Goal: Information Seeking & Learning: Learn about a topic

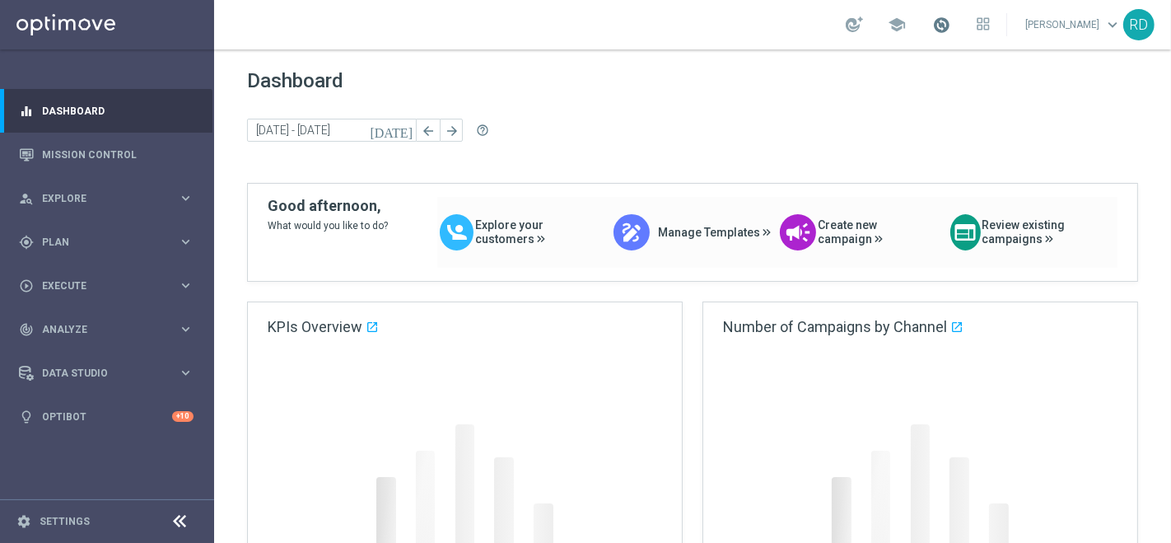
click at [932, 25] on span at bounding box center [941, 25] width 18 height 18
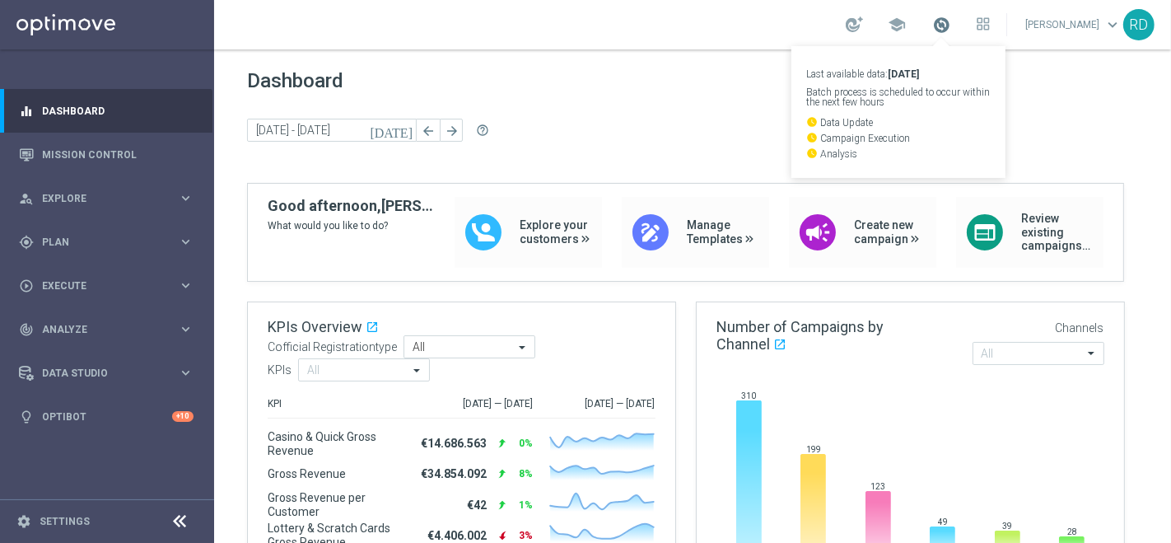
click at [932, 25] on span at bounding box center [941, 25] width 18 height 18
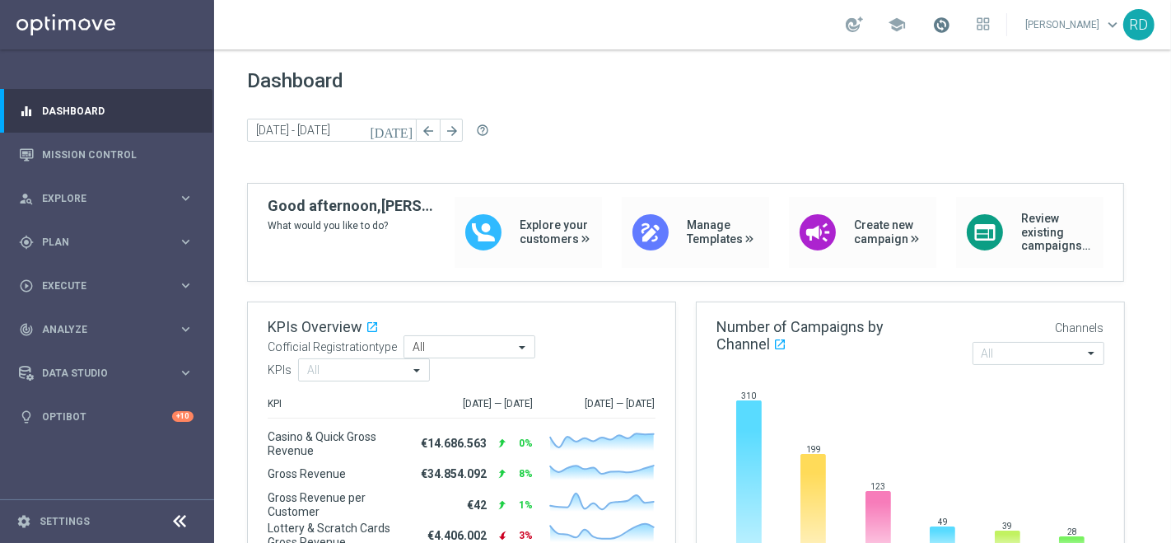
click at [932, 27] on span at bounding box center [941, 25] width 18 height 18
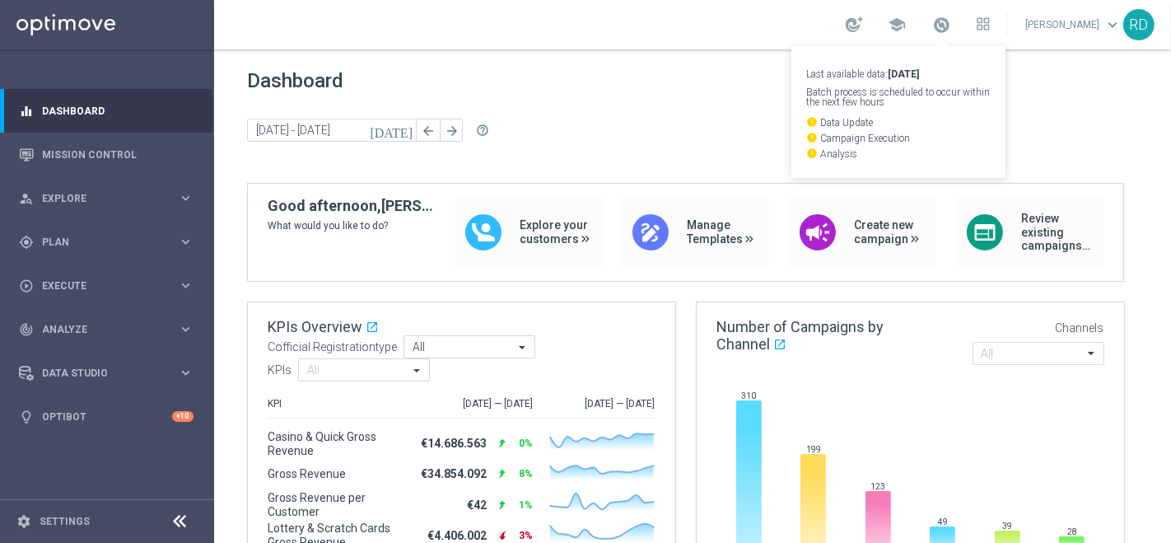
click at [637, 26] on div "school Last available data: 10 Sep 2025 Batch process is scheduled to occur wit…" at bounding box center [692, 24] width 957 height 49
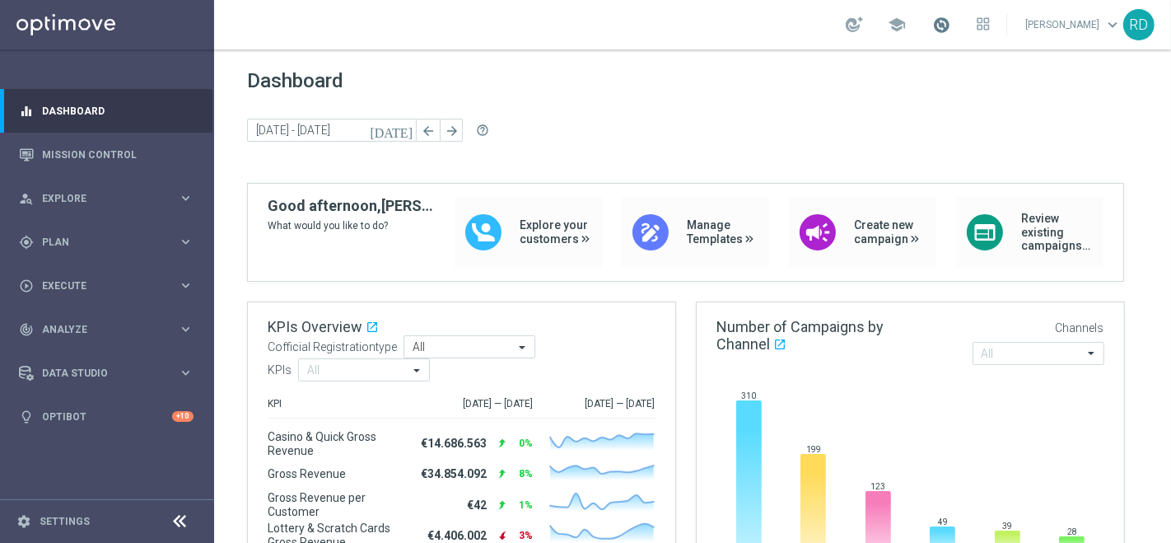
click at [932, 29] on span at bounding box center [941, 25] width 18 height 18
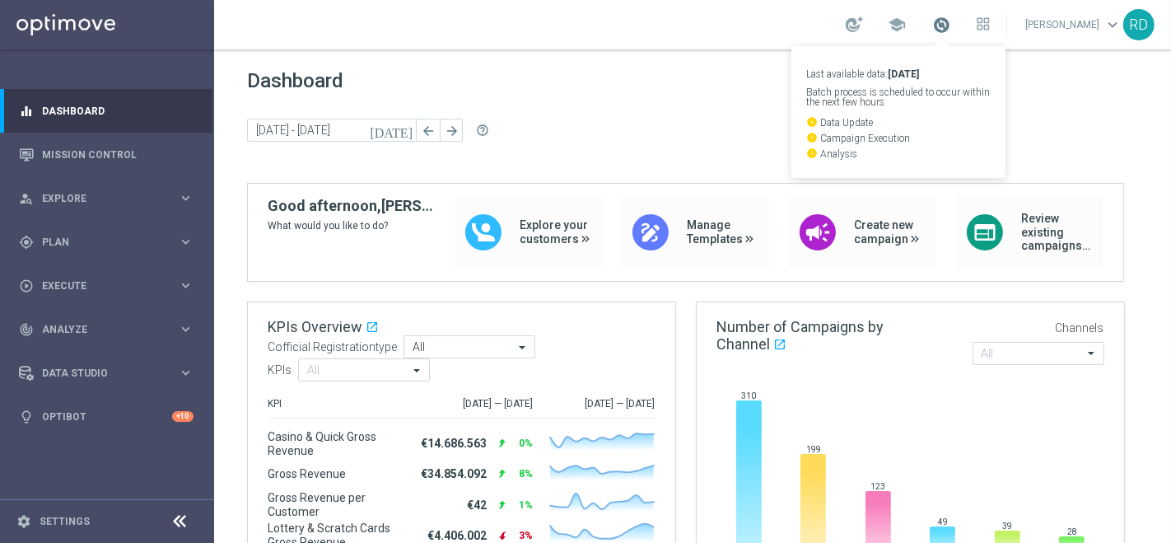
click at [932, 29] on span at bounding box center [941, 25] width 18 height 18
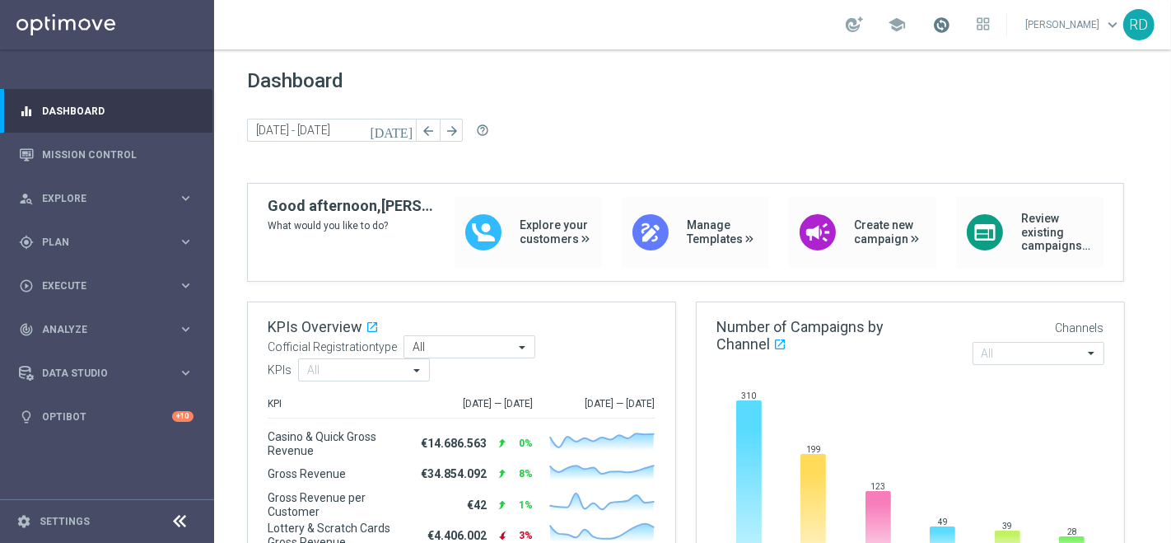
click at [932, 26] on span at bounding box center [941, 25] width 18 height 18
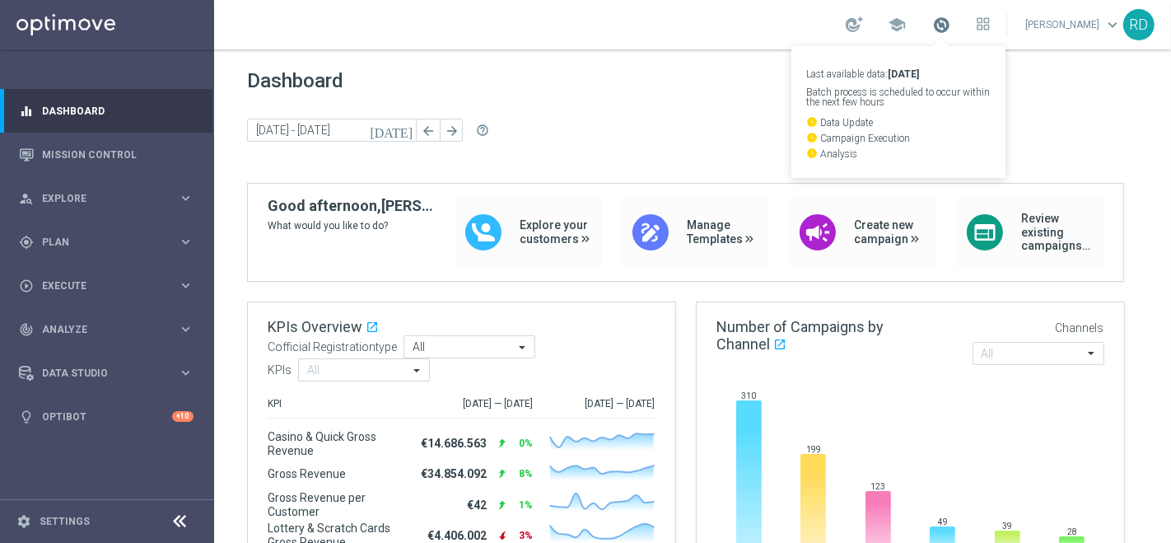
click at [932, 26] on span at bounding box center [941, 25] width 18 height 18
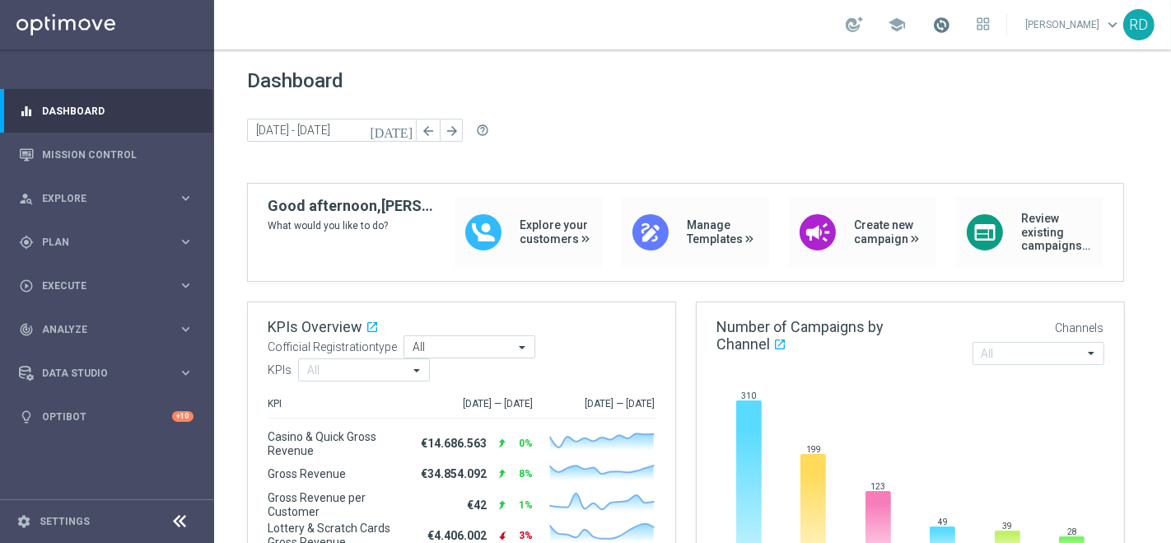
click at [932, 21] on span at bounding box center [941, 25] width 18 height 18
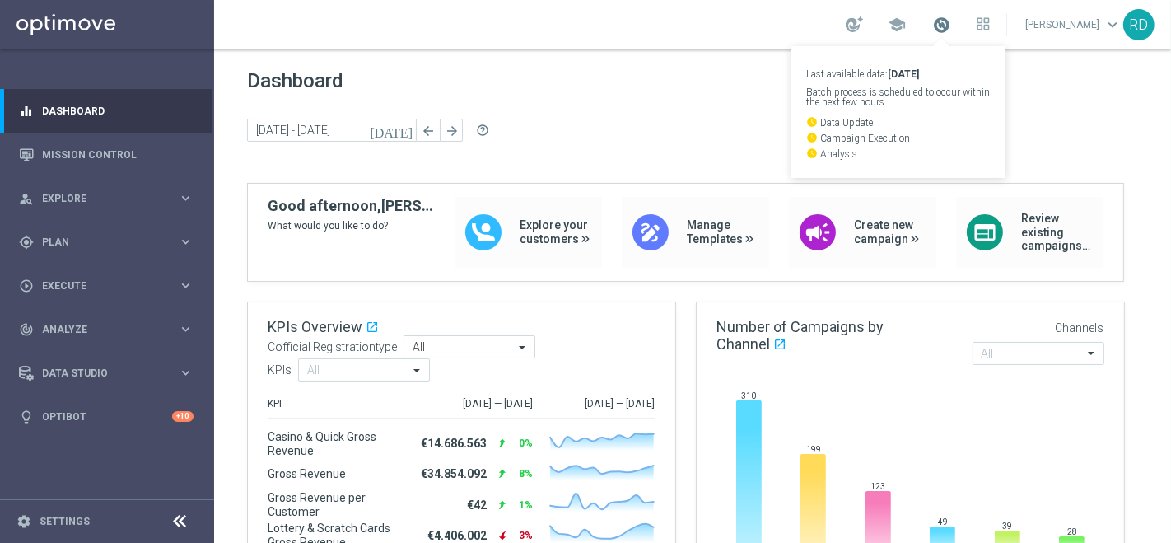
click at [932, 21] on span at bounding box center [941, 25] width 18 height 18
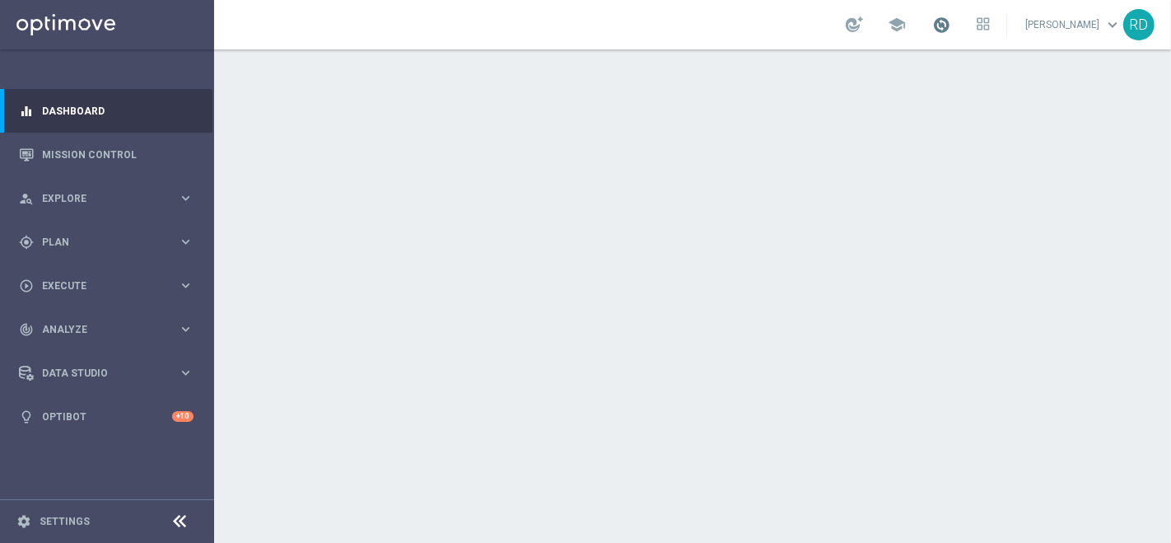
click at [932, 25] on span at bounding box center [941, 25] width 18 height 18
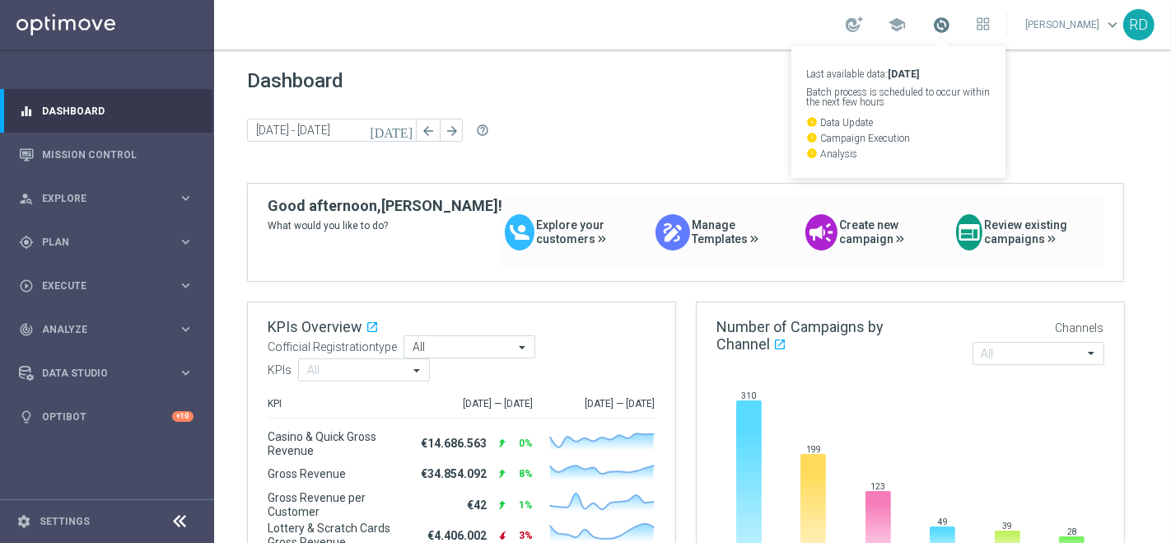
click at [932, 25] on span at bounding box center [941, 25] width 18 height 18
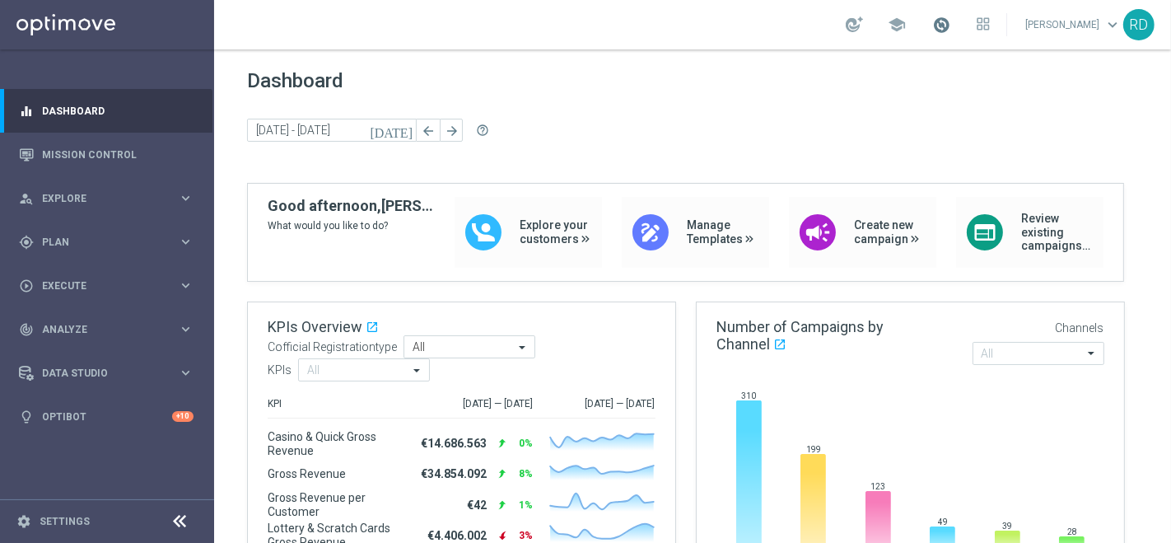
click at [932, 25] on span at bounding box center [941, 25] width 18 height 18
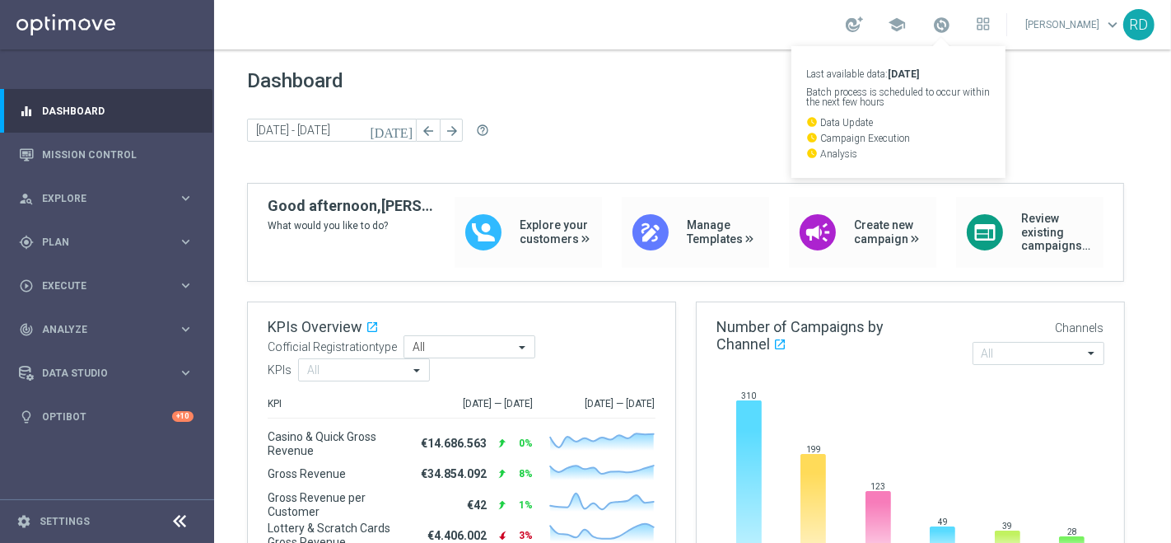
click at [587, 78] on span "Dashboard" at bounding box center [692, 80] width 891 height 23
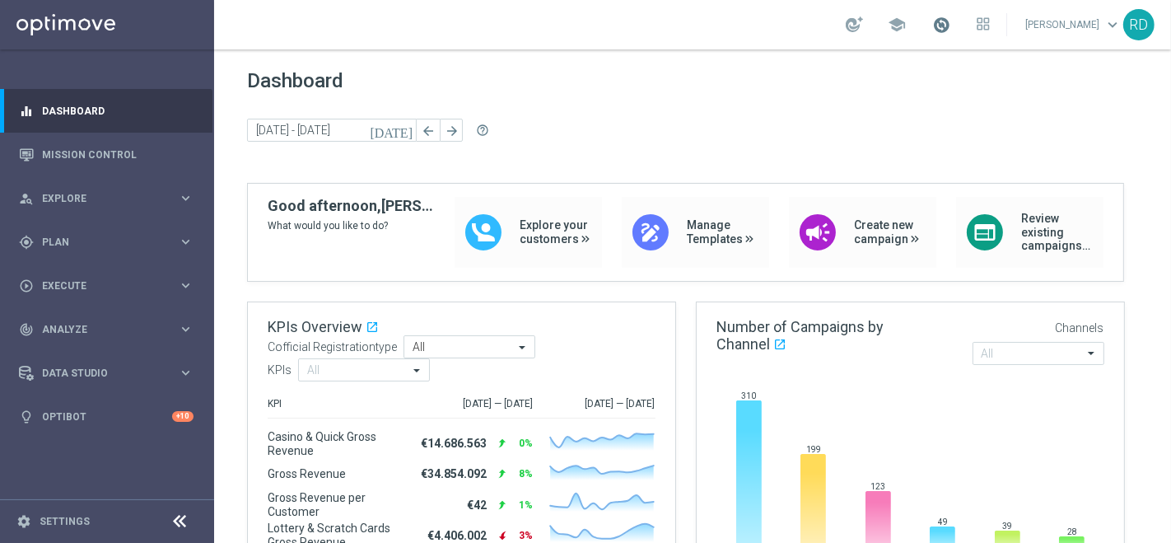
click at [932, 26] on span at bounding box center [941, 25] width 18 height 18
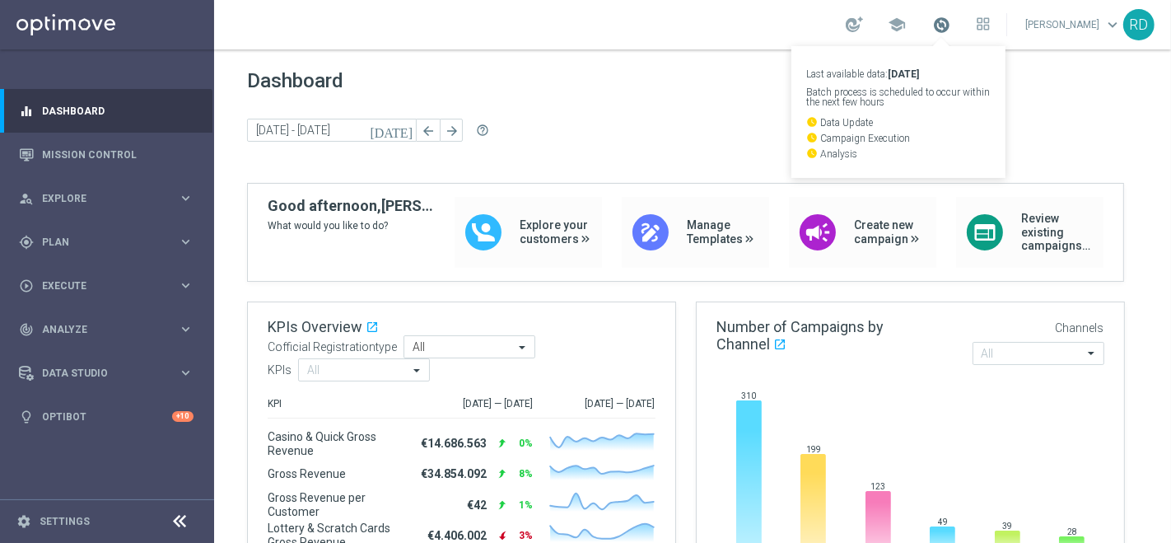
click at [932, 26] on span at bounding box center [941, 25] width 18 height 18
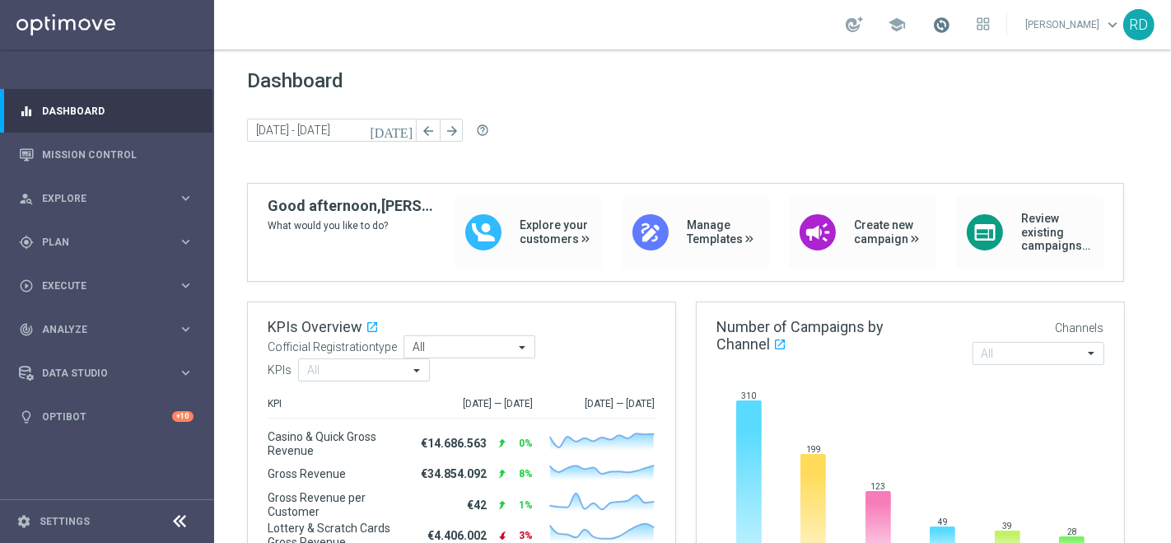
click at [932, 21] on span at bounding box center [941, 25] width 18 height 18
click at [635, 115] on div "Dashboard today 04 Aug 2025 - 10 Aug 2025 arrow_back arrow_forward help_outline" at bounding box center [692, 126] width 891 height 114
click at [112, 240] on span "Plan" at bounding box center [110, 242] width 136 height 10
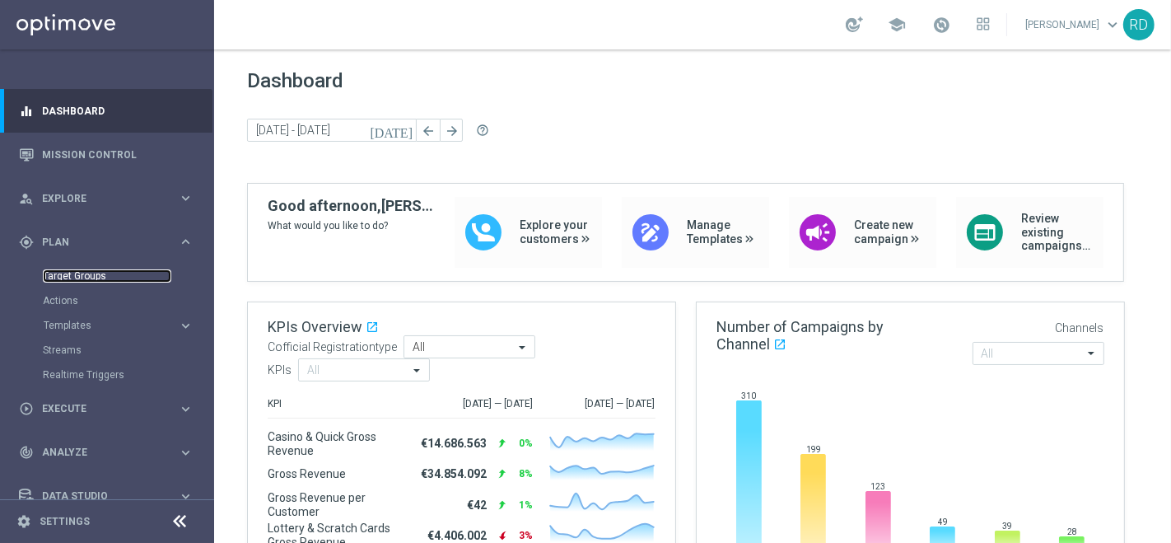
click at [85, 277] on link "Target Groups" at bounding box center [107, 275] width 128 height 13
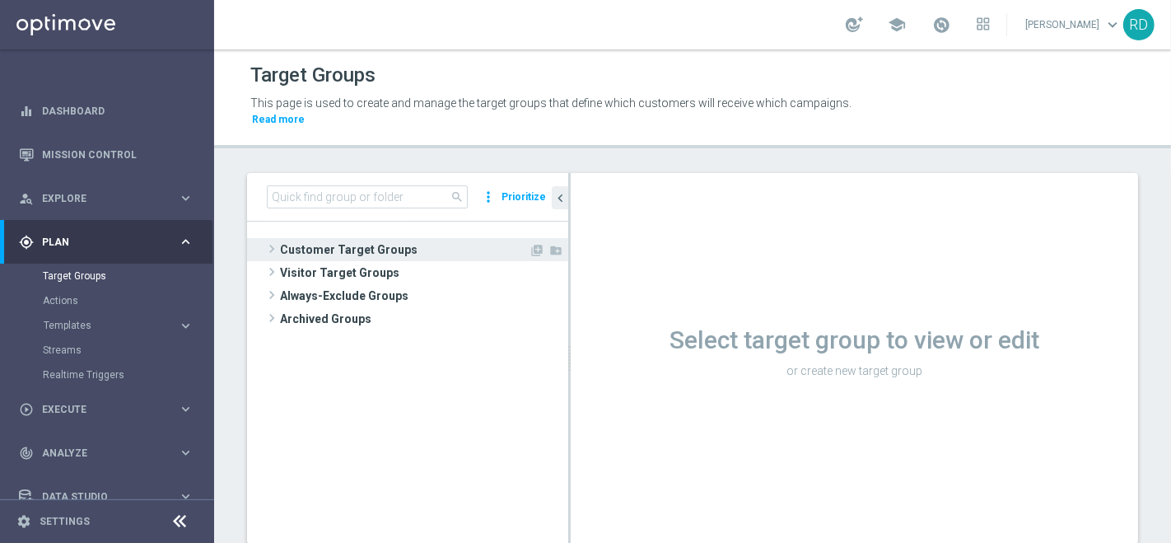
click at [271, 239] on span at bounding box center [272, 249] width 16 height 20
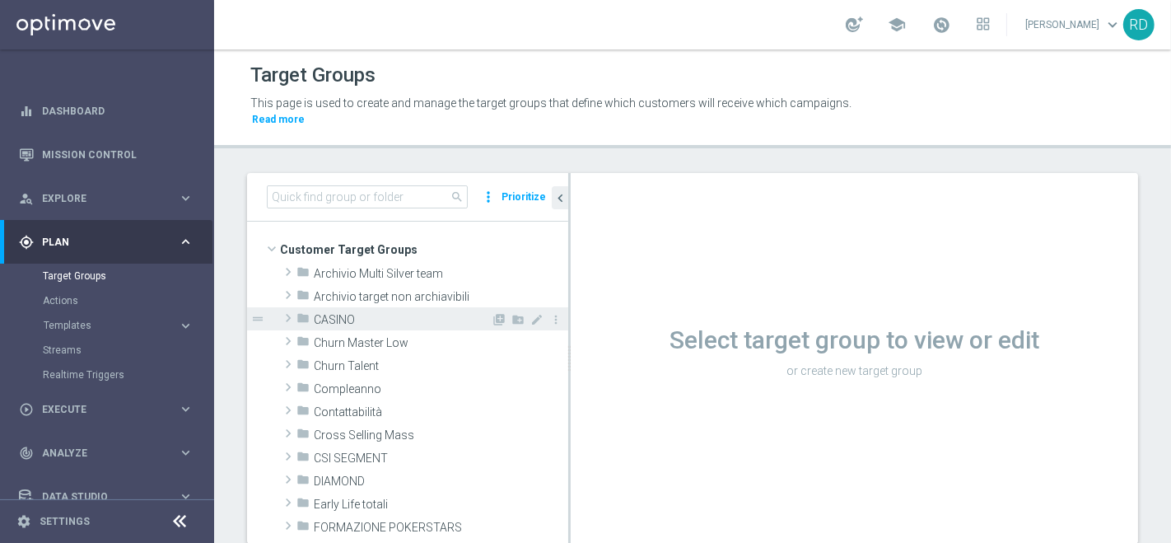
scroll to position [91, 0]
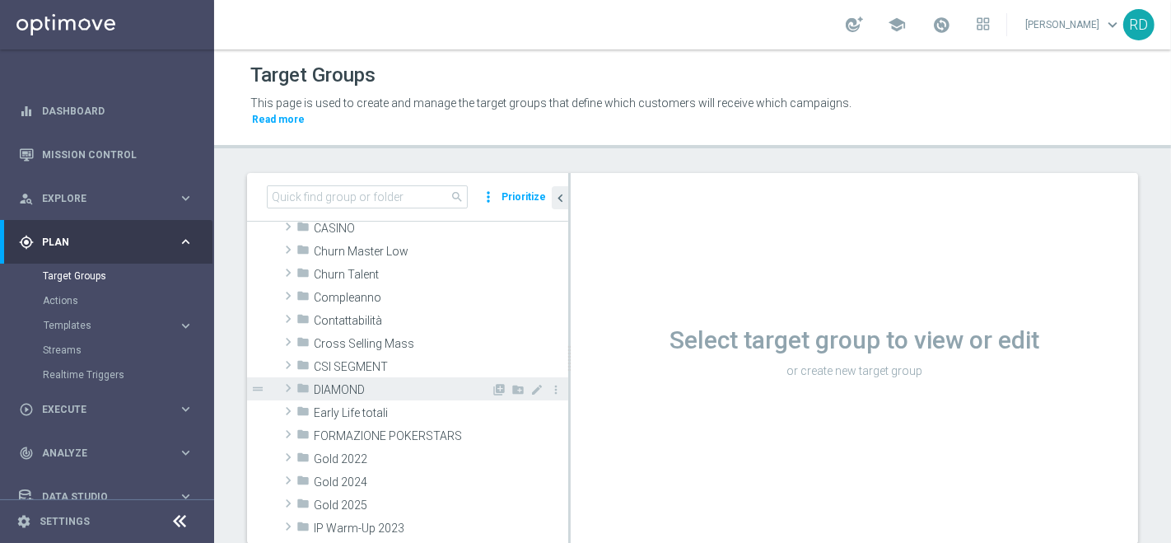
click at [292, 378] on span at bounding box center [288, 388] width 16 height 20
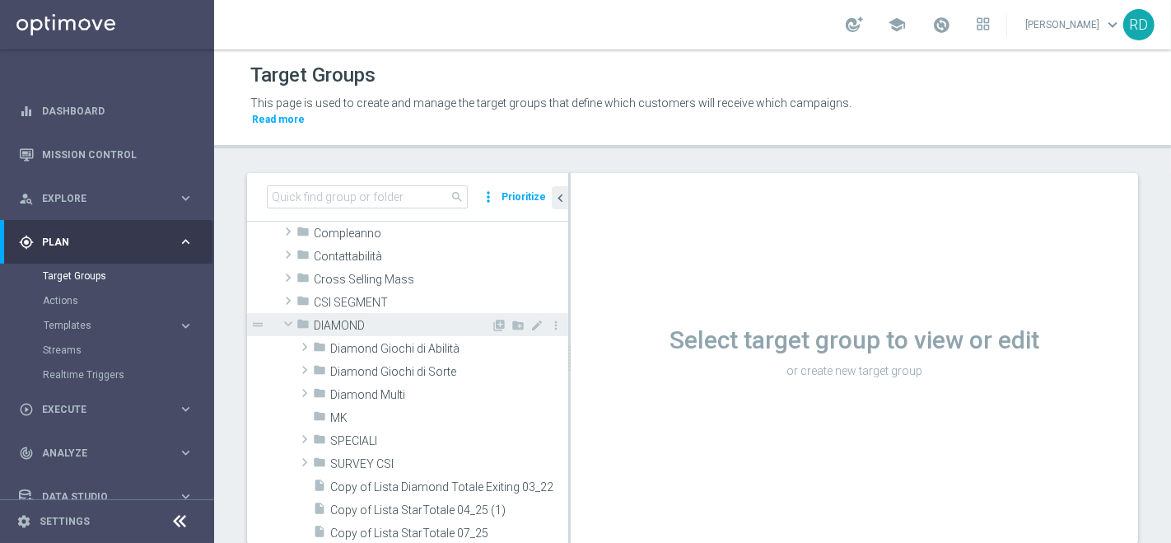
scroll to position [183, 0]
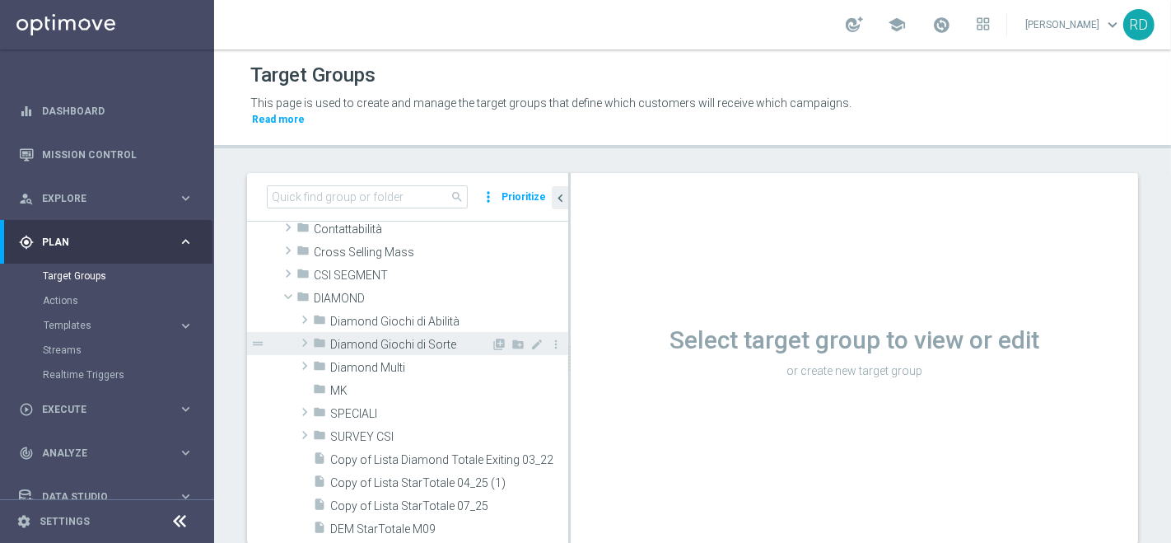
click at [322, 336] on icon "folder" at bounding box center [319, 345] width 13 height 19
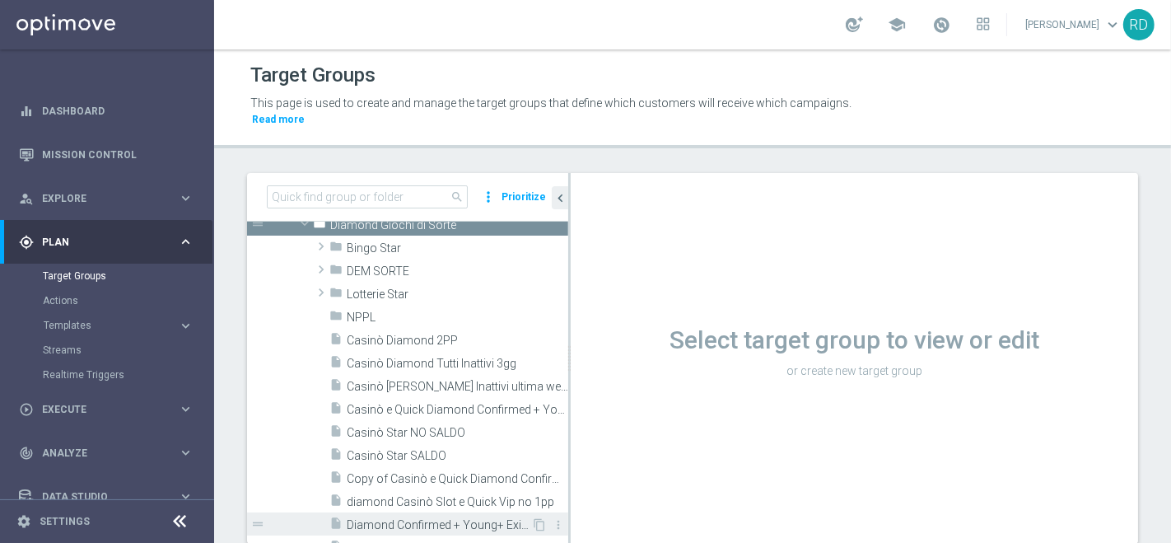
scroll to position [274, 0]
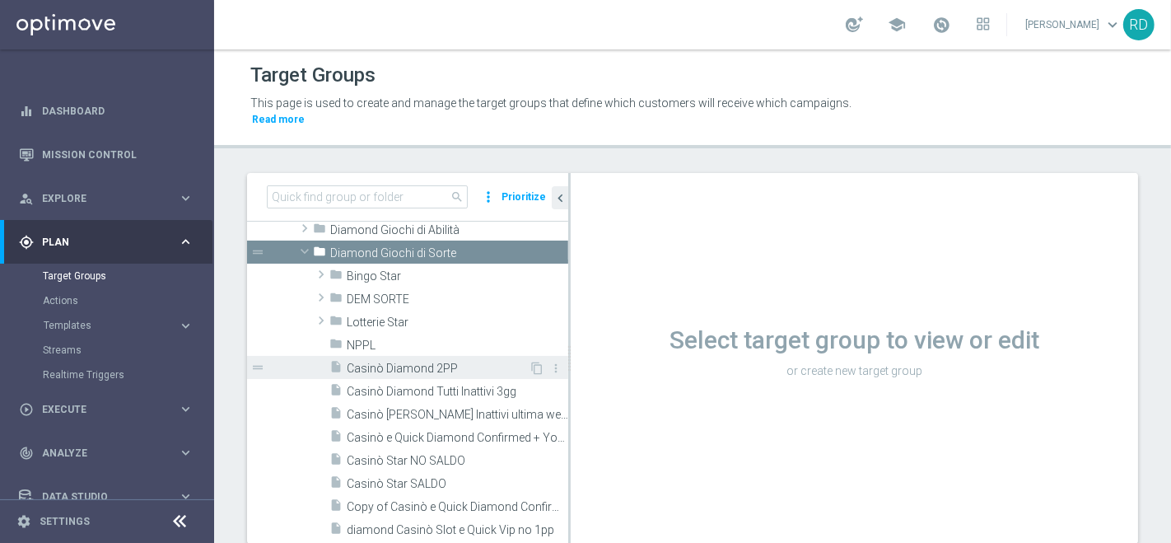
click at [361, 361] on span "Casinò Diamond 2PP" at bounding box center [438, 368] width 182 height 14
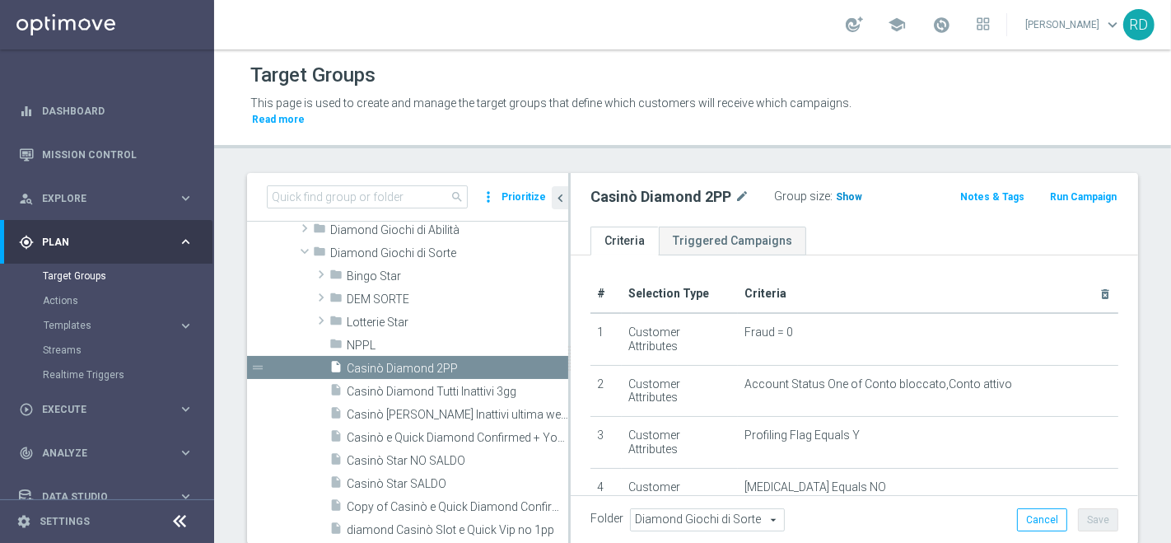
click at [846, 191] on span "Show" at bounding box center [849, 197] width 26 height 12
click at [842, 191] on span "653" at bounding box center [847, 199] width 21 height 16
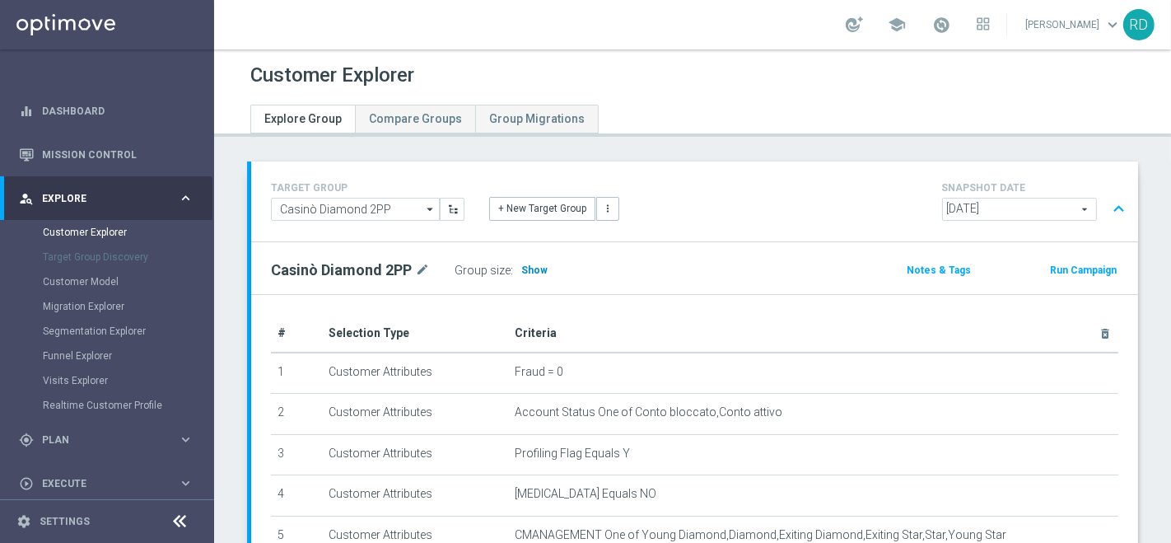
click at [529, 261] on h3 "Show" at bounding box center [535, 270] width 30 height 18
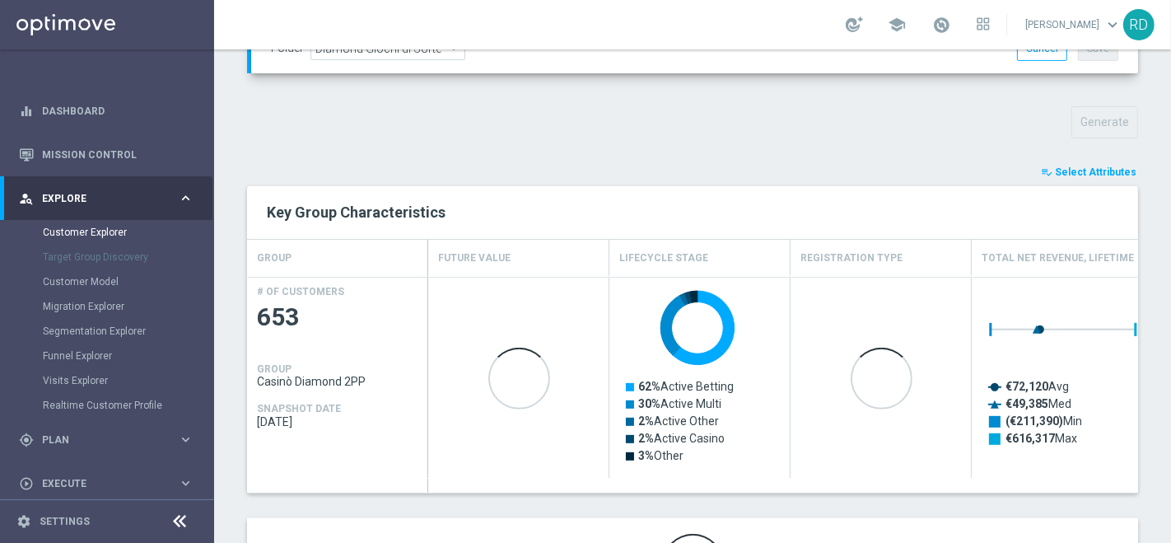
scroll to position [640, 0]
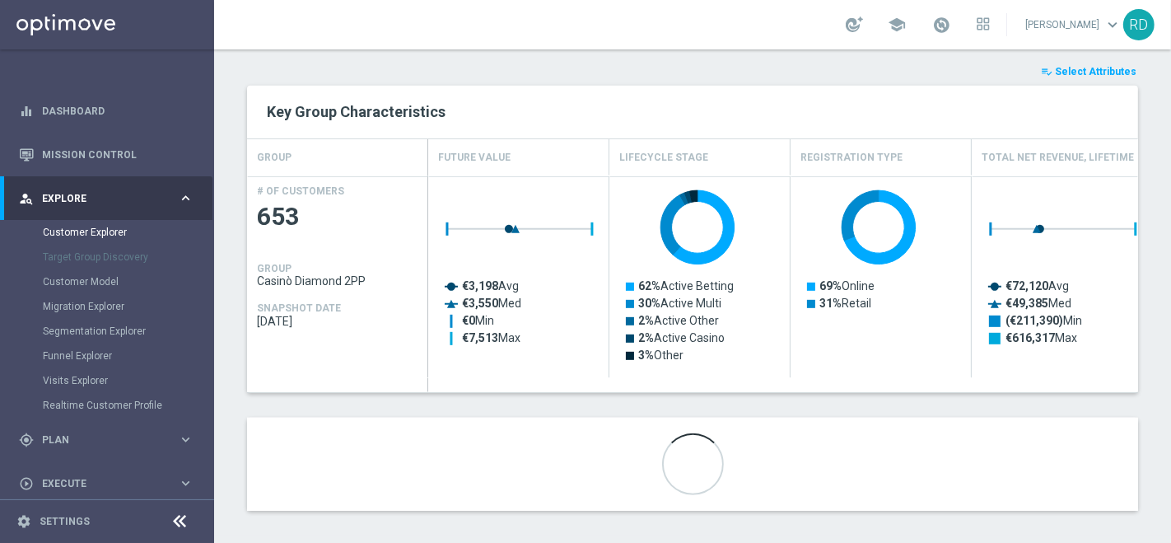
click at [1060, 69] on span "Select Attributes" at bounding box center [1096, 72] width 82 height 12
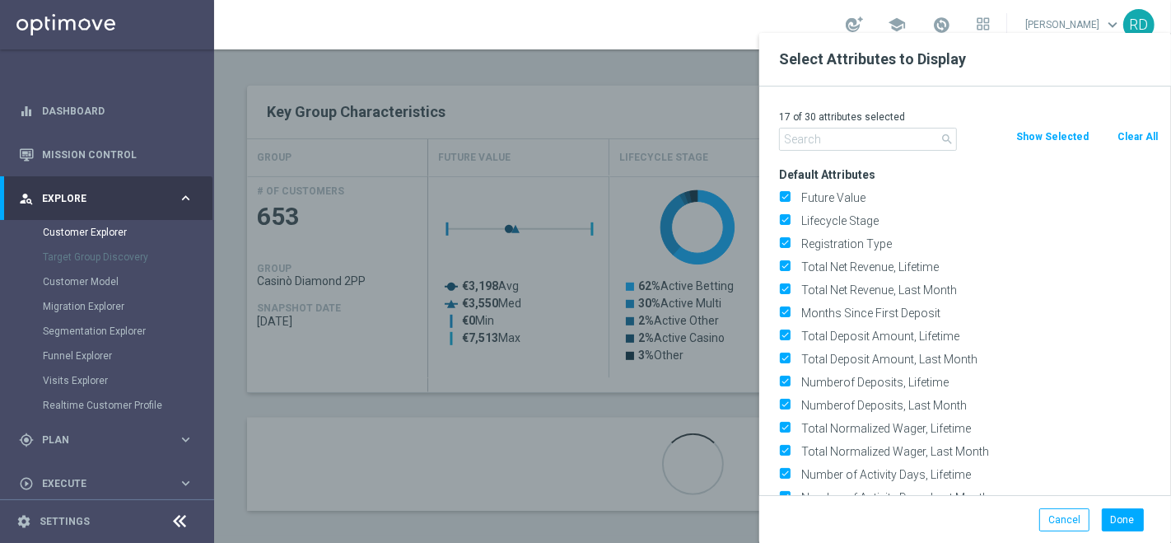
click at [882, 142] on input "text" at bounding box center [868, 139] width 178 height 23
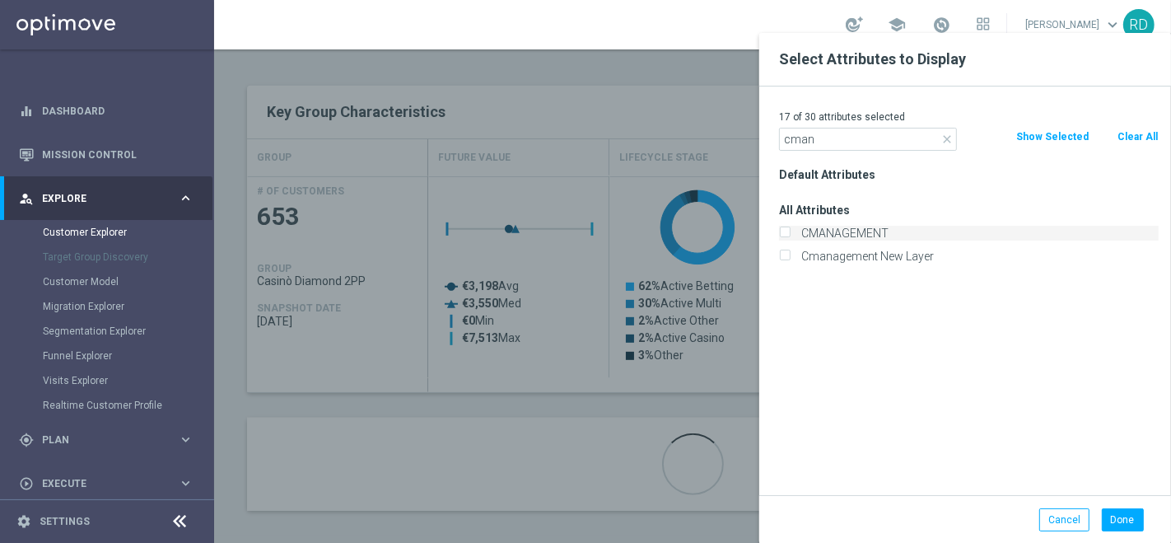
type input "cman"
click at [855, 234] on label "CMANAGEMENT" at bounding box center [976, 233] width 363 height 15
click at [790, 234] on input "CMANAGEMENT" at bounding box center [784, 235] width 11 height 11
checkbox input "true"
click at [1126, 525] on button "Done" at bounding box center [1123, 519] width 42 height 23
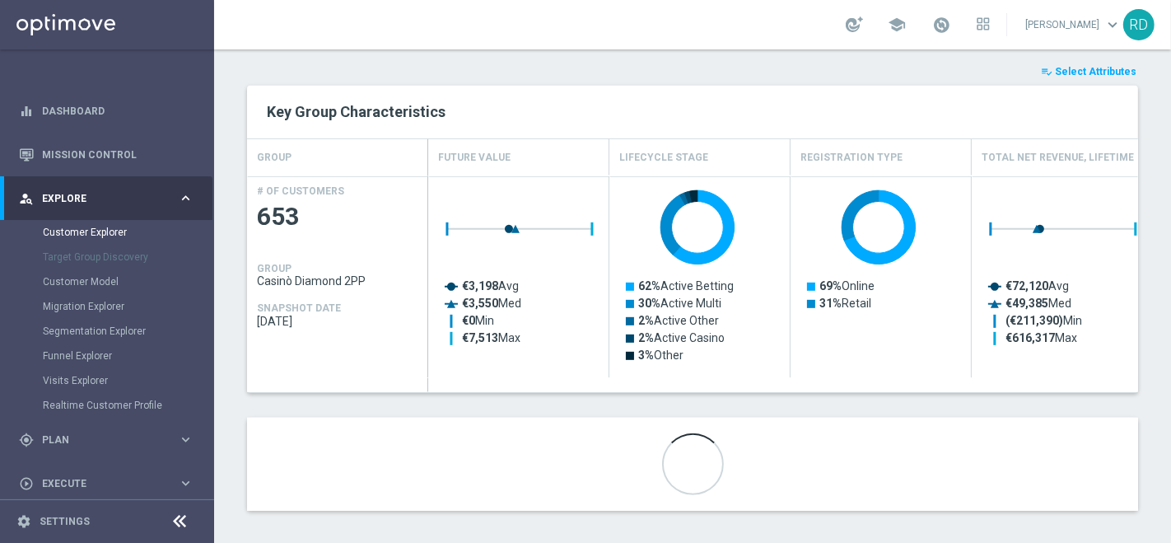
click at [1062, 72] on span "Select Attributes" at bounding box center [1096, 72] width 82 height 12
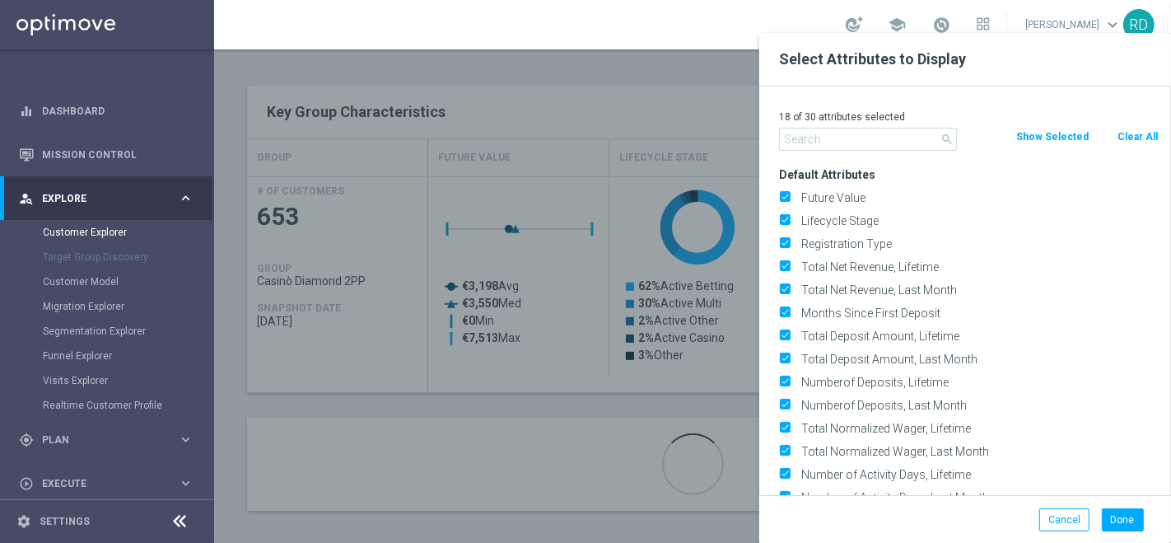
click at [874, 140] on input "text" at bounding box center [868, 139] width 178 height 23
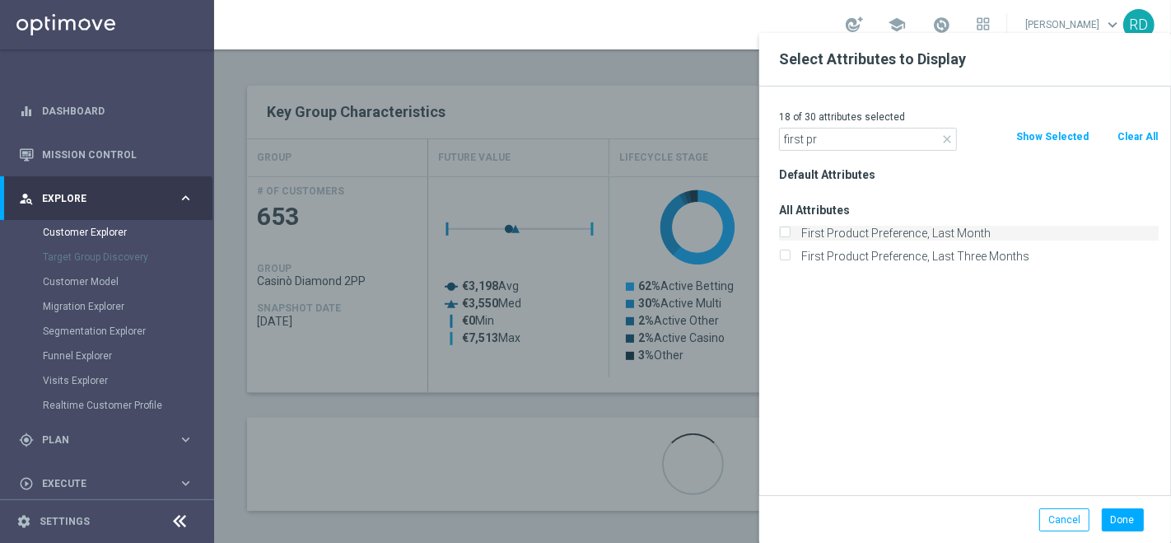
type input "first pr"
click at [889, 233] on label "First Product Preference, Last Month" at bounding box center [976, 233] width 363 height 15
click at [790, 233] on input "First Product Preference, Last Month" at bounding box center [784, 235] width 11 height 11
checkbox input "true"
click at [1115, 516] on button "Done" at bounding box center [1123, 519] width 42 height 23
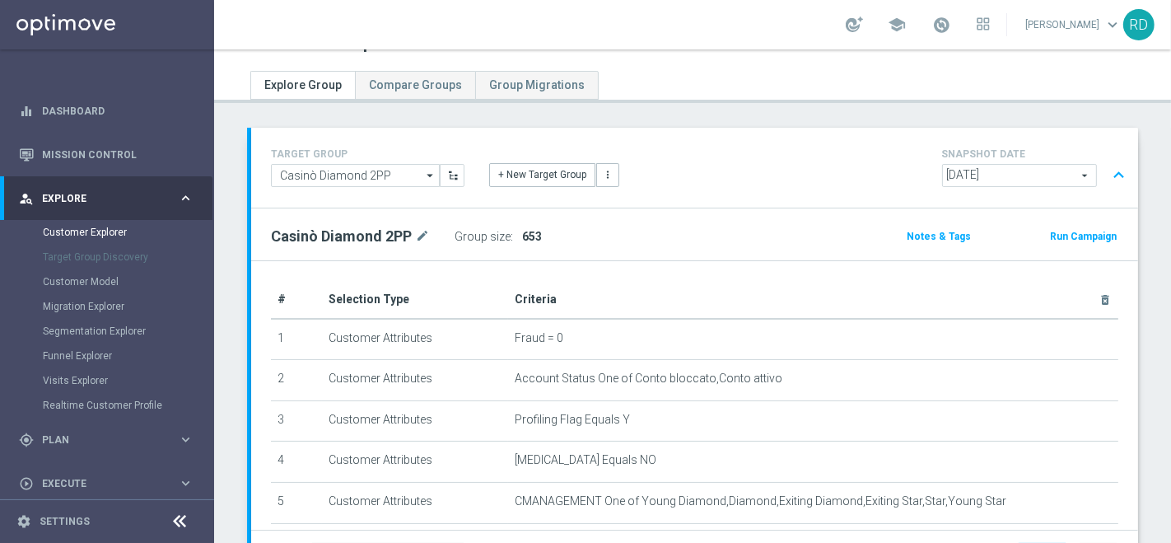
scroll to position [0, 0]
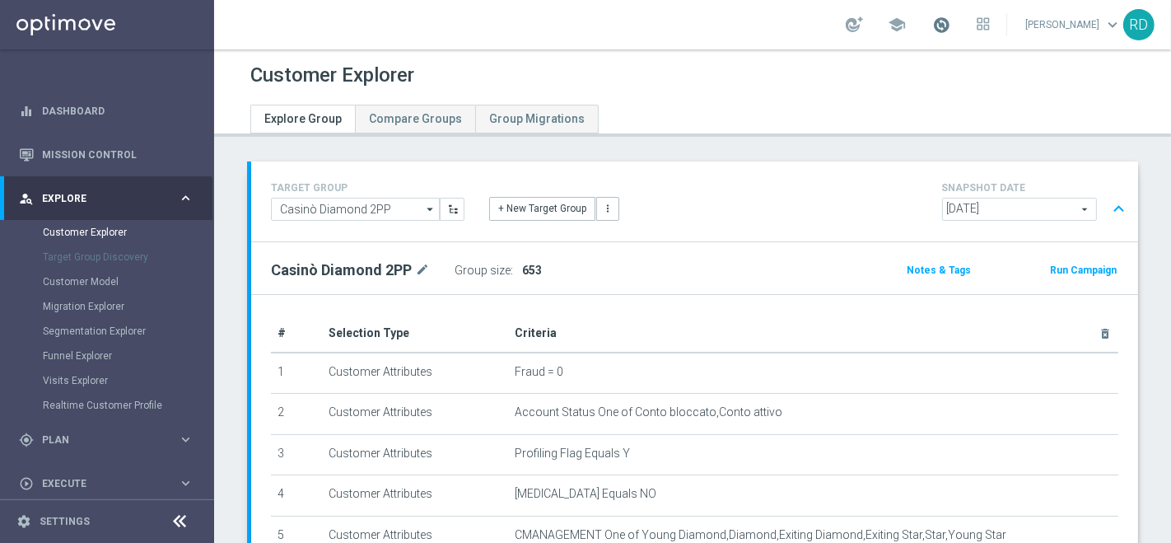
click at [932, 26] on span at bounding box center [941, 25] width 18 height 18
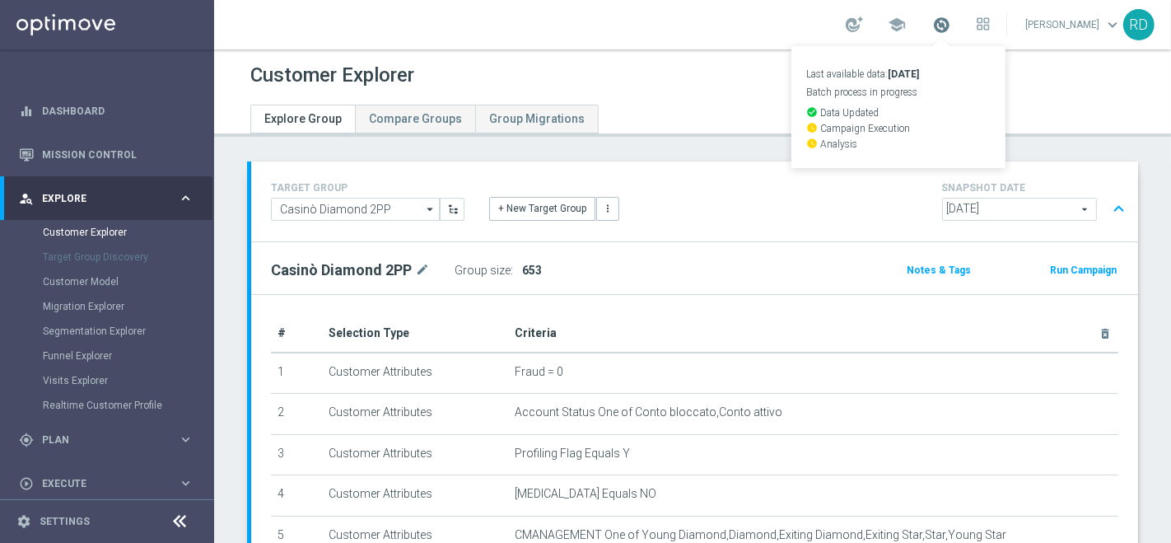
click at [932, 26] on span at bounding box center [941, 25] width 18 height 18
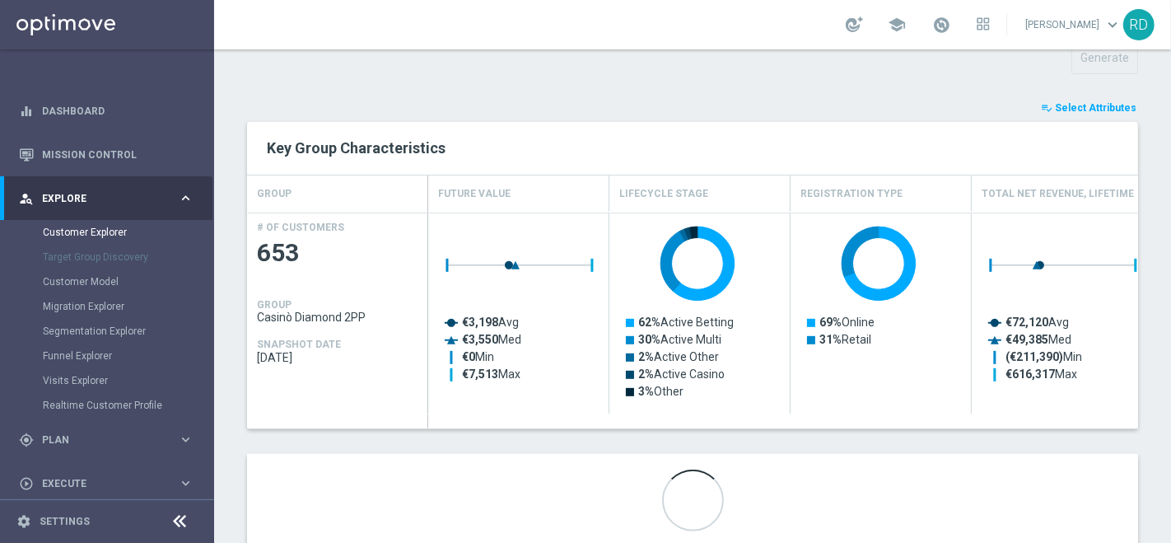
scroll to position [646, 0]
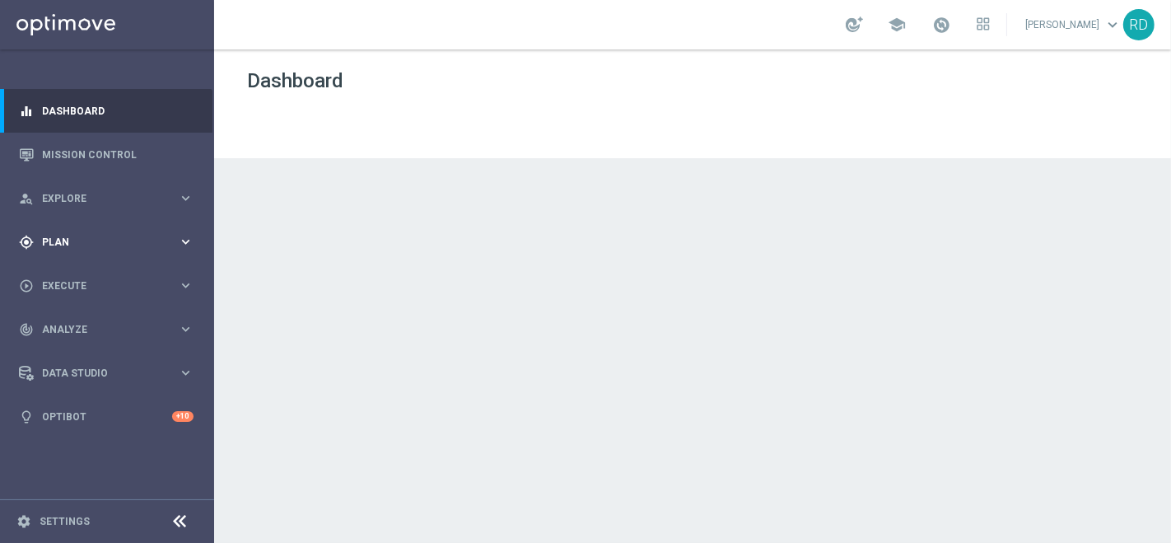
click at [82, 231] on div "gps_fixed Plan keyboard_arrow_right" at bounding box center [106, 242] width 212 height 44
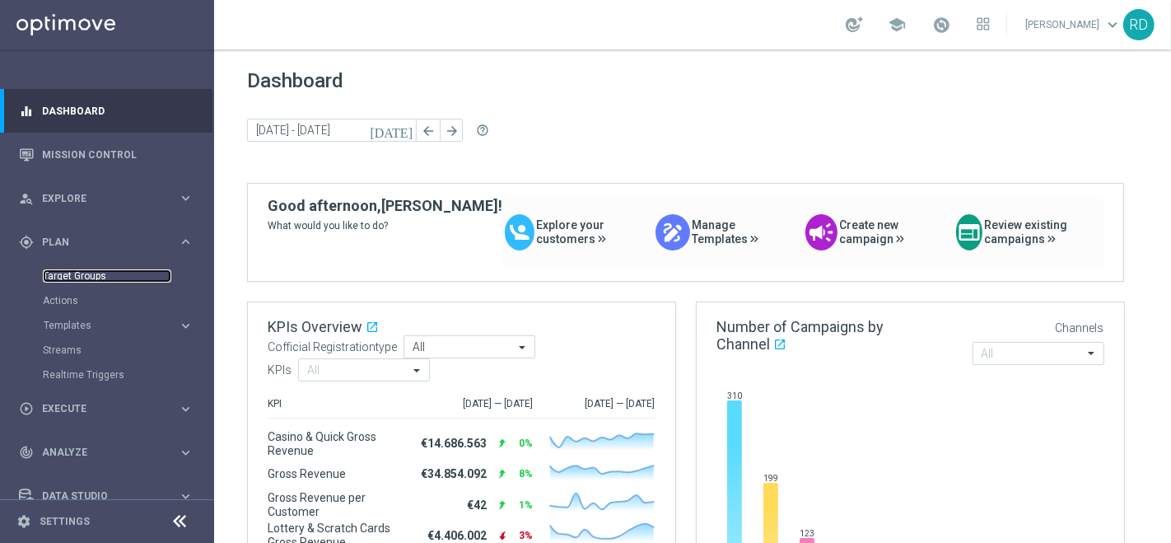
click at [74, 272] on link "Target Groups" at bounding box center [107, 275] width 128 height 13
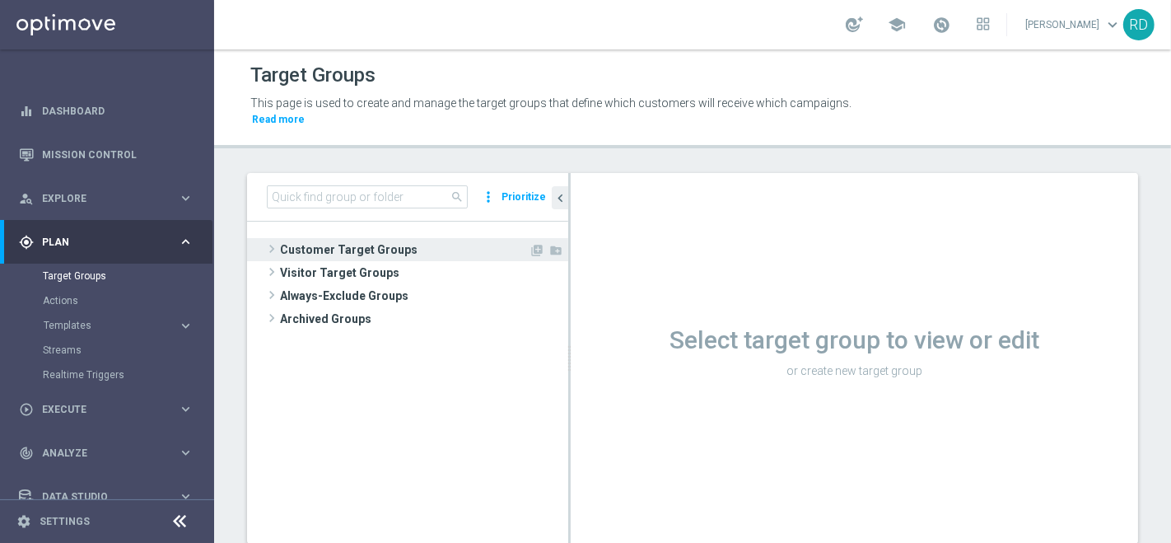
click at [275, 239] on span at bounding box center [272, 249] width 16 height 20
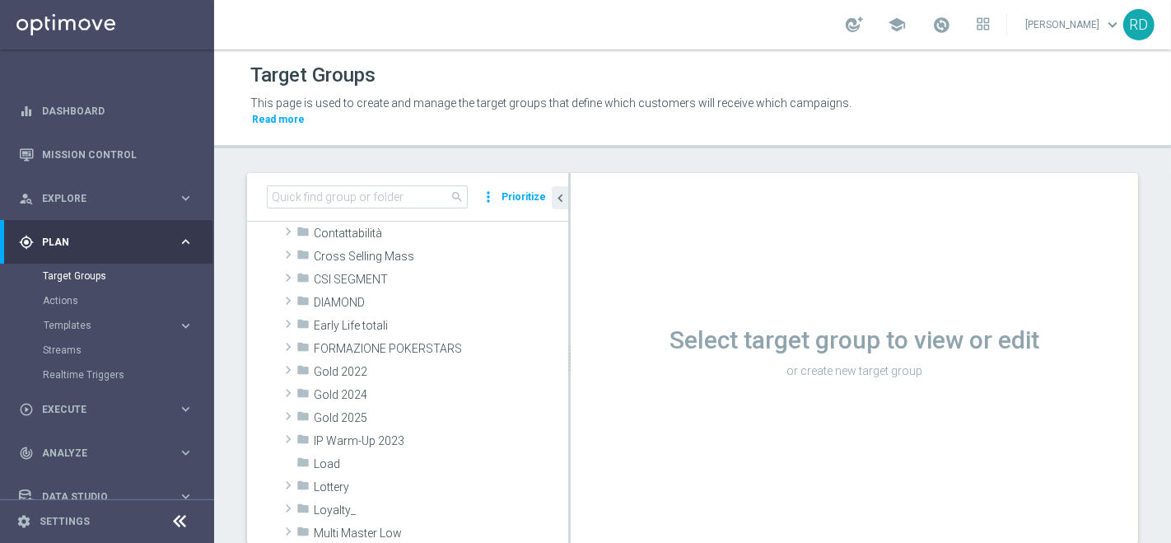
scroll to position [183, 0]
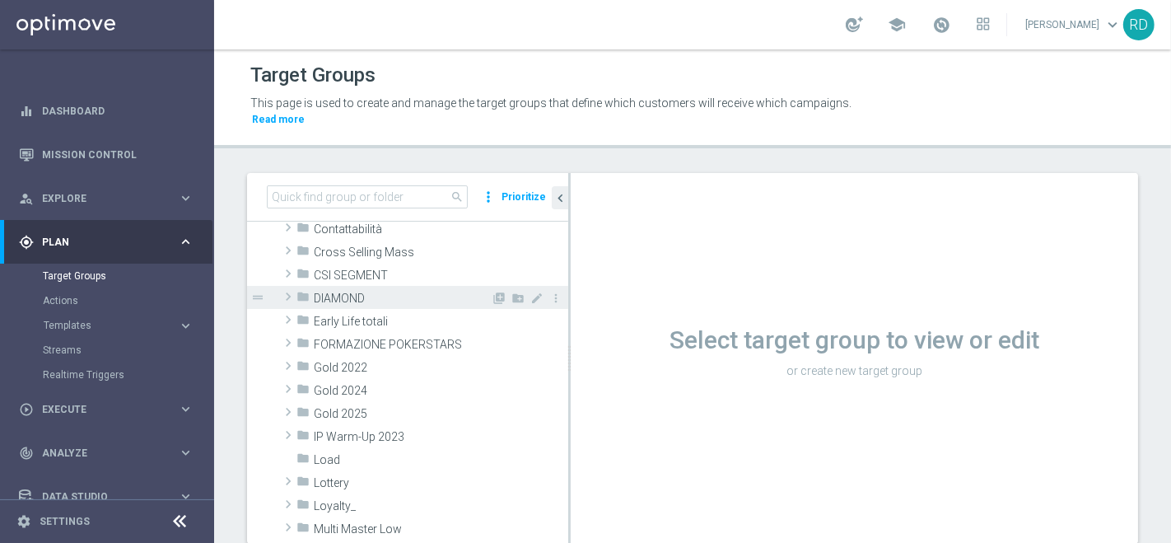
click at [287, 287] on span at bounding box center [288, 297] width 16 height 20
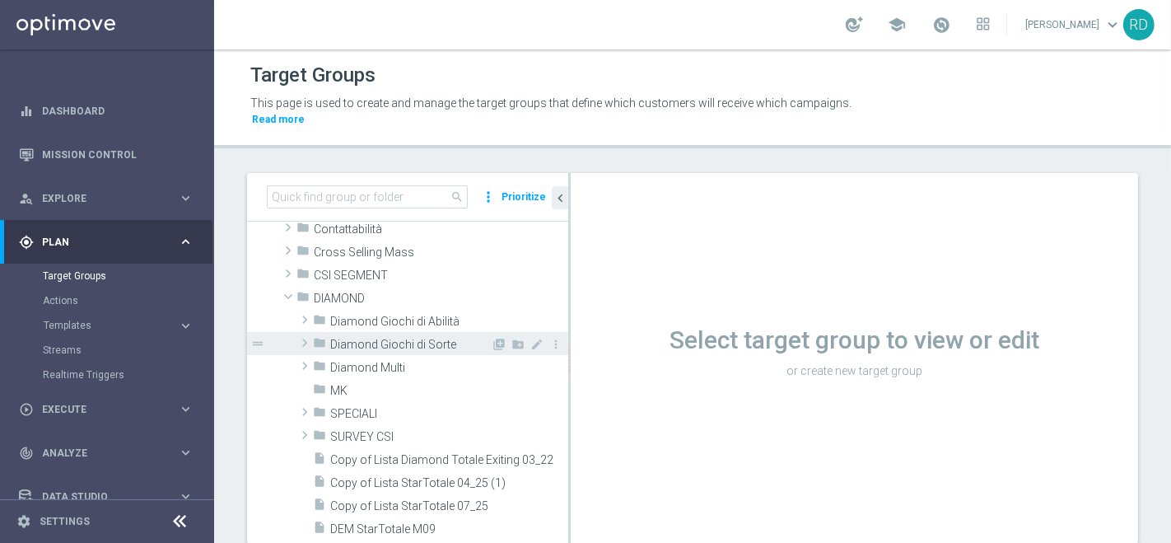
click at [318, 336] on icon "folder" at bounding box center [319, 345] width 13 height 19
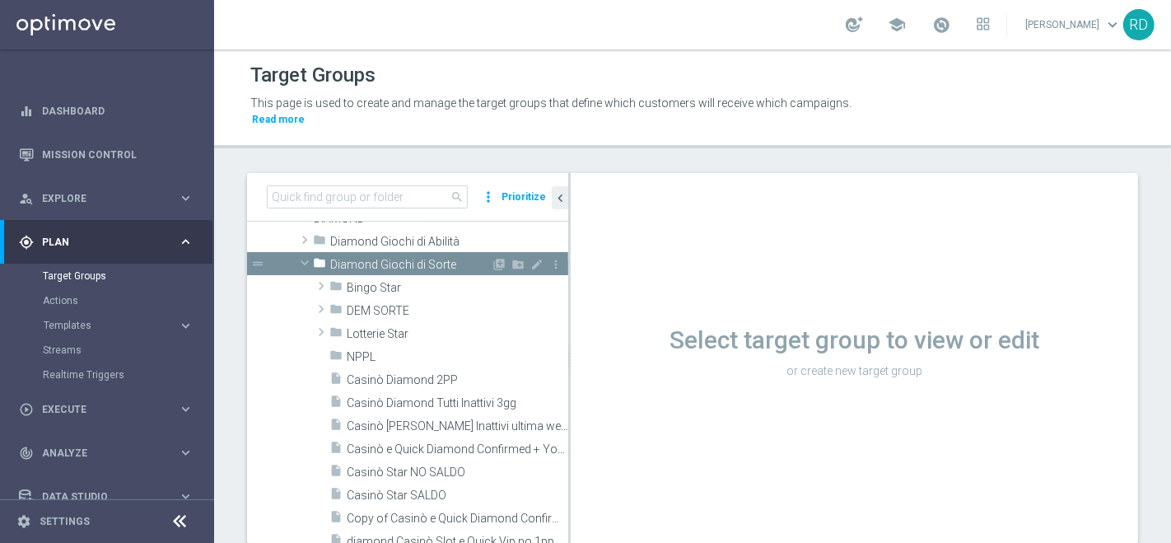
scroll to position [366, 0]
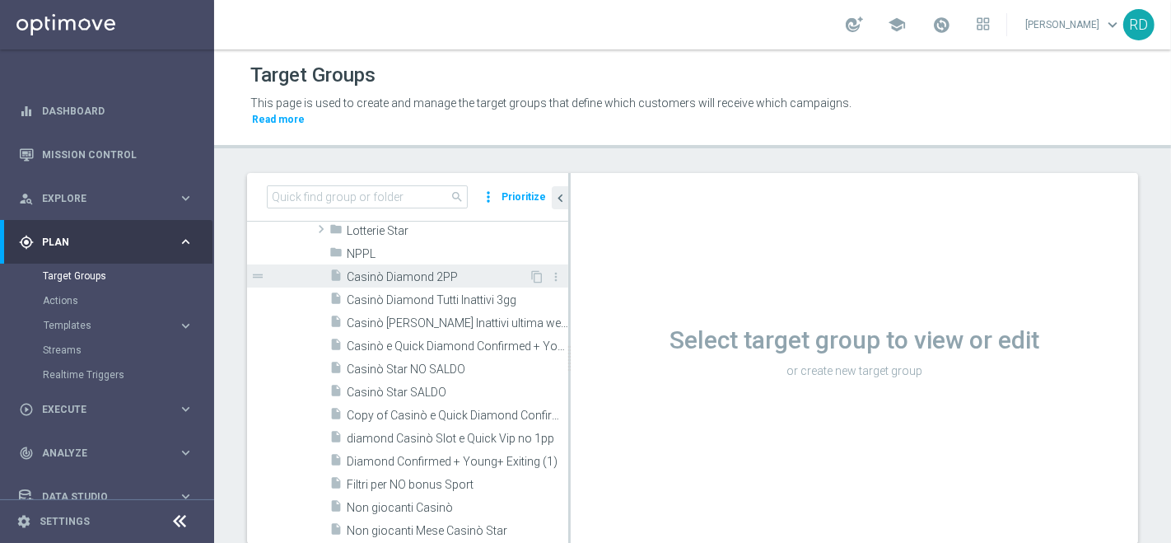
click at [413, 270] on span "Casinò Diamond 2PP" at bounding box center [438, 277] width 182 height 14
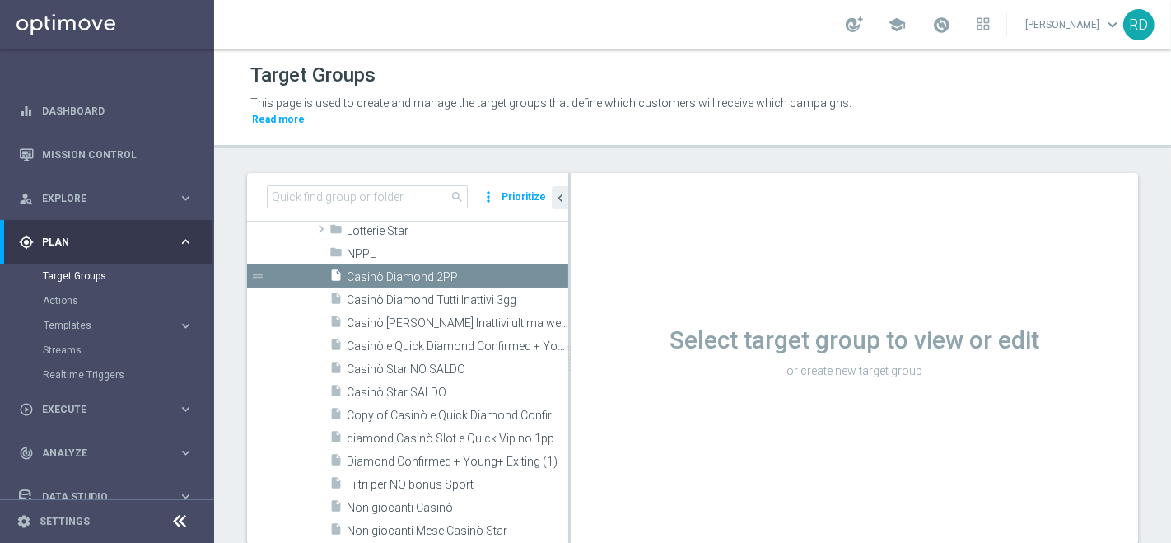
scroll to position [203, 0]
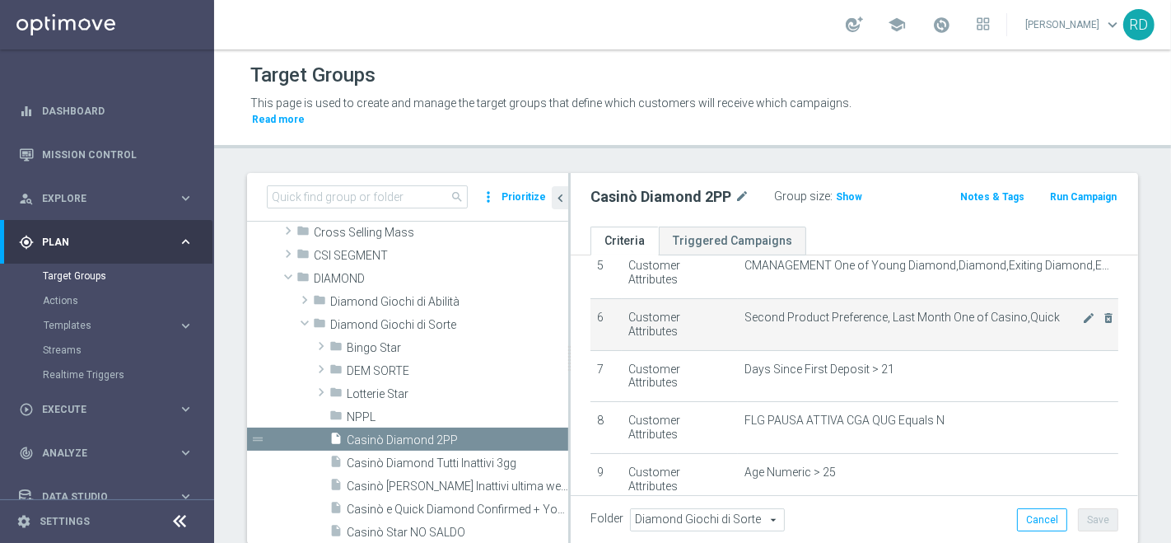
scroll to position [257, 0]
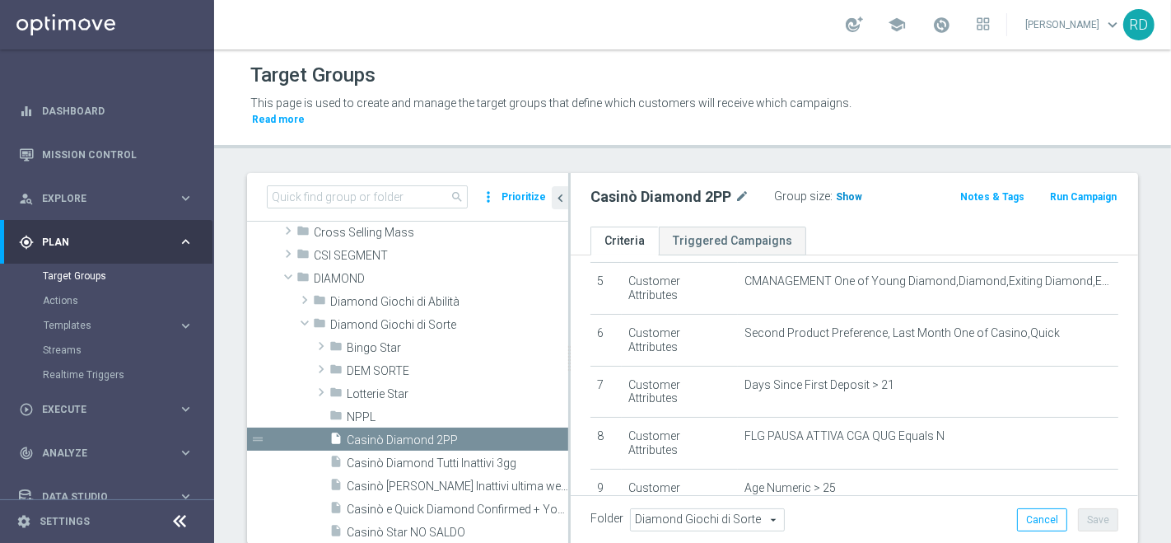
click at [844, 191] on span "Show" at bounding box center [849, 197] width 26 height 12
click at [840, 191] on span "653" at bounding box center [847, 199] width 21 height 16
click at [838, 191] on span "653" at bounding box center [847, 199] width 21 height 16
click at [846, 191] on span "653" at bounding box center [847, 199] width 21 height 16
click at [844, 191] on span "653" at bounding box center [847, 199] width 21 height 16
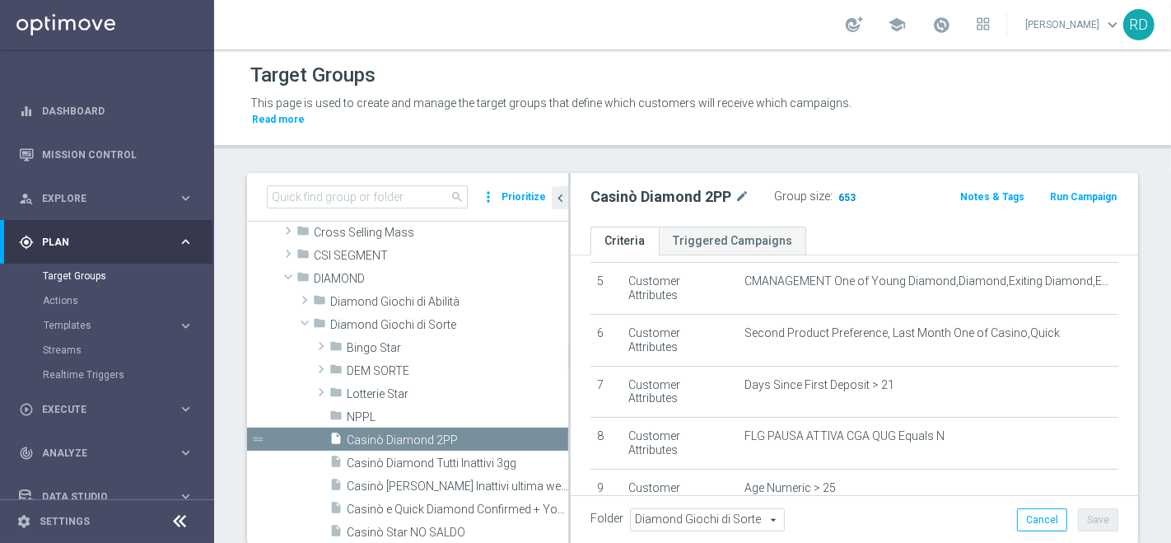
click at [842, 191] on span "653" at bounding box center [847, 199] width 21 height 16
click at [844, 191] on span "653" at bounding box center [847, 199] width 21 height 16
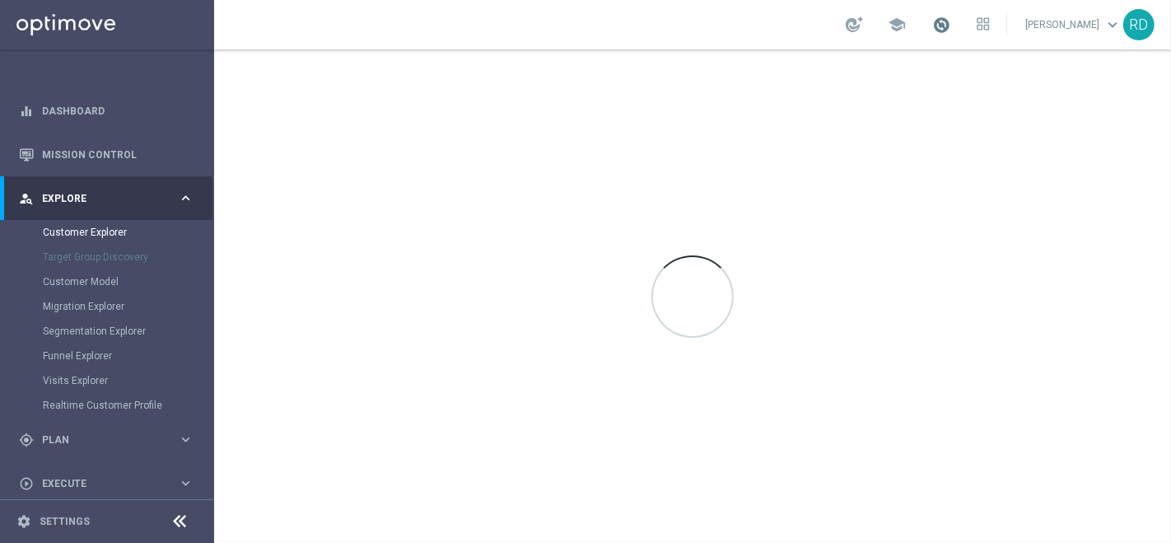
click at [932, 30] on span at bounding box center [941, 25] width 18 height 18
click at [932, 22] on span at bounding box center [941, 25] width 18 height 18
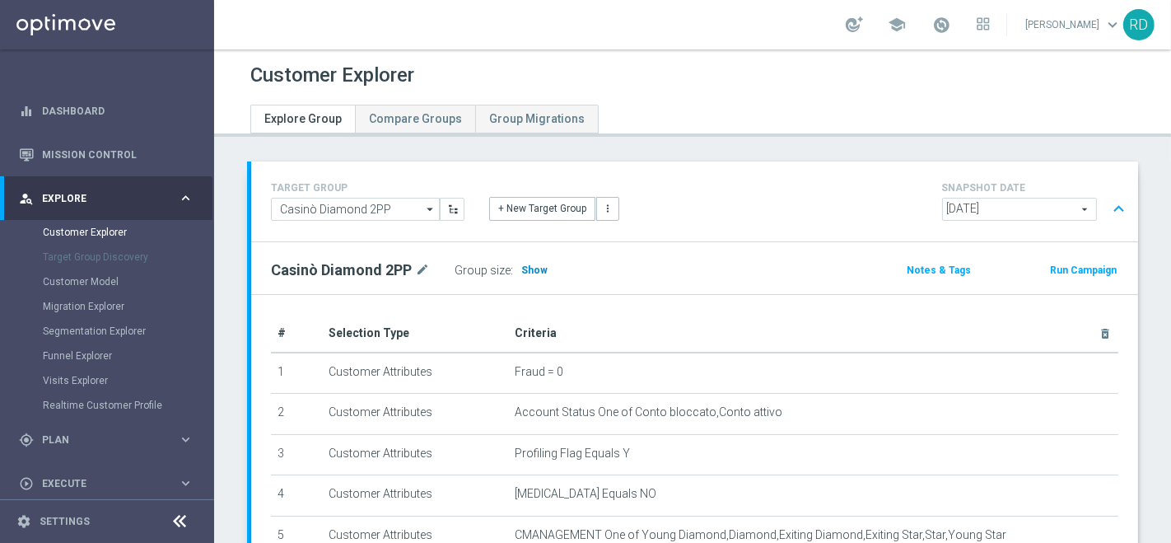
click at [529, 266] on span "Show" at bounding box center [534, 270] width 26 height 12
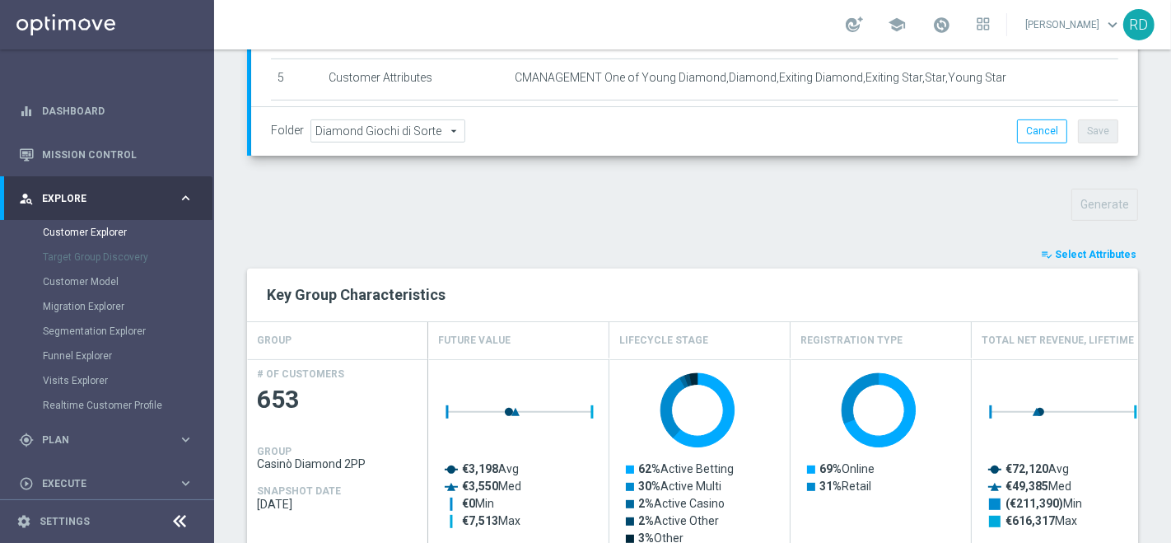
click at [1061, 252] on span "Select Attributes" at bounding box center [1096, 255] width 82 height 12
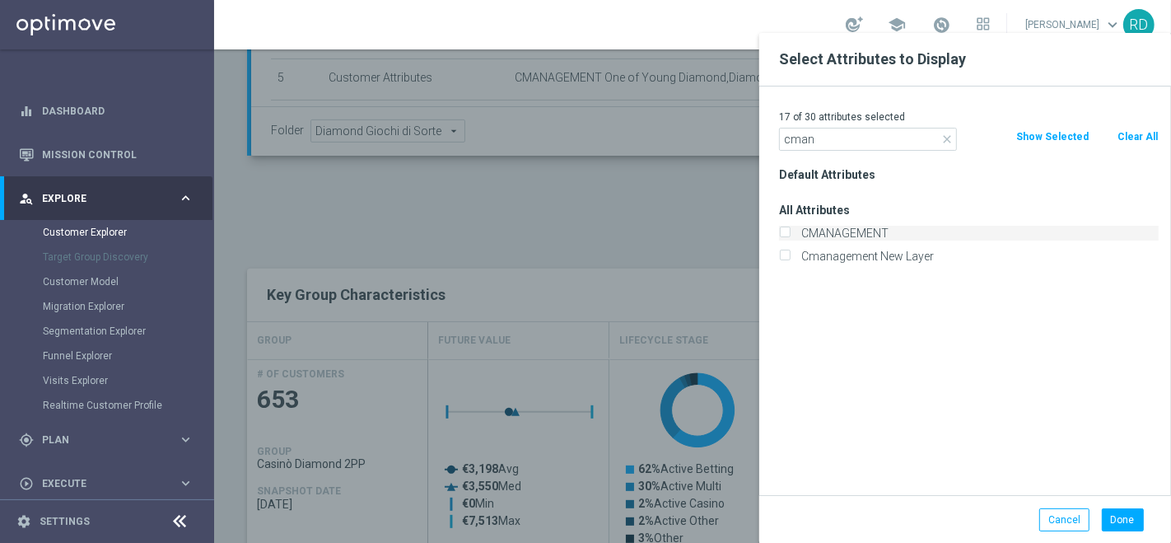
type input "cman"
click at [844, 230] on label "CMANAGEMENT" at bounding box center [976, 233] width 363 height 15
click at [795, 234] on div "CMANAGEMENT" at bounding box center [969, 233] width 380 height 15
click at [795, 229] on label "CMANAGEMENT" at bounding box center [976, 233] width 363 height 15
click at [790, 230] on input "CMANAGEMENT" at bounding box center [784, 235] width 11 height 11
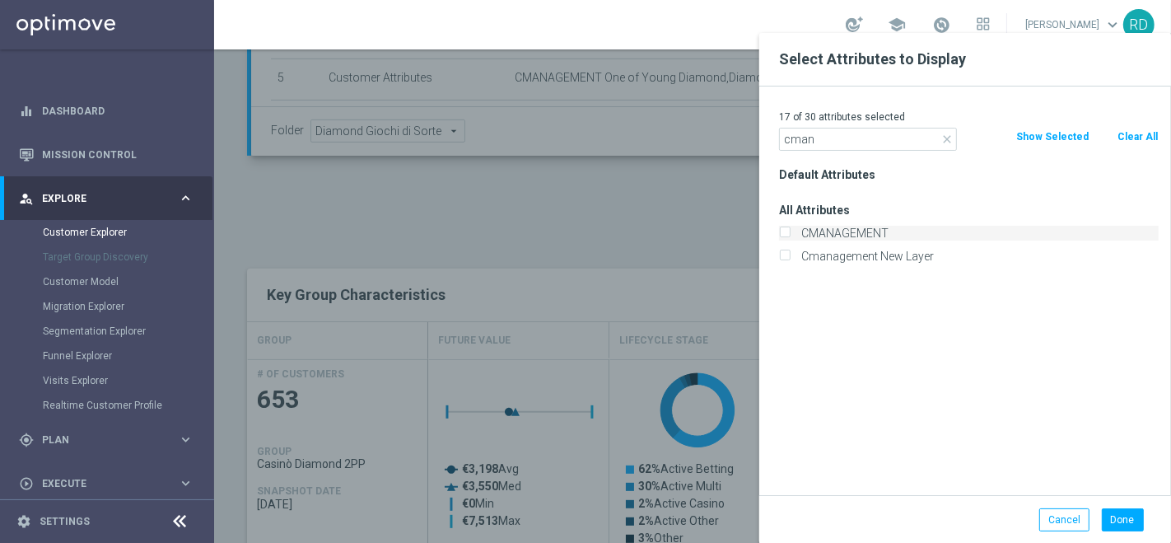
checkbox input "true"
click at [1127, 516] on button "Done" at bounding box center [1123, 519] width 42 height 23
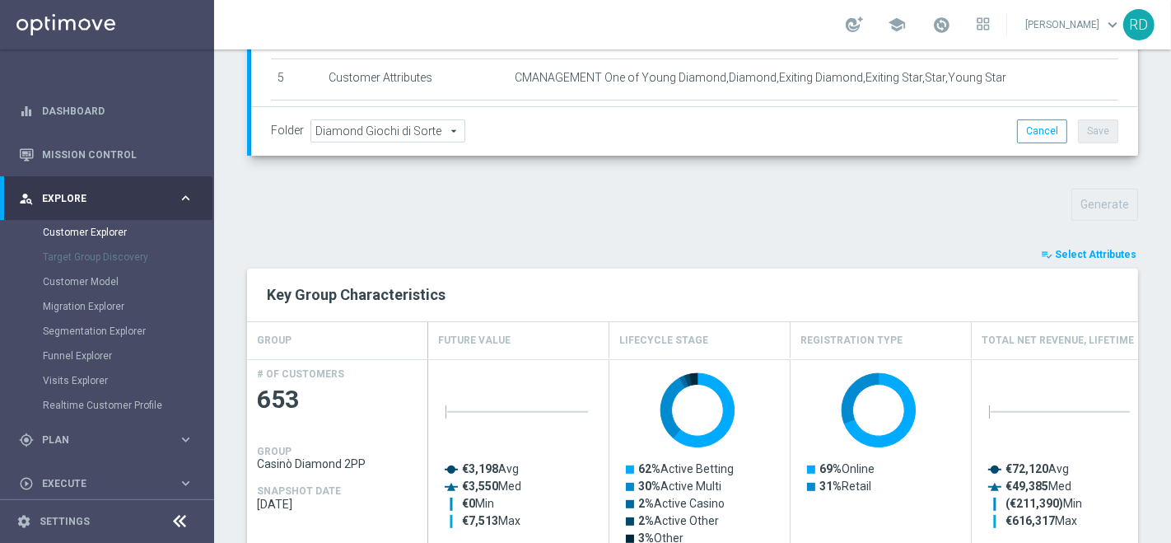
drag, startPoint x: 1057, startPoint y: 254, endPoint x: 1014, endPoint y: 256, distance: 43.7
click at [1055, 253] on span "Select Attributes" at bounding box center [1096, 255] width 82 height 12
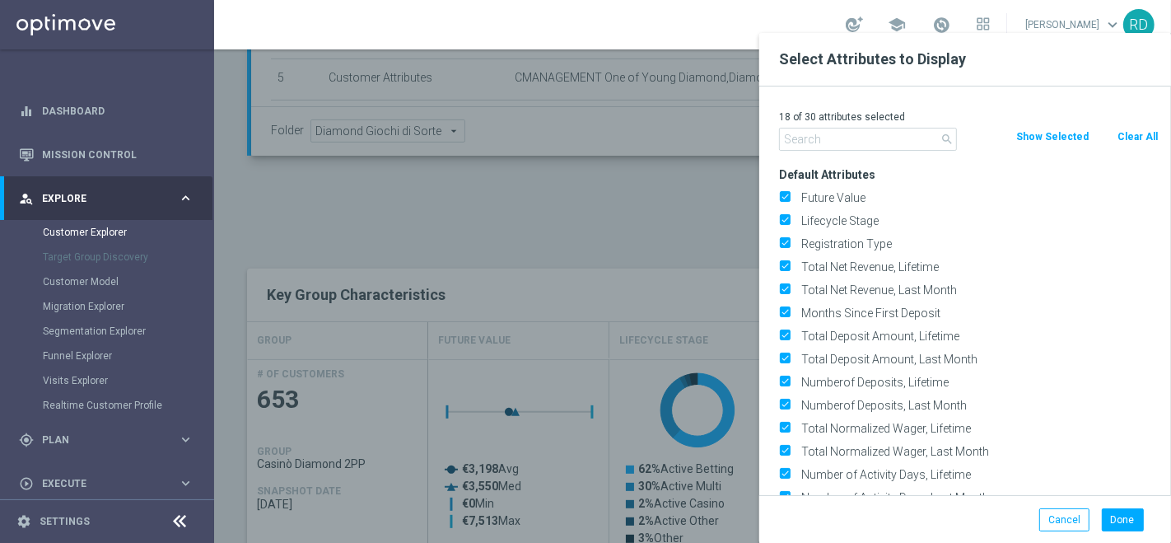
type input "d"
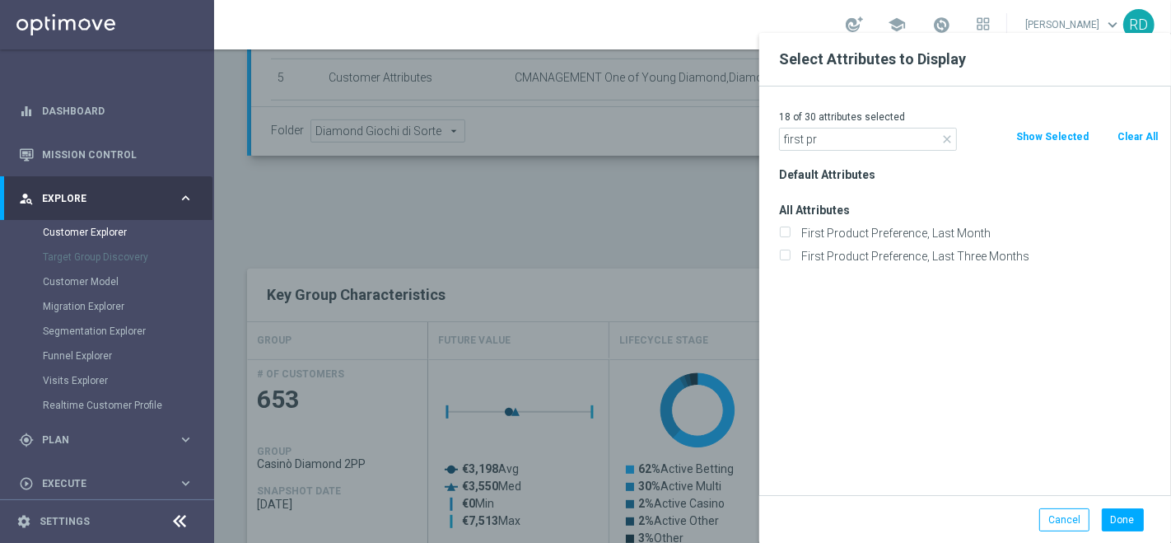
type input "first pr"
click at [853, 220] on div "All Attributes First Product Preference, Last Month First Product Preference, L…" at bounding box center [969, 232] width 404 height 69
click at [855, 229] on label "First Product Preference, Last Month" at bounding box center [976, 233] width 363 height 15
click at [790, 230] on input "First Product Preference, Last Month" at bounding box center [784, 235] width 11 height 11
checkbox input "true"
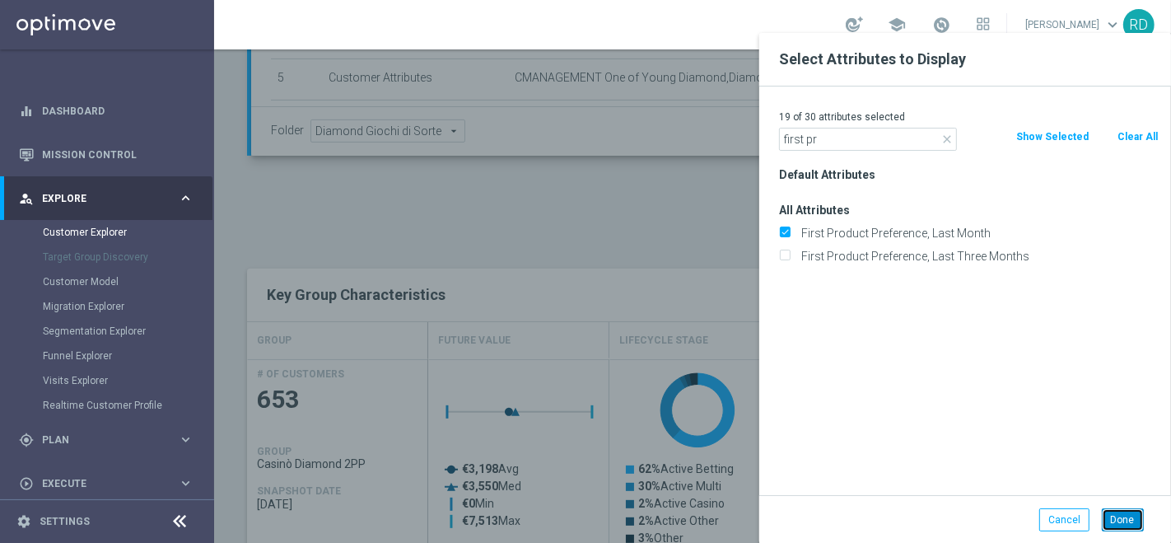
click at [1126, 516] on button "Done" at bounding box center [1123, 519] width 42 height 23
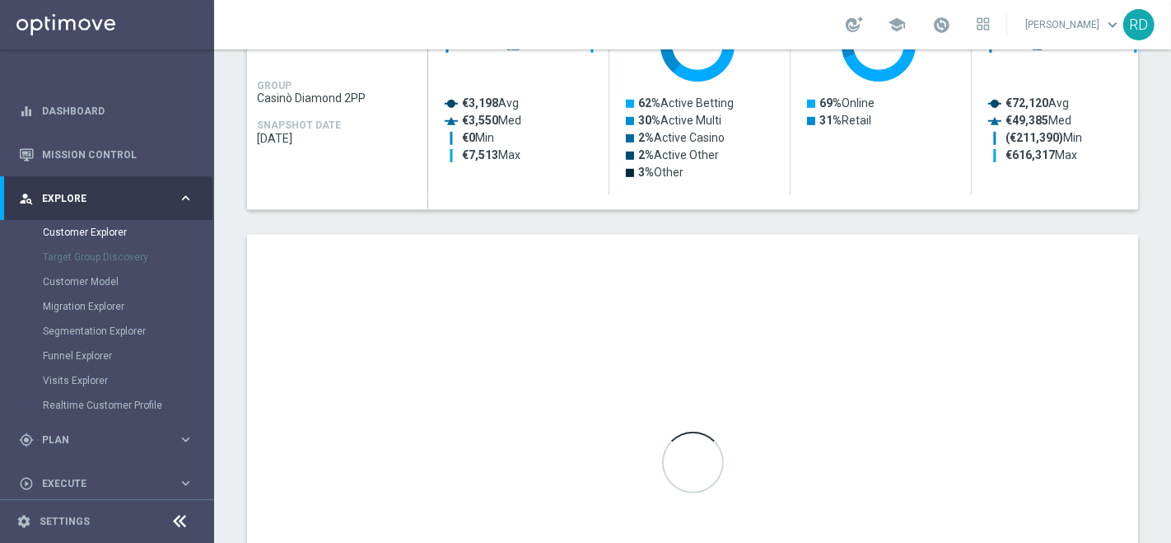
scroll to position [823, 0]
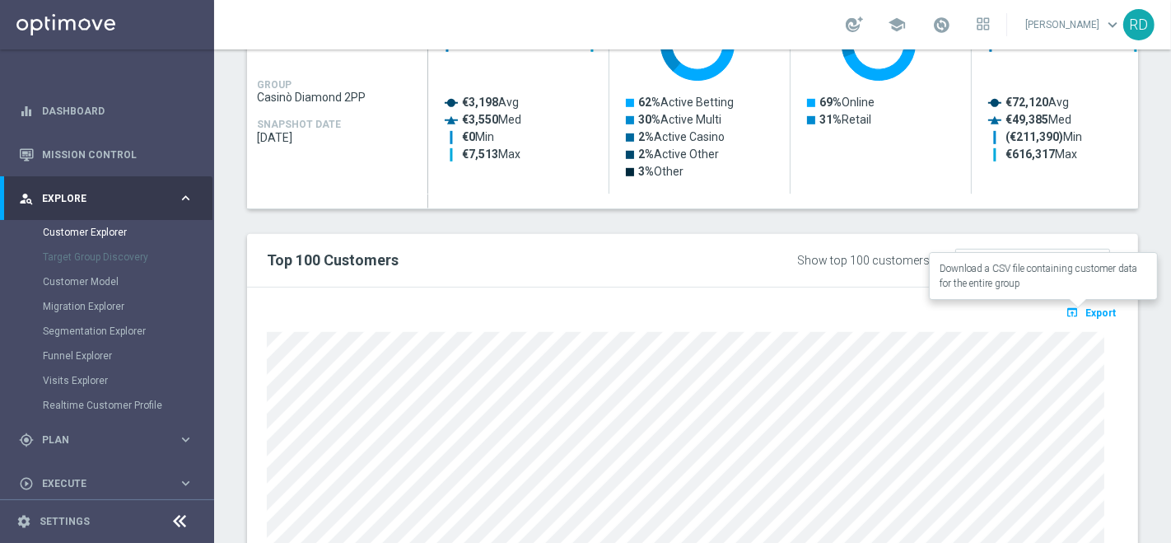
click at [1085, 307] on span "Export" at bounding box center [1100, 313] width 30 height 12
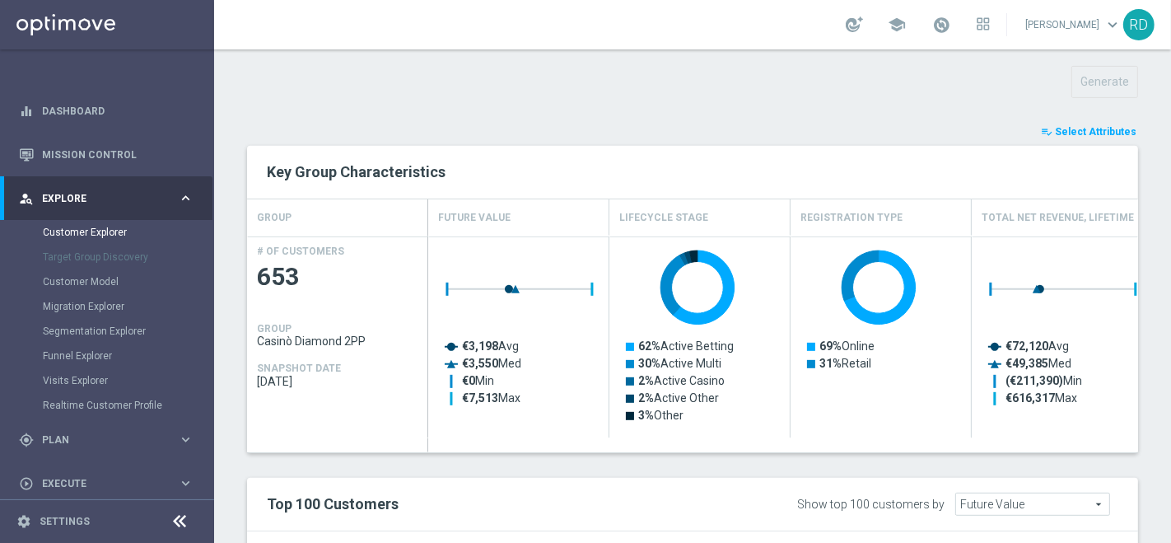
scroll to position [0, 0]
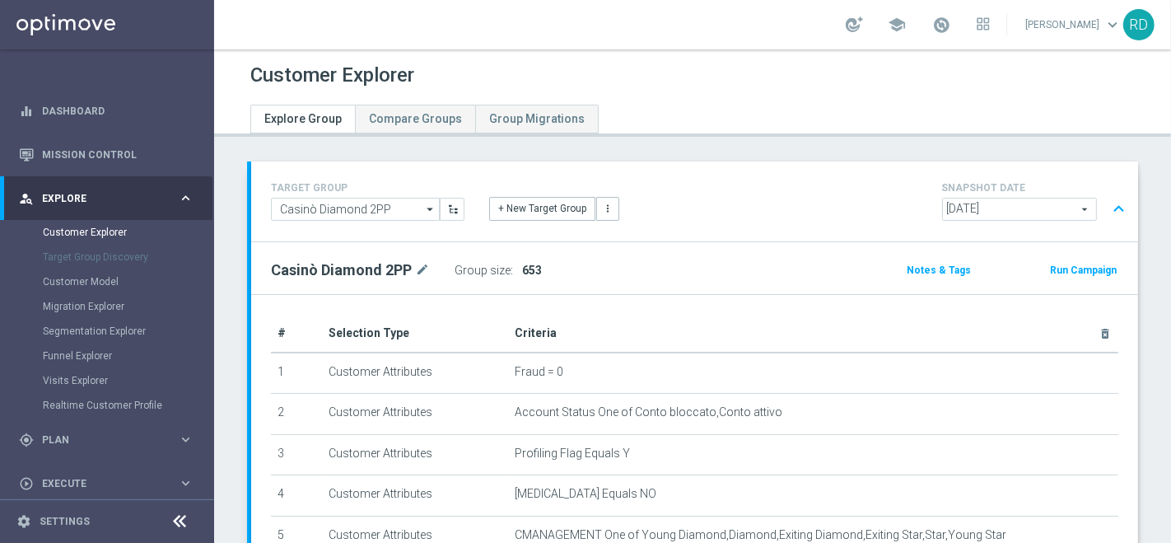
click at [532, 268] on span "653" at bounding box center [532, 270] width 20 height 13
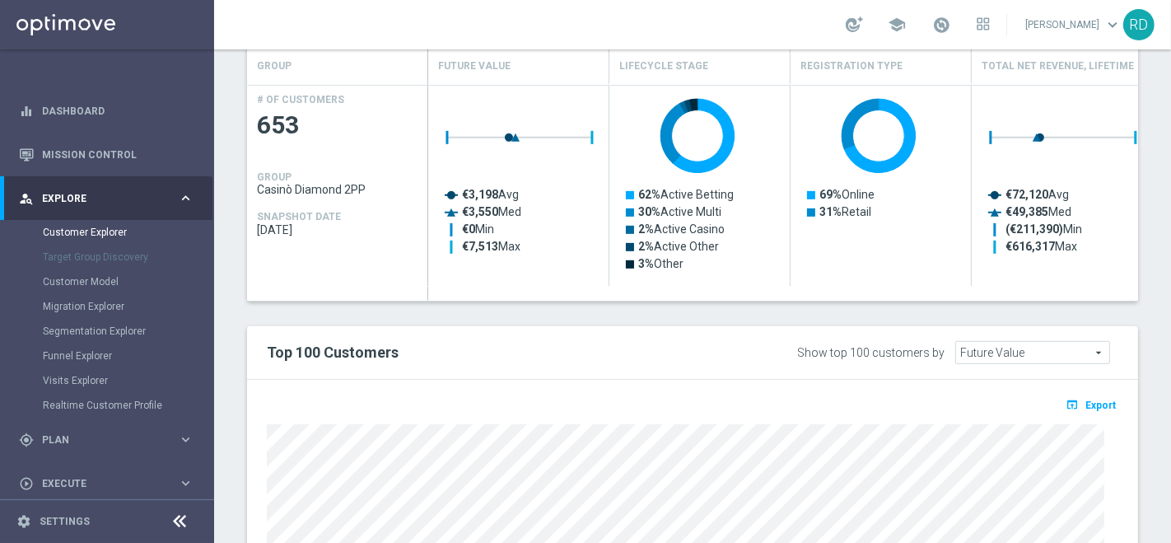
scroll to position [915, 0]
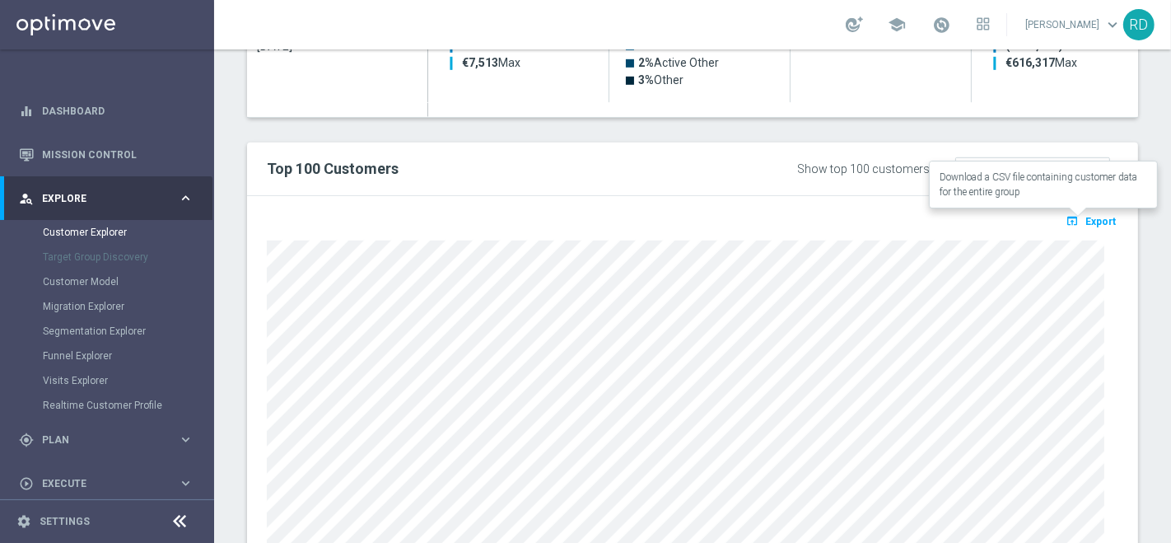
click at [1089, 220] on span "Export" at bounding box center [1100, 222] width 30 height 12
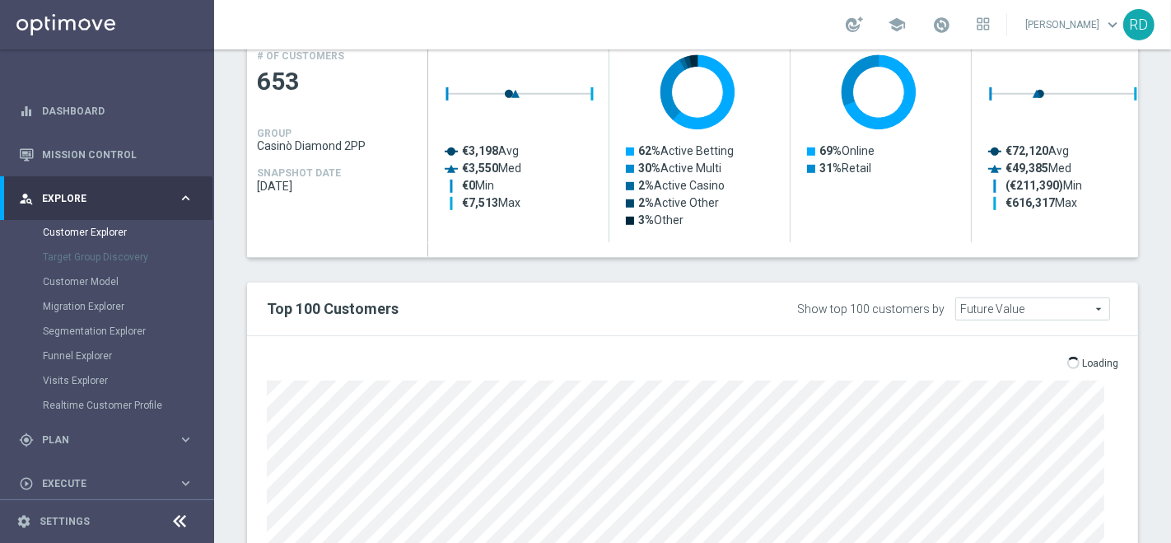
scroll to position [731, 0]
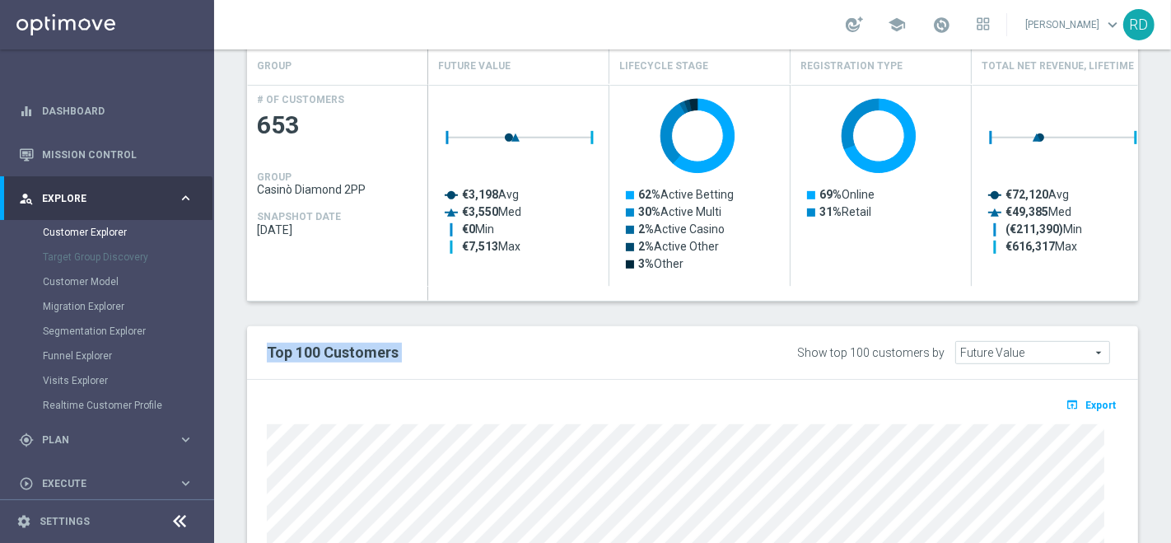
drag, startPoint x: 1154, startPoint y: 333, endPoint x: 1164, endPoint y: 262, distance: 72.3
click at [1165, 220] on div "Customer Explorer Explore Group Compare Groups Group Migrations TARGET GROUP Ca…" at bounding box center [692, 295] width 957 height 493
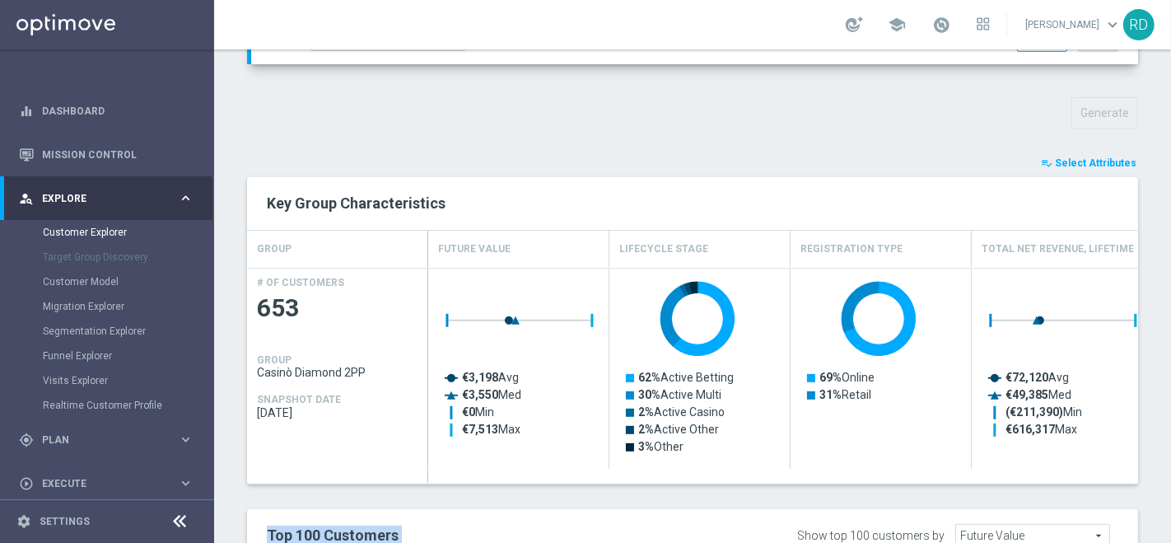
scroll to position [823, 0]
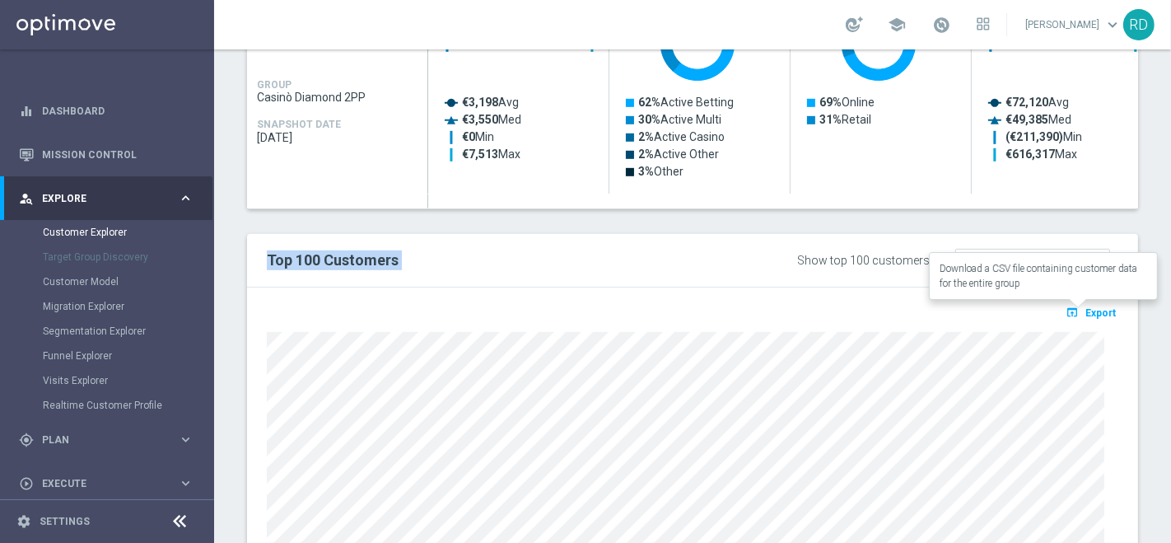
click at [1066, 309] on icon "open_in_browser" at bounding box center [1074, 311] width 17 height 13
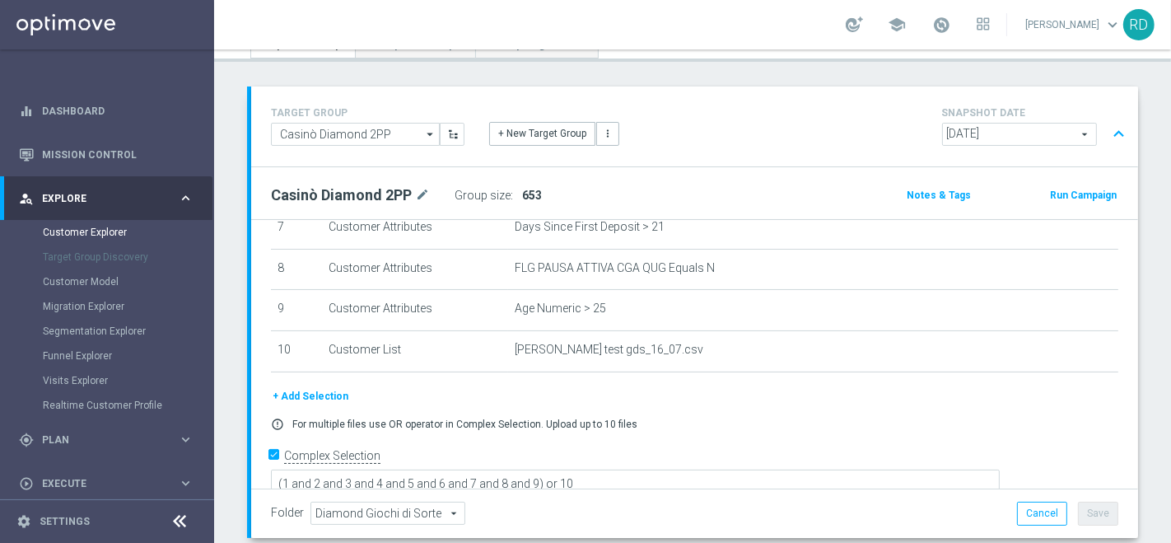
scroll to position [0, 0]
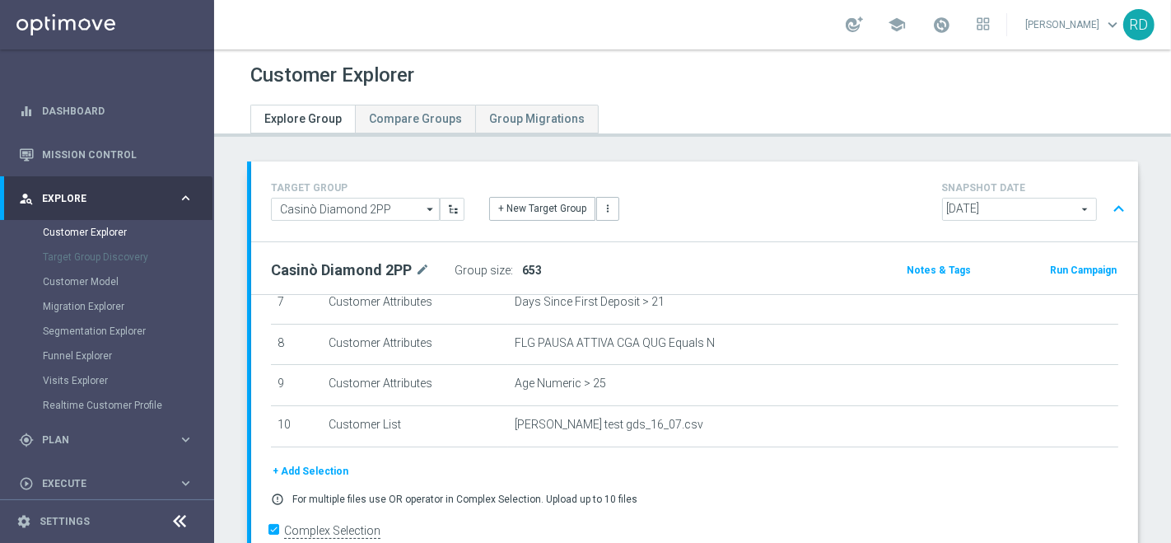
click at [944, 25] on div "school" at bounding box center [918, 25] width 144 height 28
click at [932, 27] on span at bounding box center [941, 25] width 18 height 18
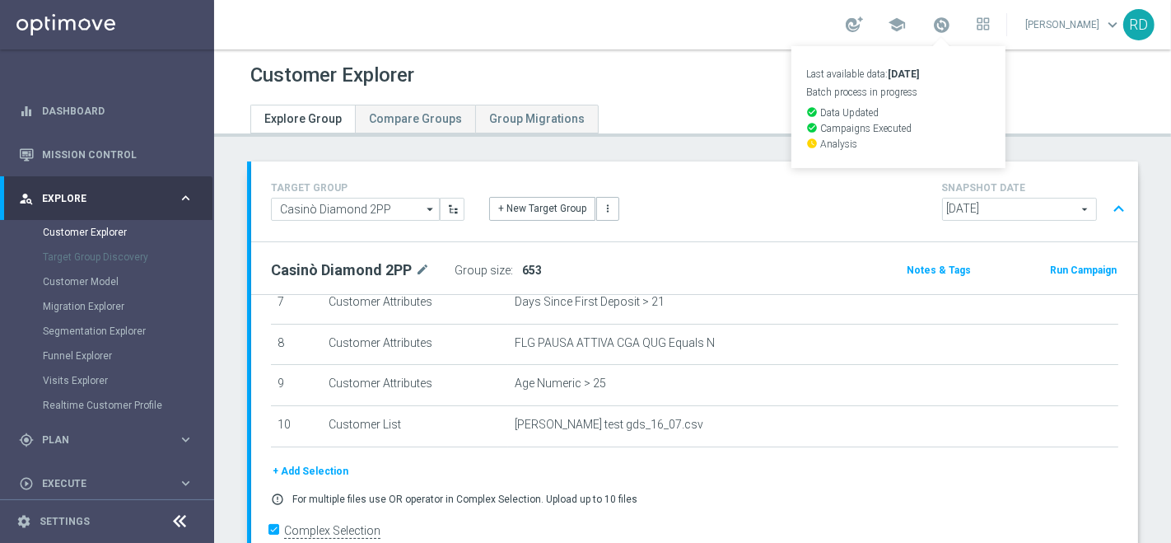
click at [1026, 71] on div "Customer Explorer" at bounding box center [692, 75] width 884 height 32
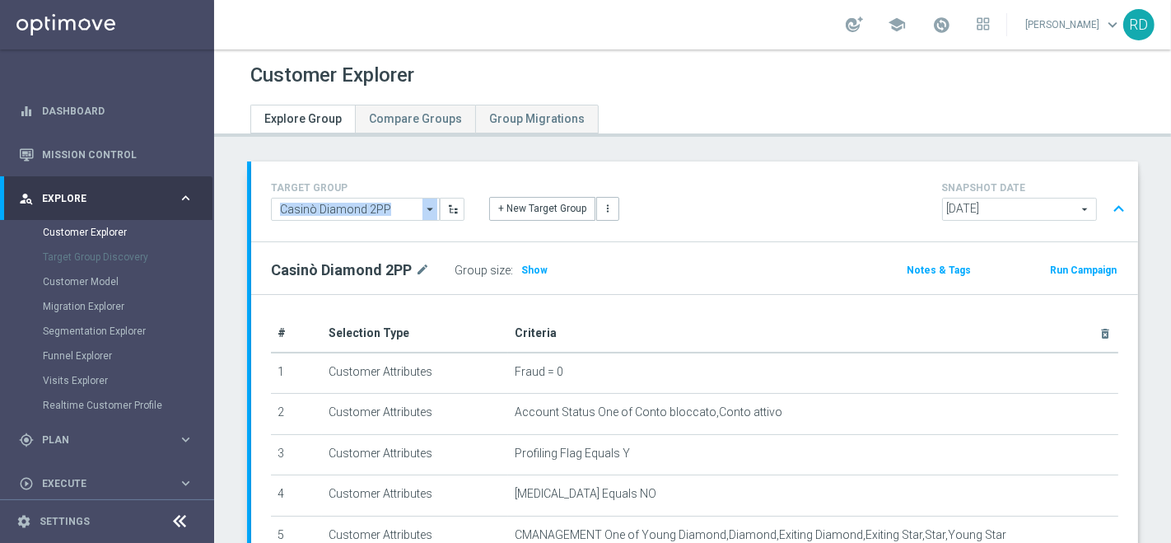
click at [382, 173] on div "TARGET GROUP Casinò Diamond 2PP Casinò Diamond 2PP arrow_drop_down Show Selecte…" at bounding box center [694, 201] width 887 height 80
click at [534, 271] on span "Show" at bounding box center [534, 270] width 26 height 12
click at [539, 264] on span "Show" at bounding box center [534, 270] width 26 height 12
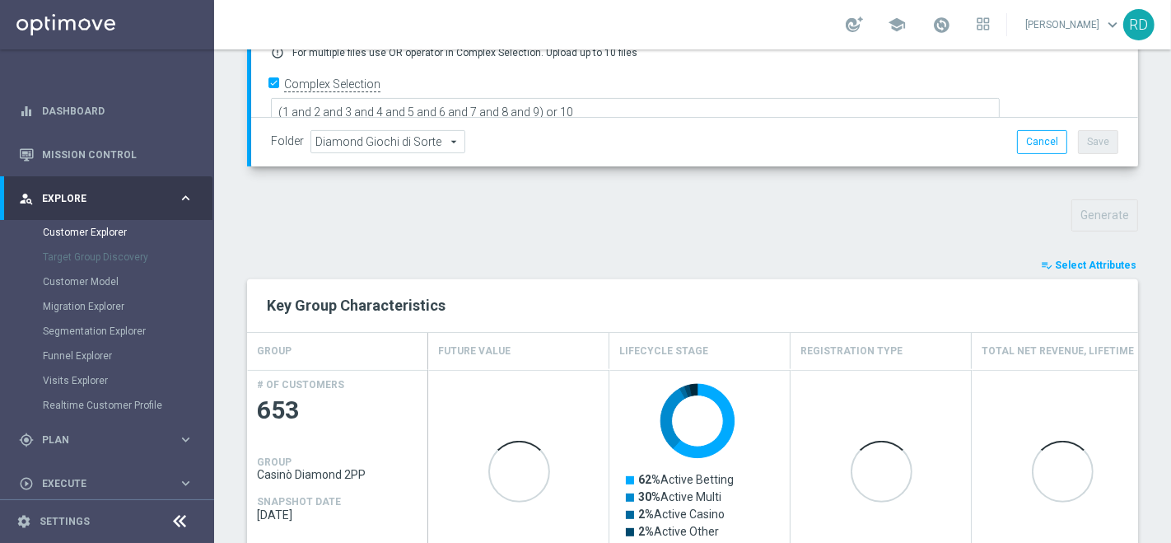
scroll to position [539, 0]
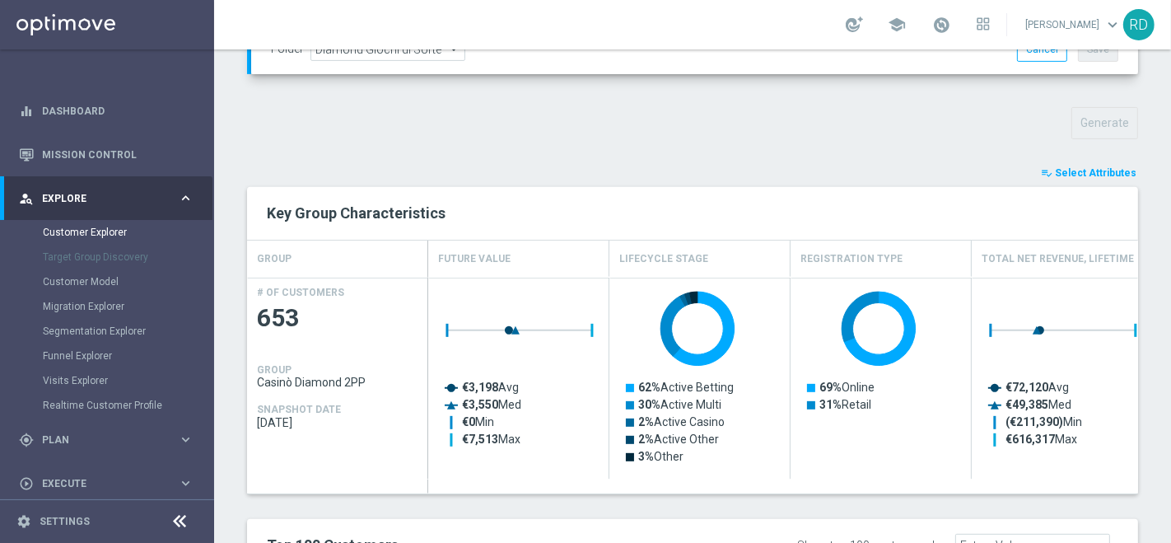
click at [1058, 169] on span "Select Attributes" at bounding box center [1096, 173] width 82 height 12
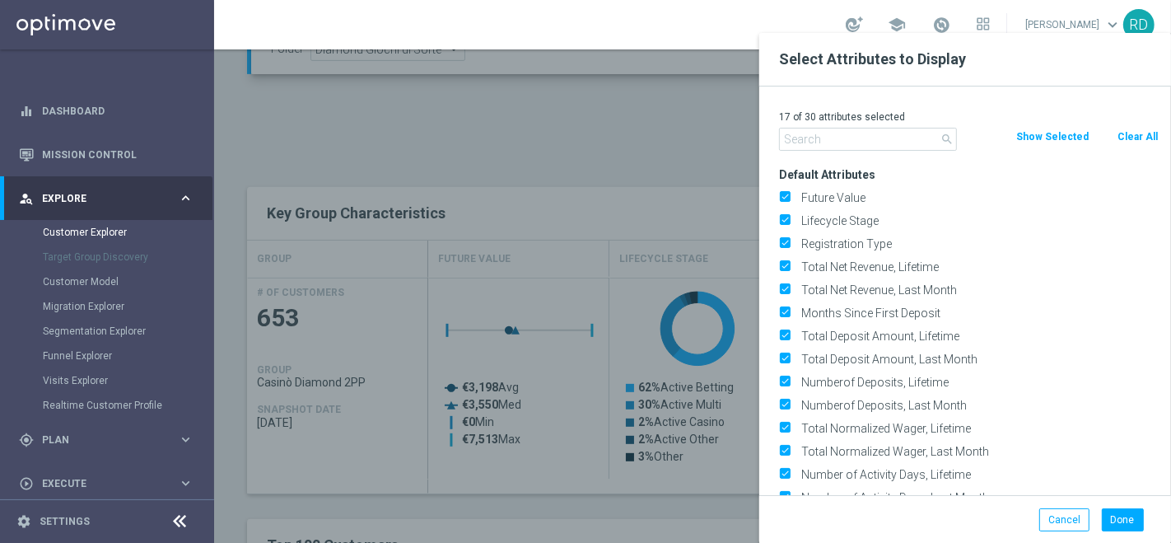
click at [895, 142] on input "text" at bounding box center [868, 139] width 178 height 23
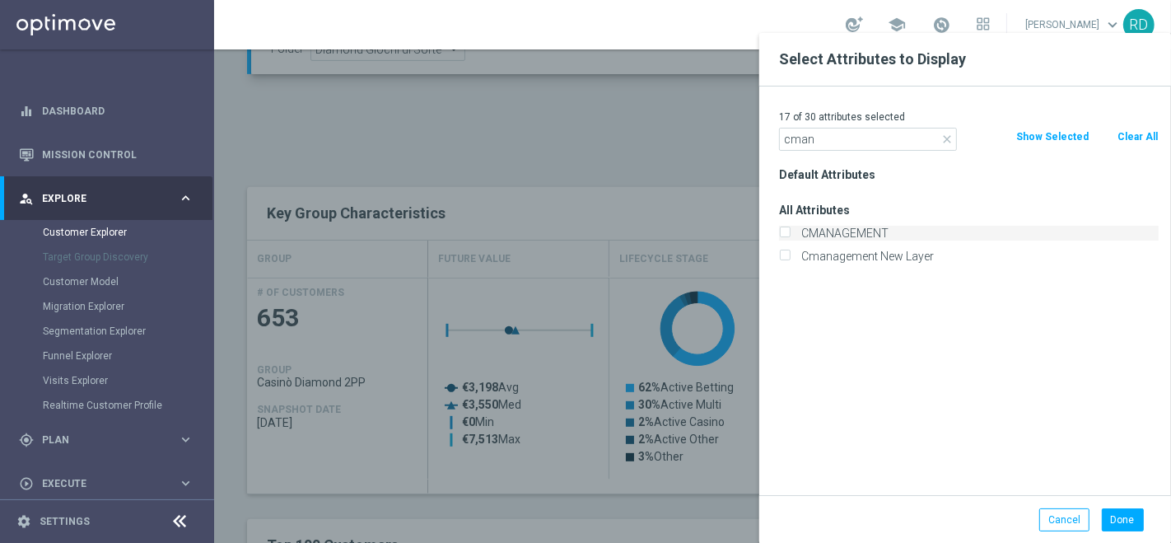
type input "cman"
click at [845, 229] on label "CMANAGEMENT" at bounding box center [976, 233] width 363 height 15
click at [790, 230] on input "CMANAGEMENT" at bounding box center [784, 235] width 11 height 11
checkbox input "true"
click at [1126, 514] on button "Done" at bounding box center [1123, 519] width 42 height 23
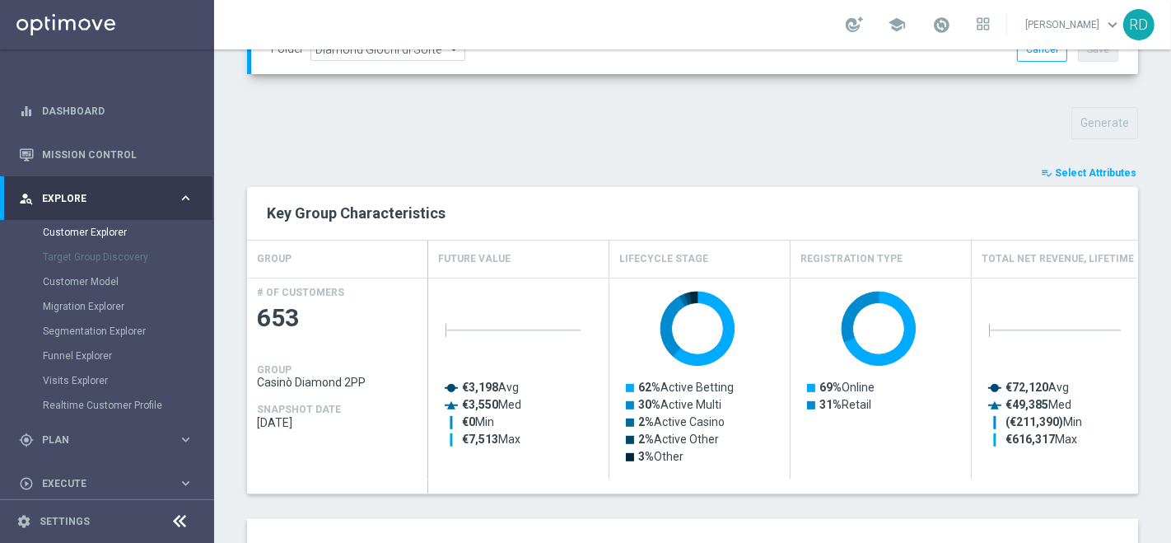
click at [1055, 173] on span "Select Attributes" at bounding box center [1096, 173] width 82 height 12
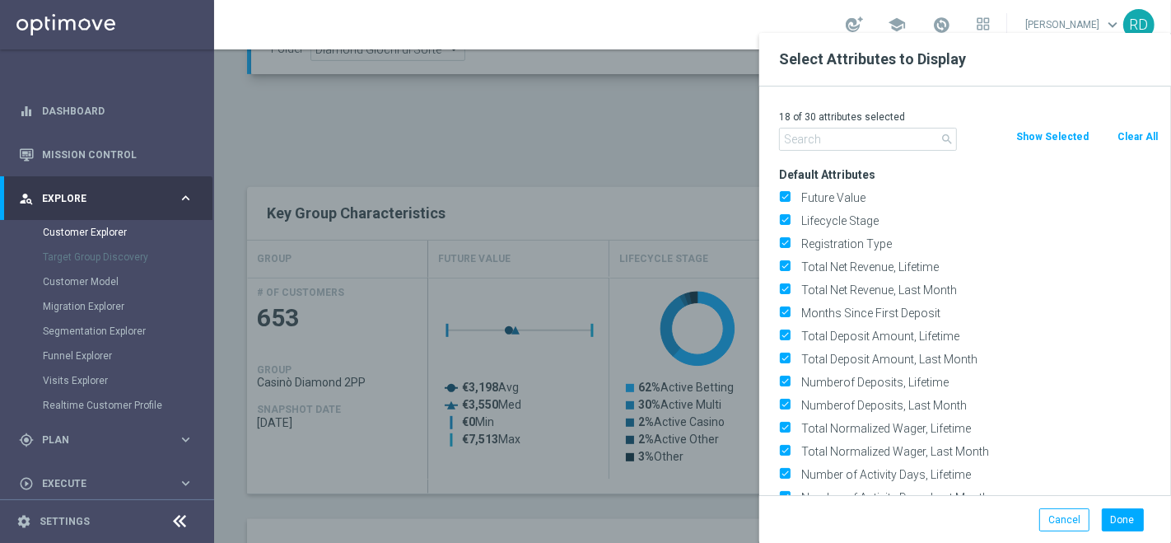
click at [830, 143] on input "text" at bounding box center [868, 139] width 178 height 23
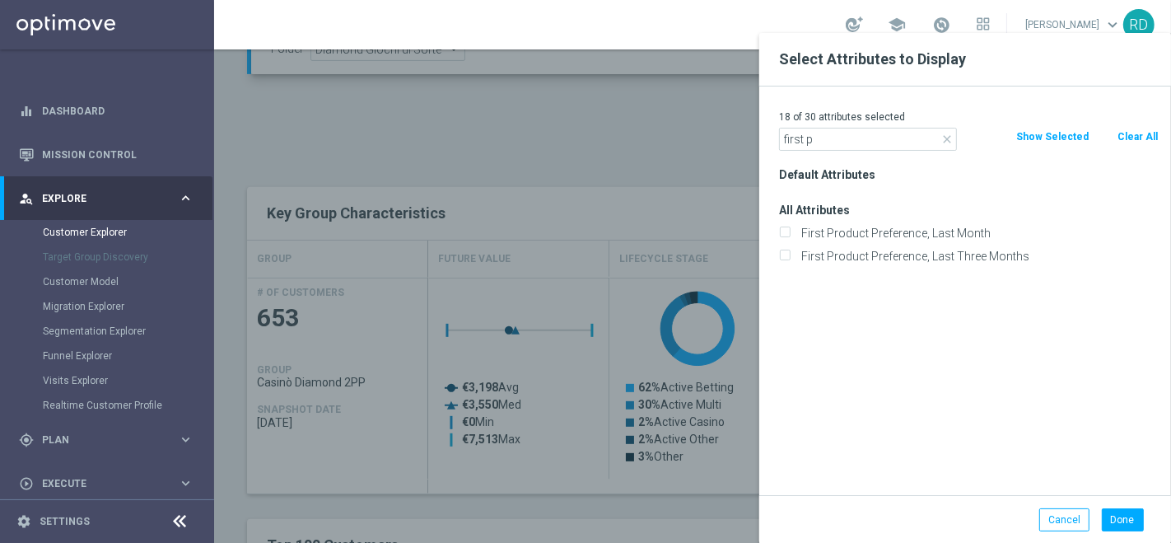
scroll to position [0, 0]
type input "first pr"
click at [851, 230] on label "First Product Preference, Last Month" at bounding box center [976, 233] width 363 height 15
click at [790, 230] on input "First Product Preference, Last Month" at bounding box center [784, 235] width 11 height 11
checkbox input "true"
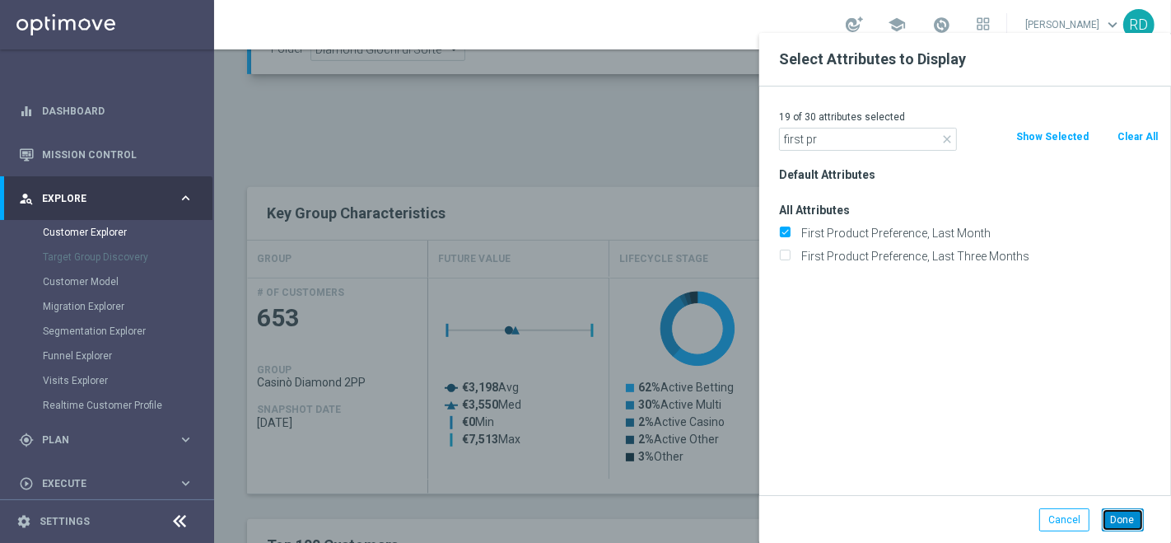
drag, startPoint x: 1108, startPoint y: 514, endPoint x: 1103, endPoint y: 504, distance: 10.7
click at [1108, 513] on button "Done" at bounding box center [1123, 519] width 42 height 23
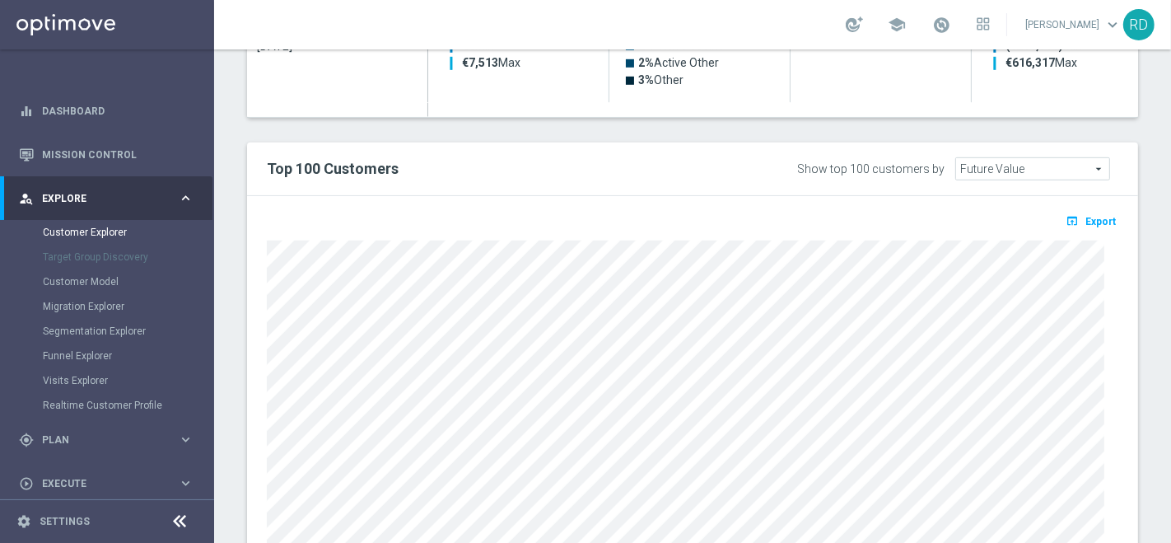
scroll to position [1008, 0]
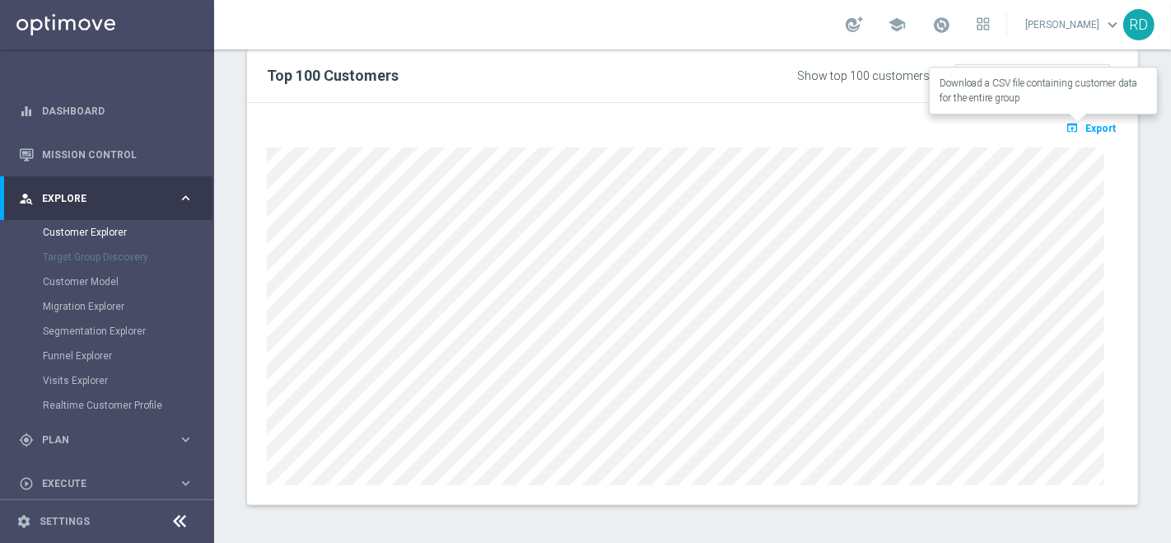
click at [1085, 124] on span "Export" at bounding box center [1100, 129] width 30 height 12
click at [932, 26] on span at bounding box center [941, 25] width 18 height 18
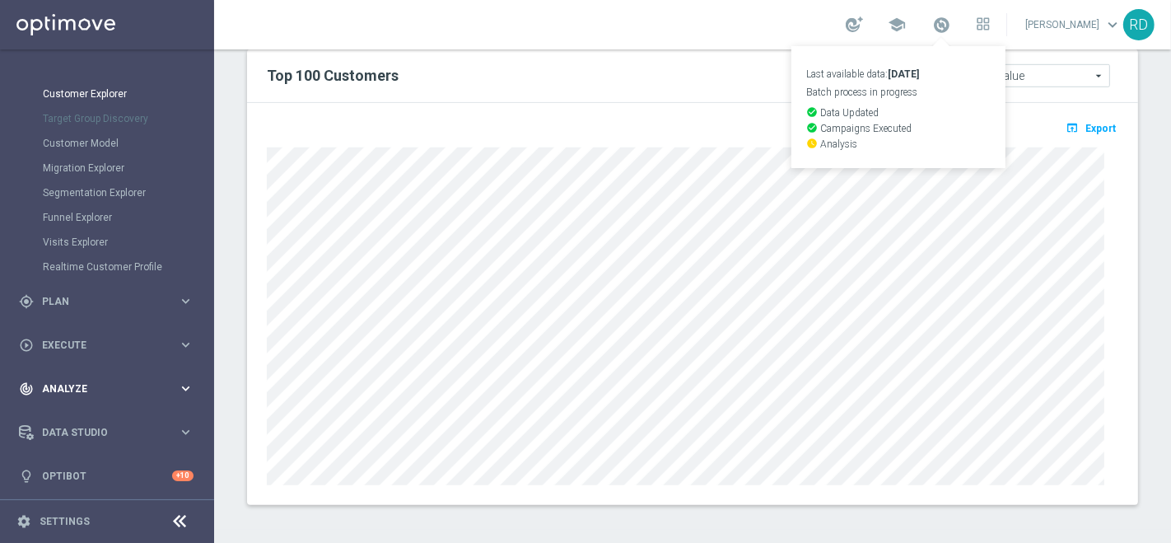
scroll to position [141, 0]
click at [86, 292] on div "gps_fixed Plan" at bounding box center [98, 298] width 159 height 15
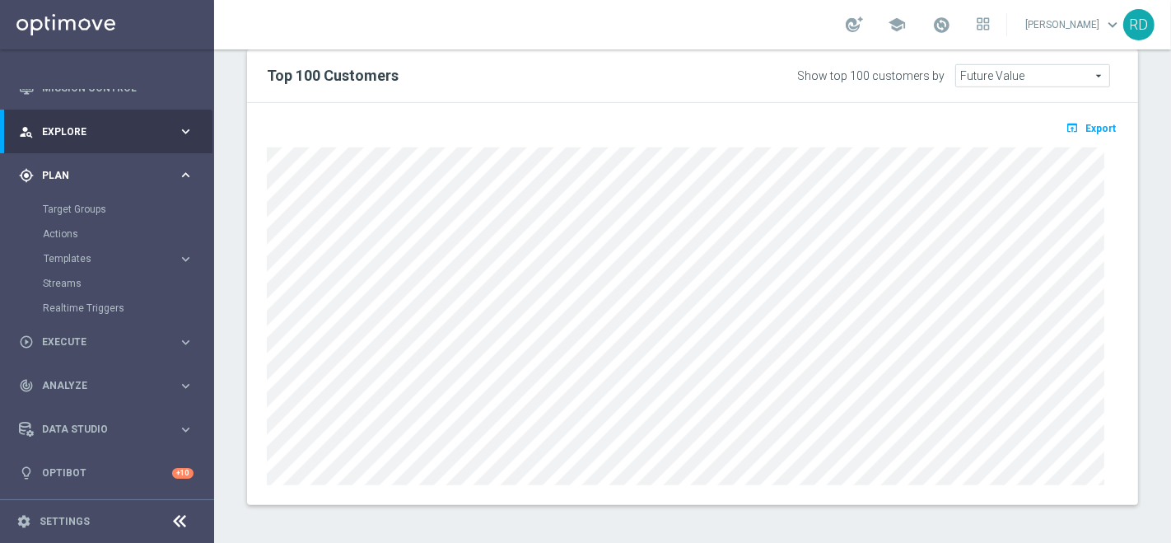
scroll to position [66, 0]
click at [935, 23] on span at bounding box center [941, 25] width 18 height 18
click at [715, 109] on div "open_in_browser Export" at bounding box center [692, 304] width 891 height 402
click at [1083, 117] on button "open_in_browser Export" at bounding box center [1090, 127] width 55 height 21
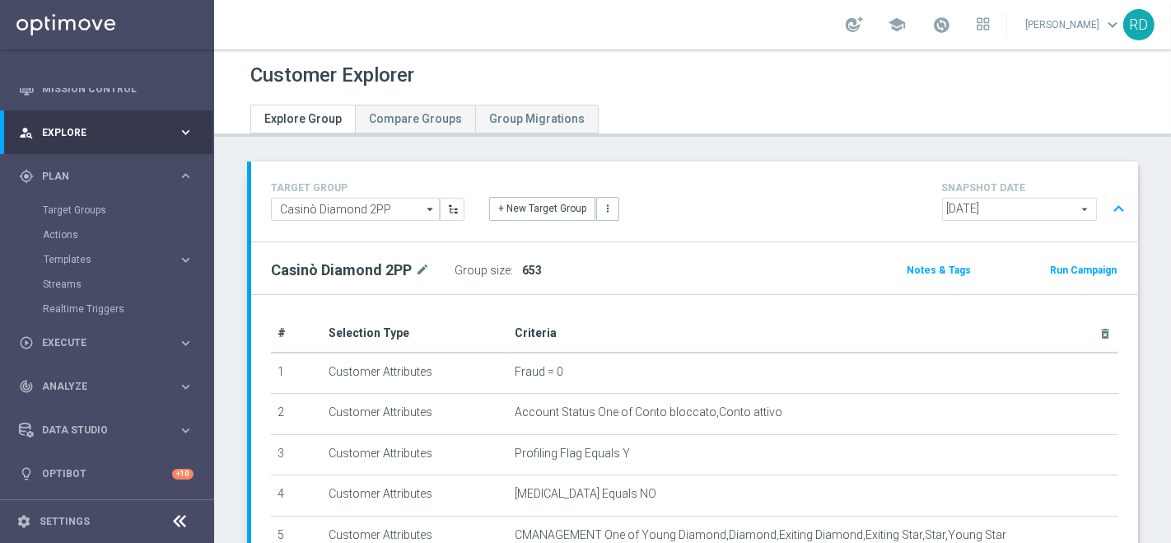
scroll to position [0, 0]
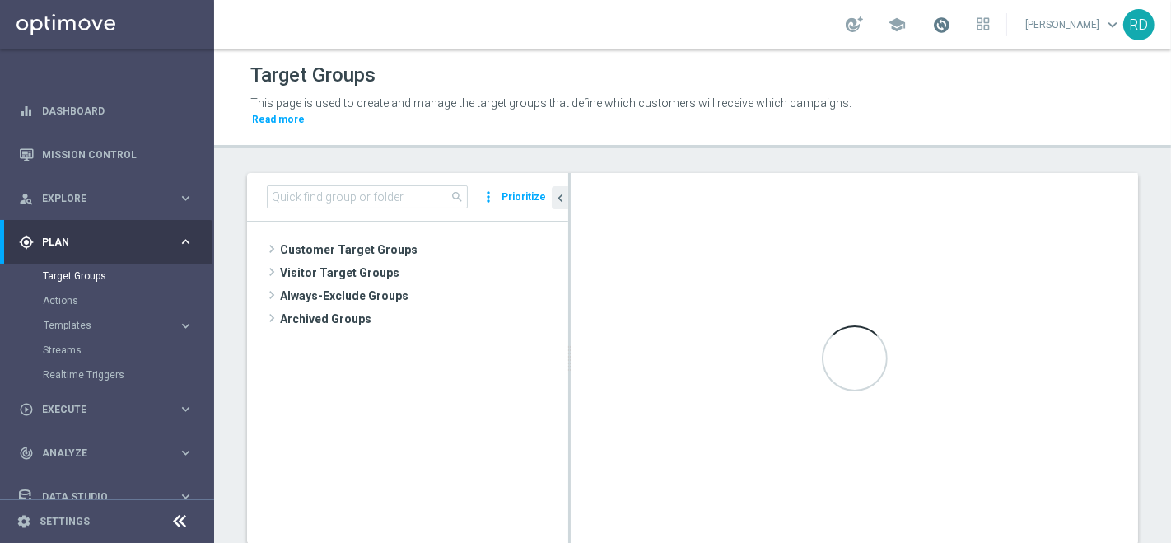
click at [932, 23] on span at bounding box center [941, 25] width 18 height 18
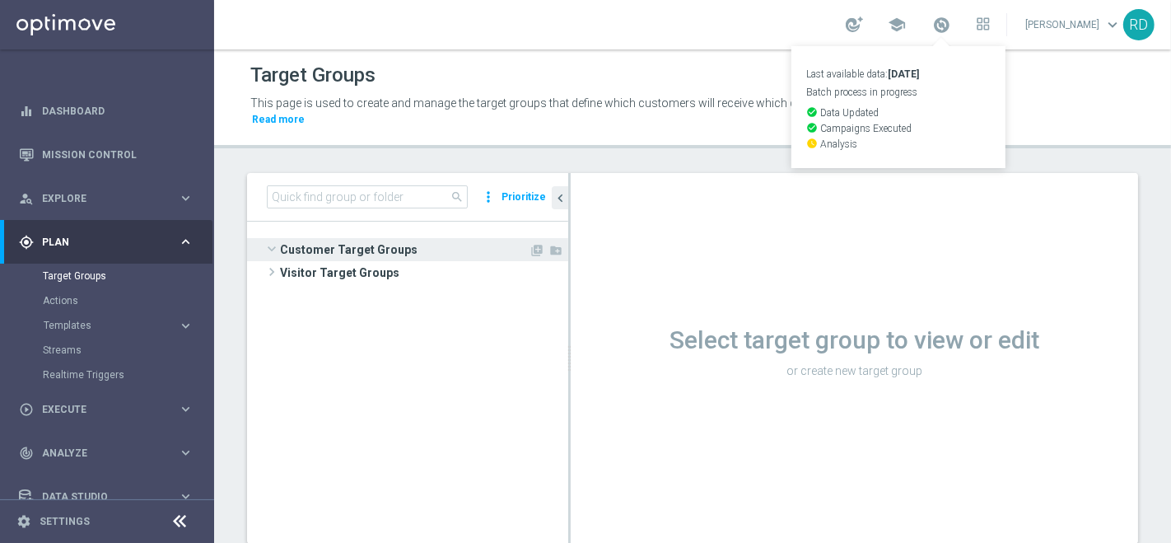
click at [280, 238] on span "Customer Target Groups" at bounding box center [404, 249] width 249 height 23
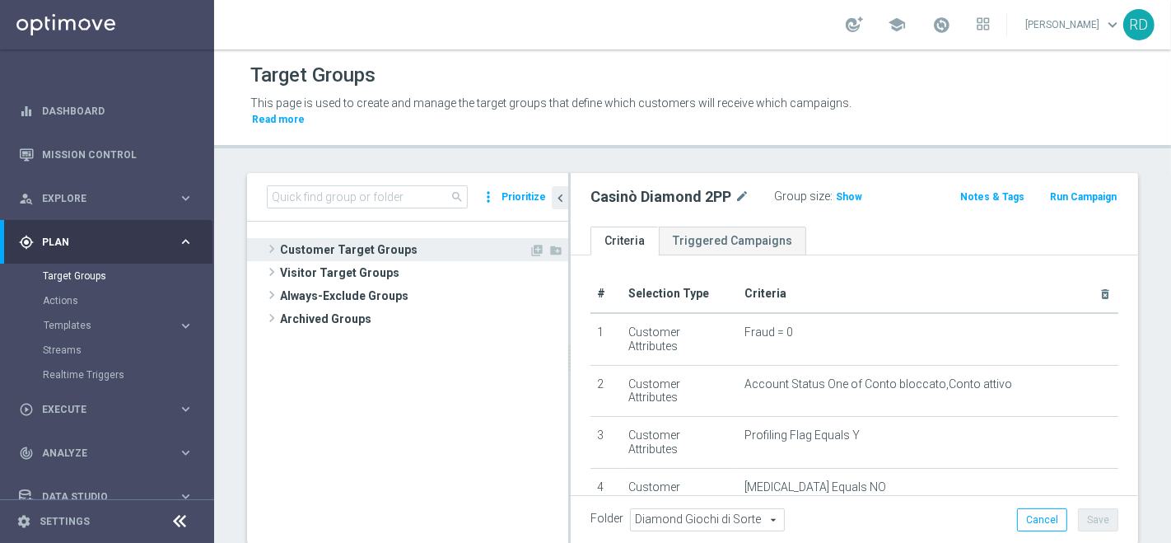
click at [280, 238] on span "Customer Target Groups" at bounding box center [404, 249] width 249 height 23
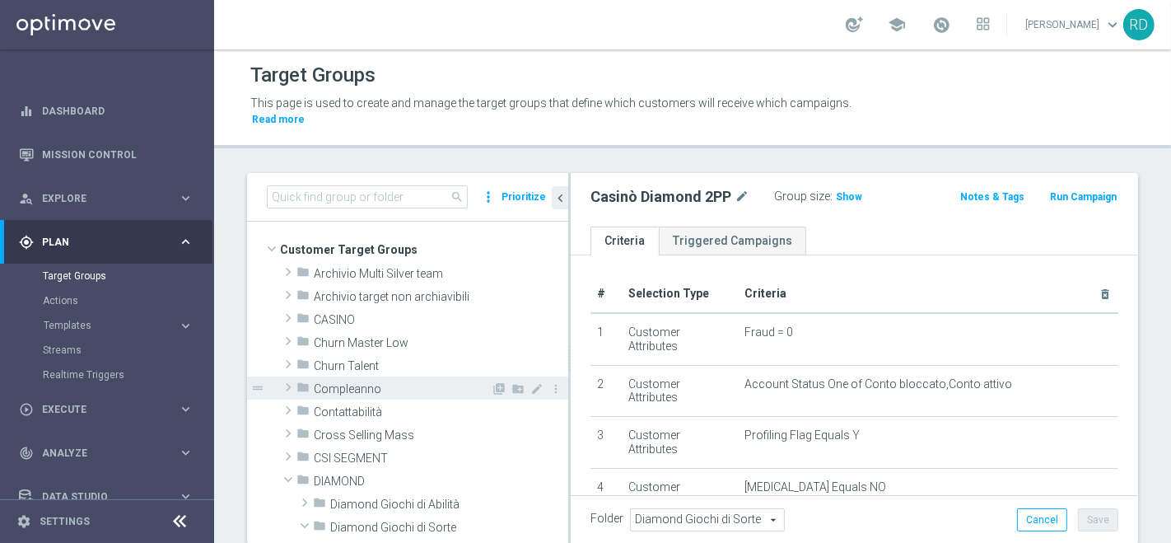
scroll to position [91, 0]
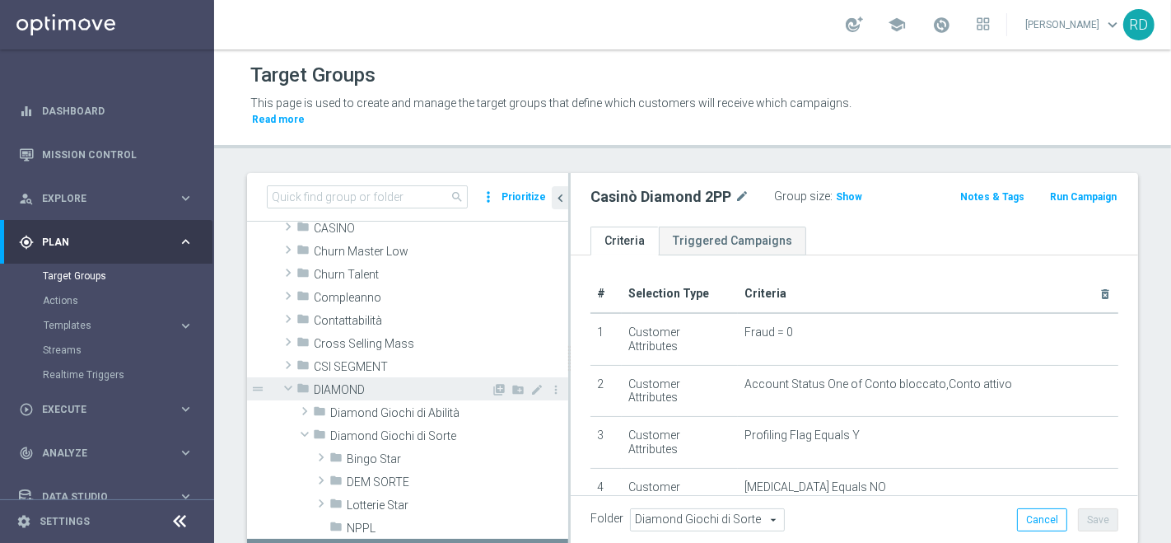
click at [282, 380] on span at bounding box center [288, 388] width 20 height 16
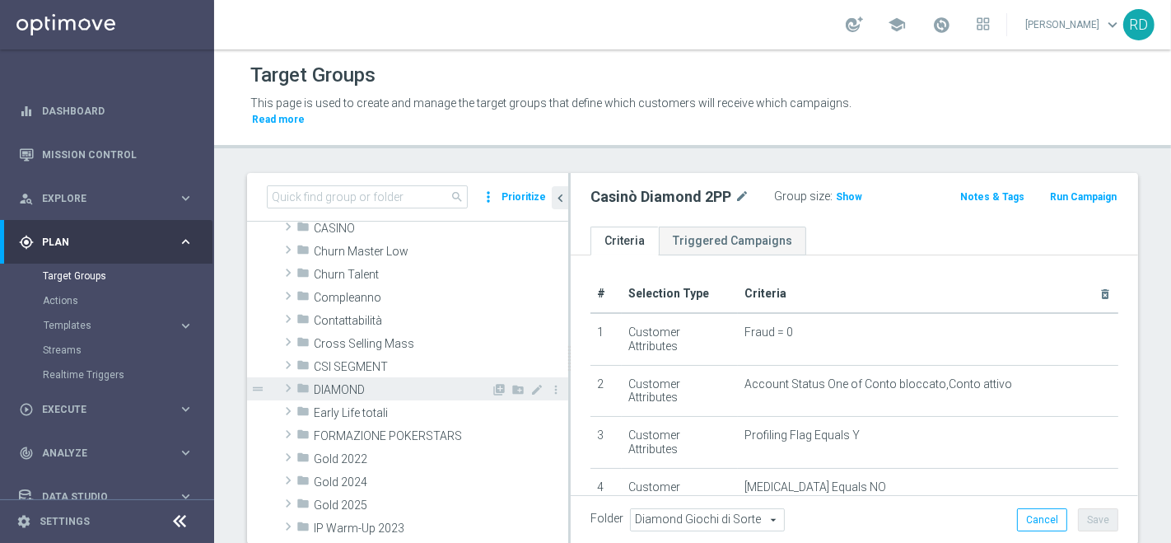
click at [287, 378] on span at bounding box center [288, 388] width 16 height 20
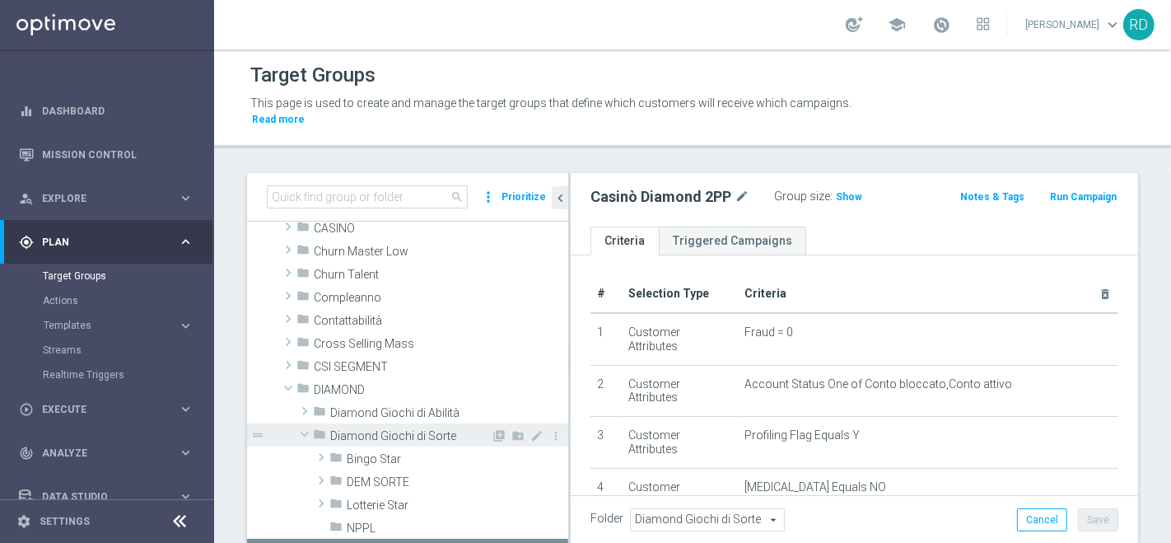
click at [303, 426] on span at bounding box center [305, 434] width 20 height 16
click at [308, 424] on span at bounding box center [304, 434] width 16 height 20
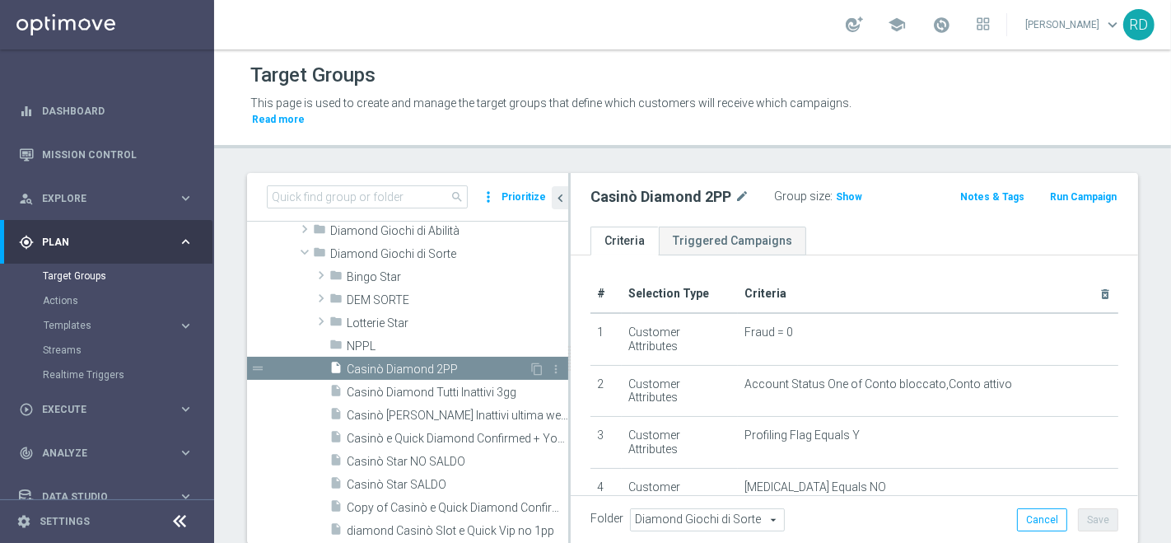
scroll to position [274, 0]
click at [402, 361] on span "Casinò Diamond 2PP" at bounding box center [438, 368] width 182 height 14
click at [842, 191] on span "Show" at bounding box center [849, 197] width 26 height 12
click at [842, 191] on span "653" at bounding box center [847, 199] width 21 height 16
click at [130, 149] on link "Mission Control" at bounding box center [118, 155] width 152 height 44
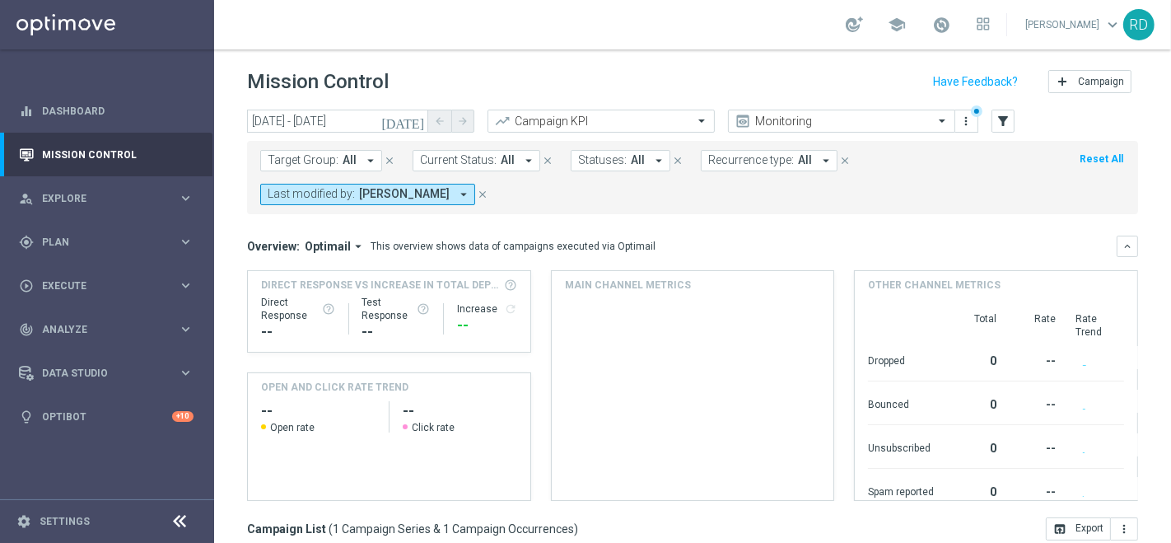
click at [414, 119] on icon "today" at bounding box center [403, 121] width 44 height 15
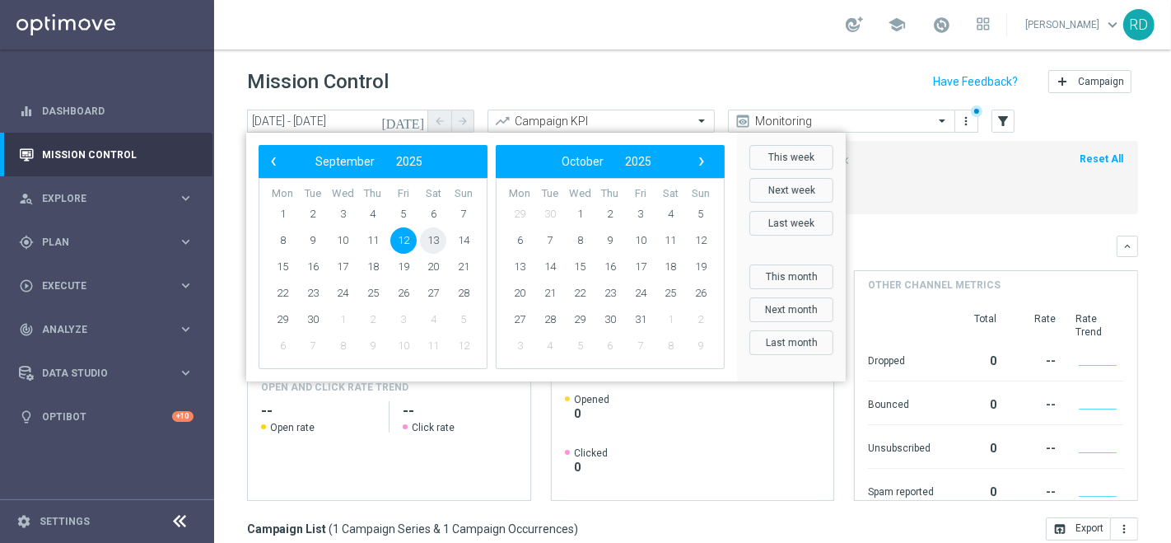
click at [431, 234] on span "13" at bounding box center [433, 240] width 26 height 26
type input "13 Sep 2025 - 13 Sep 2025"
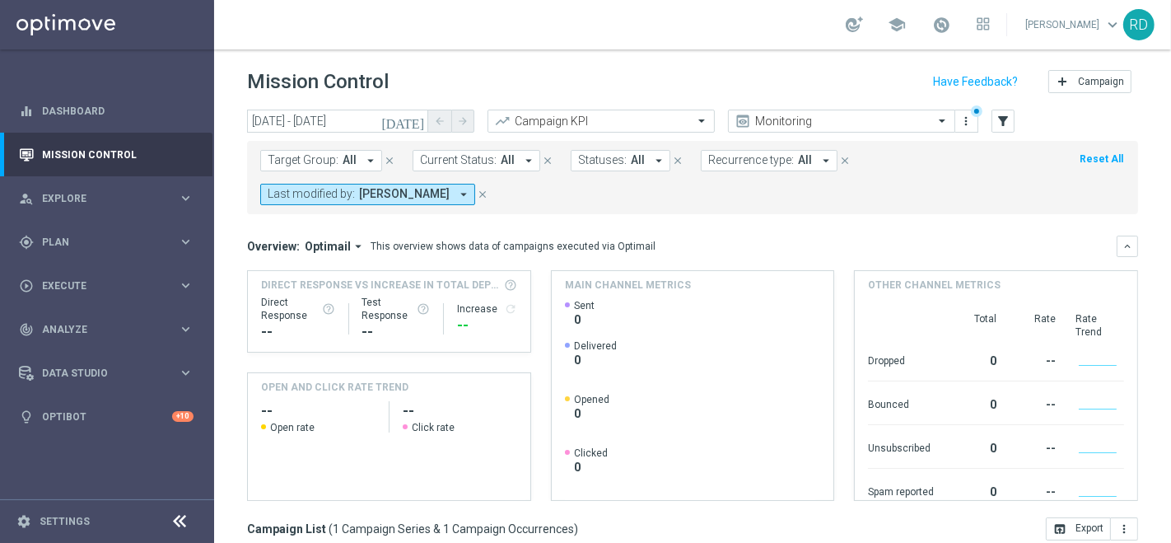
click at [798, 155] on span "All" at bounding box center [805, 160] width 14 height 14
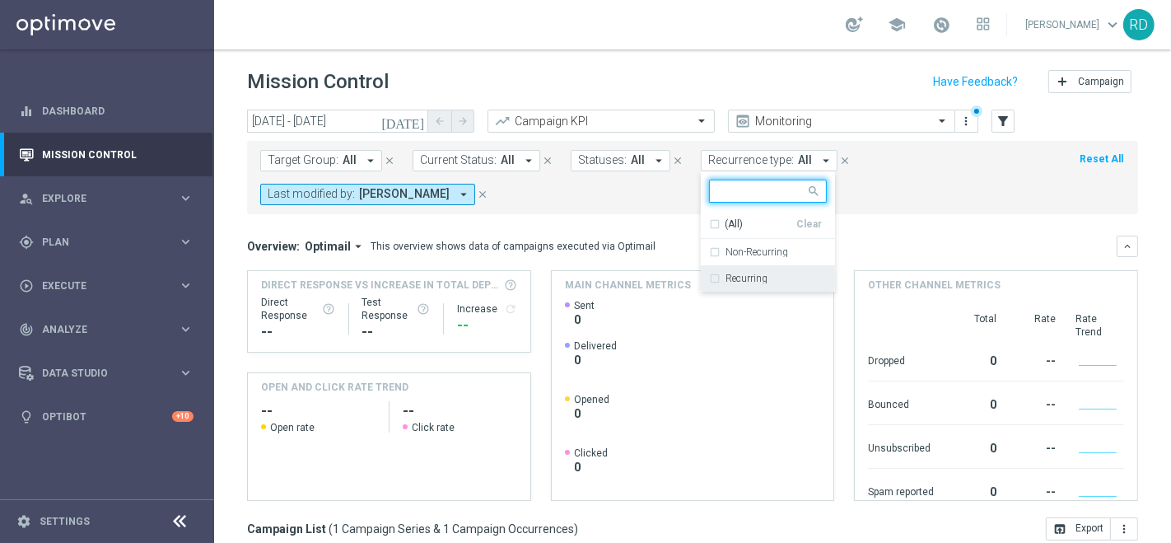
click at [722, 268] on div "Recurring" at bounding box center [768, 278] width 118 height 26
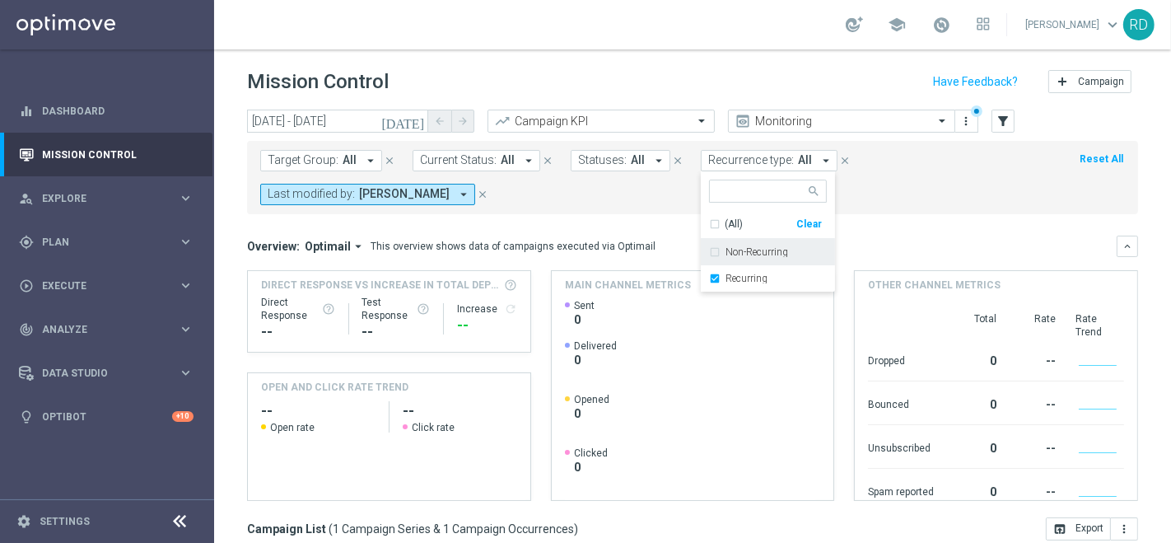
click at [647, 181] on form "Target Group: All arrow_drop_down close Current Status: All arrow_drop_down clo…" at bounding box center [655, 177] width 791 height 55
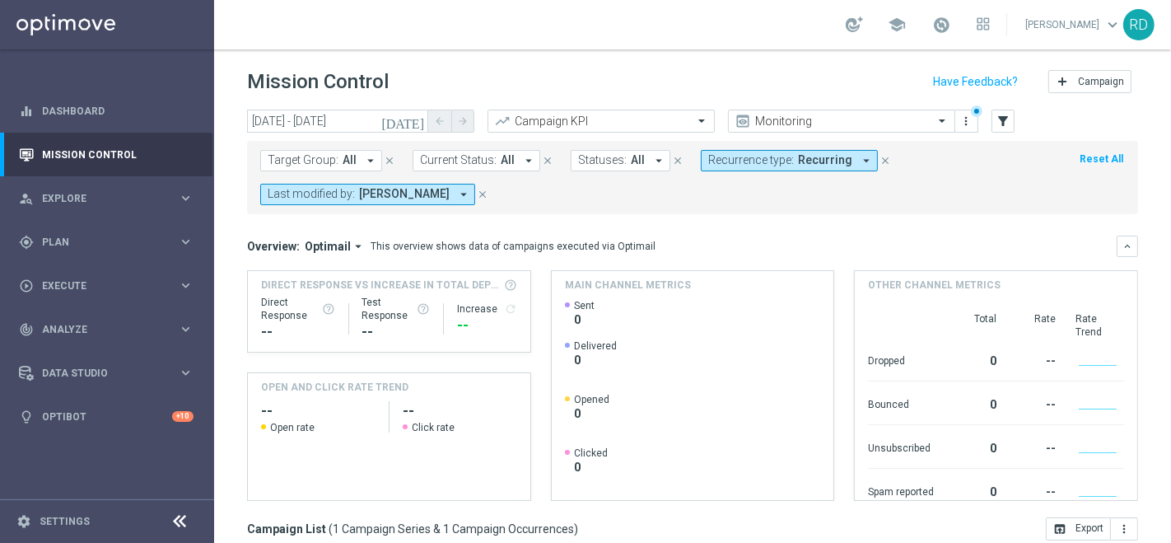
click at [456, 191] on icon "arrow_drop_down" at bounding box center [463, 194] width 15 height 15
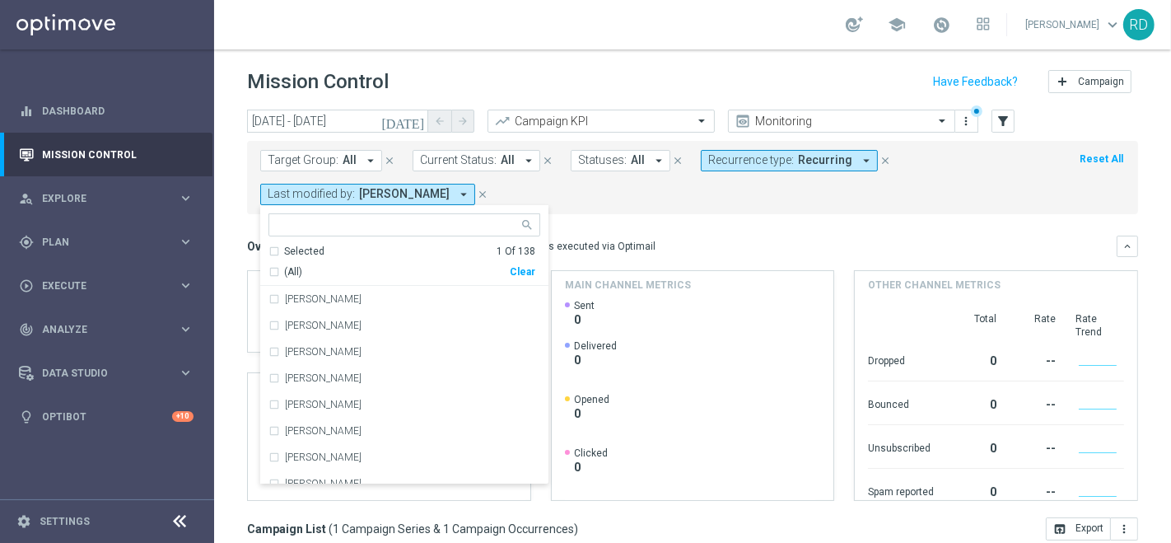
click at [389, 208] on div "Valentina Tafuro Selected 1 Of 138 (All) Clear Alessandra Cormio Alessandra Dal…" at bounding box center [404, 344] width 288 height 279
click at [379, 219] on input "text" at bounding box center [397, 225] width 241 height 14
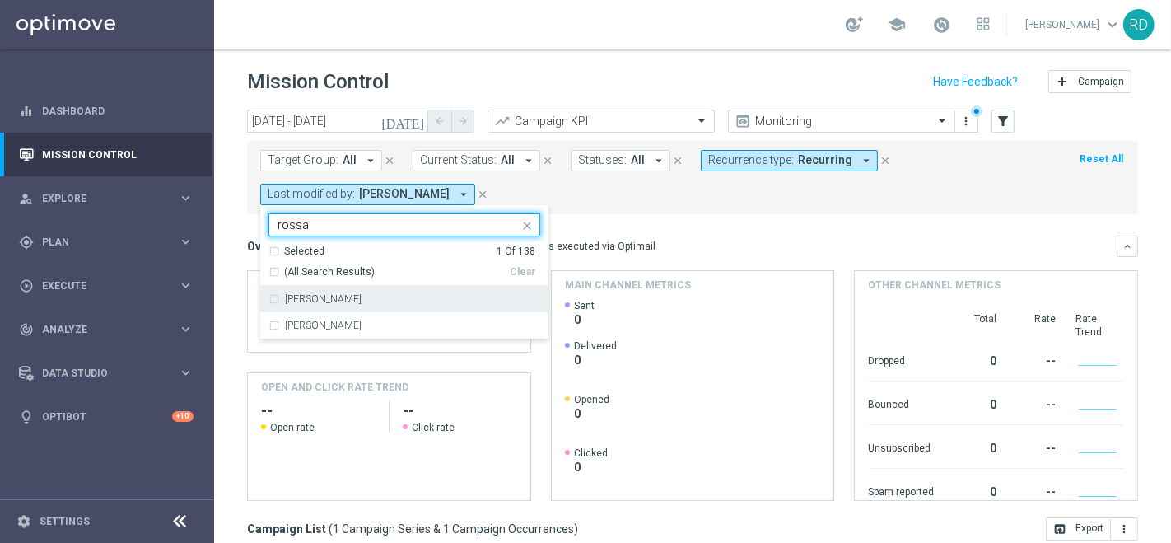
click at [308, 303] on div "[PERSON_NAME]" at bounding box center [404, 299] width 272 height 26
type input "rossa"
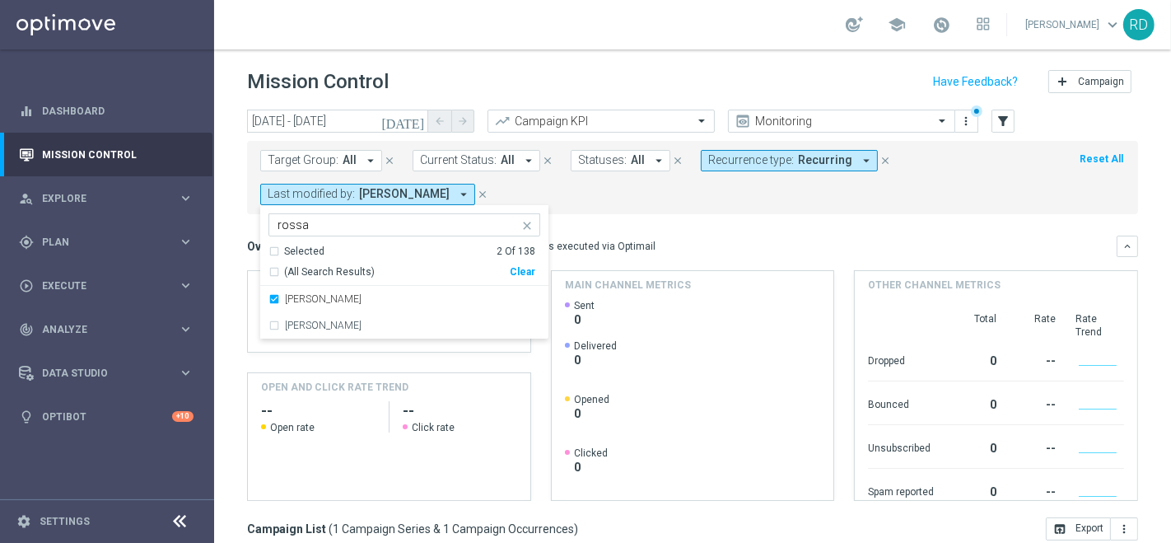
click at [668, 198] on form "Target Group: All arrow_drop_down close Current Status: All arrow_drop_down clo…" at bounding box center [655, 177] width 791 height 55
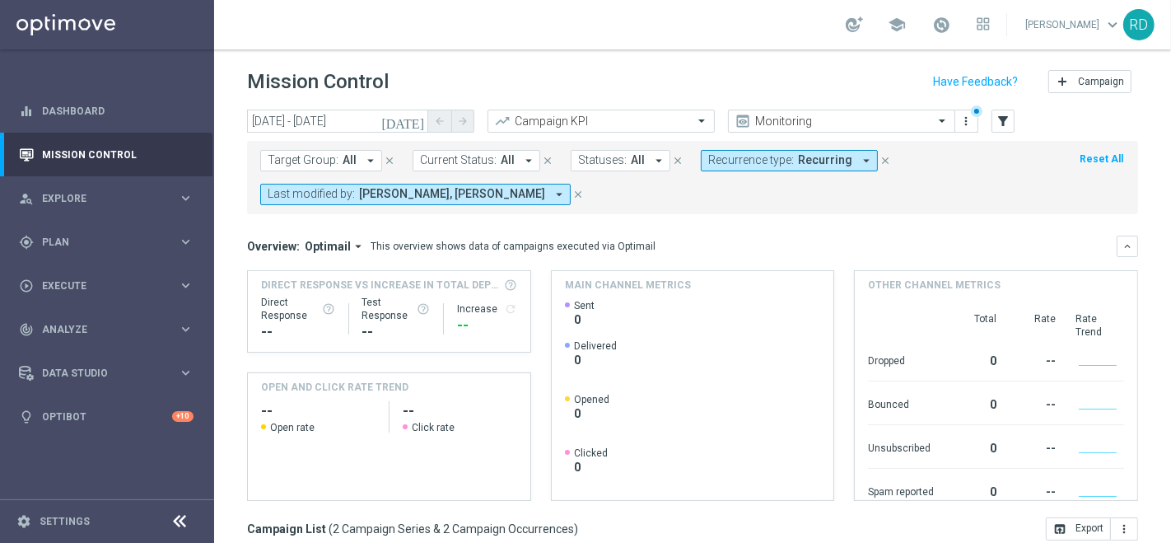
click at [559, 194] on icon "arrow_drop_down" at bounding box center [559, 194] width 15 height 15
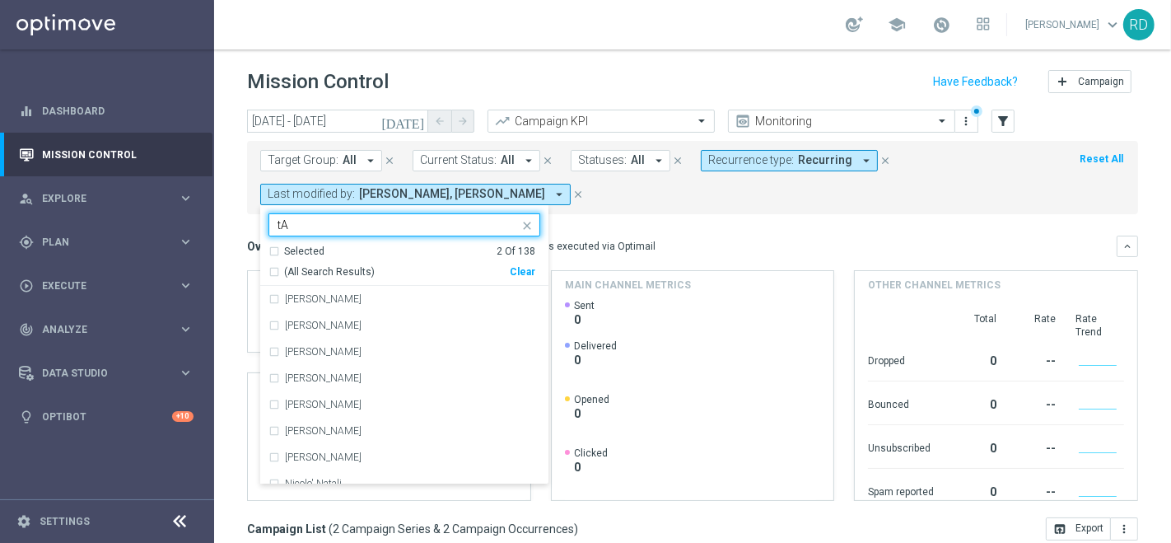
type input "t"
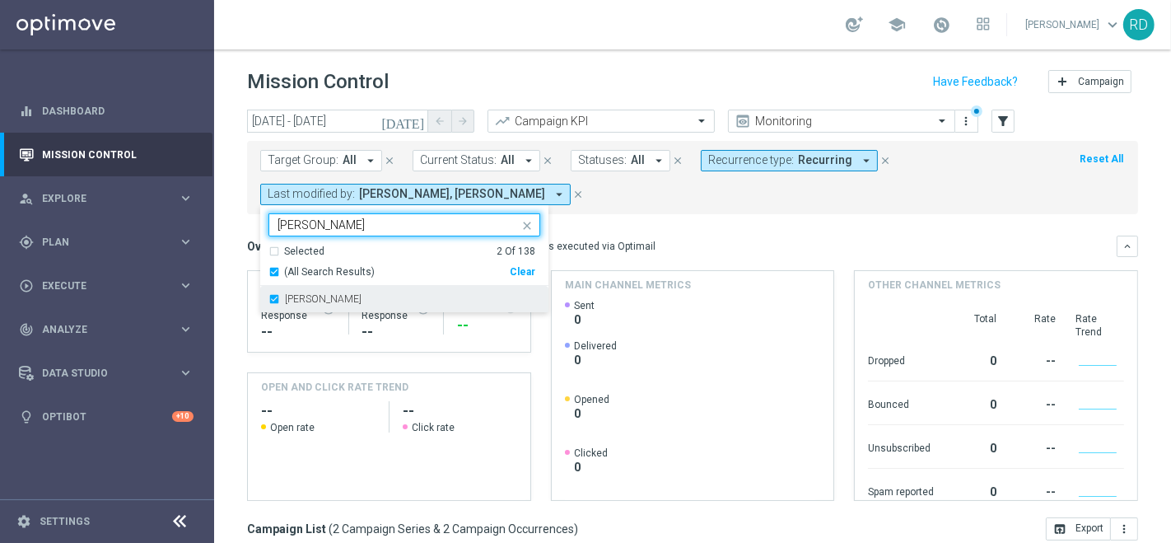
click at [301, 295] on label "Valentina Tafuro" at bounding box center [323, 299] width 77 height 10
type input "TAFUR"
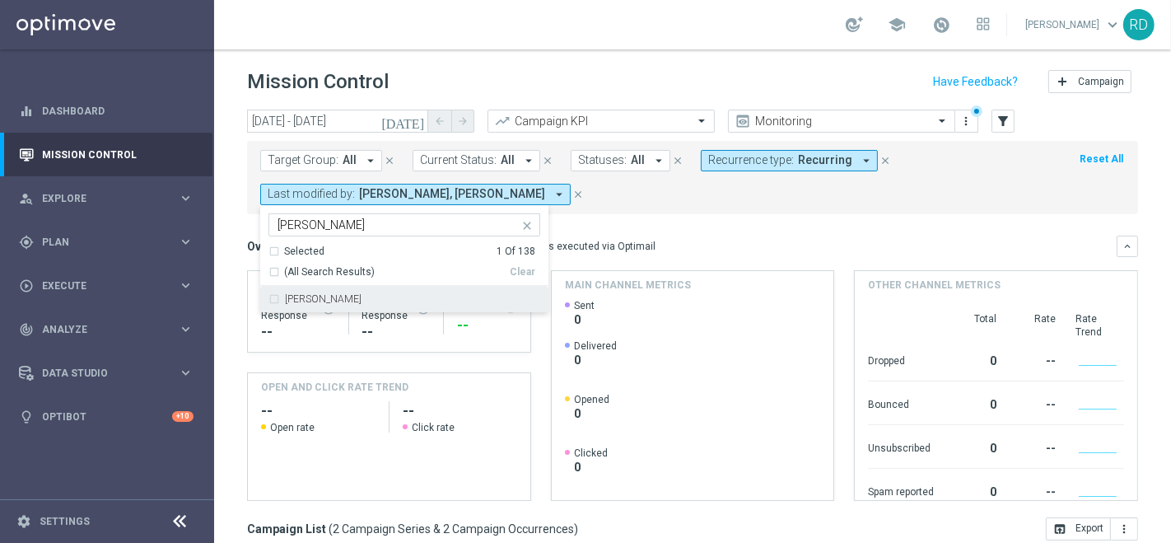
click at [655, 212] on div "Target Group: All arrow_drop_down close Current Status: All arrow_drop_down clo…" at bounding box center [692, 177] width 891 height 73
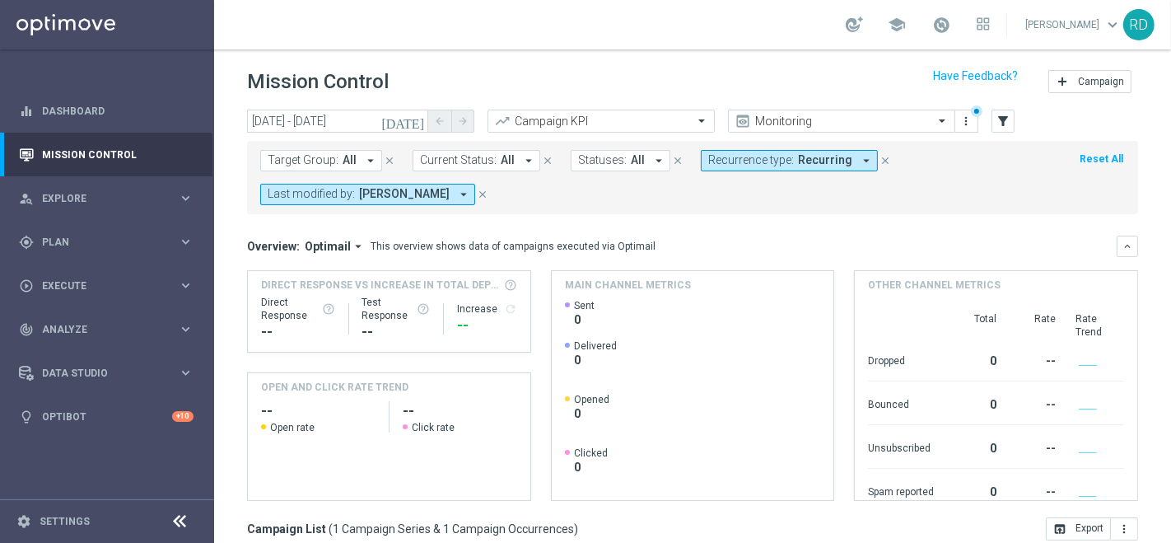
scroll to position [274, 0]
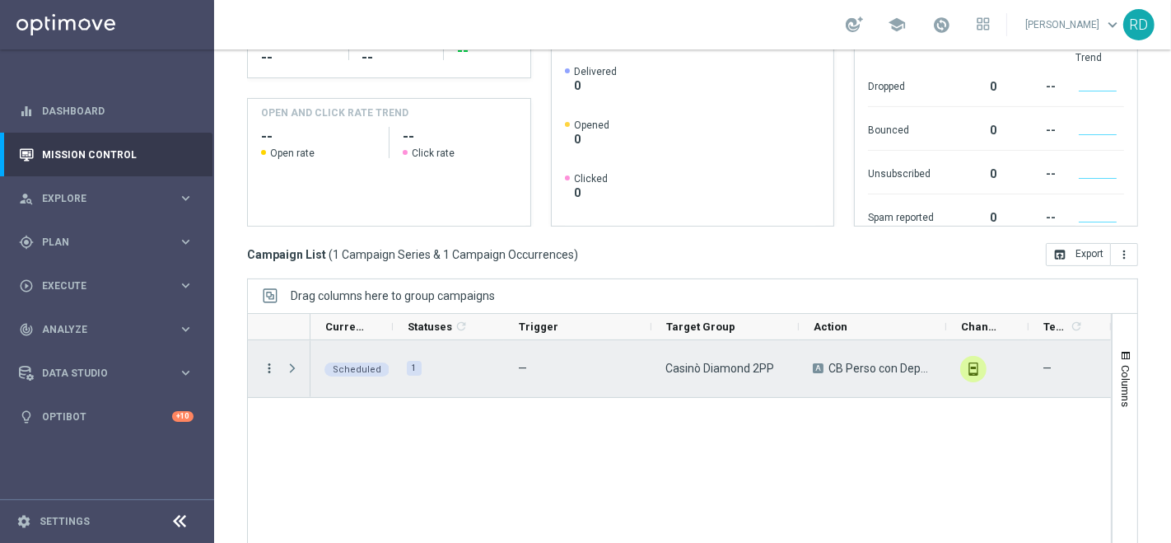
click at [265, 363] on icon "more_vert" at bounding box center [269, 368] width 15 height 15
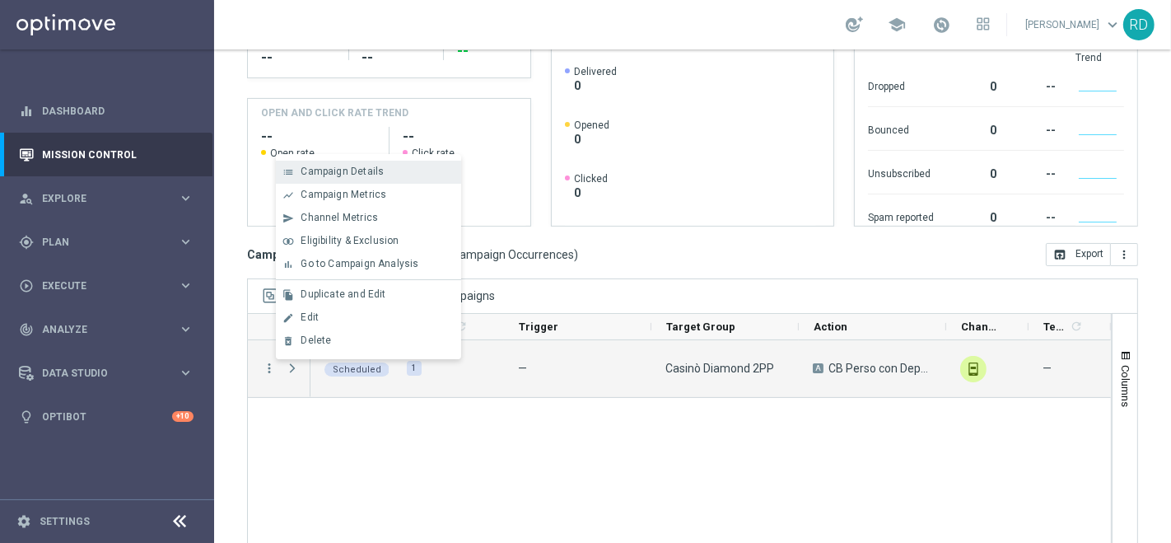
click at [351, 175] on span "Campaign Details" at bounding box center [342, 172] width 83 height 12
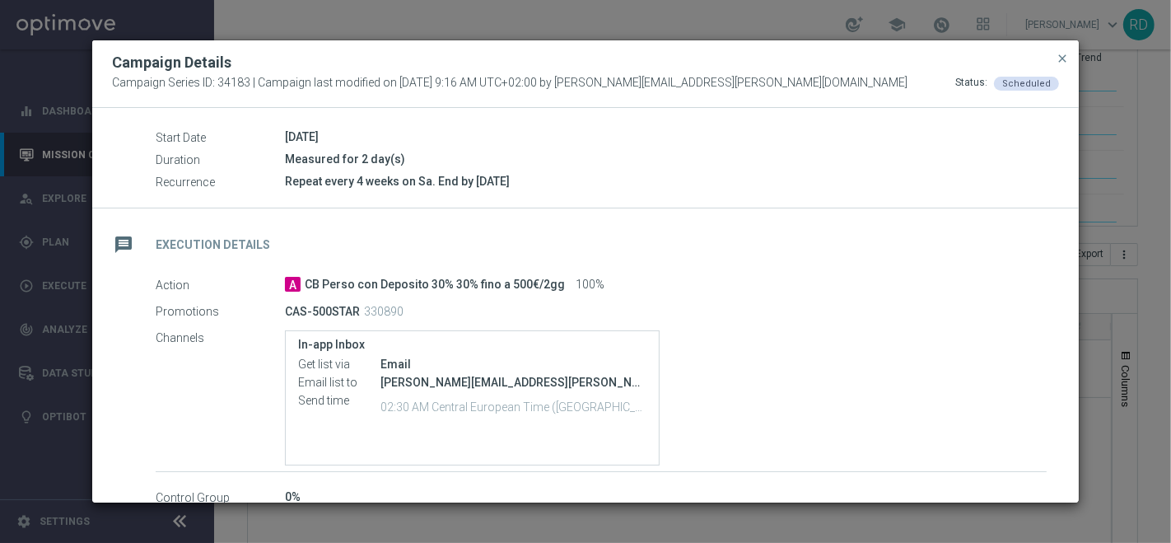
scroll to position [183, 0]
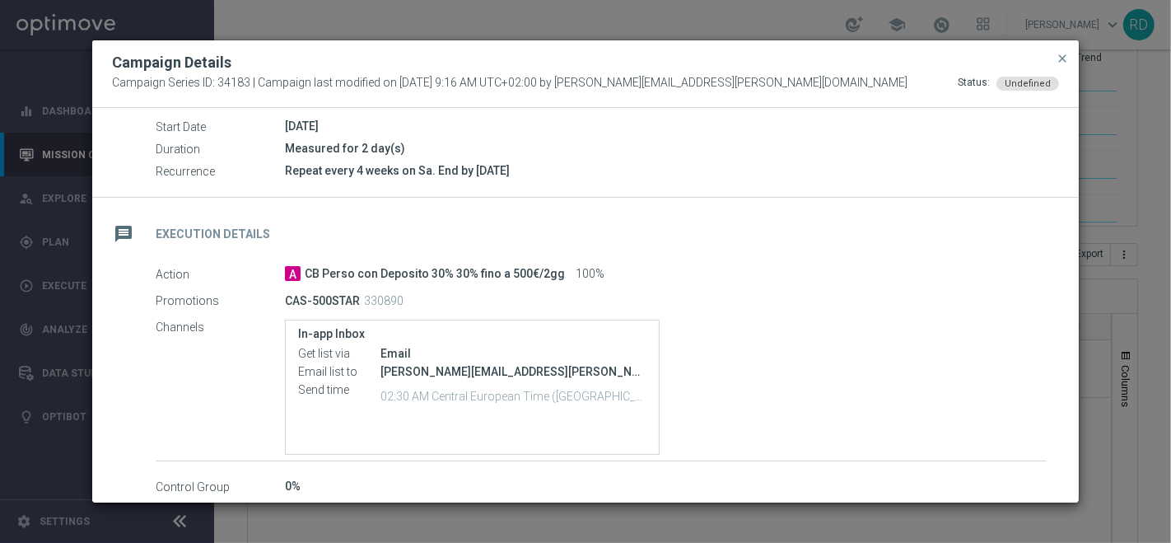
click at [380, 303] on p "330890" at bounding box center [384, 300] width 40 height 15
copy p "330890"
click at [1066, 54] on span "close" at bounding box center [1062, 58] width 13 height 13
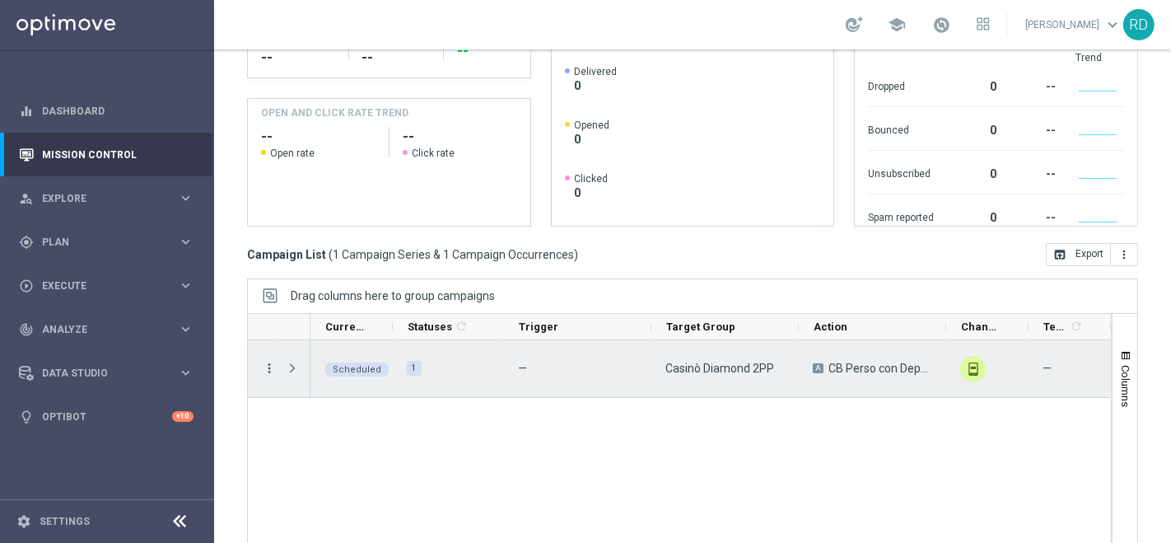
click at [262, 366] on icon "more_vert" at bounding box center [269, 368] width 15 height 15
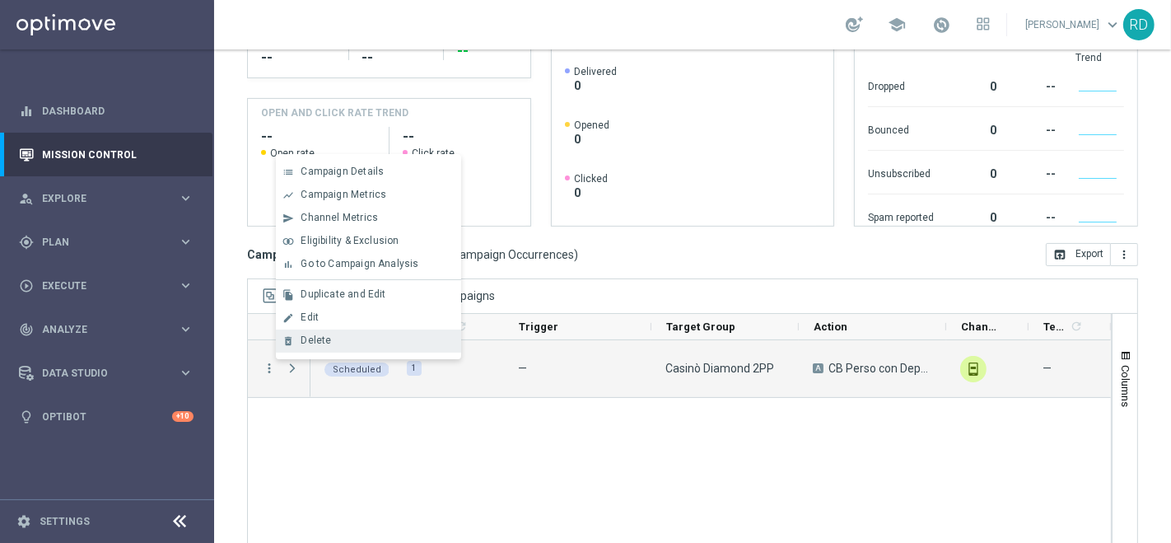
click at [310, 342] on span "Delete" at bounding box center [316, 340] width 30 height 12
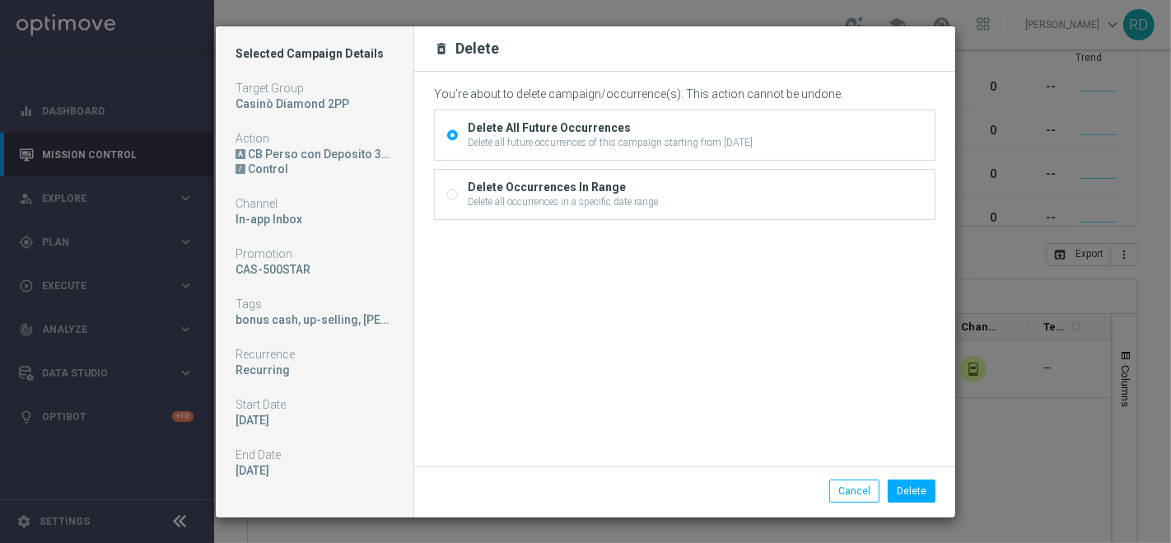
click at [588, 196] on div "Delete all occurrences in a specific date range" at bounding box center [563, 201] width 190 height 15
click at [458, 196] on input "Delete Occurrences In Range Delete all occurrences in a specific date range" at bounding box center [452, 196] width 11 height 11
radio input "true"
radio input "false"
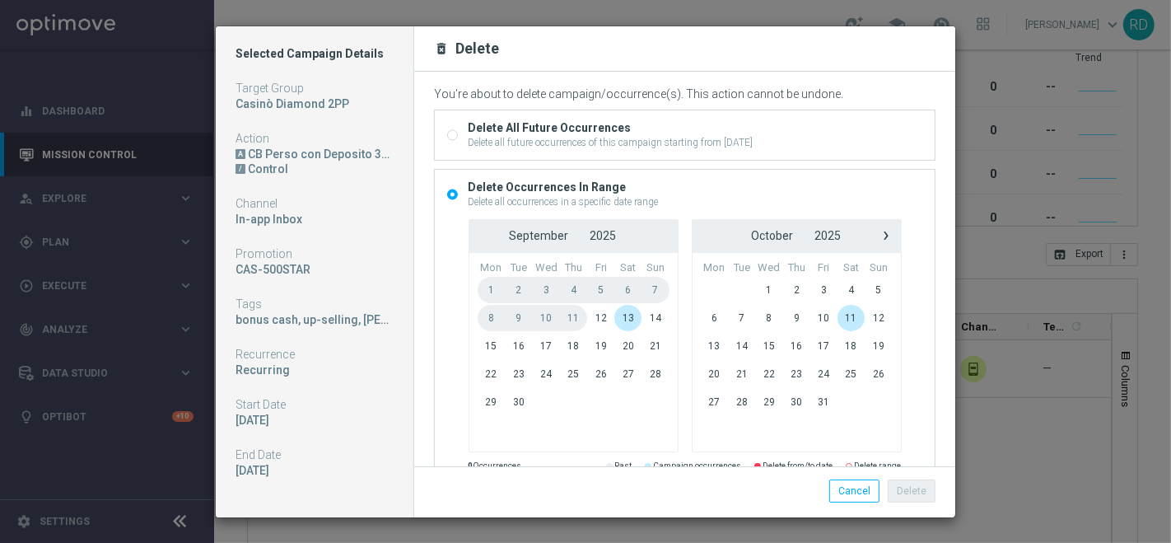
click at [91, 469] on modal-container "Selected Campaign Details Target Group Casinò Diamond 2PP Action A CB Perso con…" at bounding box center [585, 271] width 1171 height 543
drag, startPoint x: 840, startPoint y: 497, endPoint x: 829, endPoint y: 498, distance: 10.7
click at [840, 497] on button "Cancel" at bounding box center [854, 490] width 50 height 23
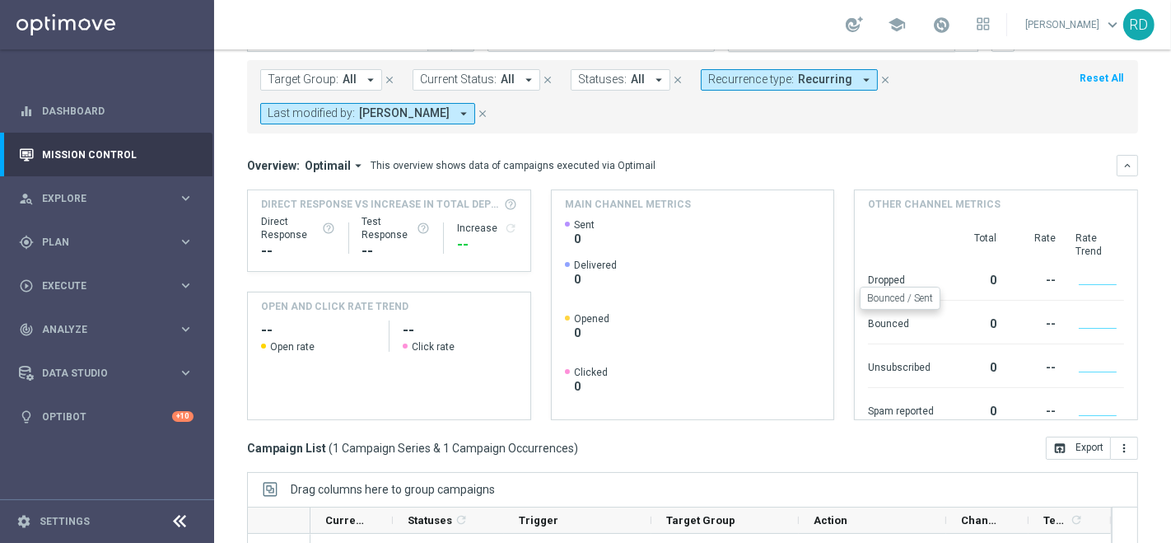
scroll to position [0, 0]
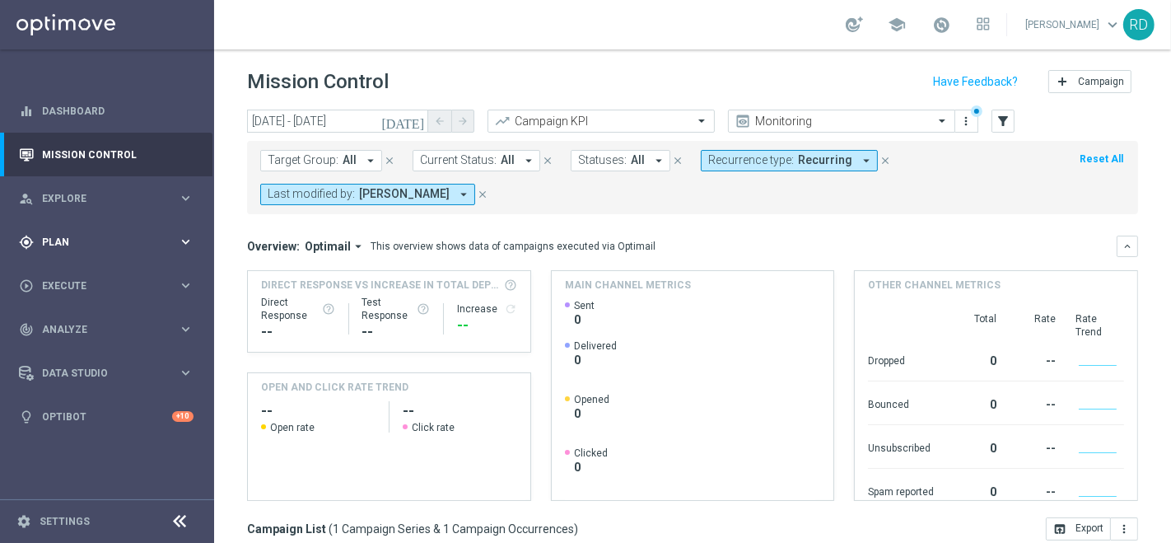
click at [61, 245] on span "Plan" at bounding box center [110, 242] width 136 height 10
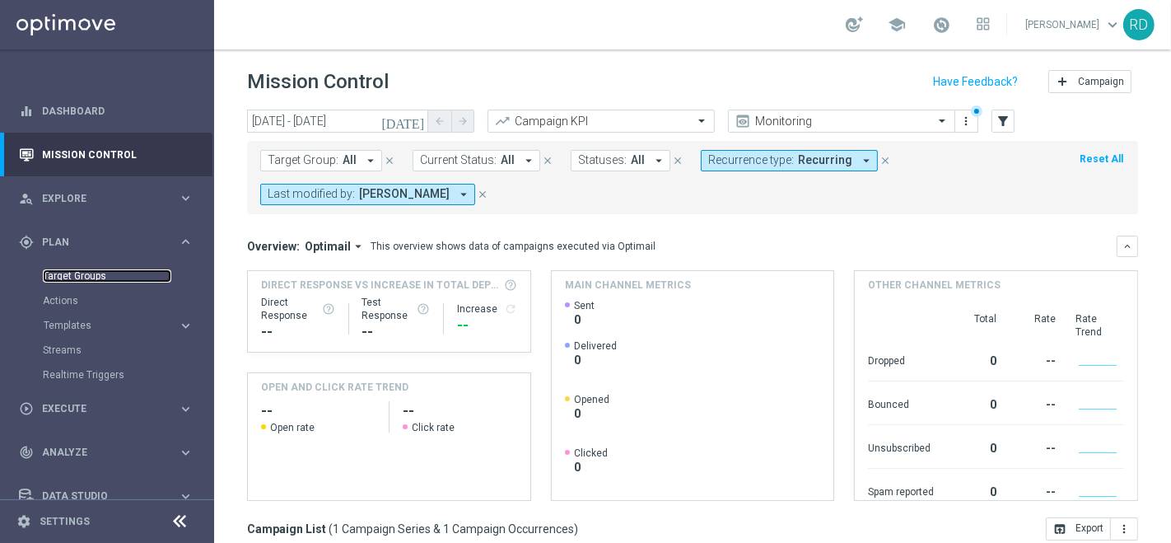
click at [69, 273] on link "Target Groups" at bounding box center [107, 275] width 128 height 13
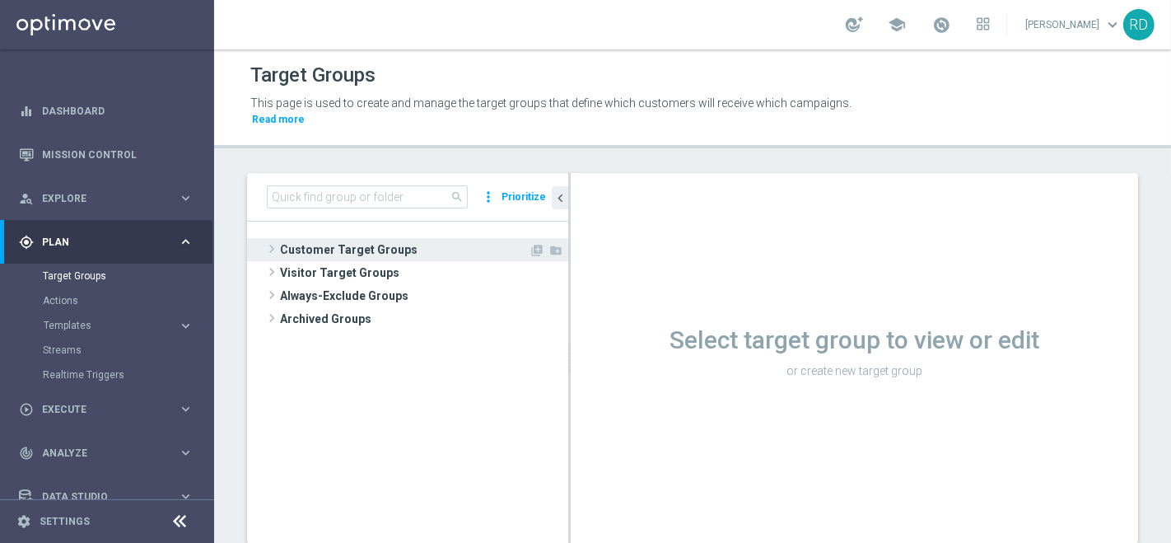
click at [271, 239] on span at bounding box center [272, 249] width 16 height 20
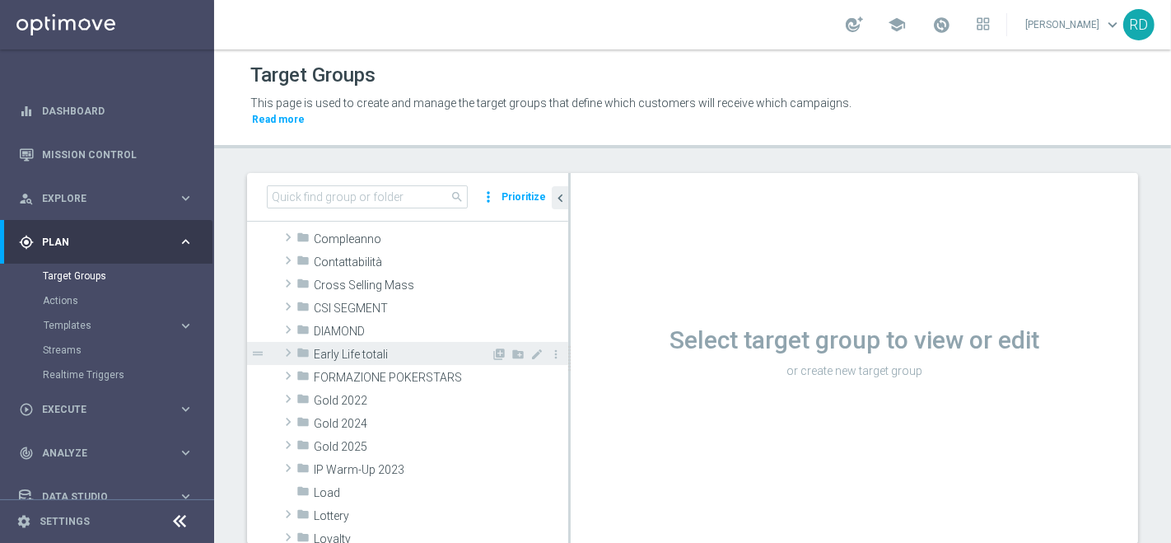
scroll to position [183, 0]
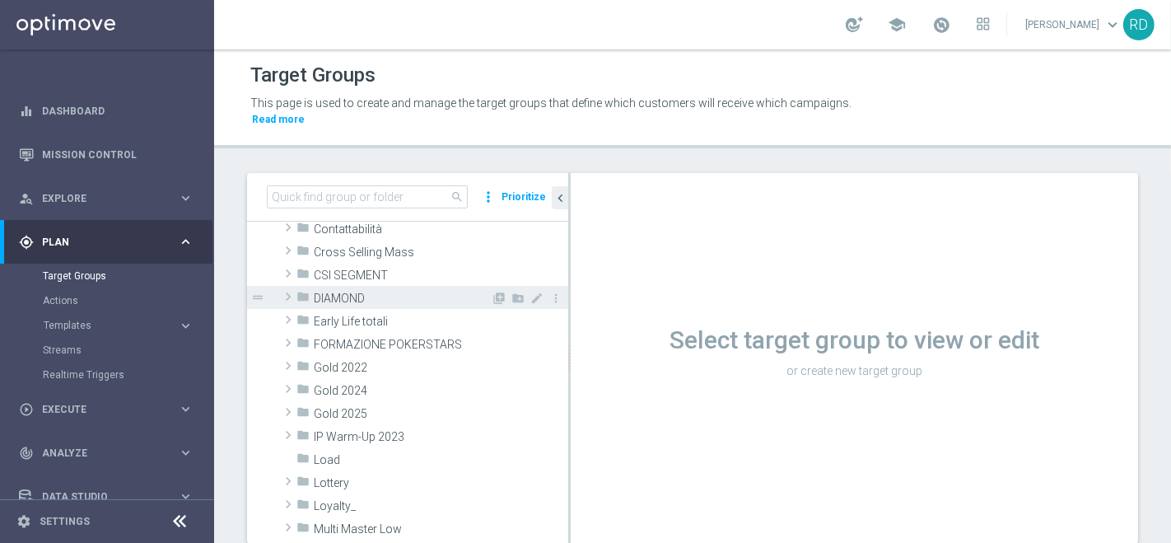
click at [299, 290] on icon "folder" at bounding box center [302, 299] width 13 height 19
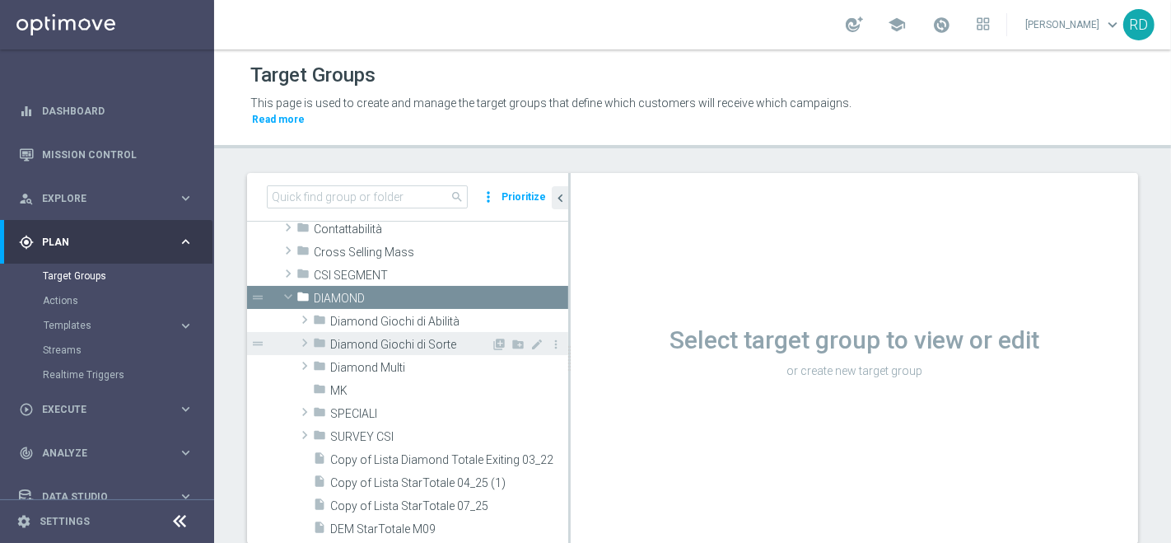
click at [333, 338] on span "Diamond Giochi di Sorte" at bounding box center [410, 345] width 161 height 14
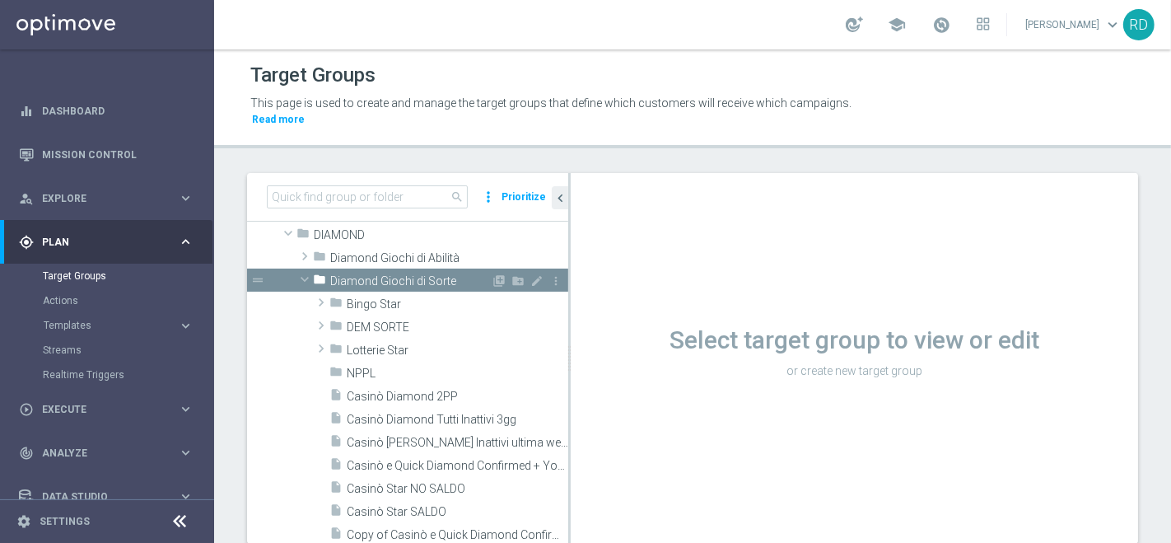
scroll to position [274, 0]
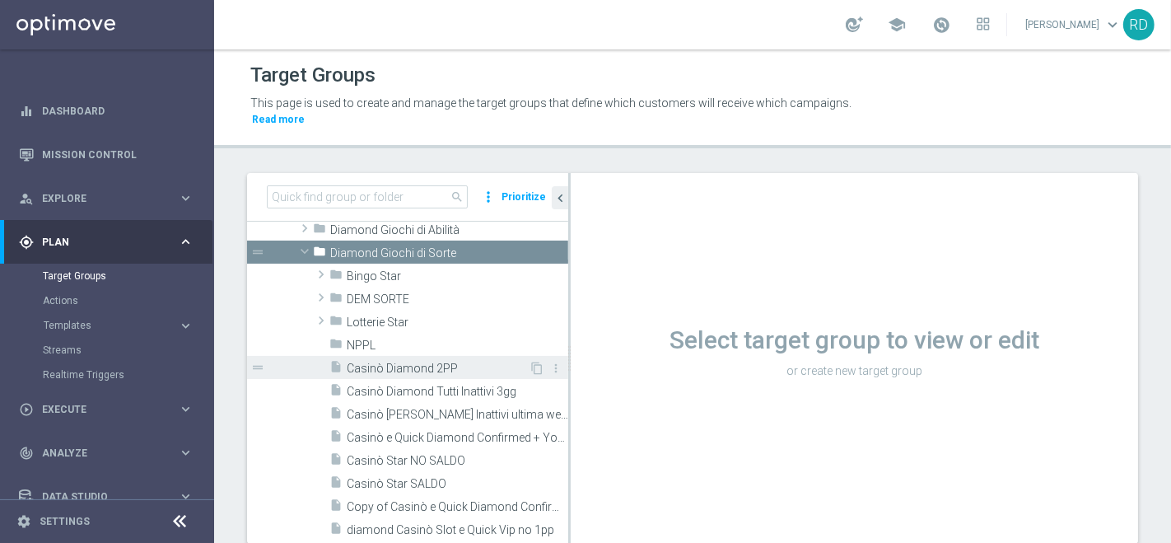
click at [364, 361] on span "Casinò Diamond 2PP" at bounding box center [438, 368] width 182 height 14
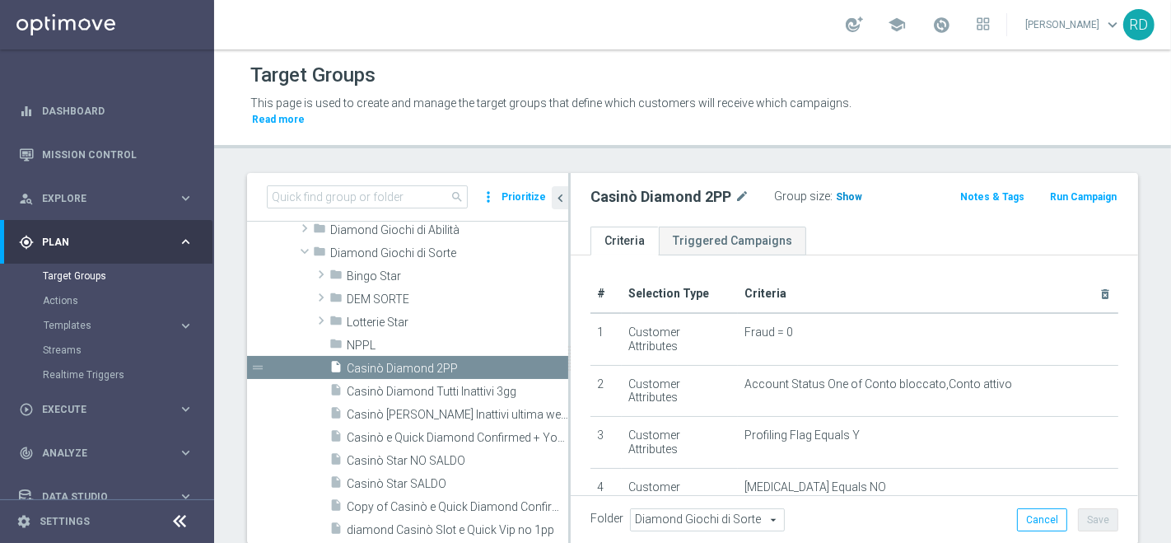
click at [848, 191] on span "Show" at bounding box center [849, 197] width 26 height 12
click at [851, 191] on span "653" at bounding box center [847, 199] width 21 height 16
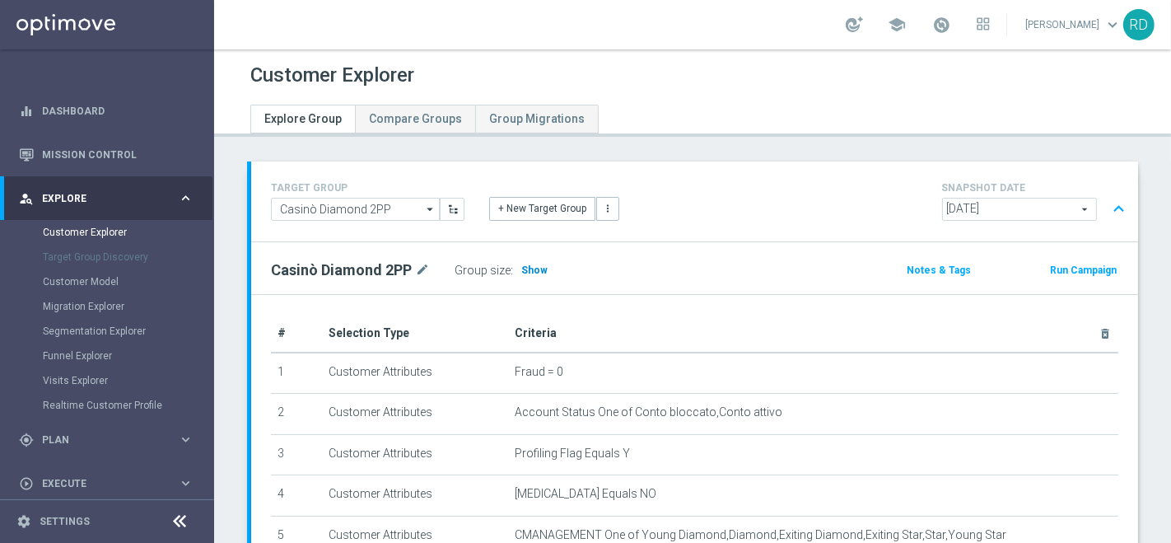
click at [525, 269] on span "Show" at bounding box center [534, 270] width 26 height 12
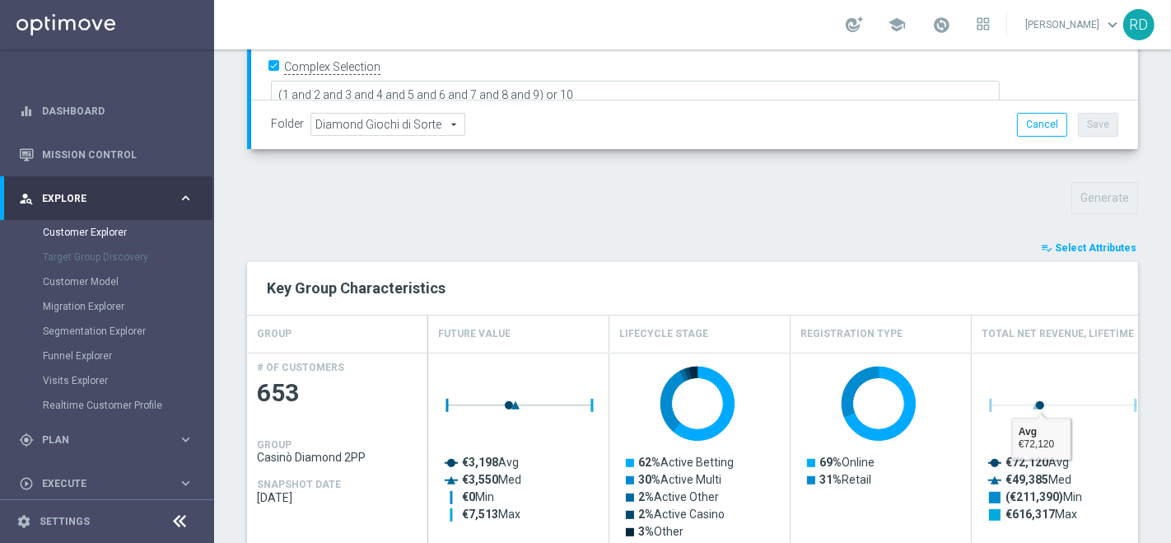
scroll to position [463, 0]
click at [1055, 243] on span "Select Attributes" at bounding box center [1096, 249] width 82 height 12
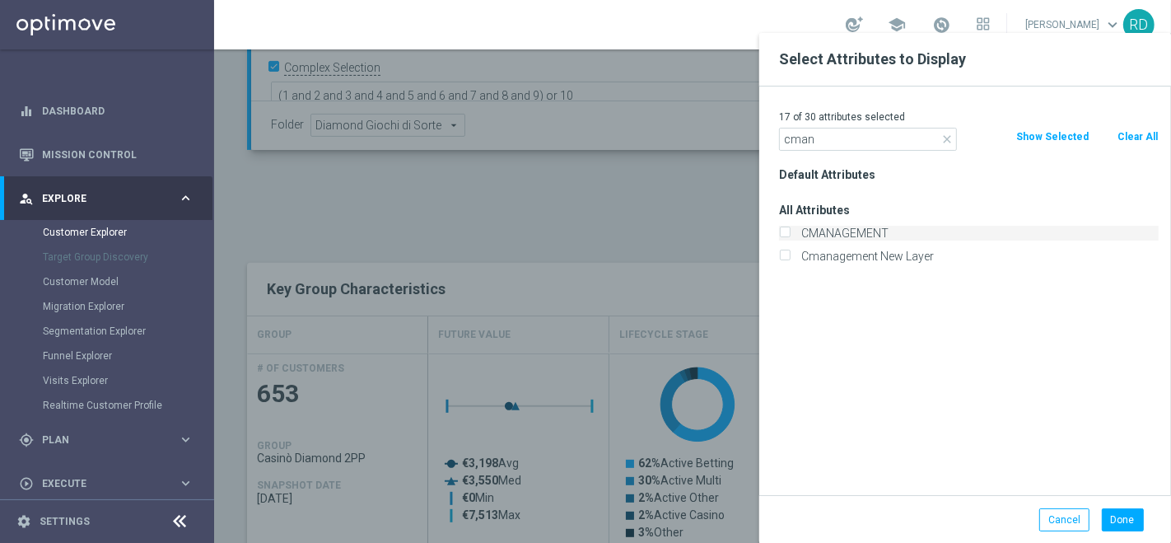
type input "cman"
click at [857, 233] on label "CMANAGEMENT" at bounding box center [976, 233] width 363 height 15
click at [790, 233] on input "CMANAGEMENT" at bounding box center [784, 235] width 11 height 11
checkbox input "true"
click at [1105, 517] on button "Done" at bounding box center [1123, 519] width 42 height 23
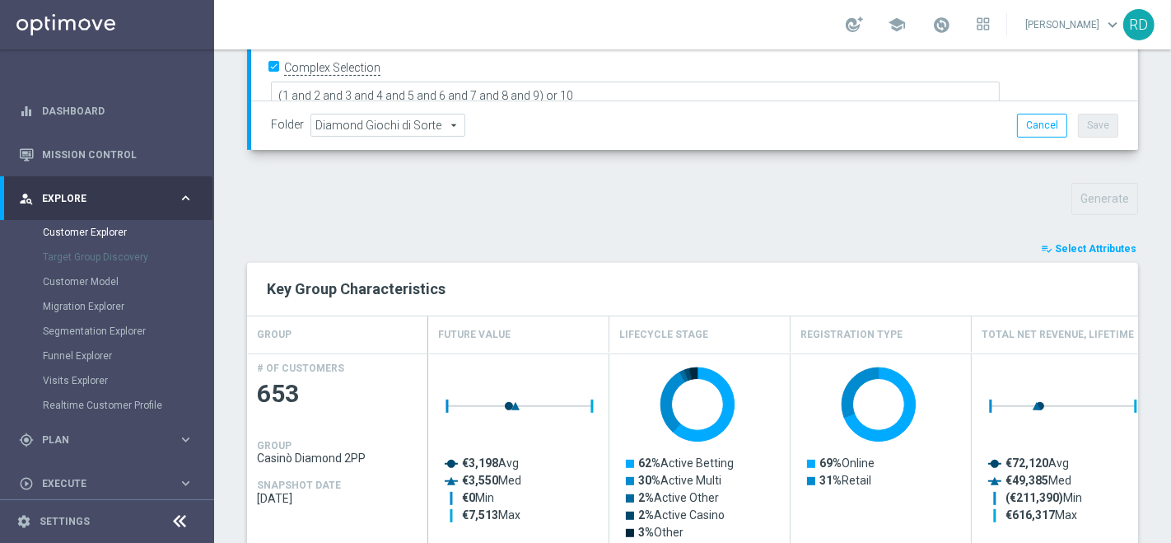
click at [1055, 248] on span "Select Attributes" at bounding box center [1096, 249] width 82 height 12
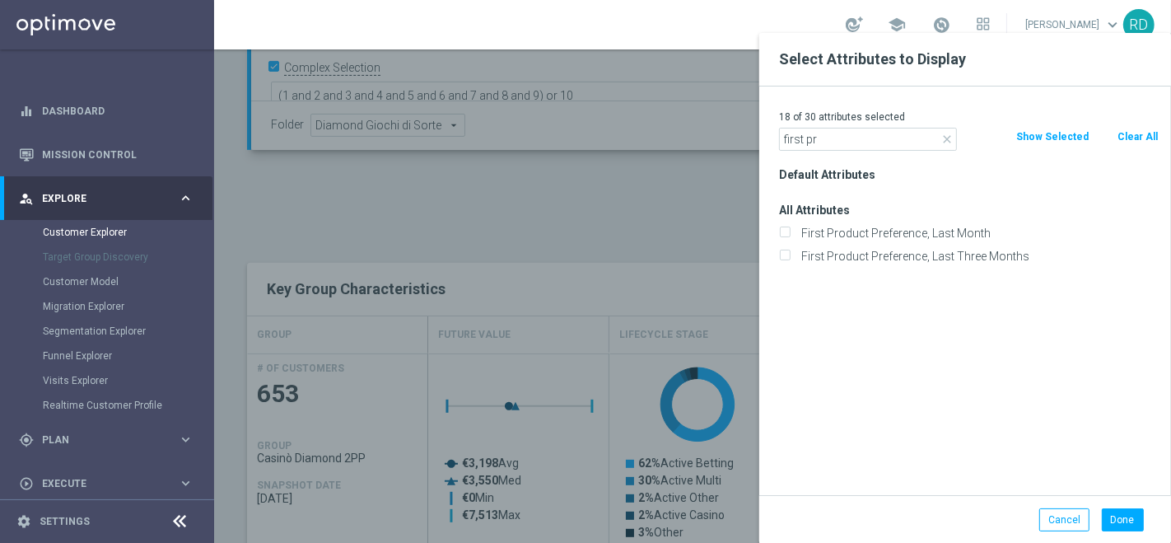
type input "first pr"
click at [981, 240] on div "First Product Preference, Last Month" at bounding box center [969, 233] width 404 height 23
click at [981, 234] on label "First Product Preference, Last Month" at bounding box center [976, 233] width 363 height 15
click at [790, 234] on input "First Product Preference, Last Month" at bounding box center [784, 235] width 11 height 11
checkbox input "true"
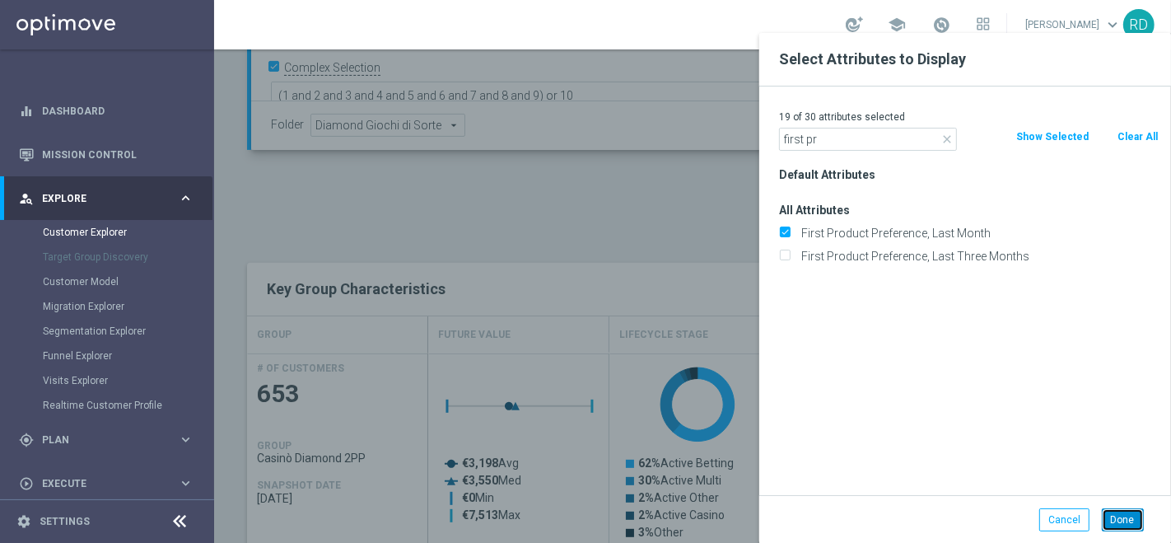
click at [1119, 513] on button "Done" at bounding box center [1123, 519] width 42 height 23
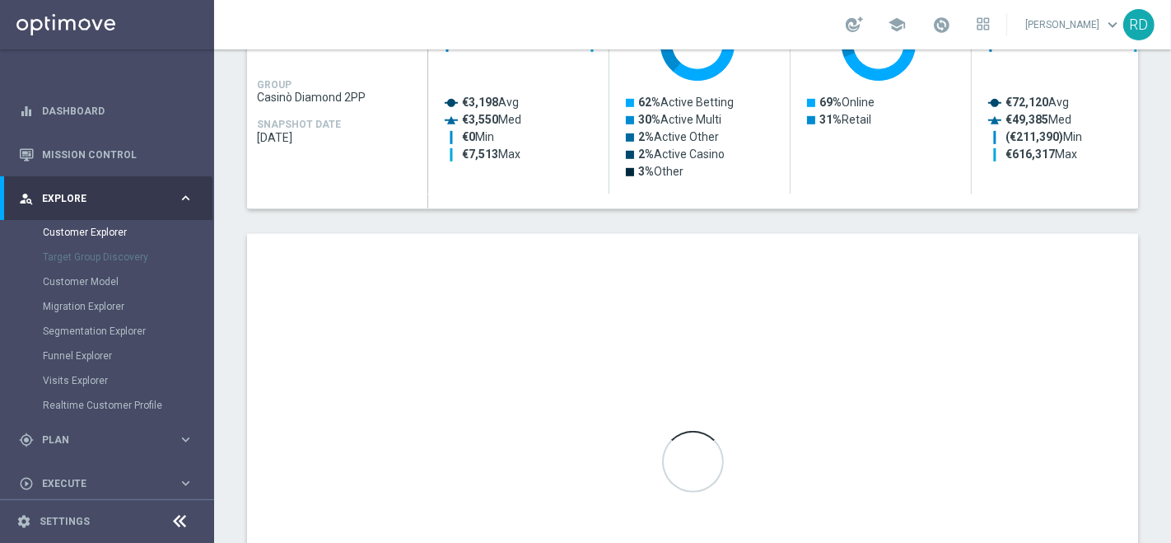
scroll to position [737, 0]
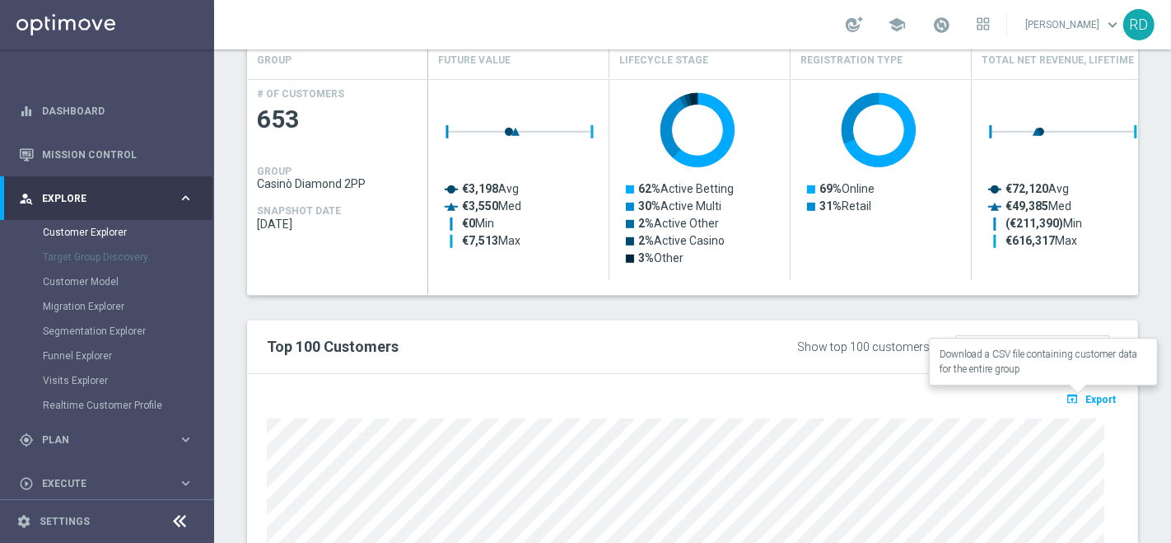
click at [1085, 395] on span "Export" at bounding box center [1100, 400] width 30 height 12
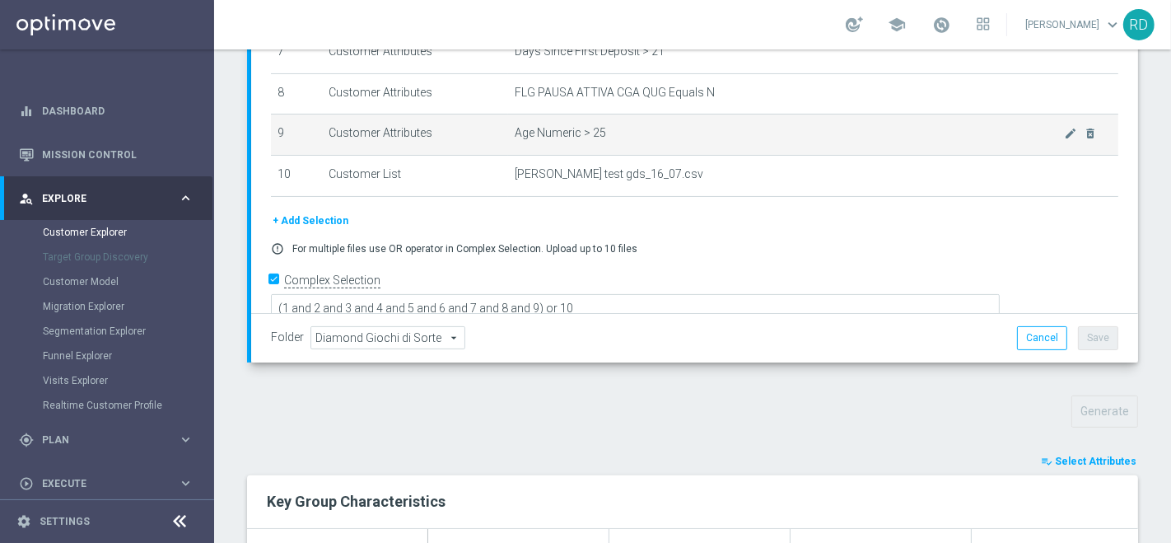
scroll to position [184, 0]
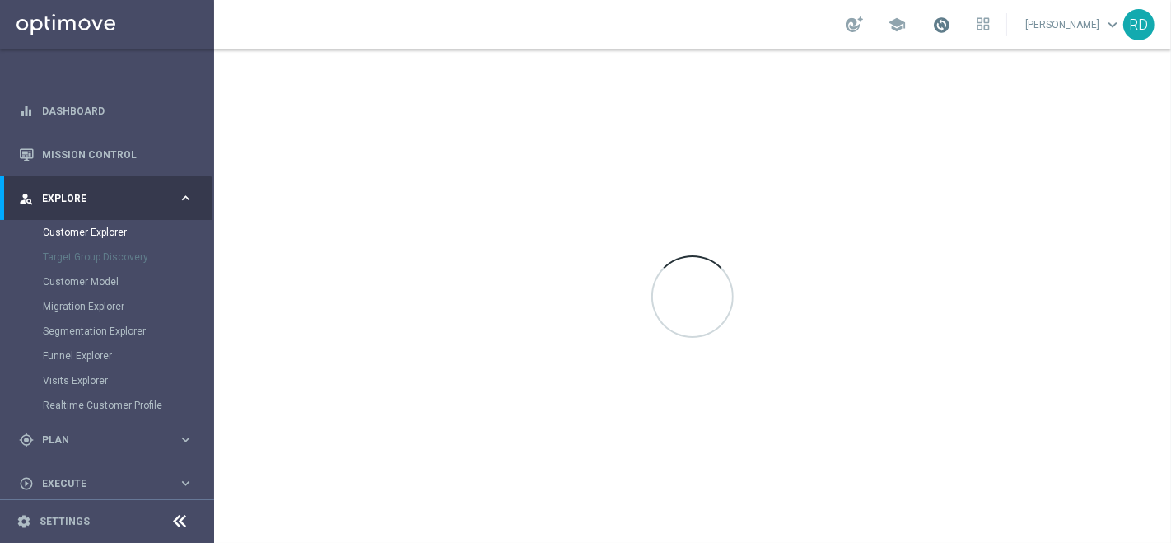
click at [932, 26] on span at bounding box center [941, 25] width 18 height 18
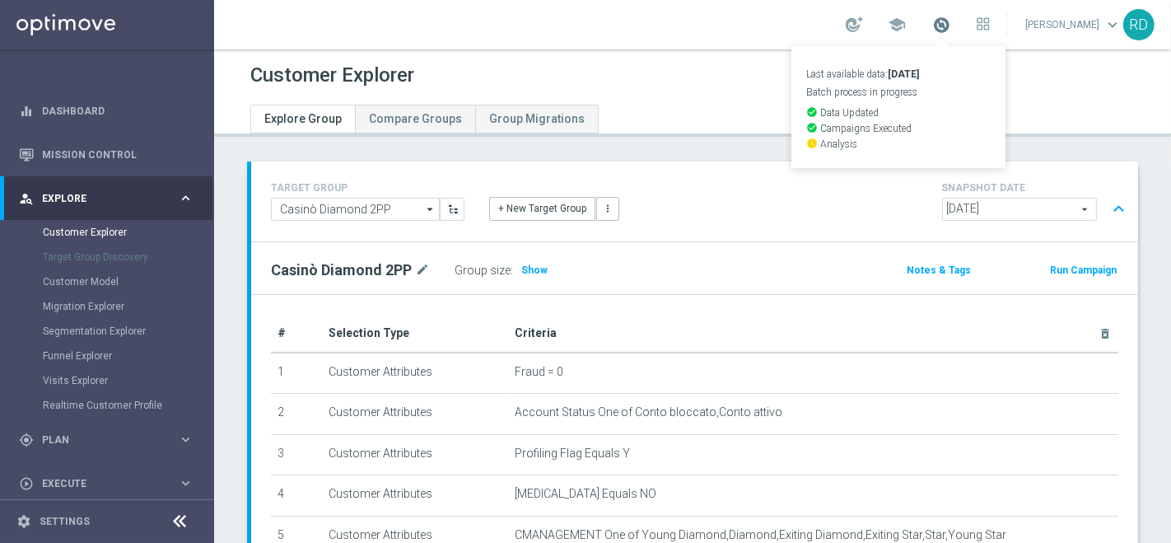
click at [932, 26] on span at bounding box center [941, 25] width 18 height 18
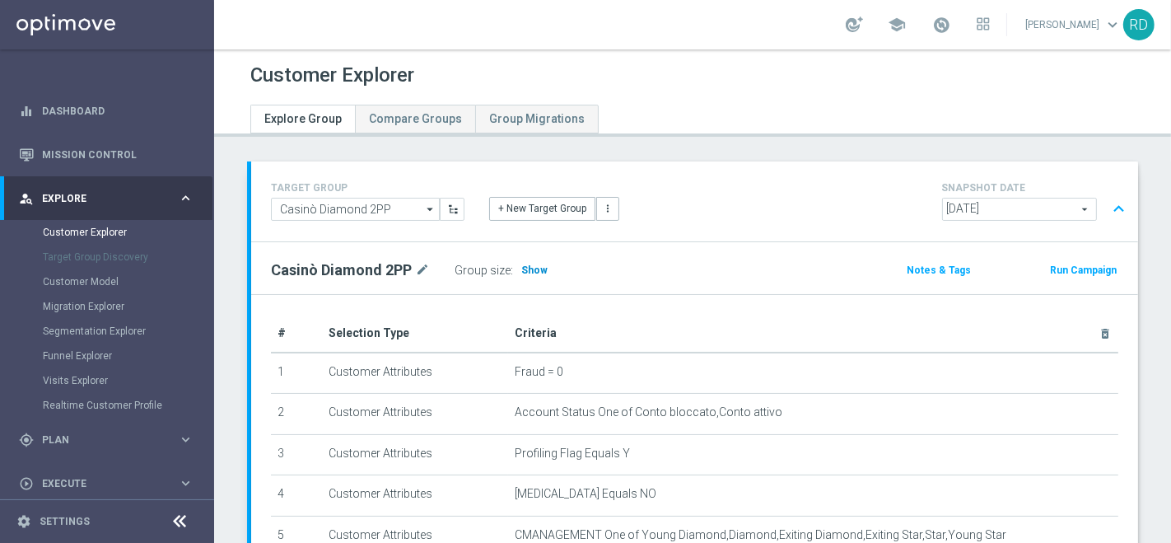
click at [531, 272] on span "Show" at bounding box center [534, 270] width 26 height 12
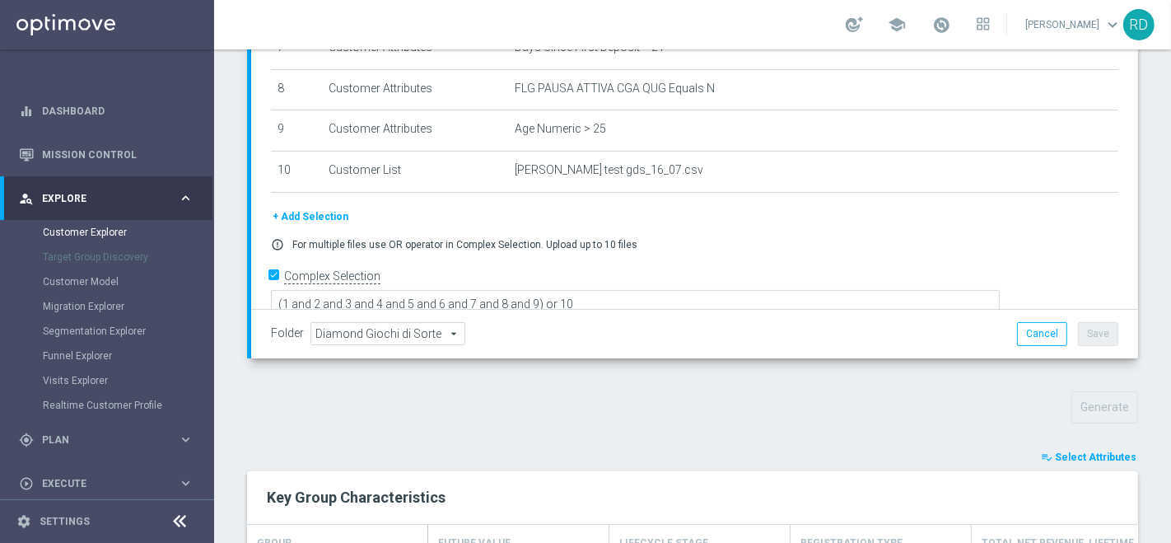
scroll to position [355, 0]
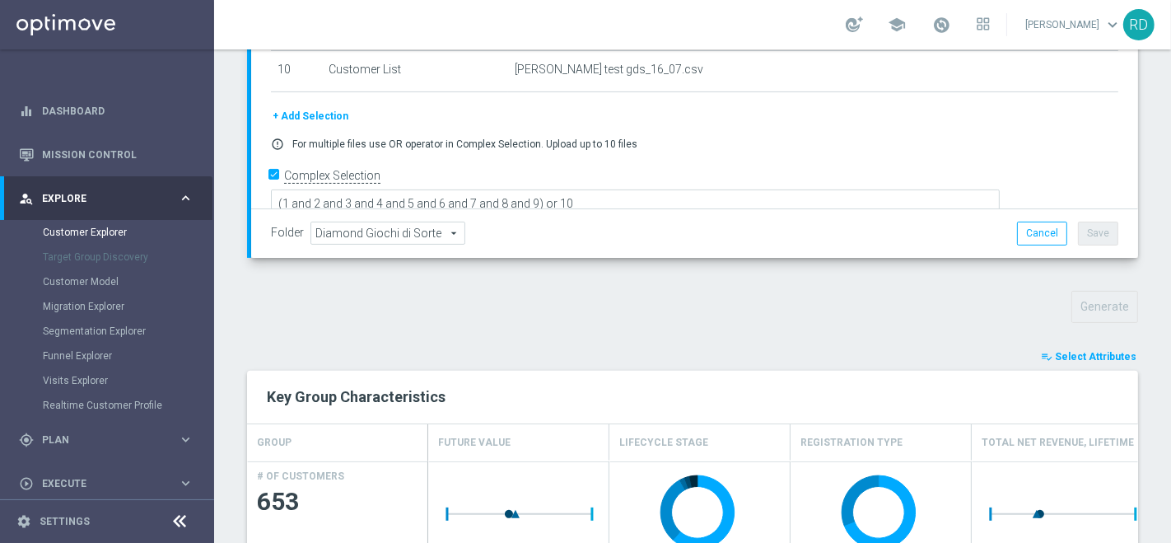
click at [1052, 361] on button "playlist_add_check Select Attributes" at bounding box center [1088, 356] width 99 height 18
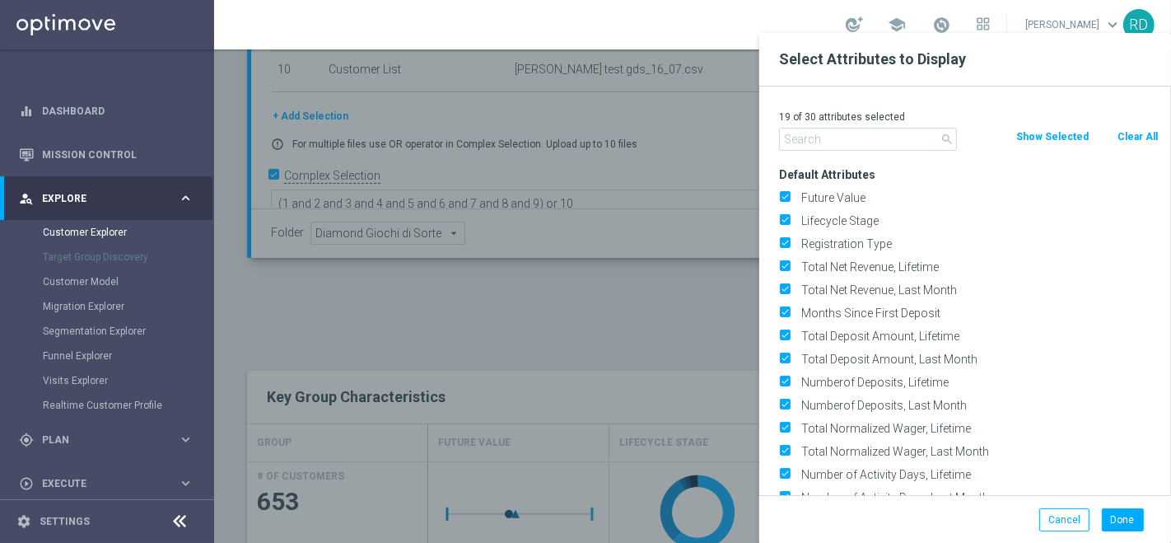
click at [801, 138] on input "text" at bounding box center [868, 139] width 178 height 23
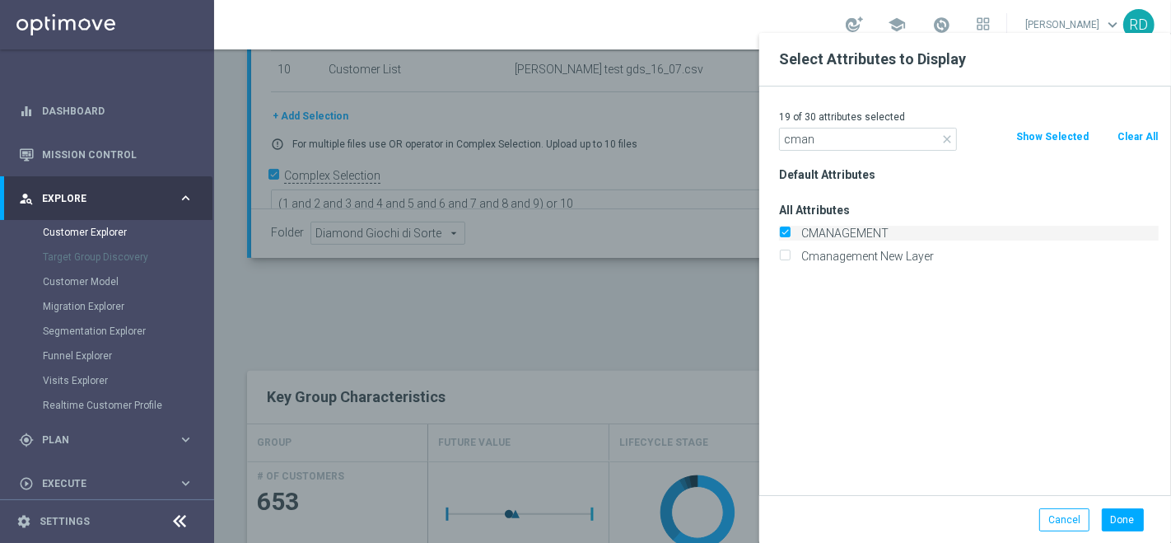
type input "cman"
click at [836, 231] on label "CMANAGEMENT" at bounding box center [976, 233] width 363 height 15
click at [790, 231] on input "CMANAGEMENT" at bounding box center [784, 235] width 11 height 11
click at [836, 231] on label "CMANAGEMENT" at bounding box center [976, 233] width 363 height 15
click at [790, 231] on input "CMANAGEMENT" at bounding box center [784, 235] width 11 height 11
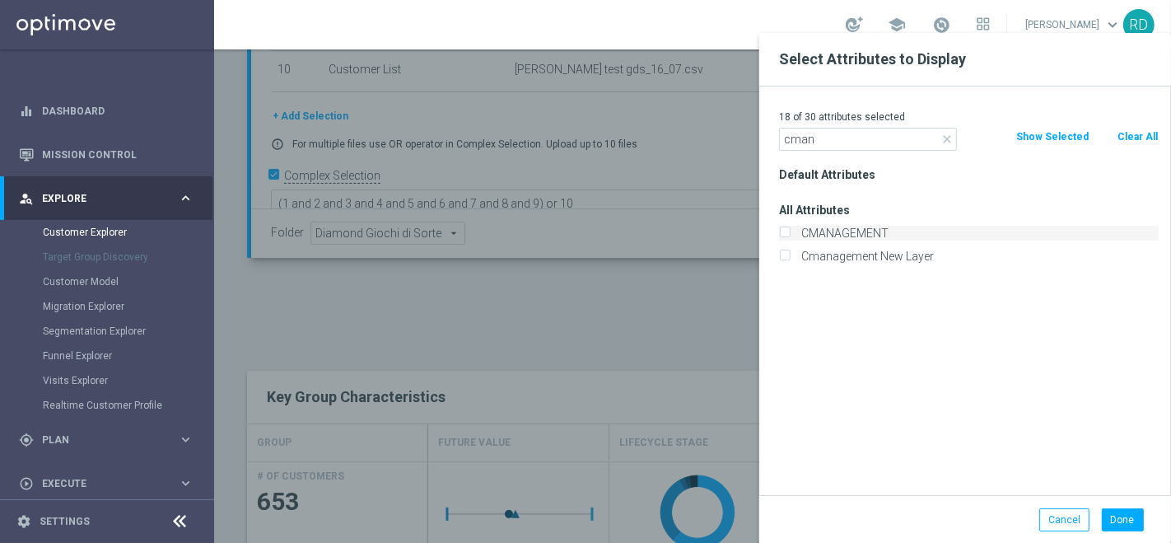
checkbox input "true"
click at [1123, 519] on button "Done" at bounding box center [1123, 519] width 42 height 23
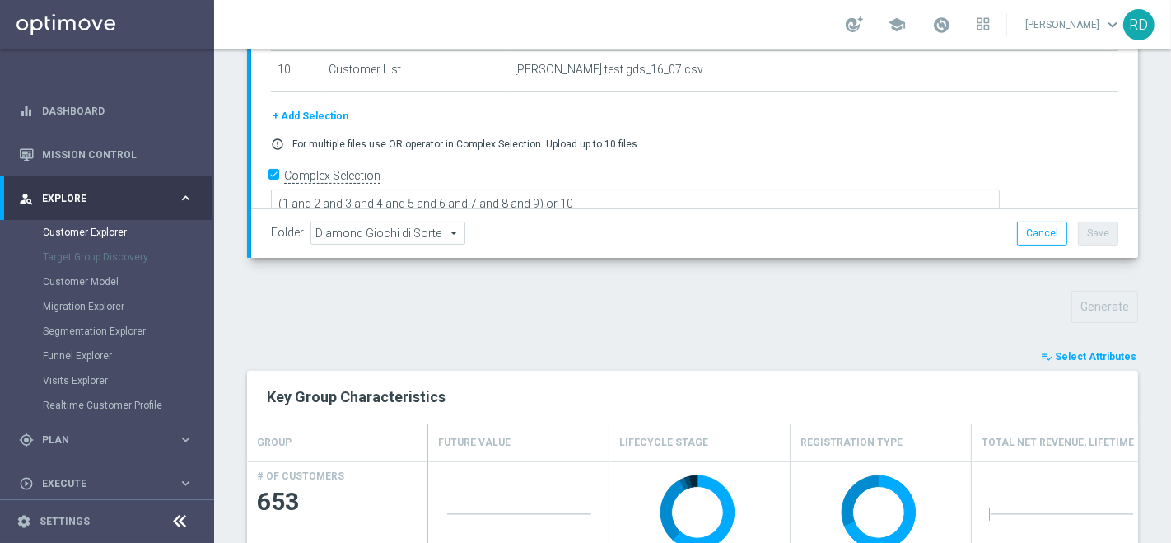
click at [1055, 354] on span "Select Attributes" at bounding box center [1096, 357] width 82 height 12
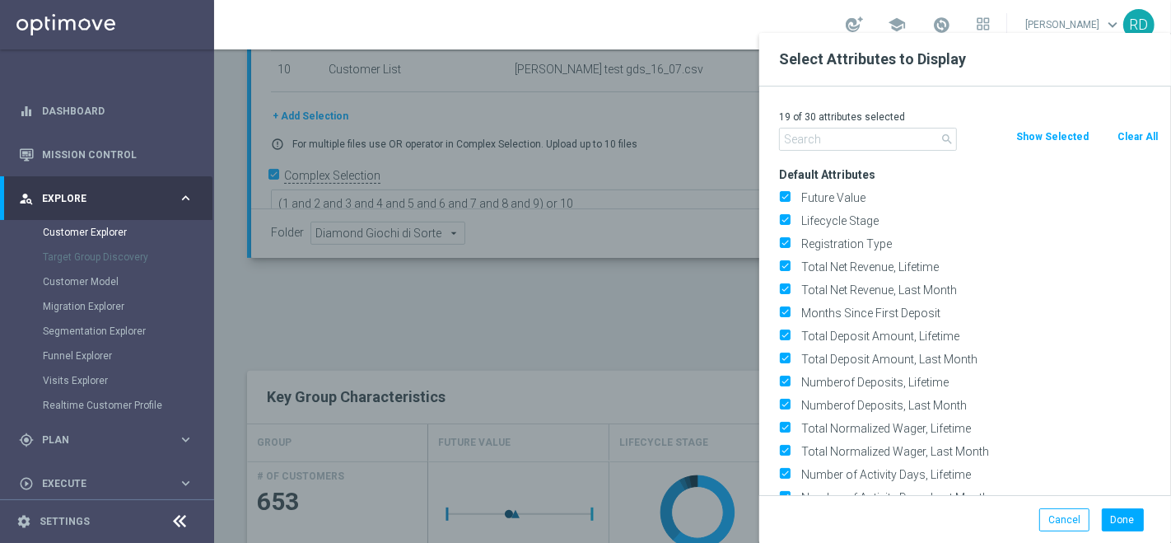
click at [795, 129] on input "text" at bounding box center [868, 139] width 178 height 23
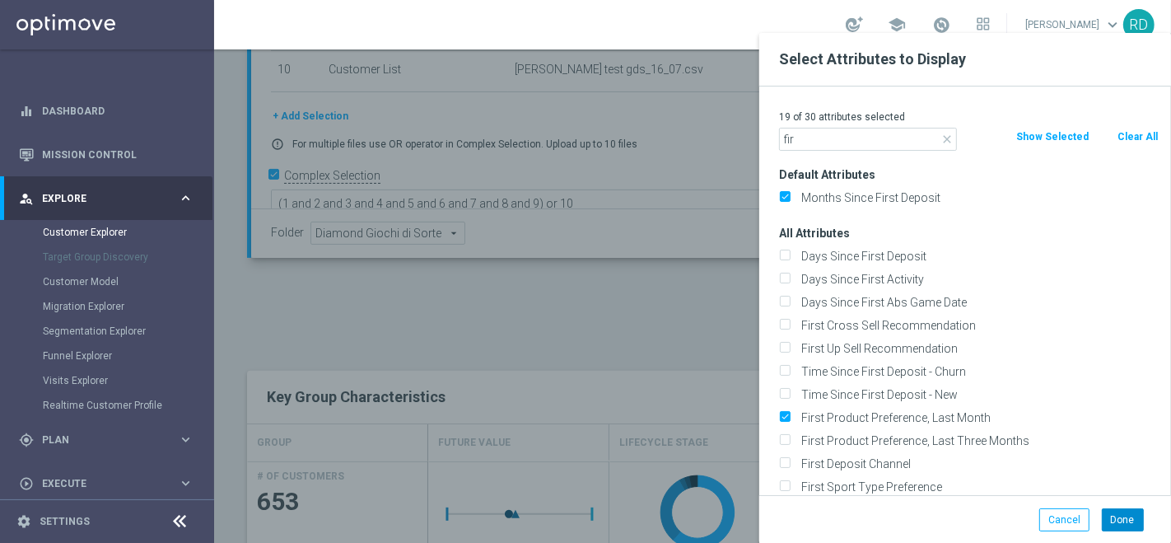
type input "fir"
drag, startPoint x: 1122, startPoint y: 519, endPoint x: 1091, endPoint y: 506, distance: 32.9
click at [1118, 518] on button "Done" at bounding box center [1123, 519] width 42 height 23
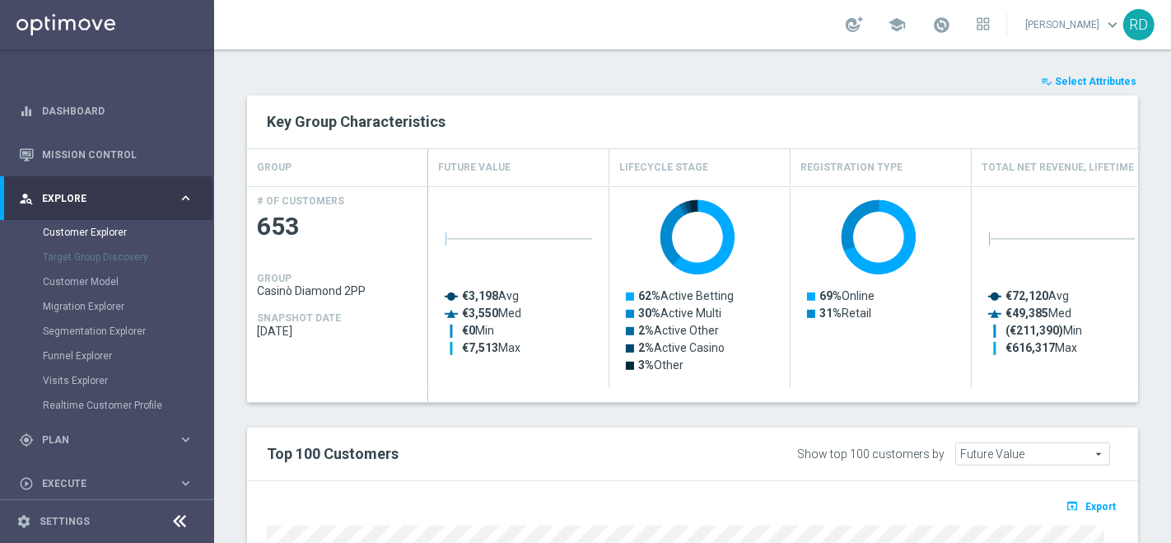
scroll to position [904, 0]
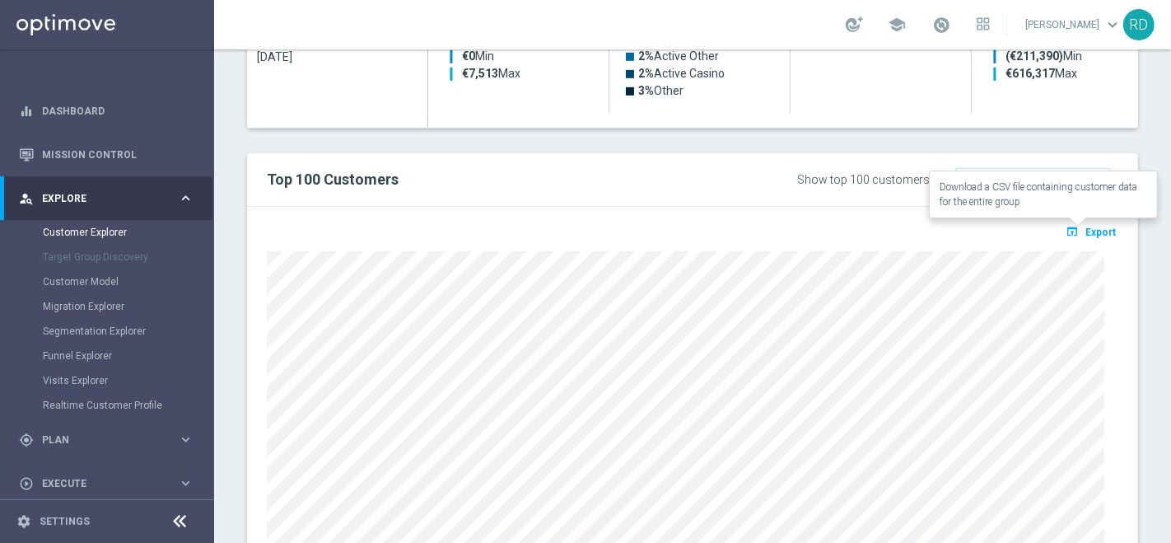
click at [1067, 229] on icon "open_in_browser" at bounding box center [1074, 231] width 17 height 13
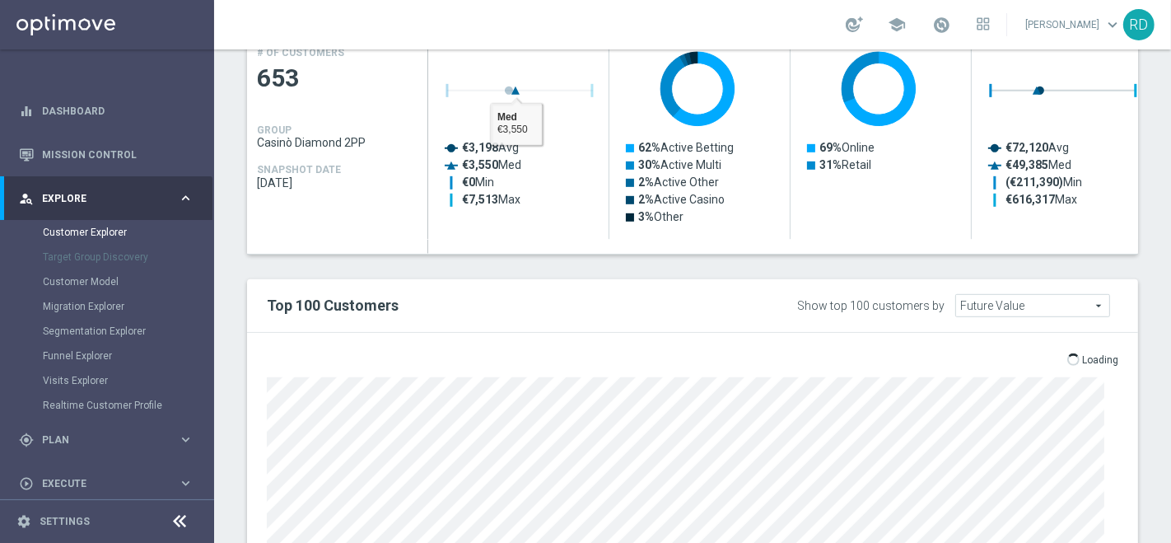
scroll to position [823, 0]
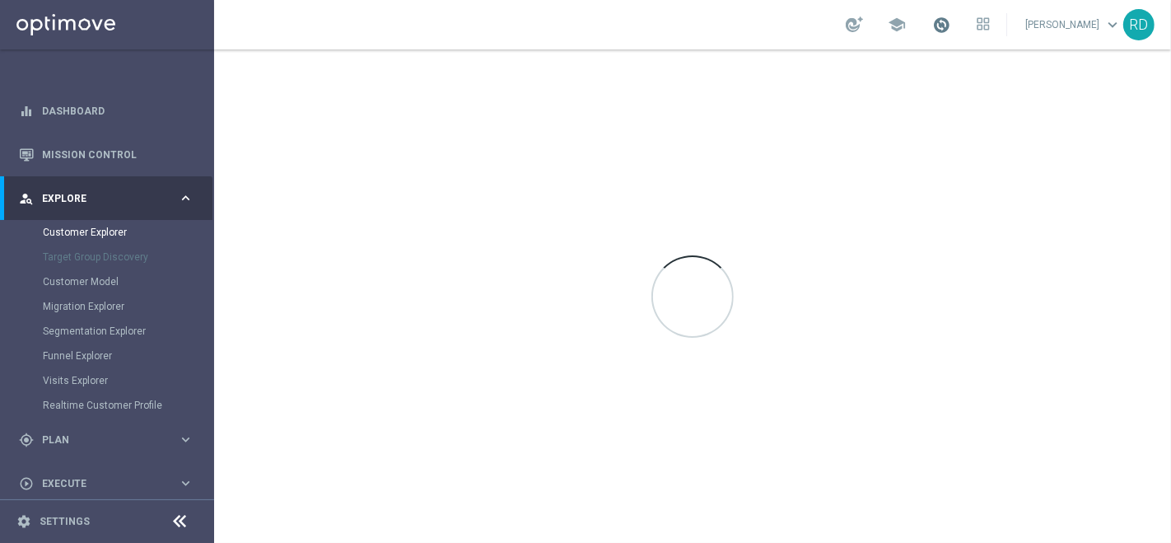
click at [932, 27] on span at bounding box center [941, 25] width 18 height 18
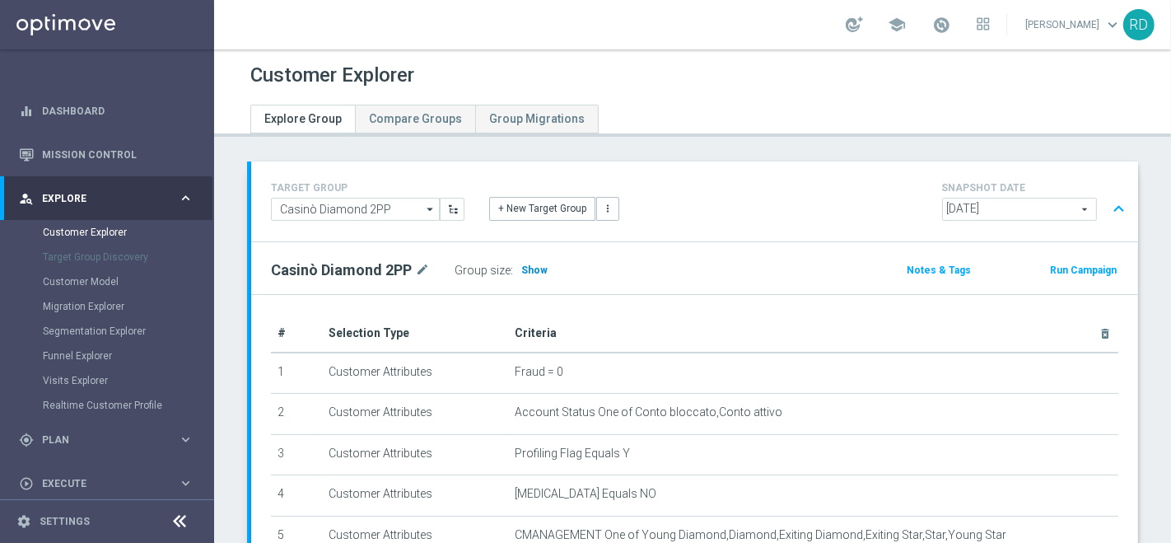
click at [531, 268] on span "Show" at bounding box center [534, 270] width 26 height 12
click at [932, 25] on span at bounding box center [941, 25] width 18 height 18
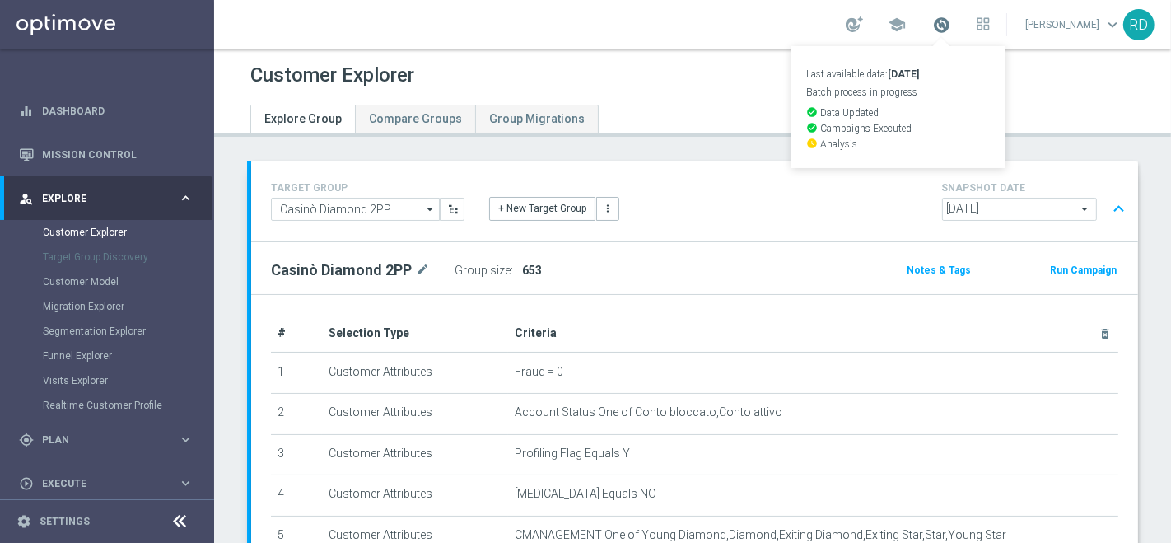
click at [932, 25] on span at bounding box center [941, 25] width 18 height 18
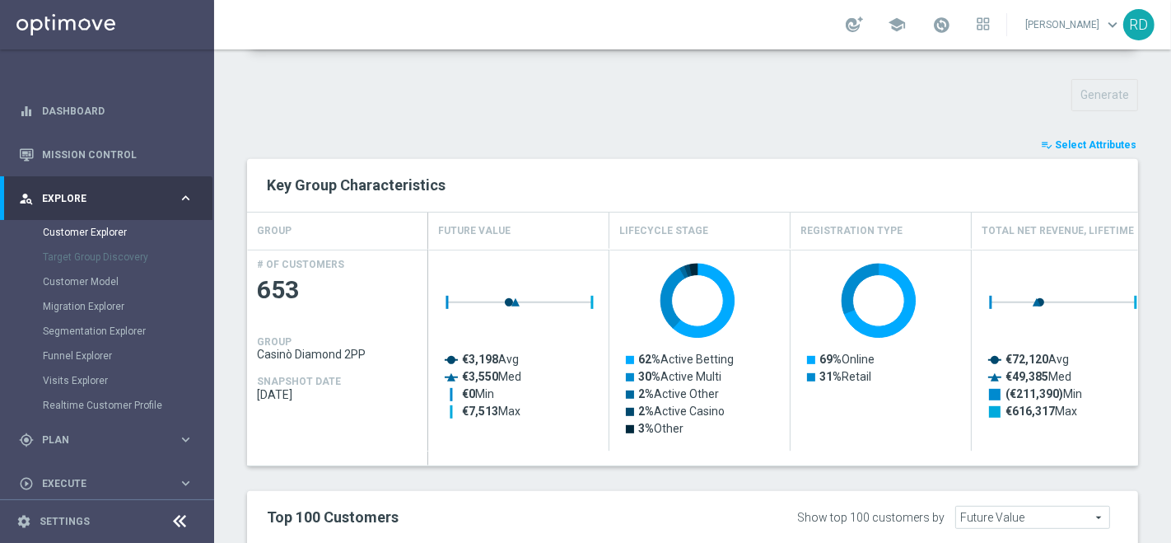
scroll to position [731, 0]
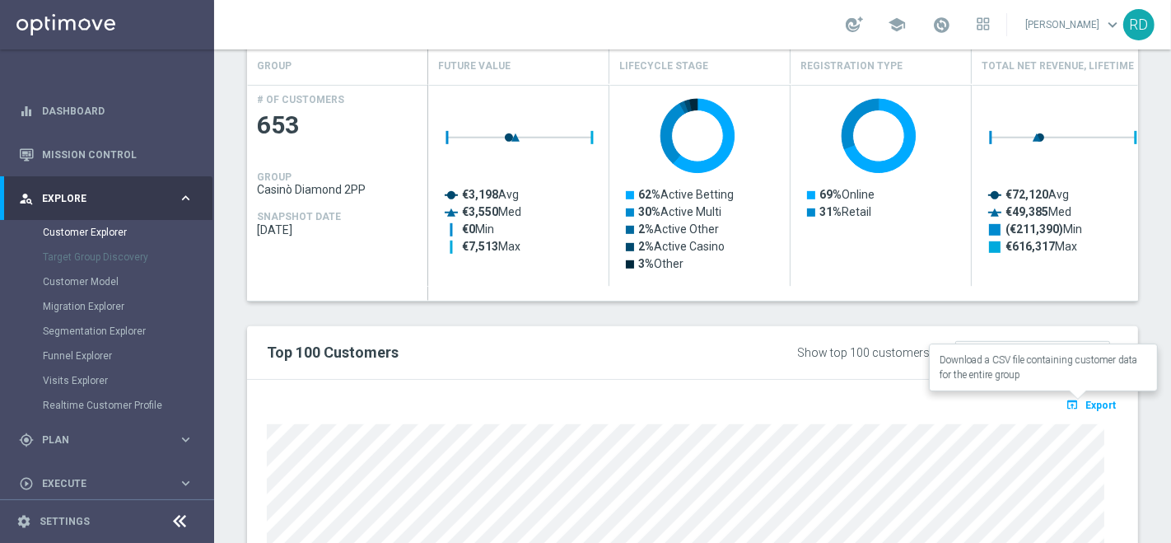
click at [1085, 402] on span "Export" at bounding box center [1100, 405] width 30 height 12
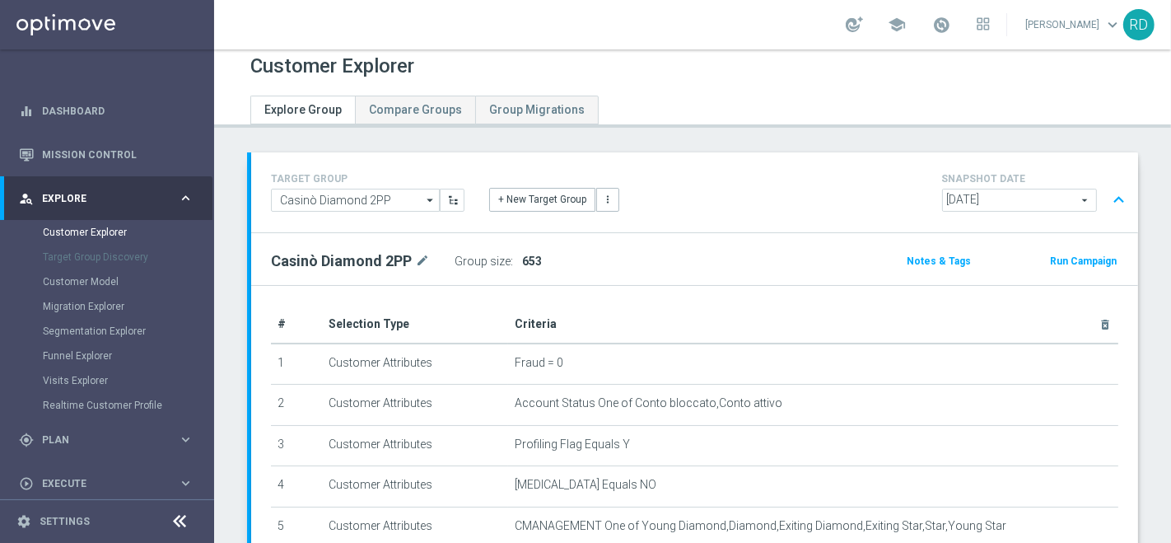
scroll to position [0, 0]
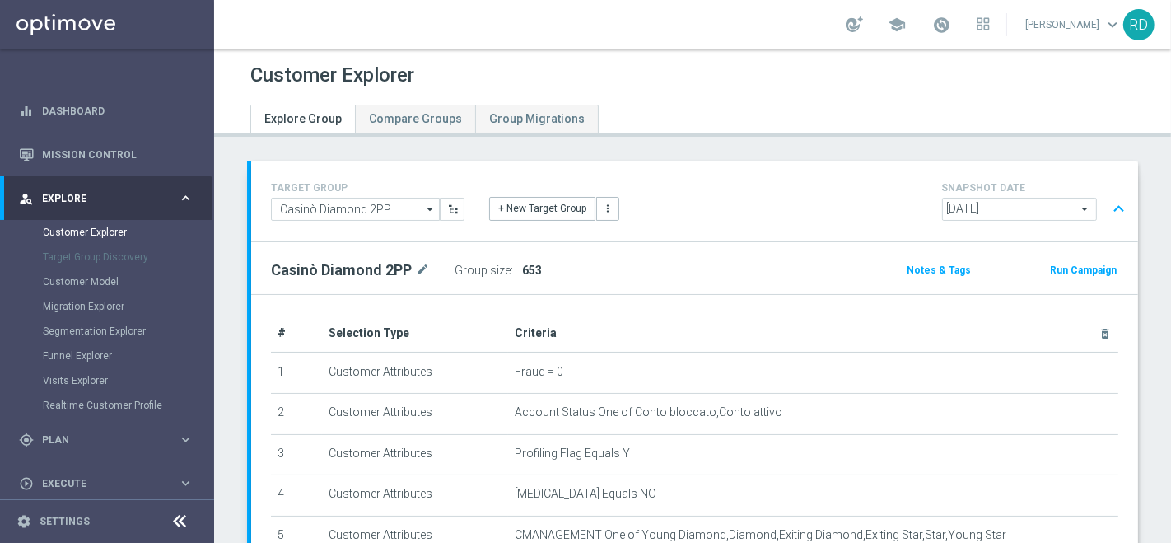
click at [915, 21] on div "school" at bounding box center [918, 25] width 144 height 28
click at [932, 22] on span at bounding box center [941, 25] width 18 height 18
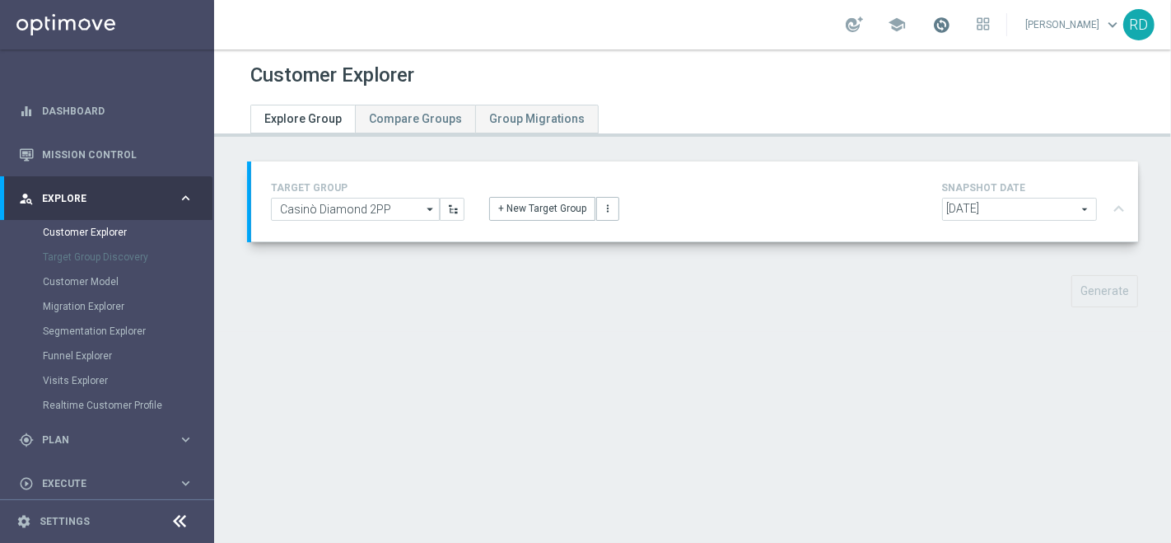
click at [932, 22] on span at bounding box center [941, 25] width 18 height 18
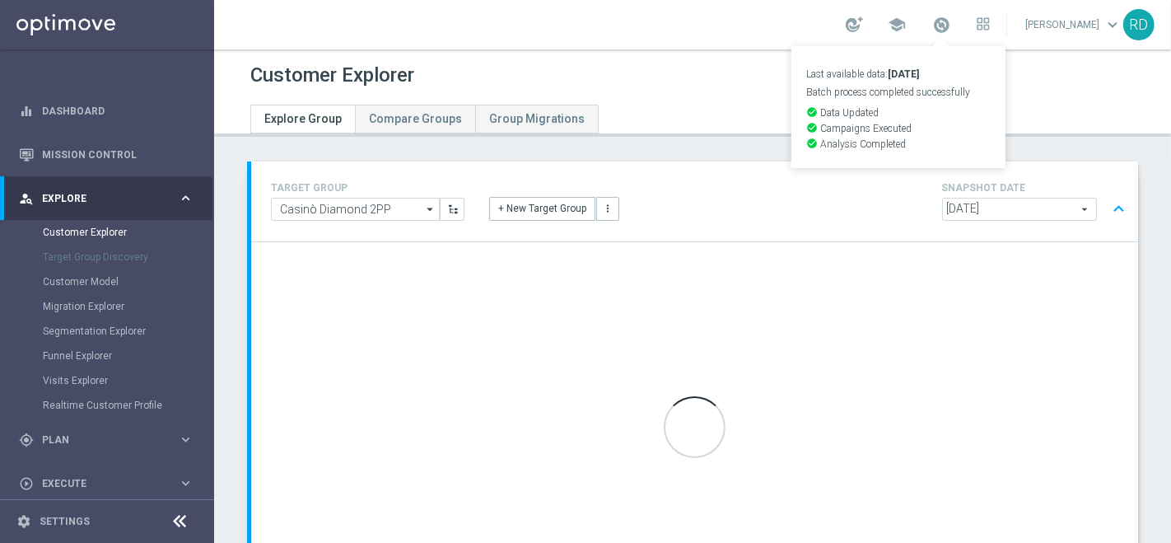
click at [1035, 81] on div "Customer Explorer" at bounding box center [692, 75] width 884 height 32
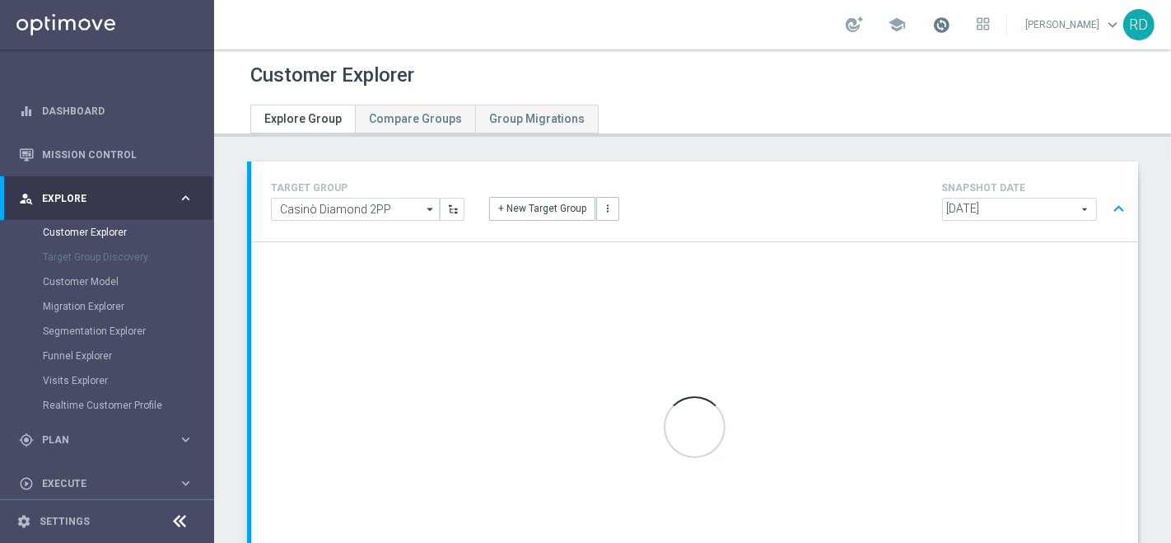
click at [932, 28] on span at bounding box center [941, 25] width 18 height 18
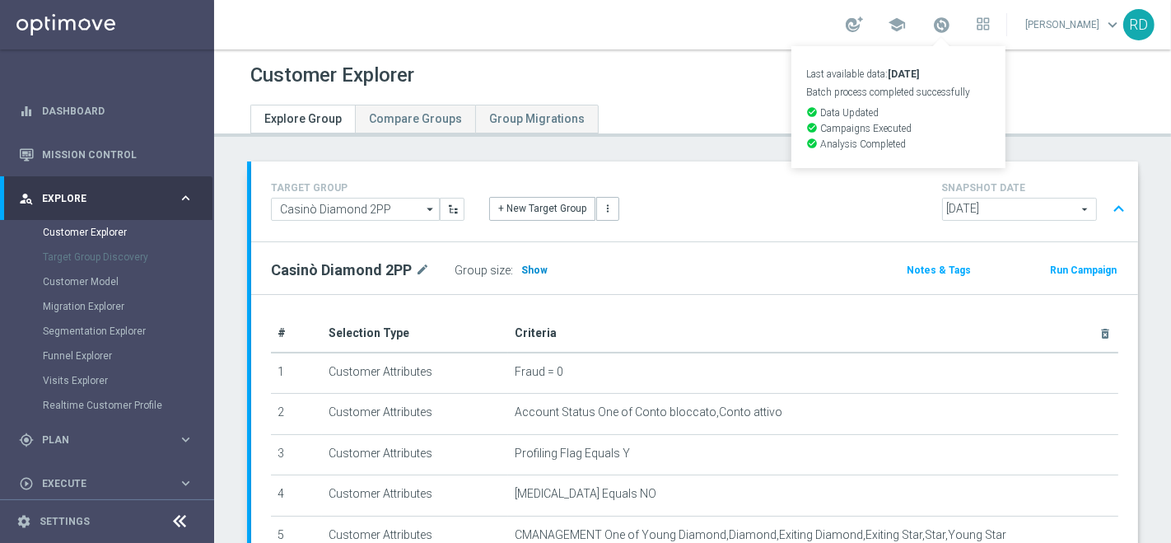
click at [532, 264] on span "Show" at bounding box center [534, 270] width 26 height 12
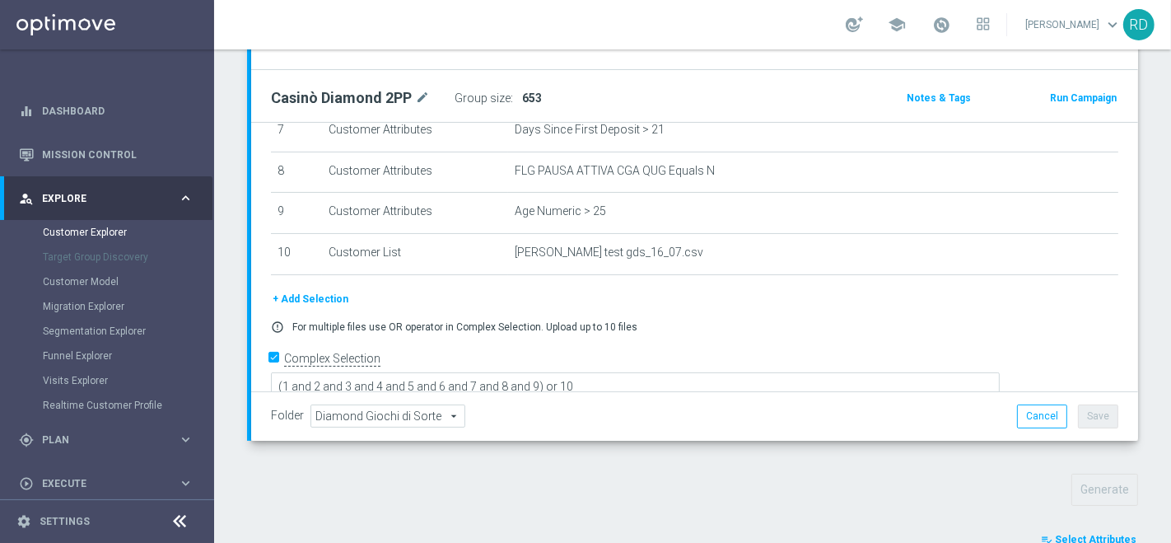
scroll to position [446, 0]
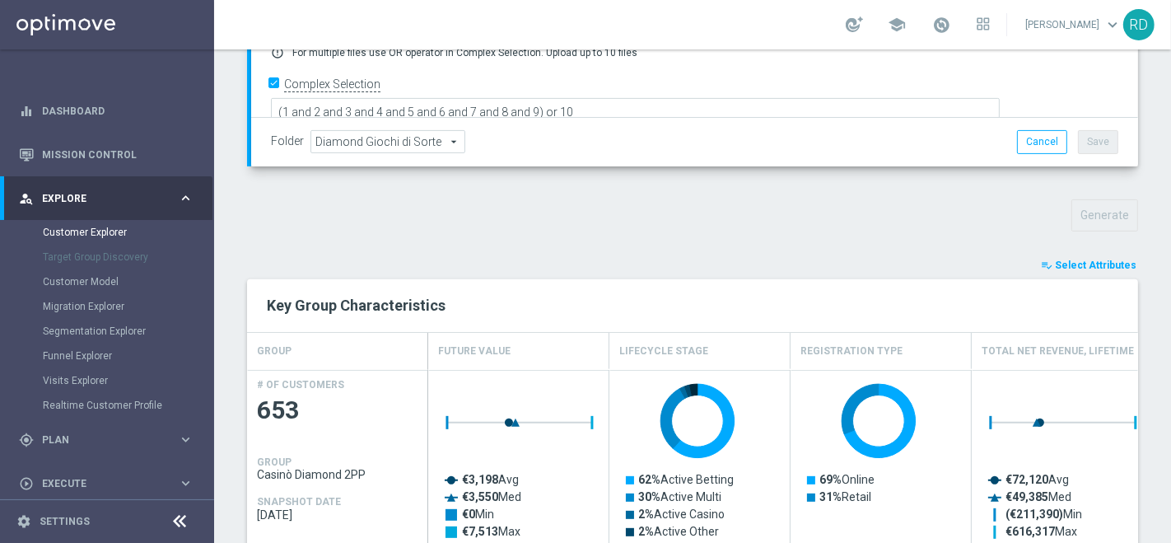
click at [1064, 264] on span "Select Attributes" at bounding box center [1096, 265] width 82 height 12
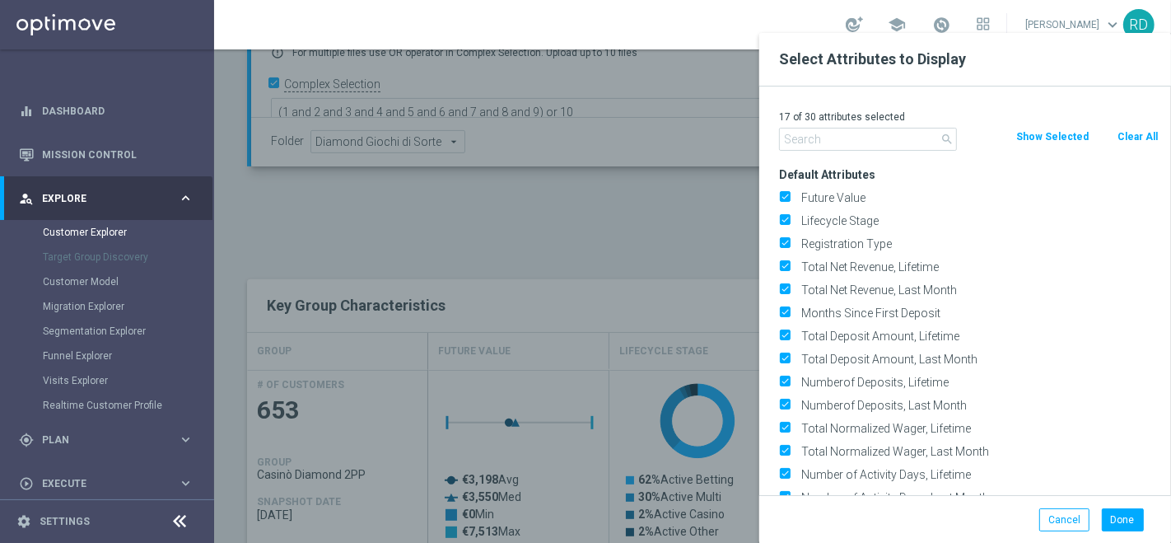
click at [854, 142] on input "text" at bounding box center [868, 139] width 178 height 23
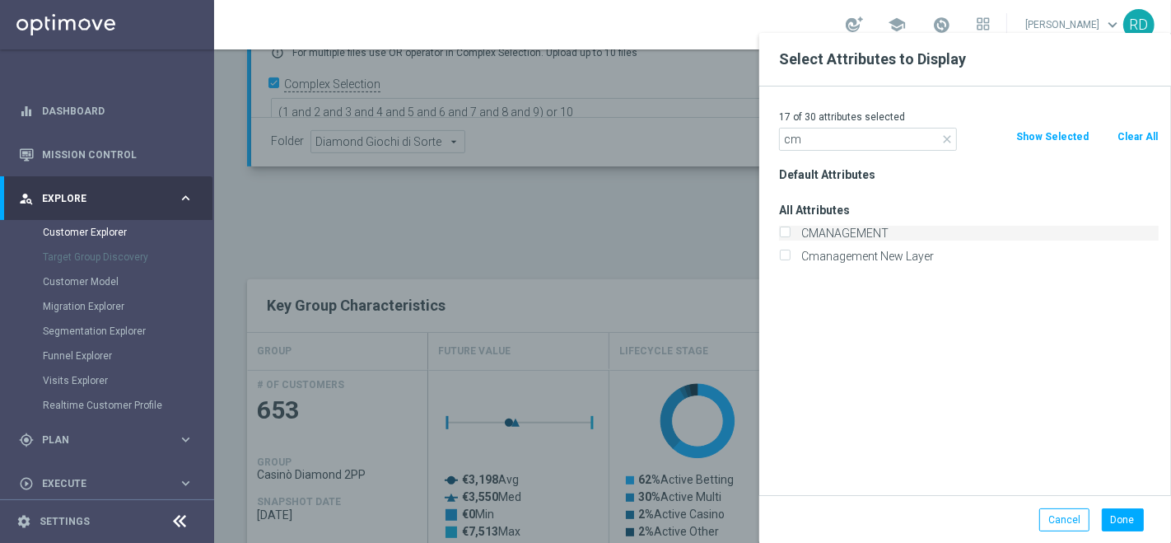
type input "cm"
click at [856, 232] on label "CMANAGEMENT" at bounding box center [976, 233] width 363 height 15
click at [790, 232] on input "CMANAGEMENT" at bounding box center [784, 235] width 11 height 11
checkbox input "true"
click at [1117, 511] on button "Done" at bounding box center [1123, 519] width 42 height 23
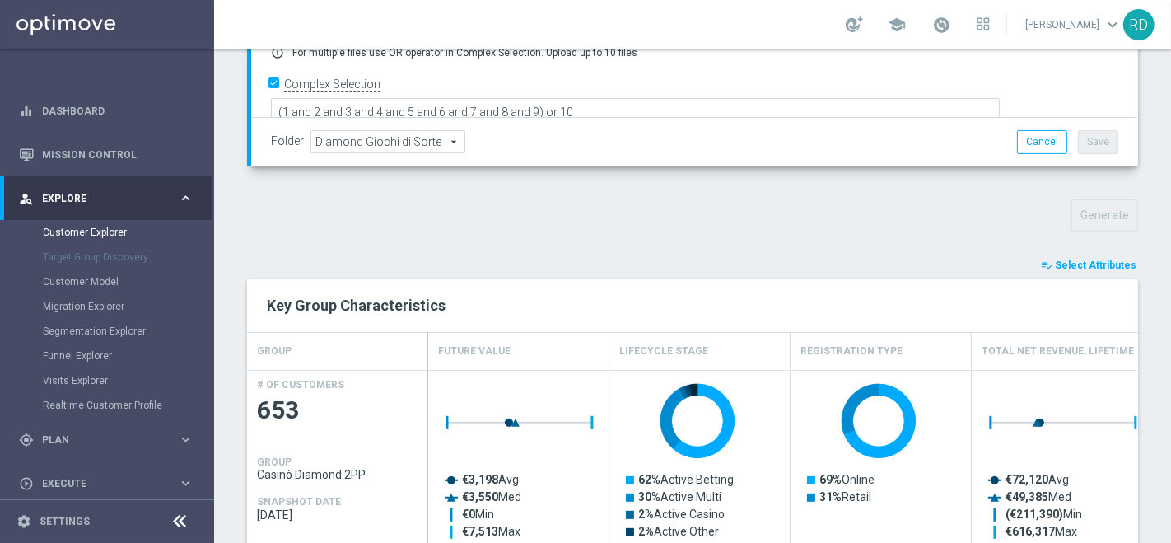
click at [1055, 260] on span "Select Attributes" at bounding box center [1096, 265] width 82 height 12
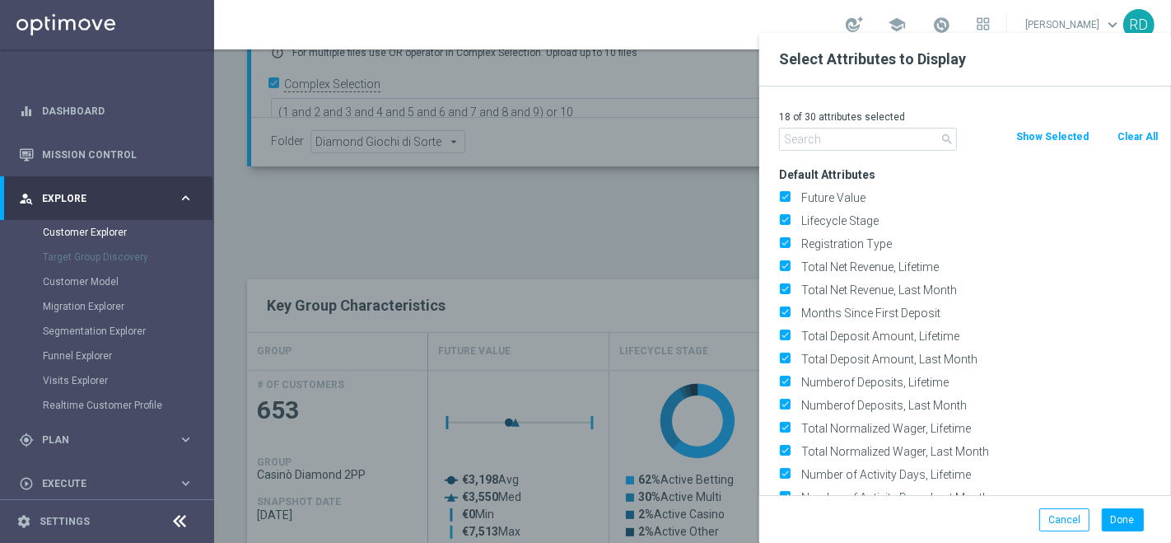
click at [868, 140] on input "text" at bounding box center [868, 139] width 178 height 23
type input "c"
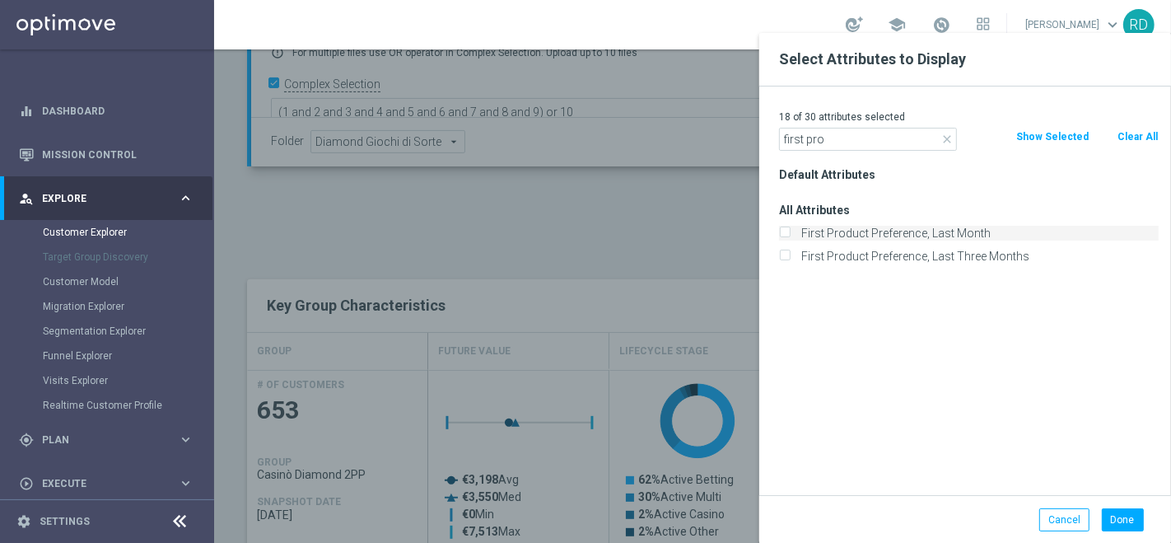
type input "first pro"
click at [903, 226] on label "First Product Preference, Last Month" at bounding box center [976, 233] width 363 height 15
click at [790, 230] on input "First Product Preference, Last Month" at bounding box center [784, 235] width 11 height 11
checkbox input "true"
drag, startPoint x: 1119, startPoint y: 507, endPoint x: 1112, endPoint y: 498, distance: 11.2
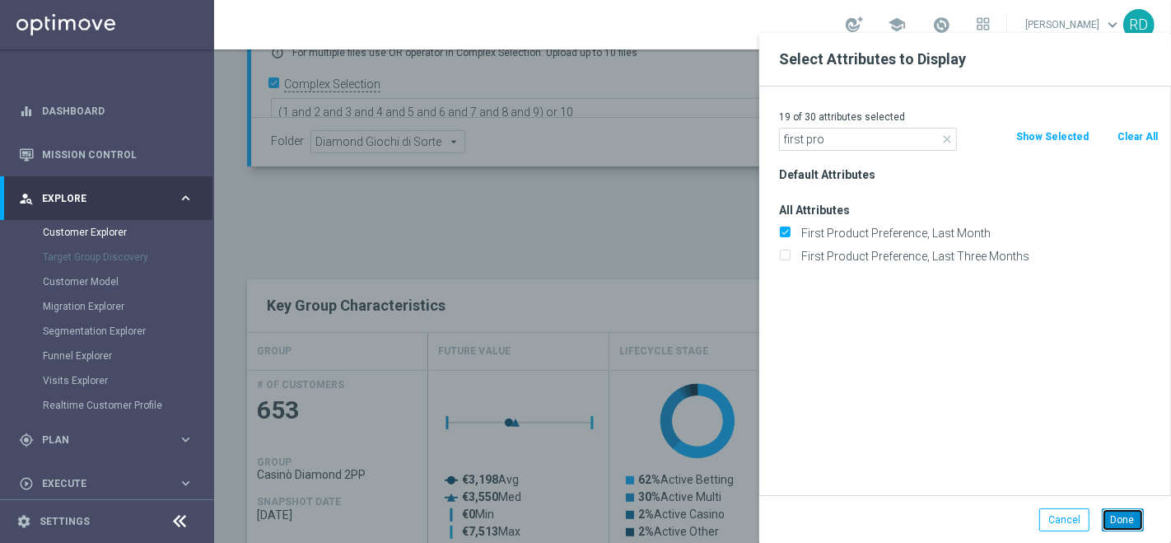
click at [1119, 505] on div "Done Cancel" at bounding box center [965, 519] width 412 height 49
click at [1114, 499] on div "Done Cancel" at bounding box center [965, 519] width 412 height 49
click at [1126, 519] on button "Done" at bounding box center [1123, 519] width 42 height 23
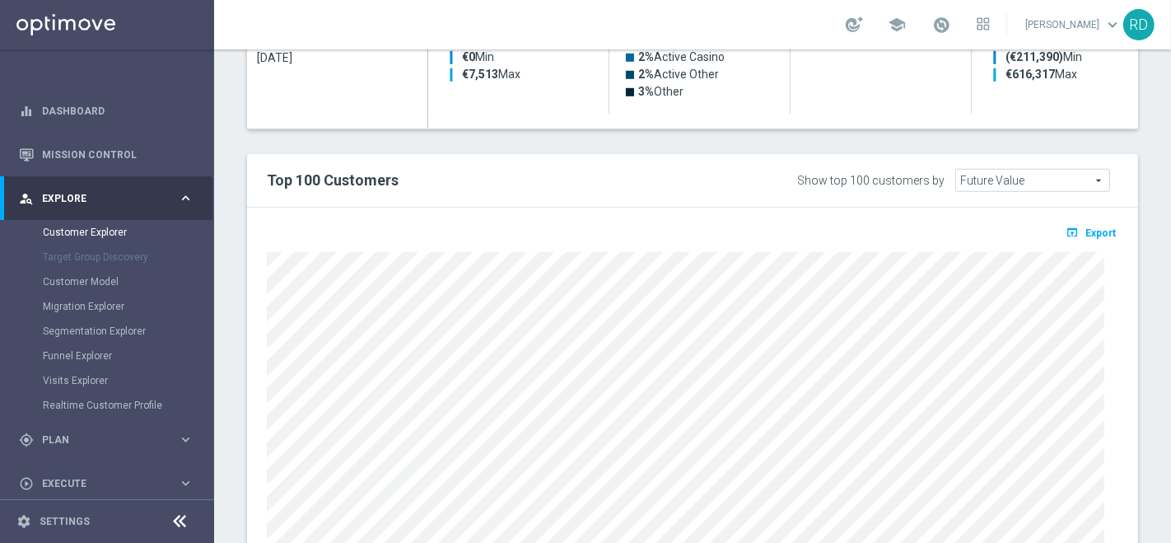
scroll to position [904, 0]
click at [1085, 231] on span "Export" at bounding box center [1100, 232] width 30 height 12
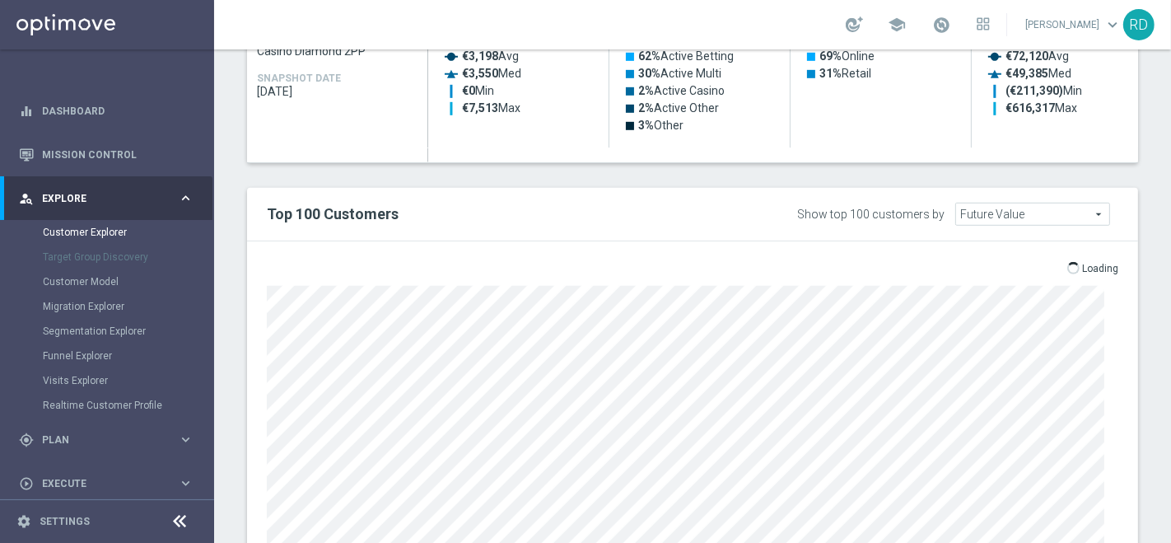
scroll to position [1006, 0]
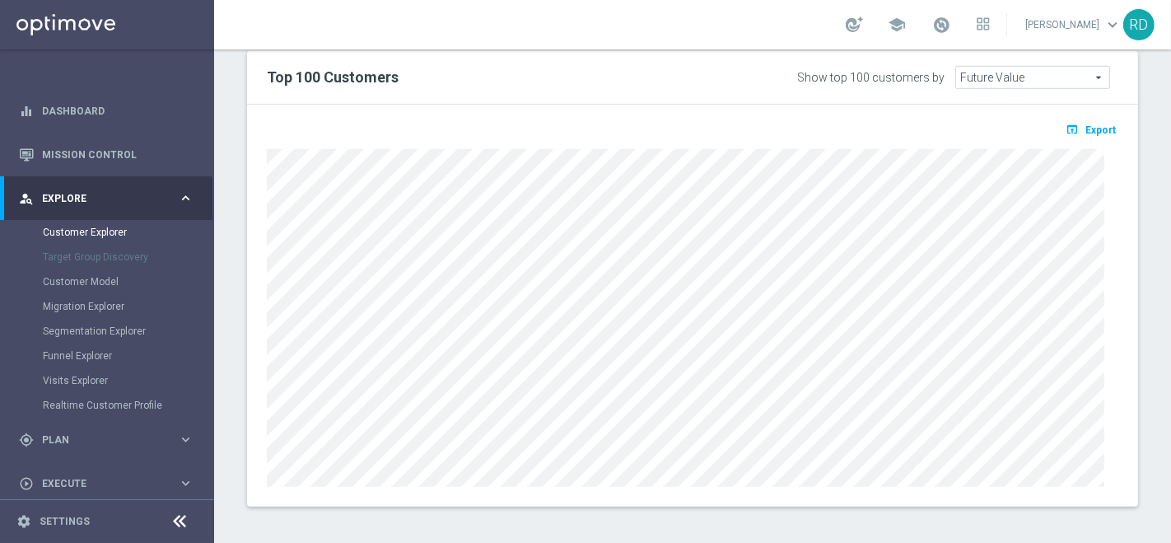
click at [732, 68] on h2 "Top 100 Customers" at bounding box center [510, 78] width 487 height 20
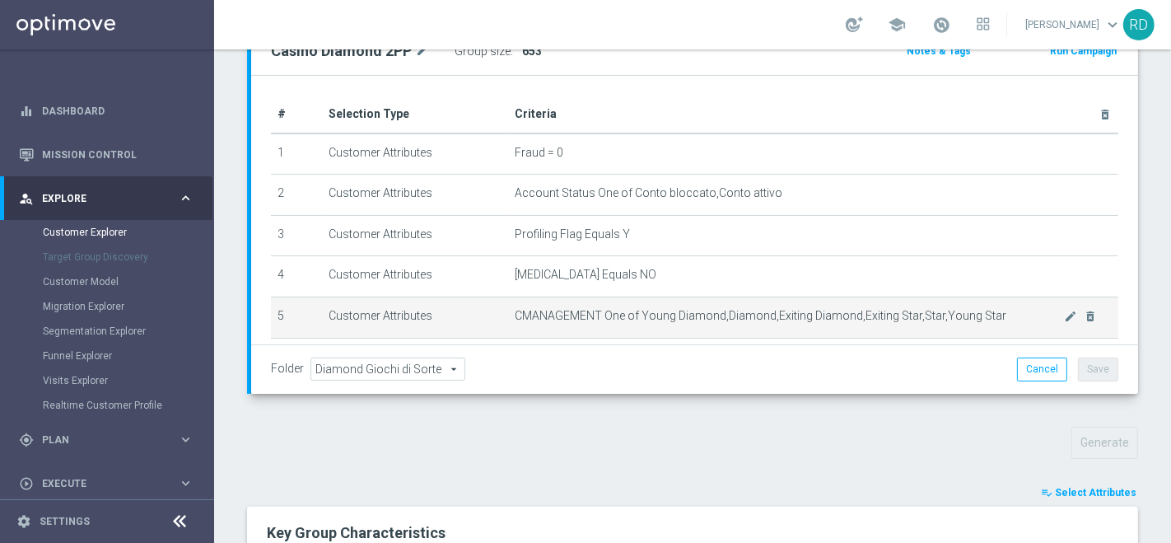
scroll to position [366, 0]
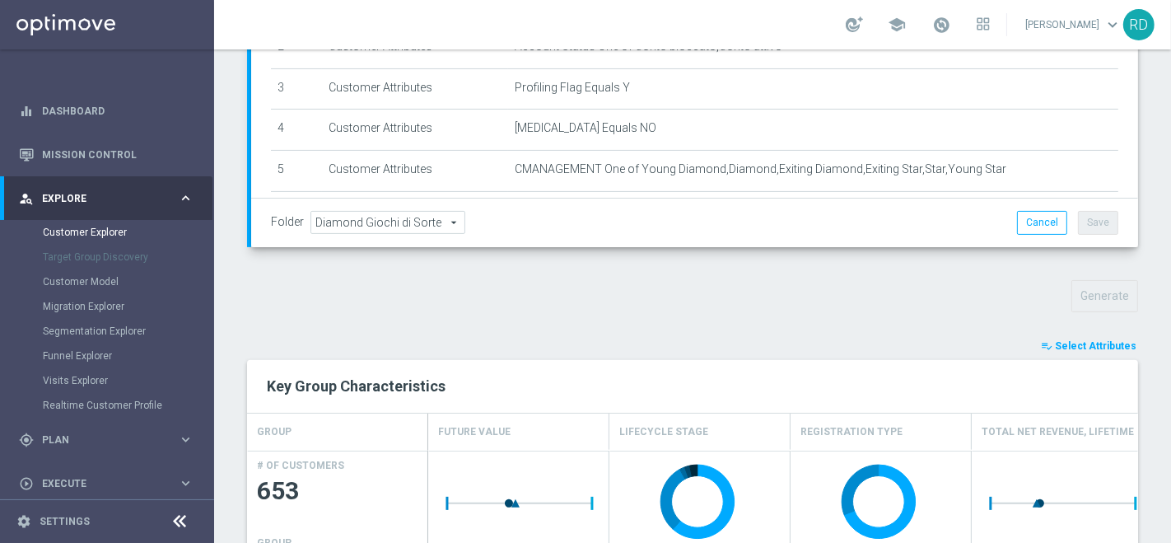
click at [1044, 347] on button "playlist_add_check Select Attributes" at bounding box center [1088, 346] width 99 height 18
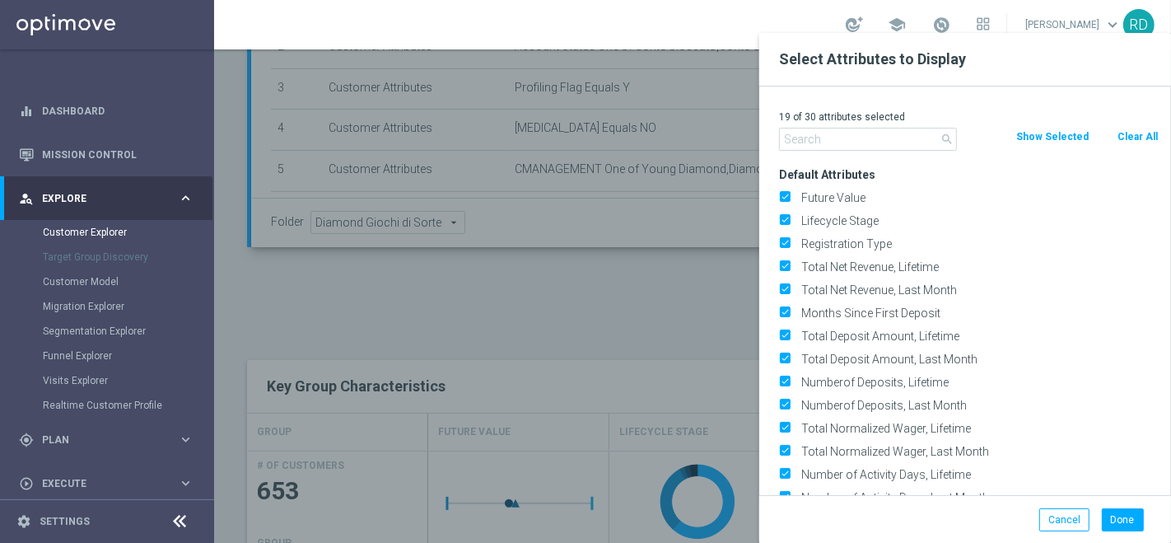
click at [642, 257] on div at bounding box center [799, 304] width 1171 height 543
click at [658, 286] on div at bounding box center [799, 304] width 1171 height 543
drag, startPoint x: 1070, startPoint y: 513, endPoint x: 1053, endPoint y: 497, distance: 23.9
click at [1066, 508] on button "Cancel" at bounding box center [1064, 519] width 50 height 23
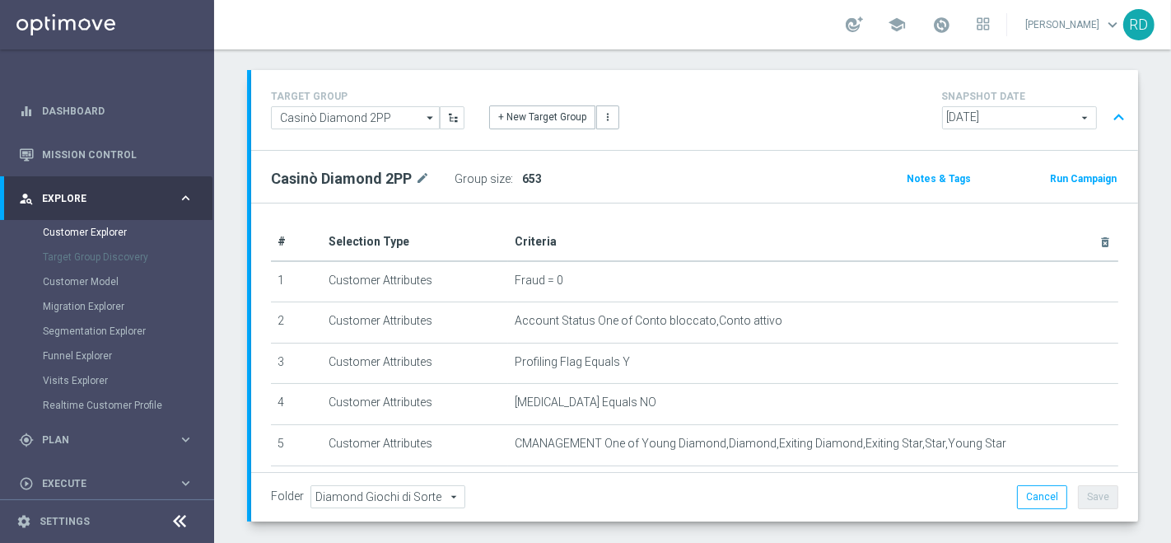
scroll to position [0, 0]
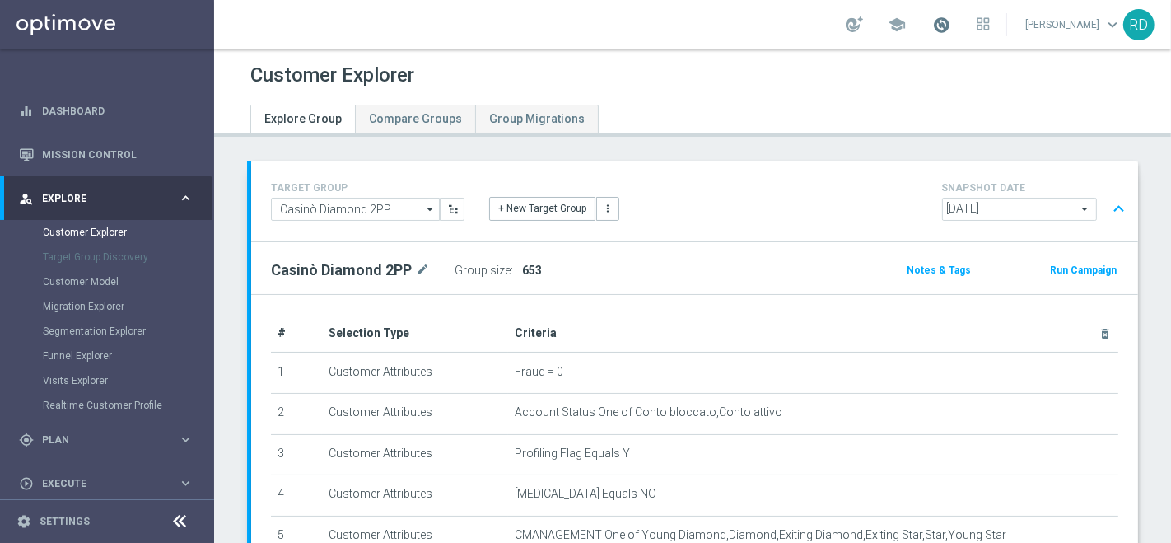
click at [932, 25] on span at bounding box center [941, 25] width 18 height 18
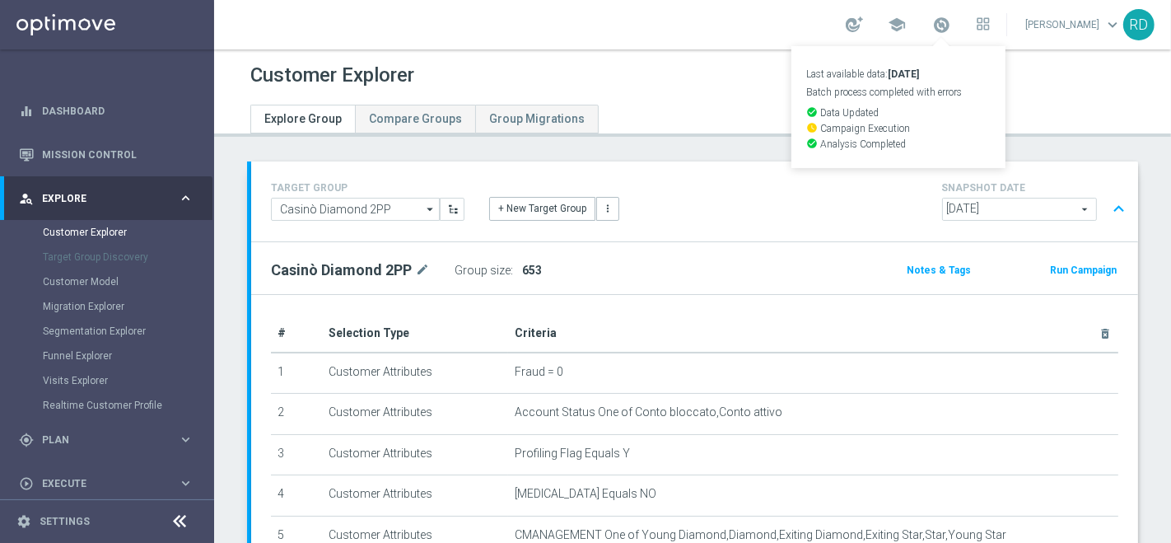
click at [740, 98] on div at bounding box center [541, 97] width 606 height 13
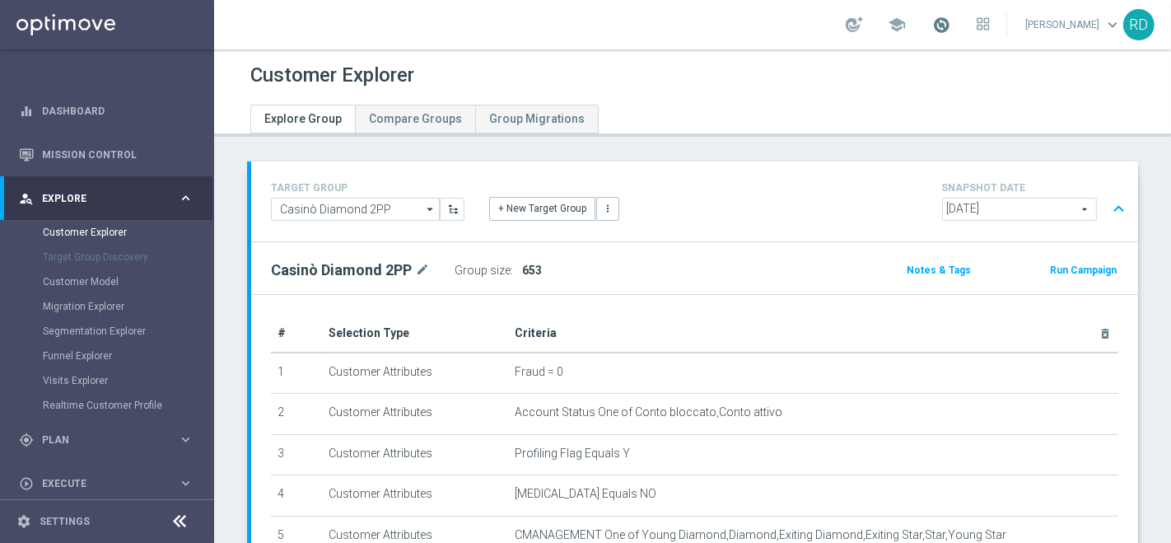
click at [932, 28] on span at bounding box center [941, 25] width 18 height 18
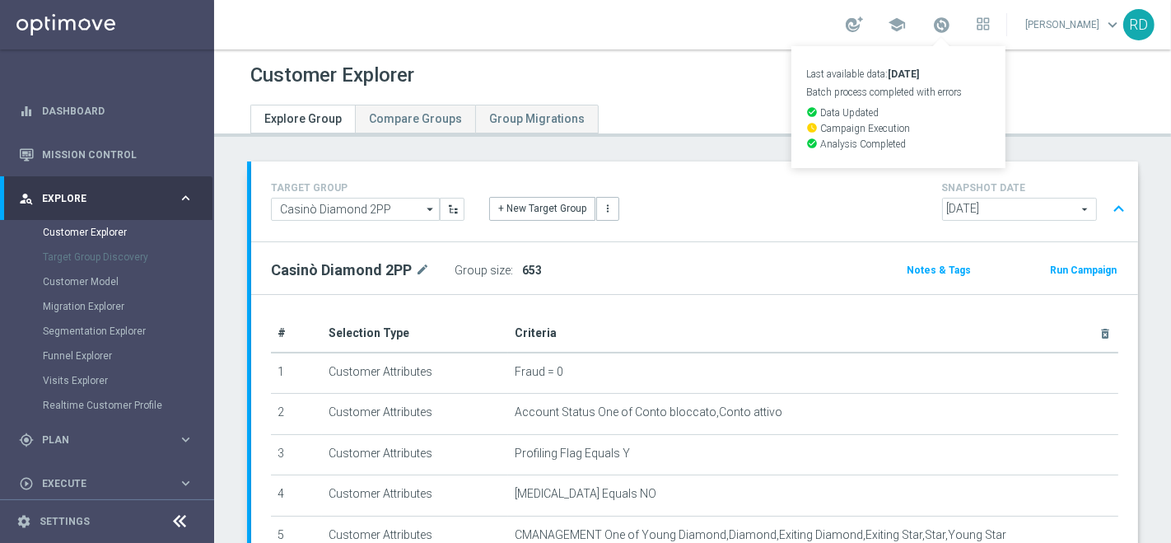
click at [710, 85] on div "Customer Explorer" at bounding box center [692, 75] width 884 height 32
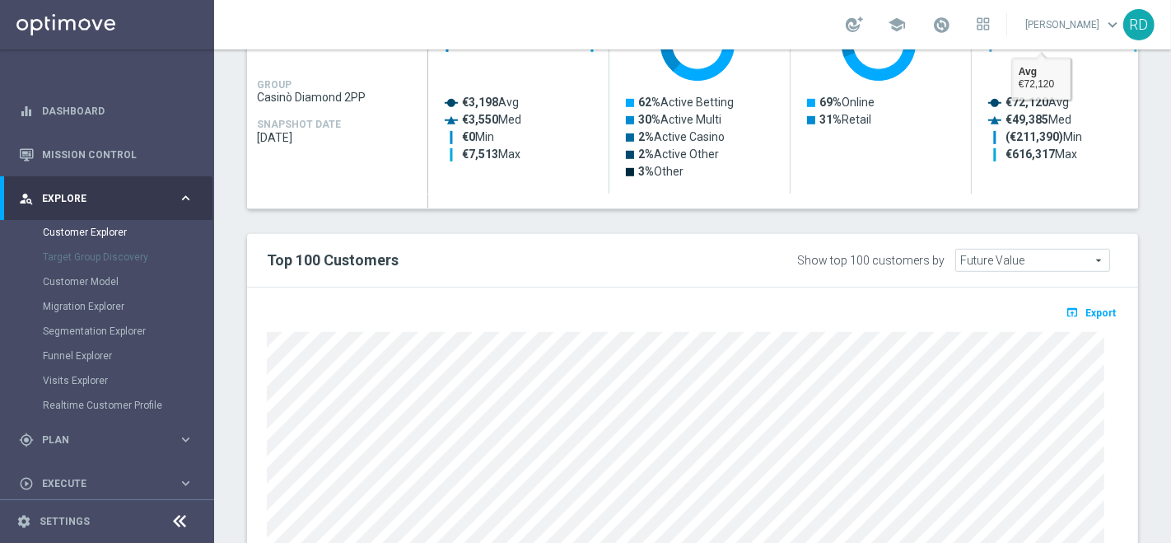
scroll to position [1006, 0]
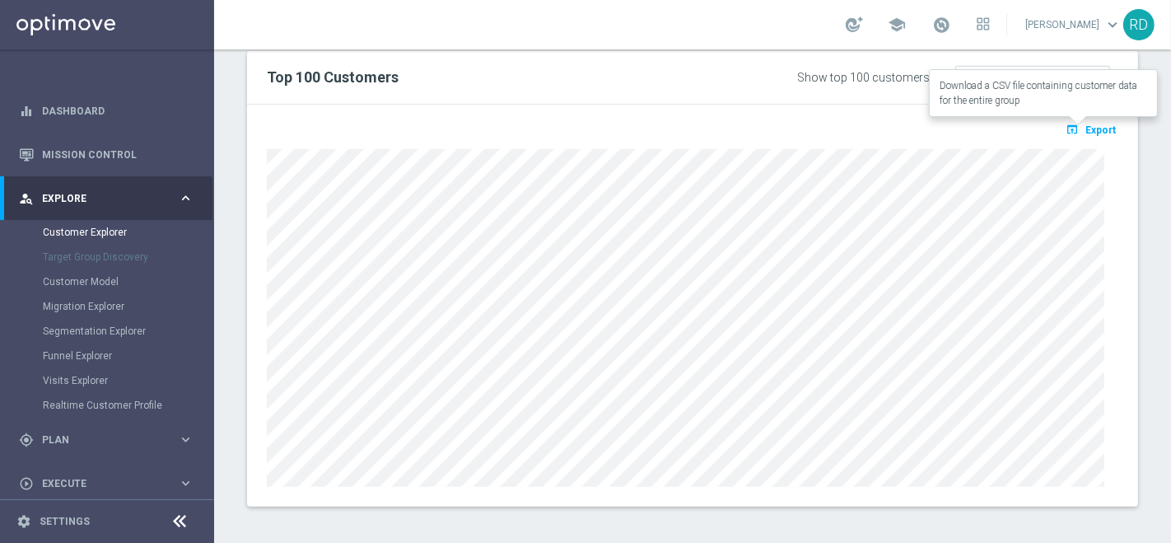
click at [1089, 128] on span "Export" at bounding box center [1100, 130] width 30 height 12
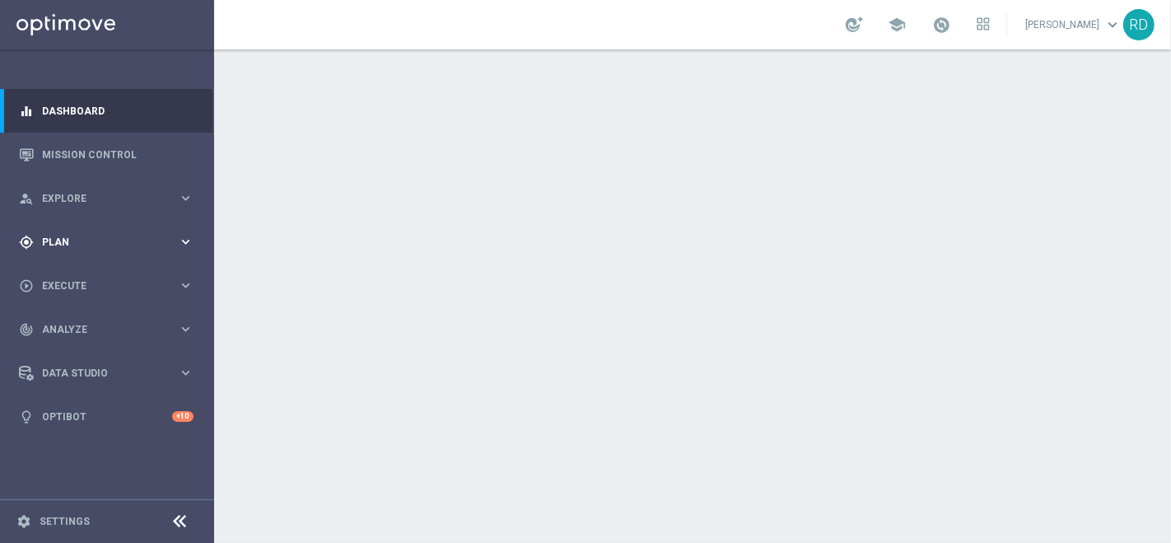
click at [82, 237] on span "Plan" at bounding box center [110, 242] width 136 height 10
click at [81, 266] on div "Target Groups" at bounding box center [128, 276] width 170 height 25
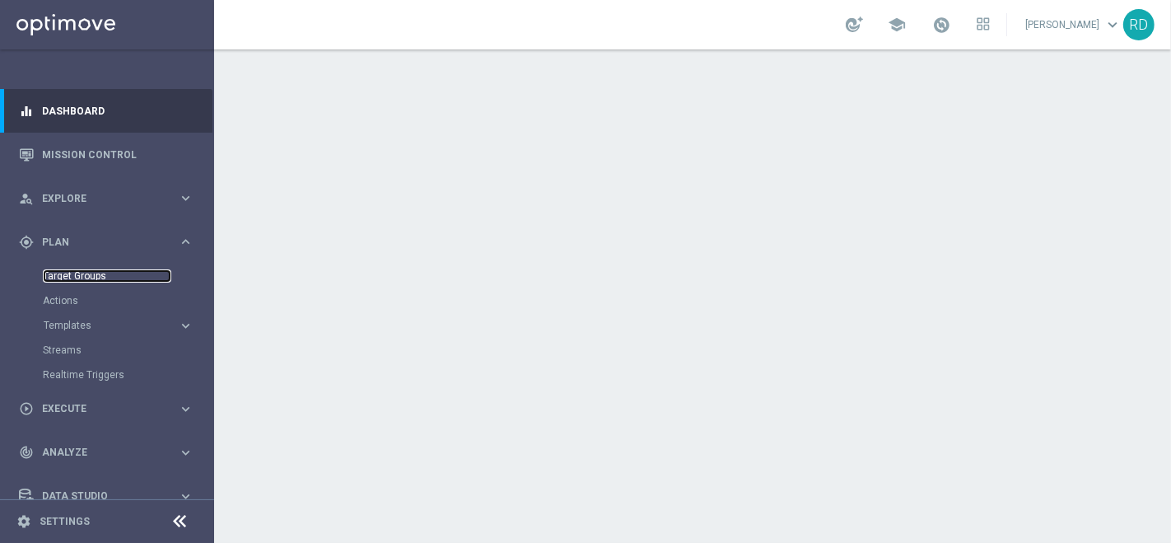
click at [79, 275] on link "Target Groups" at bounding box center [107, 275] width 128 height 13
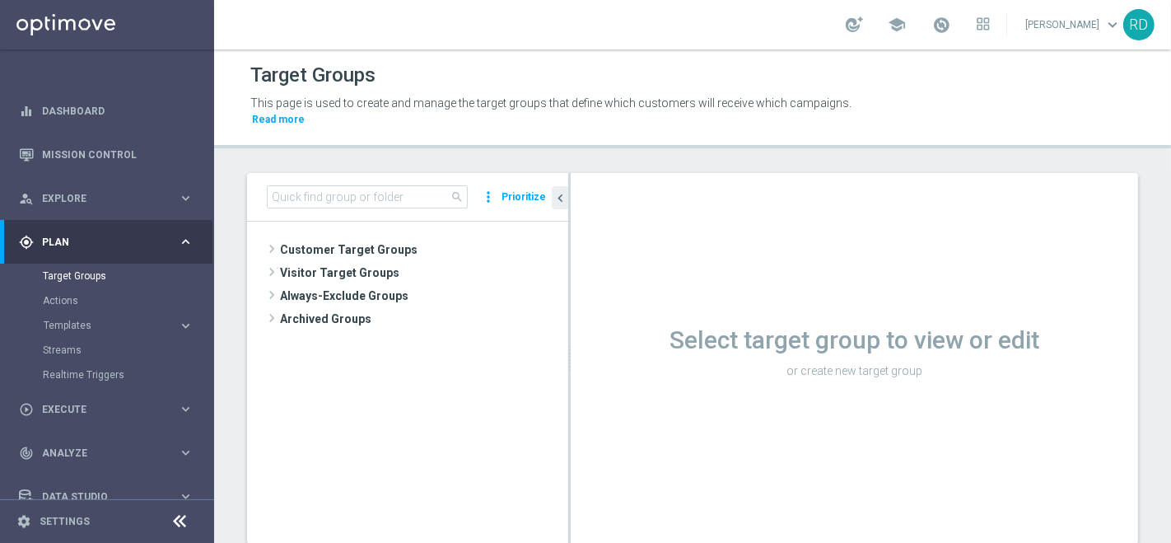
click at [74, 259] on div "gps_fixed Plan keyboard_arrow_right" at bounding box center [106, 242] width 212 height 44
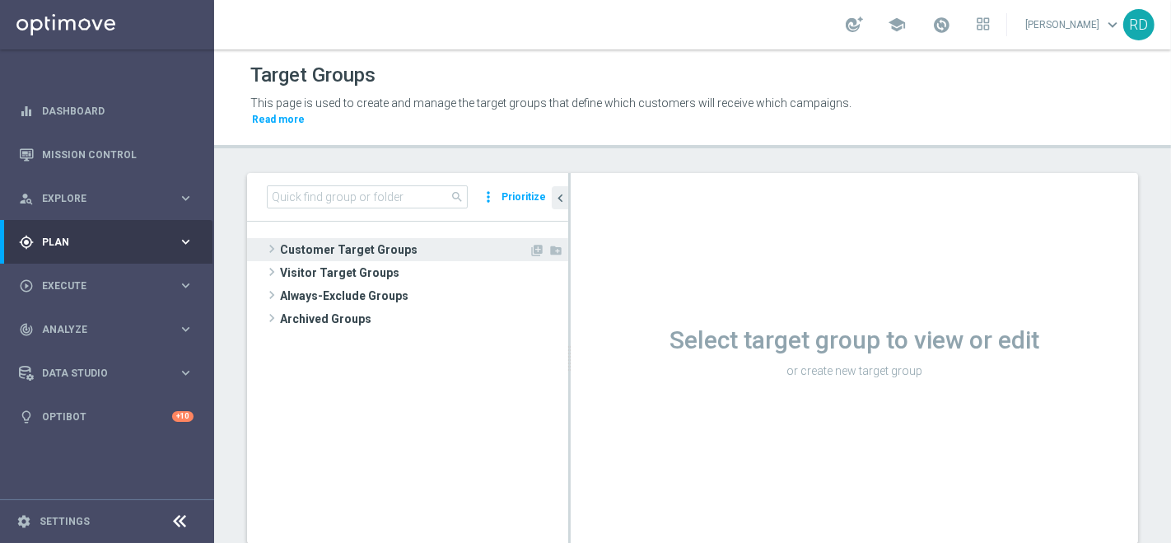
click at [277, 239] on span at bounding box center [272, 249] width 16 height 20
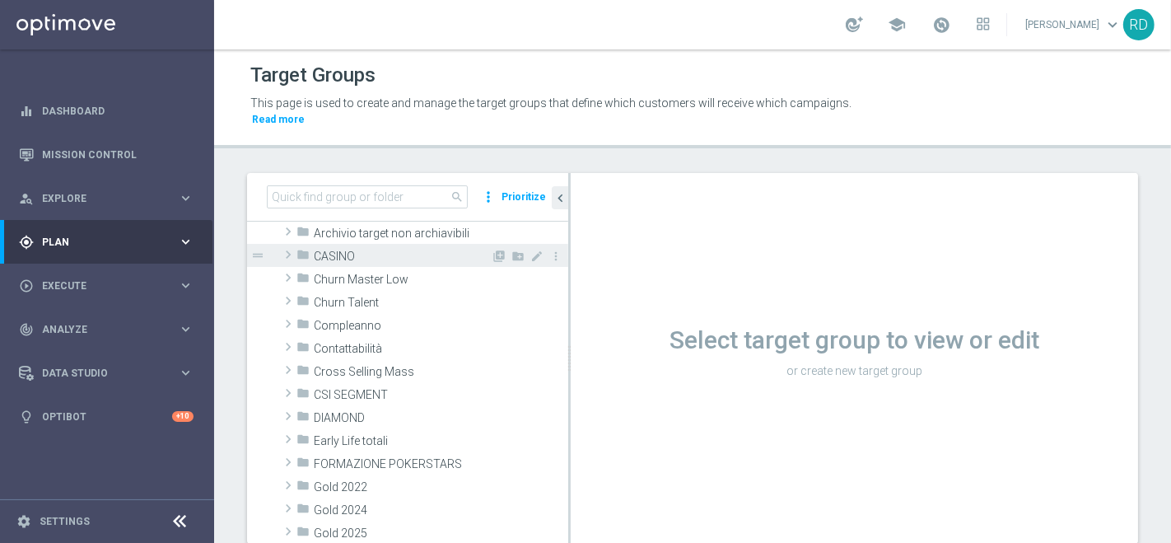
scroll to position [91, 0]
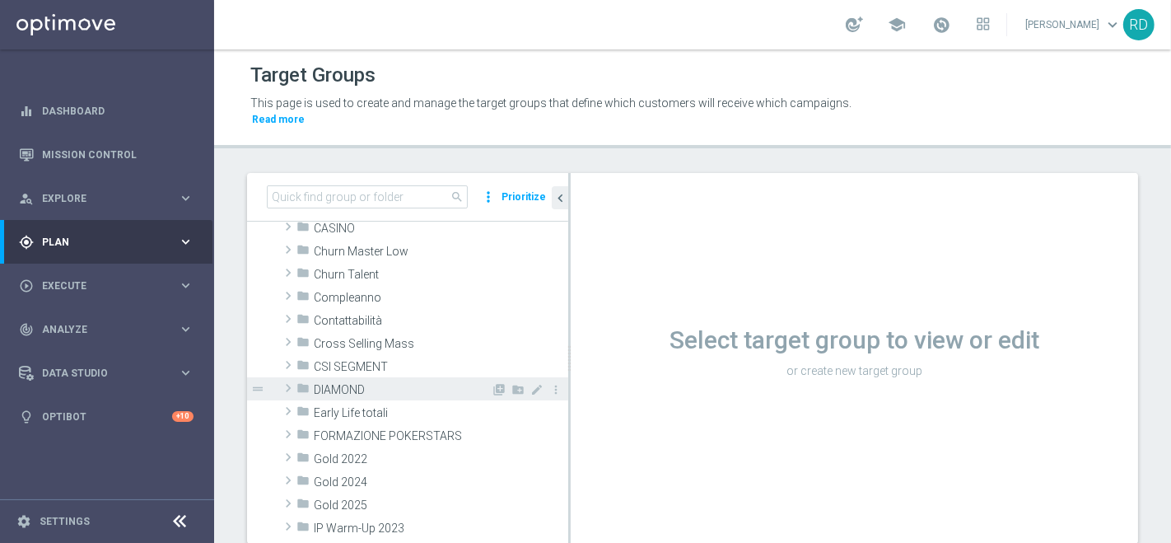
click at [291, 378] on span at bounding box center [288, 388] width 16 height 20
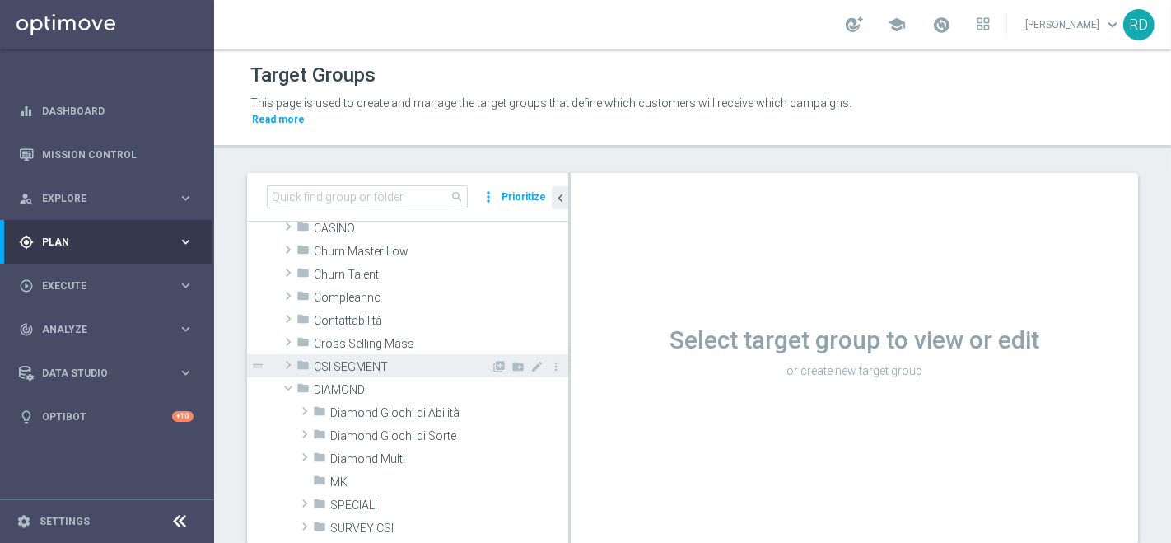
scroll to position [183, 0]
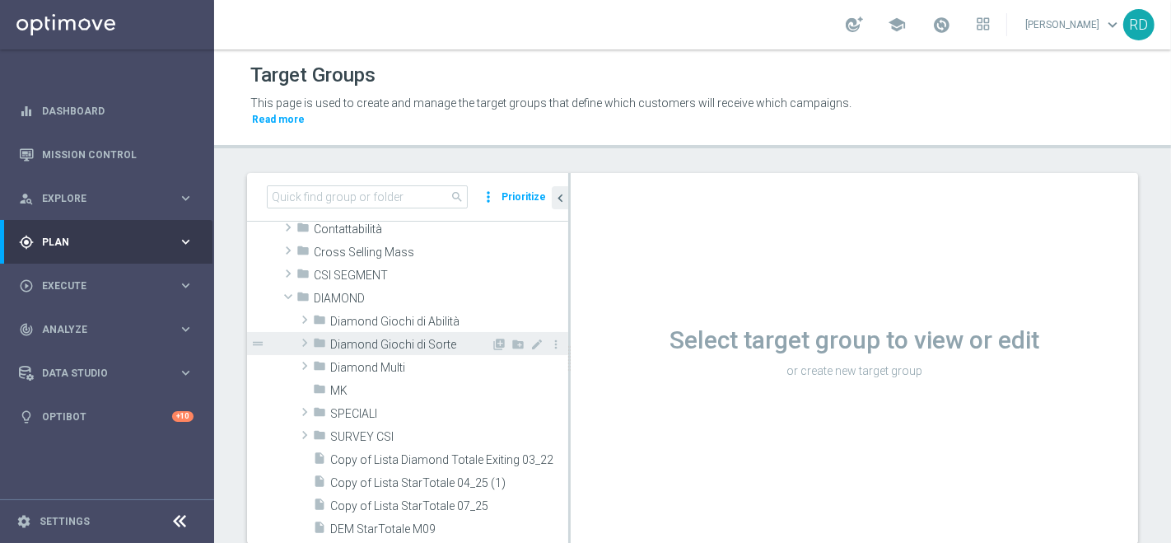
click at [303, 333] on span at bounding box center [304, 343] width 16 height 20
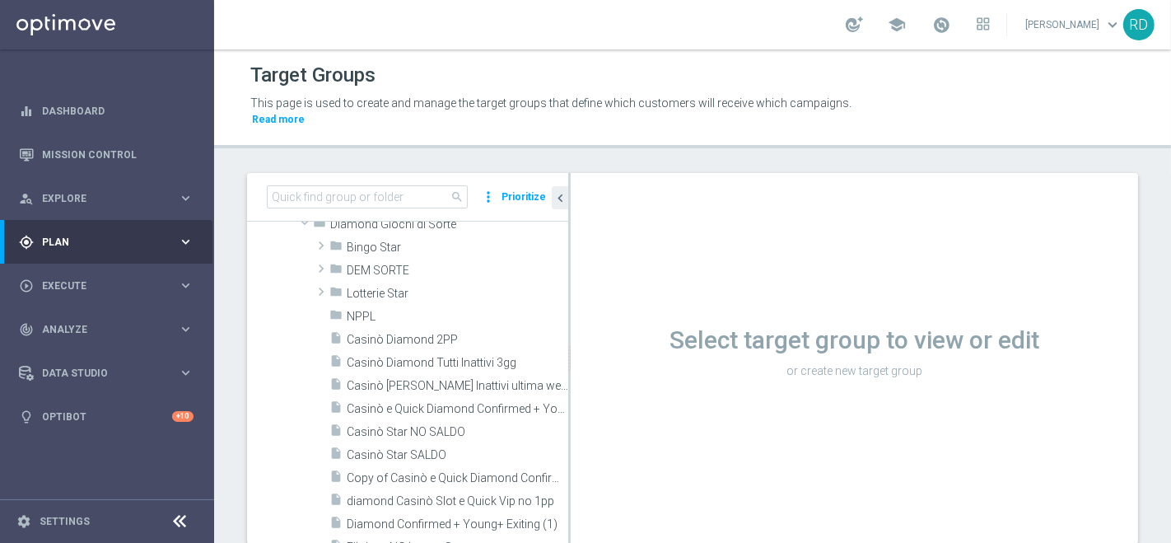
scroll to position [274, 0]
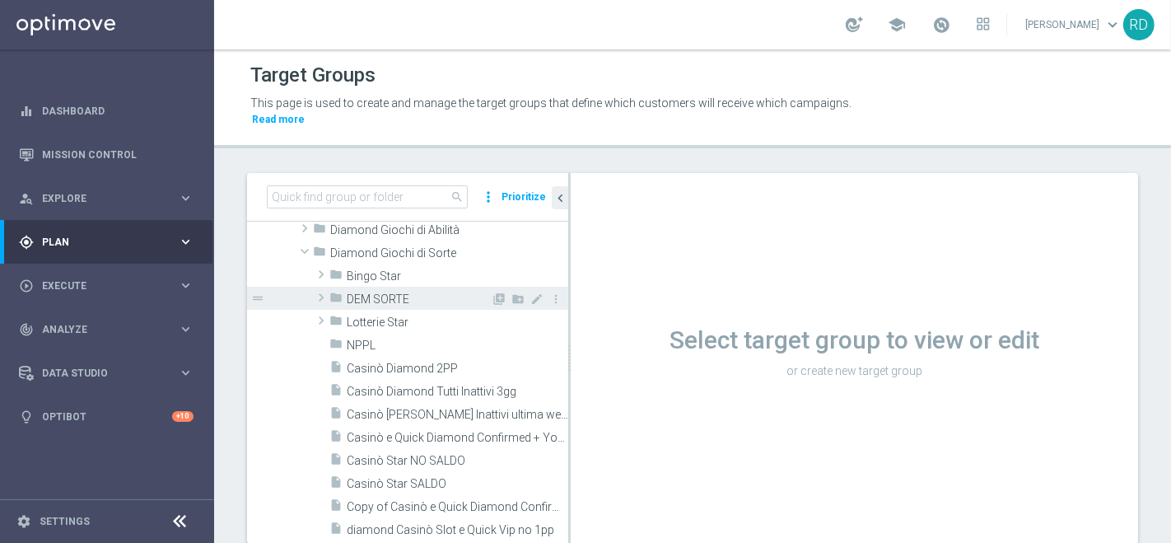
click at [316, 287] on span at bounding box center [321, 297] width 16 height 20
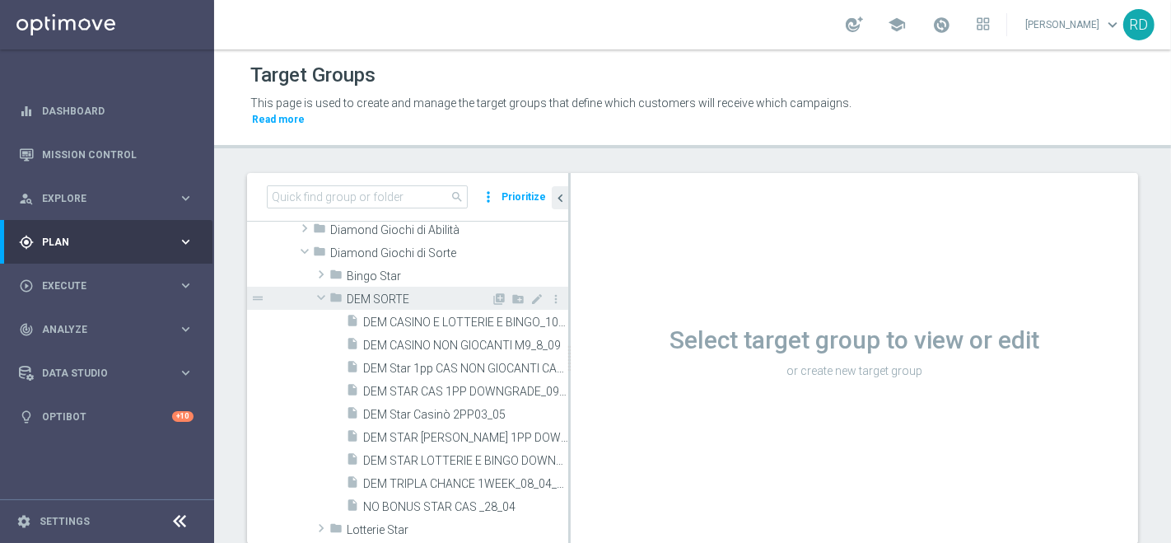
click at [316, 289] on span at bounding box center [321, 297] width 20 height 16
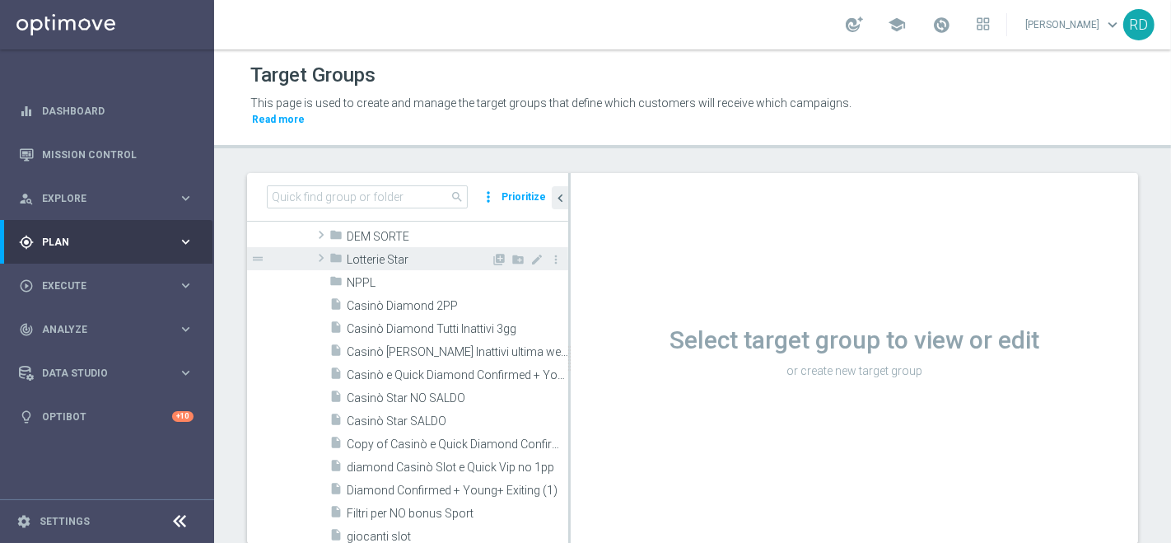
scroll to position [366, 0]
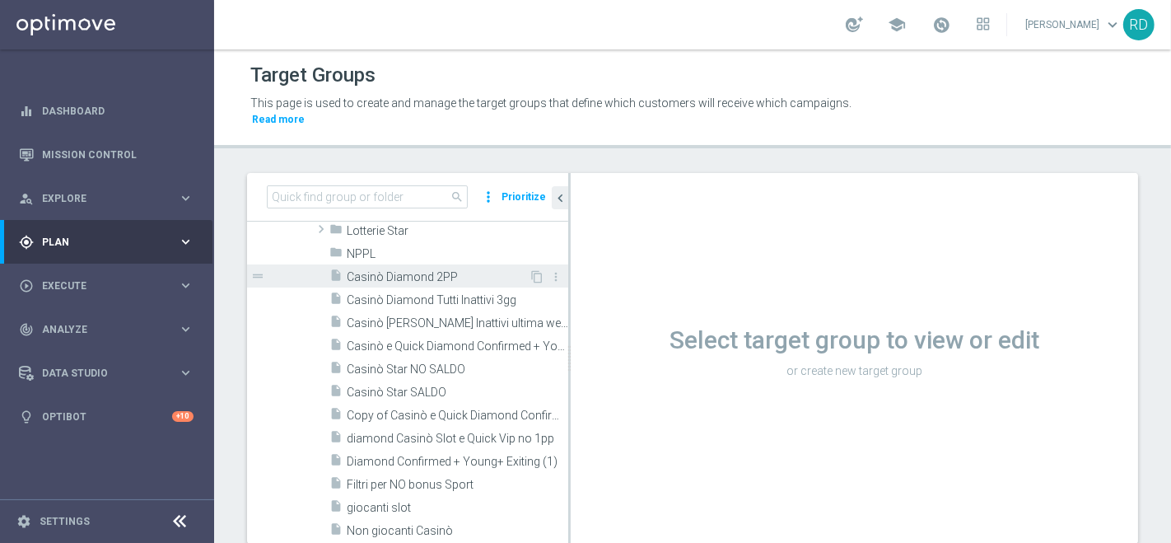
click at [380, 270] on span "Casinò Diamond 2PP" at bounding box center [438, 277] width 182 height 14
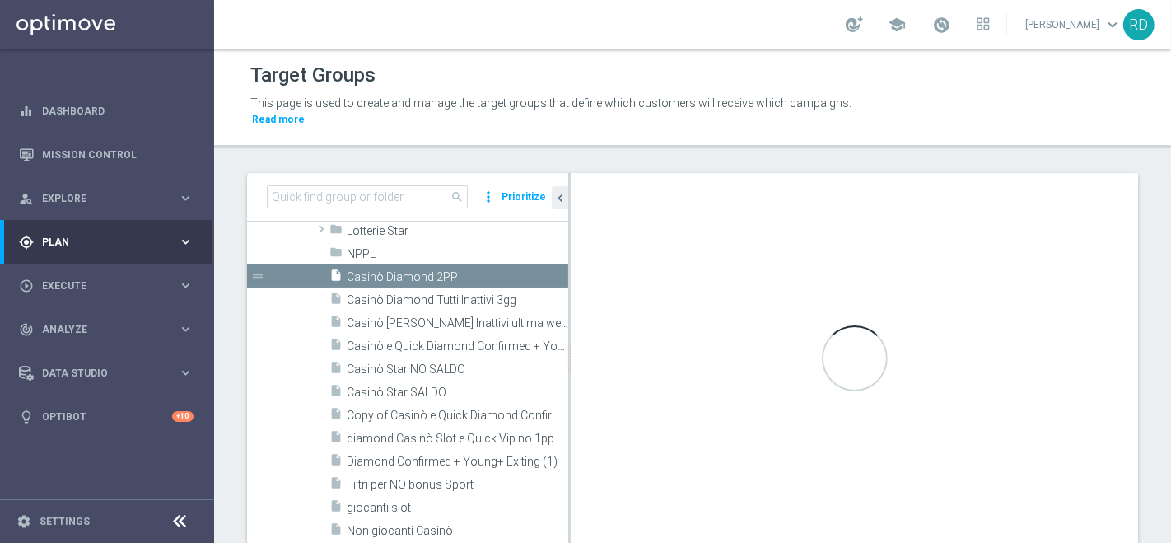
scroll to position [203, 0]
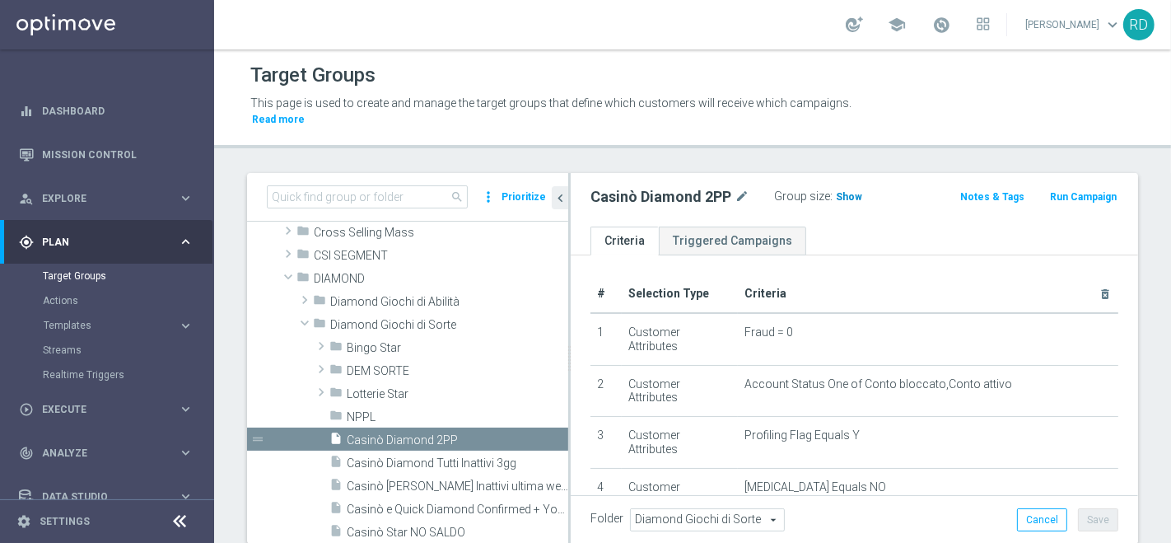
click at [839, 191] on span "Show" at bounding box center [849, 197] width 26 height 12
click at [841, 191] on span "653" at bounding box center [847, 199] width 21 height 16
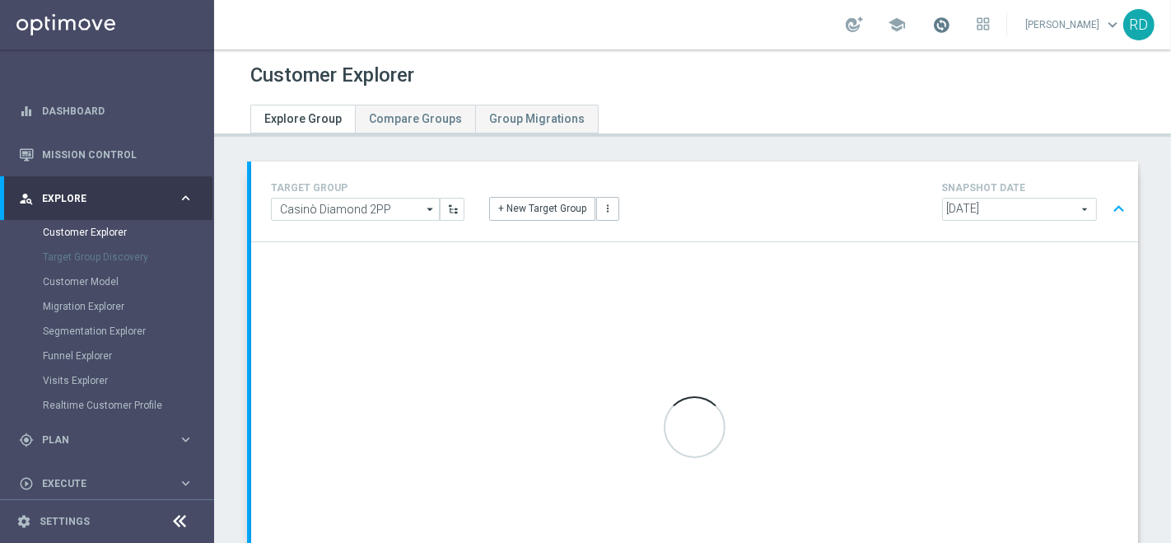
click at [932, 23] on span at bounding box center [941, 25] width 18 height 18
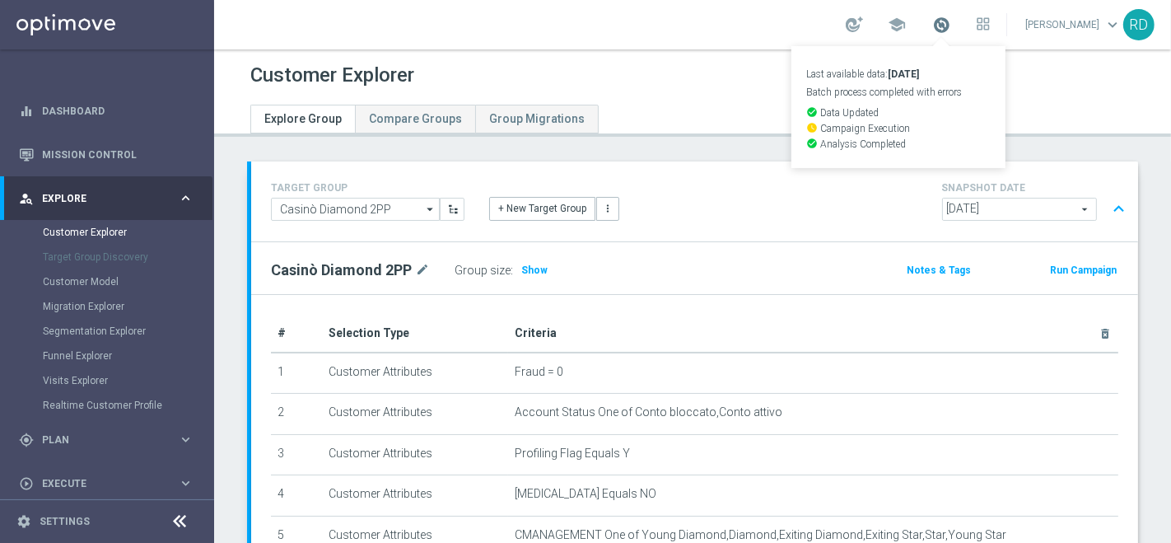
click at [932, 25] on span at bounding box center [941, 25] width 18 height 18
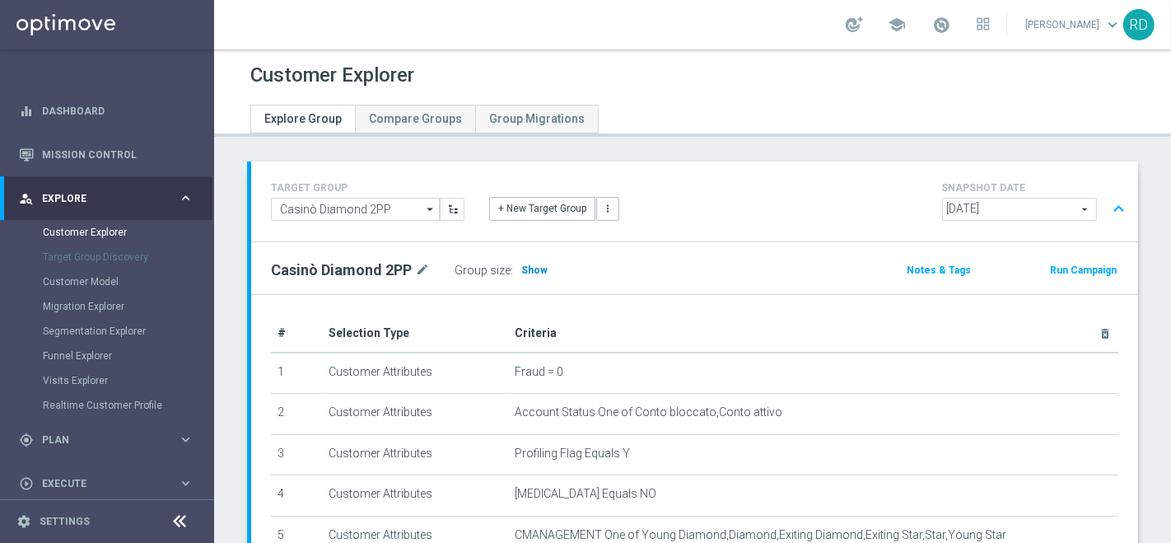
click at [531, 264] on span "Show" at bounding box center [534, 270] width 26 height 12
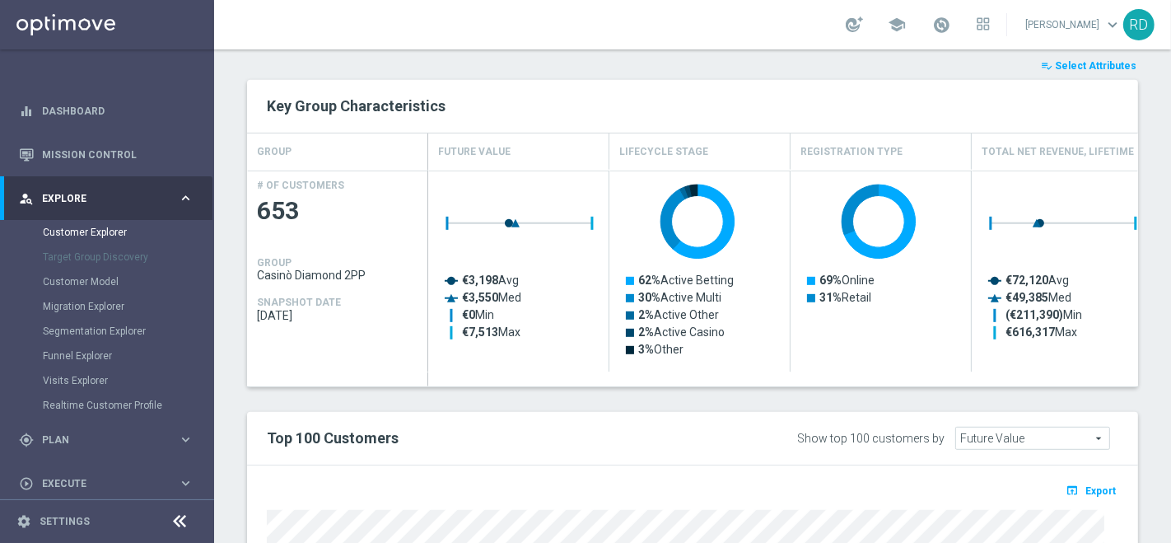
scroll to position [828, 0]
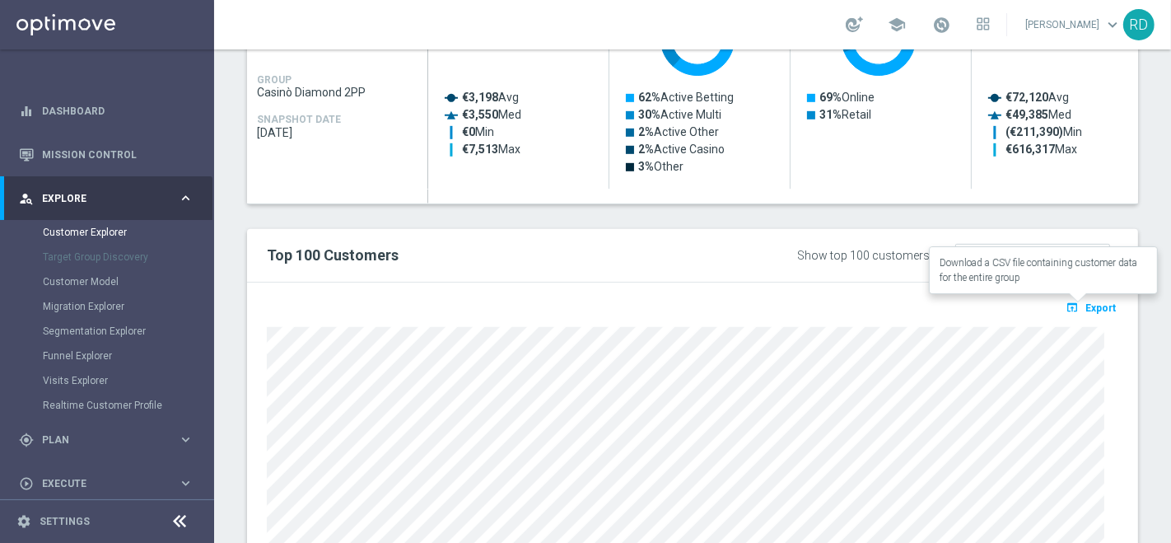
click at [1071, 302] on button "open_in_browser Export" at bounding box center [1090, 306] width 55 height 21
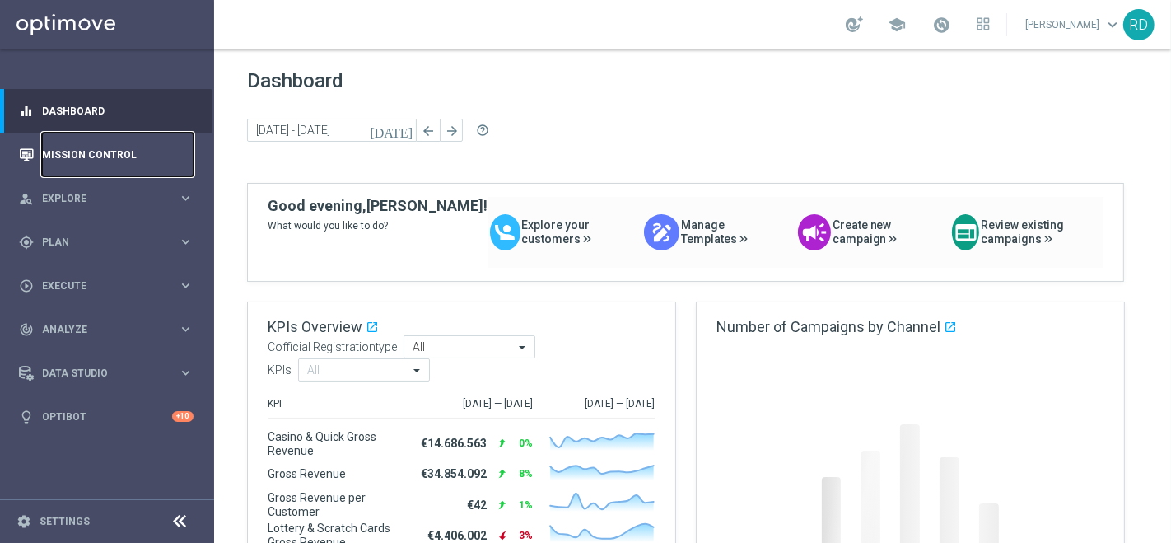
click at [99, 149] on link "Mission Control" at bounding box center [118, 155] width 152 height 44
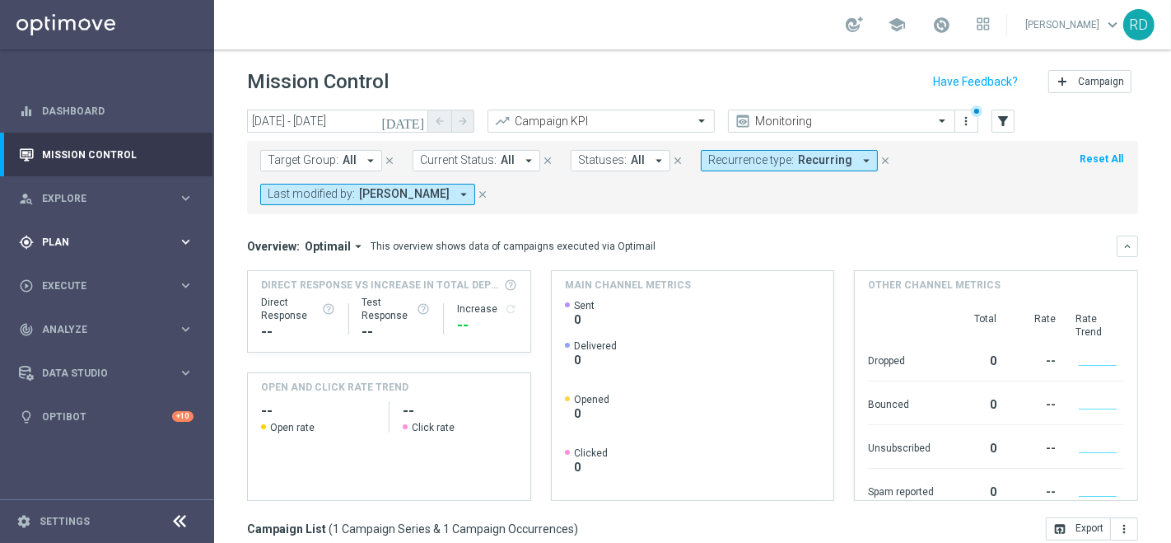
click at [50, 237] on span "Plan" at bounding box center [110, 242] width 136 height 10
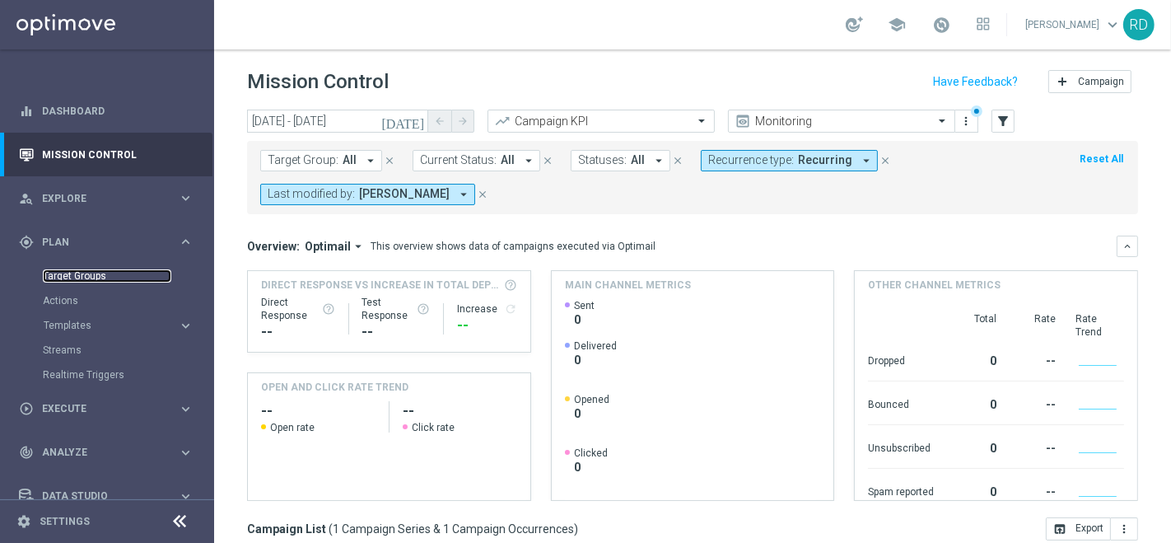
click at [64, 271] on link "Target Groups" at bounding box center [107, 275] width 128 height 13
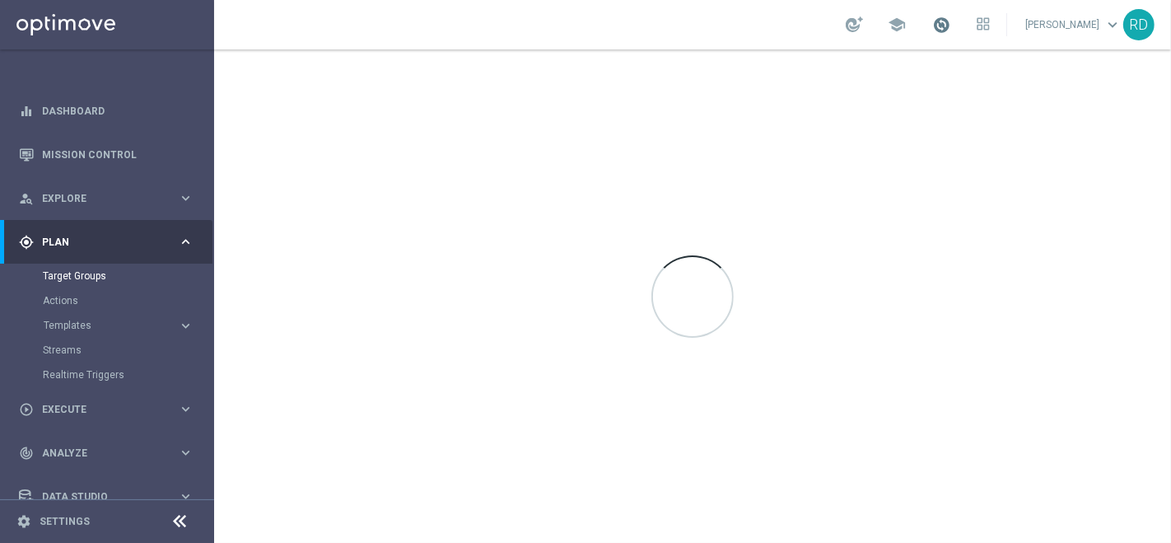
click at [932, 16] on span at bounding box center [941, 25] width 18 height 18
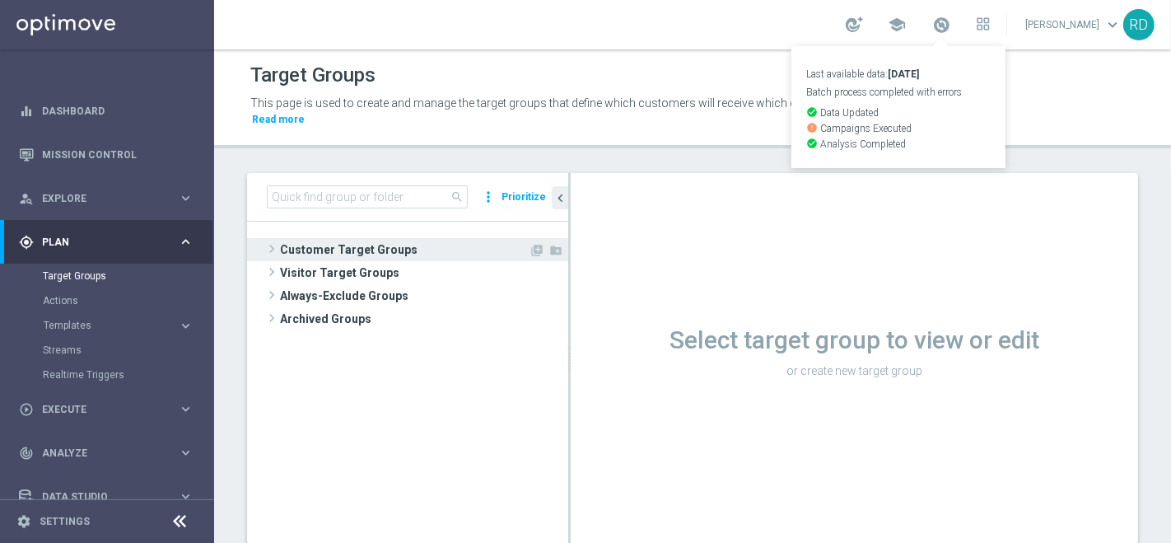
click at [276, 239] on span at bounding box center [272, 249] width 16 height 20
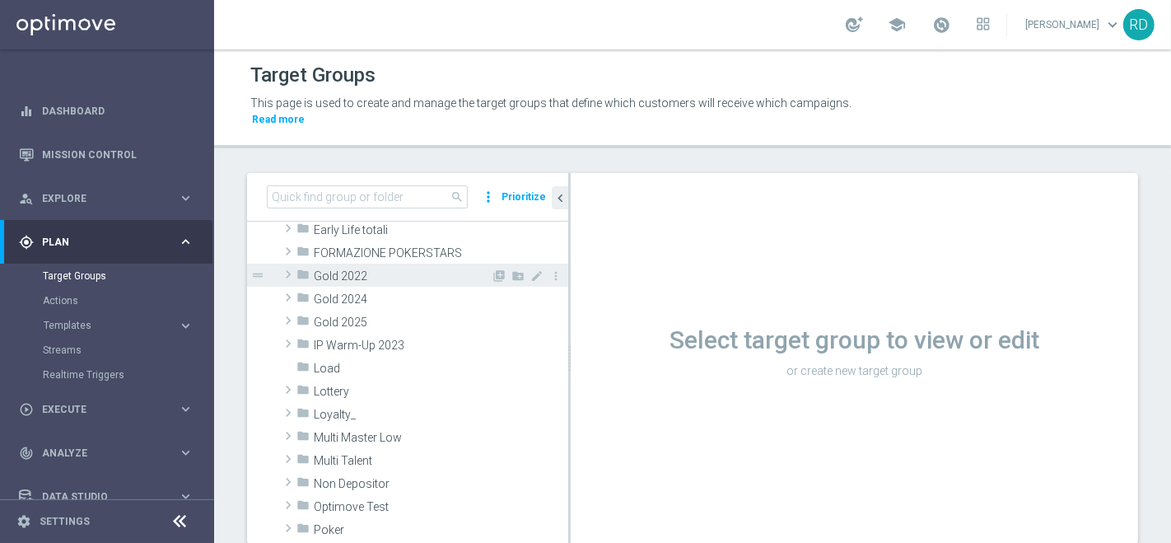
scroll to position [183, 0]
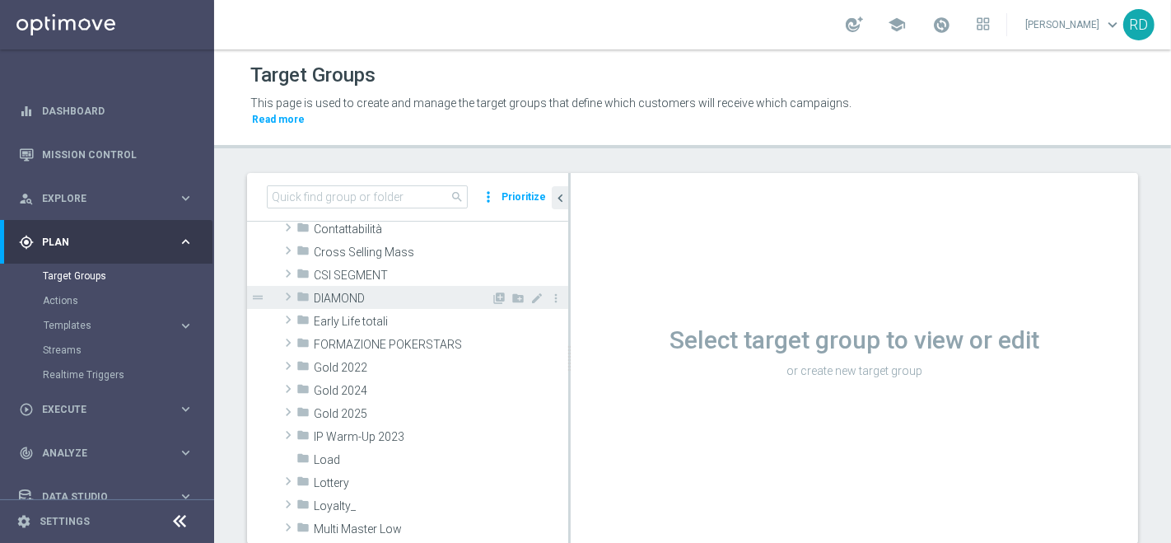
click at [295, 287] on span at bounding box center [288, 297] width 16 height 20
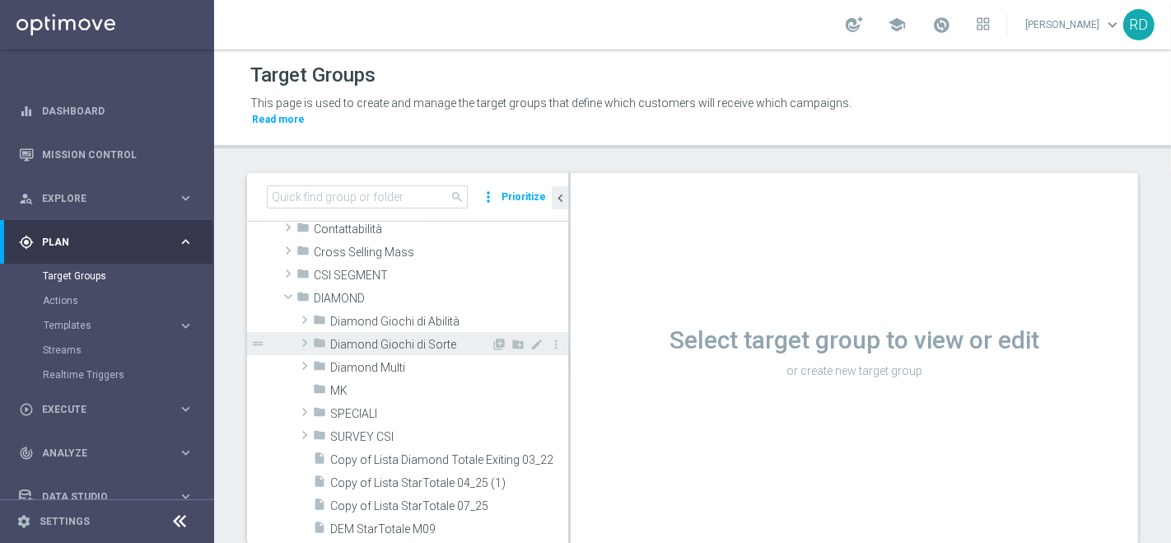
click at [369, 338] on span "Diamond Giochi di Sorte" at bounding box center [410, 345] width 161 height 14
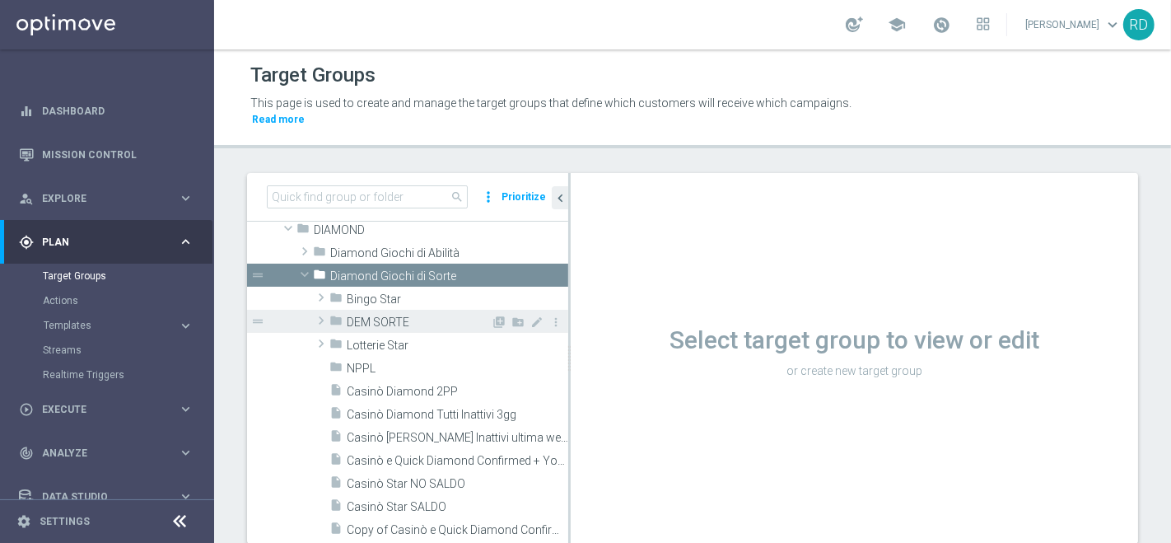
scroll to position [274, 0]
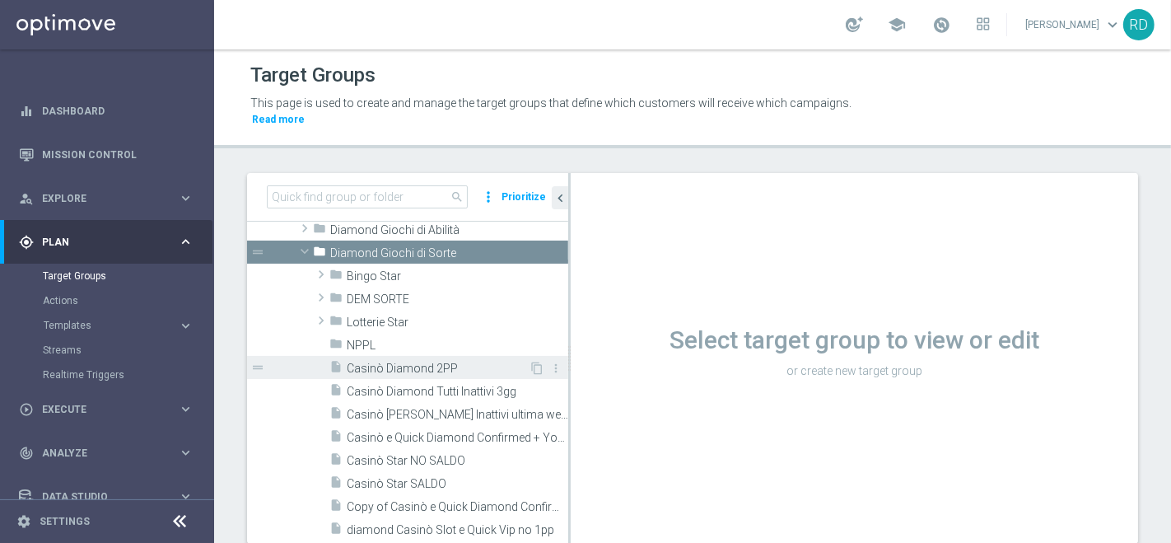
click at [404, 361] on span "Casinò Diamond 2PP" at bounding box center [438, 368] width 182 height 14
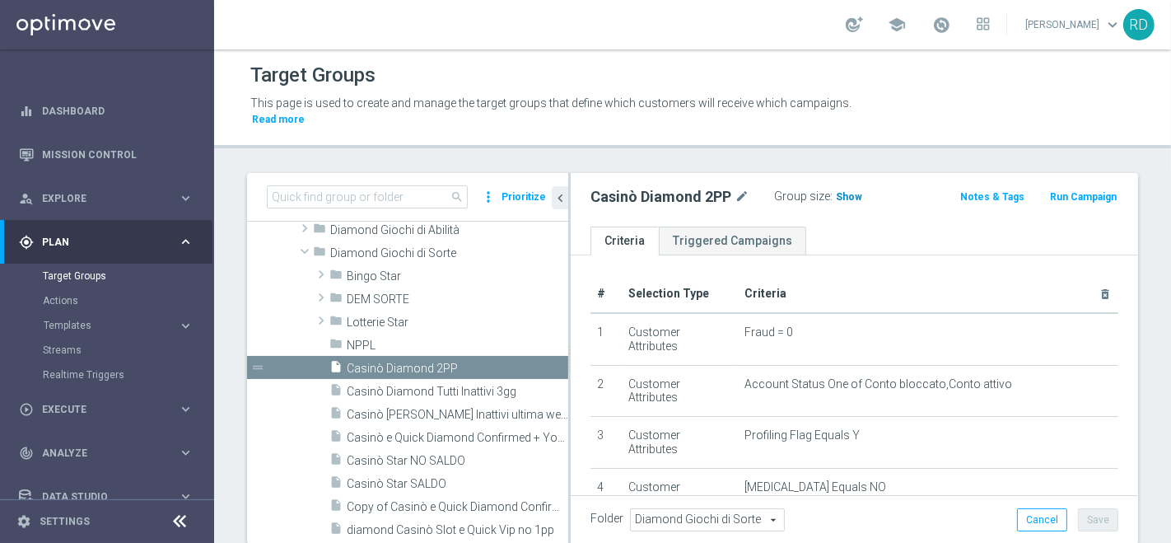
click at [855, 191] on span "Show" at bounding box center [849, 197] width 26 height 12
click at [840, 191] on span "653" at bounding box center [847, 199] width 21 height 16
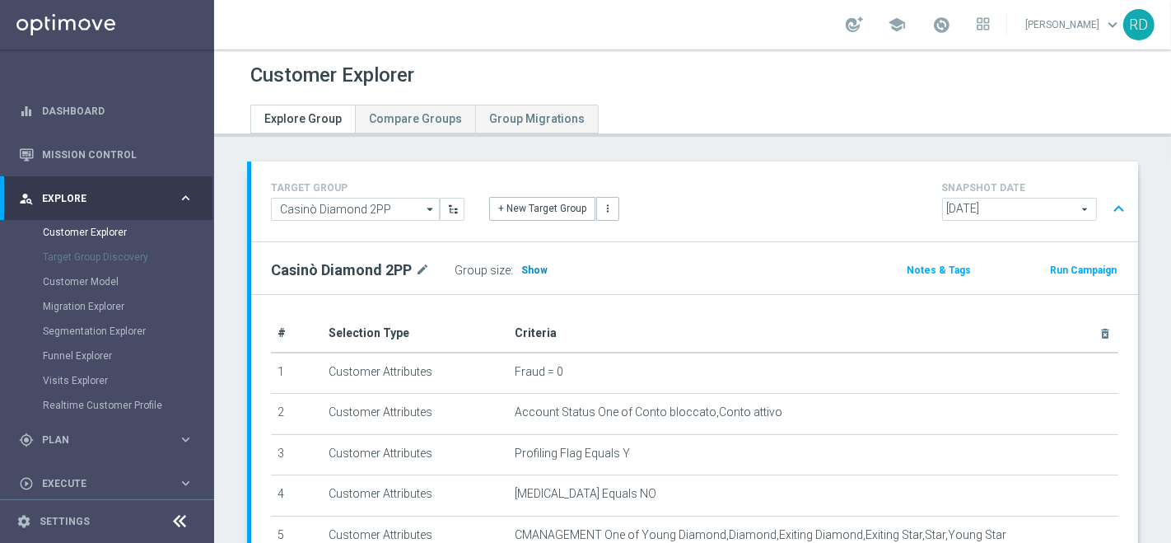
click at [533, 270] on span "Show" at bounding box center [534, 270] width 26 height 12
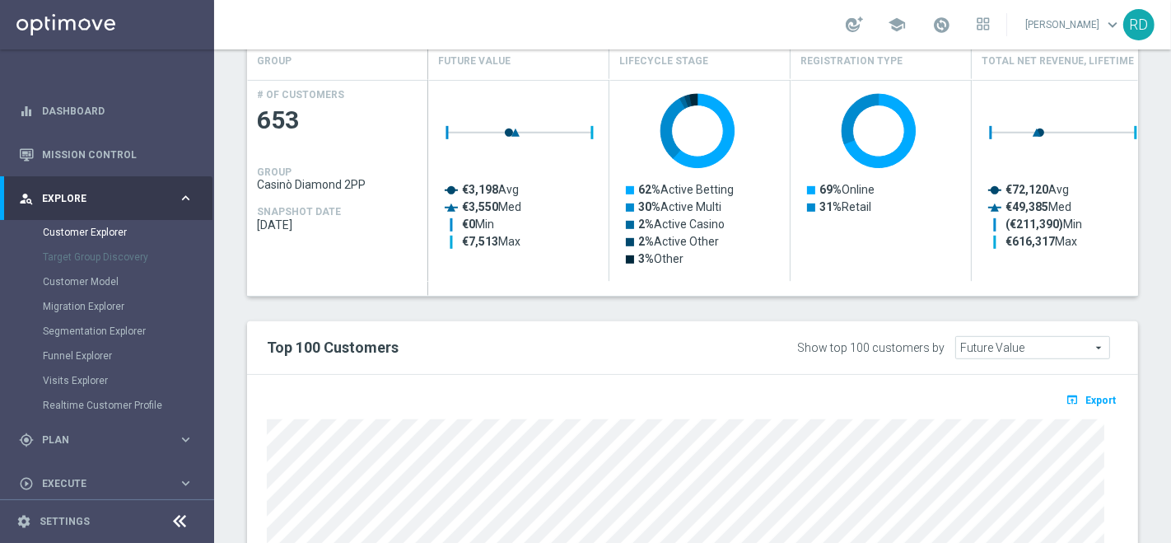
scroll to position [828, 0]
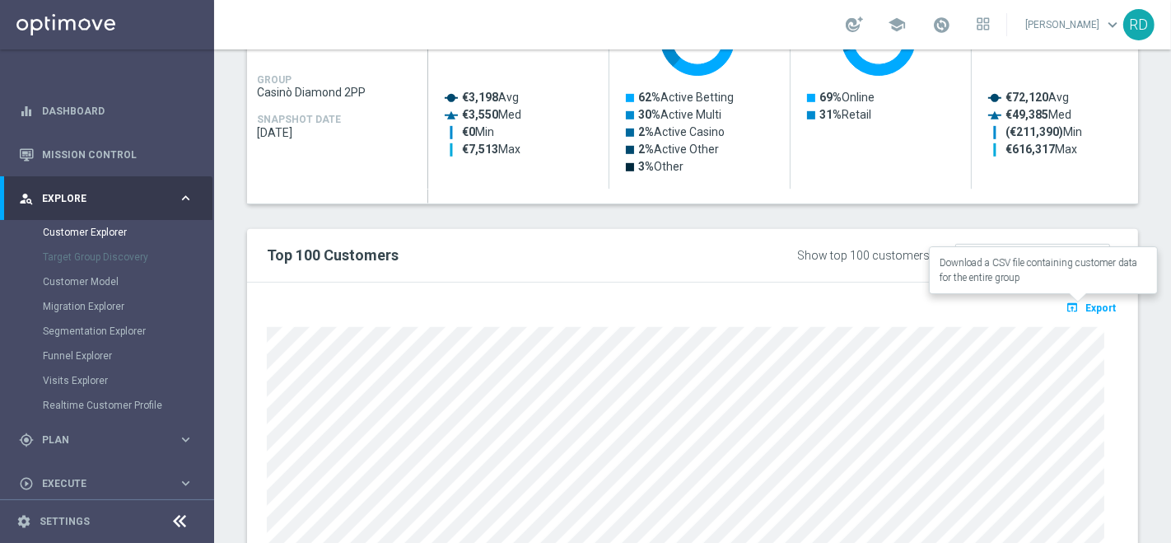
click at [1068, 305] on icon "open_in_browser" at bounding box center [1074, 307] width 17 height 13
